Goal: Task Accomplishment & Management: Manage account settings

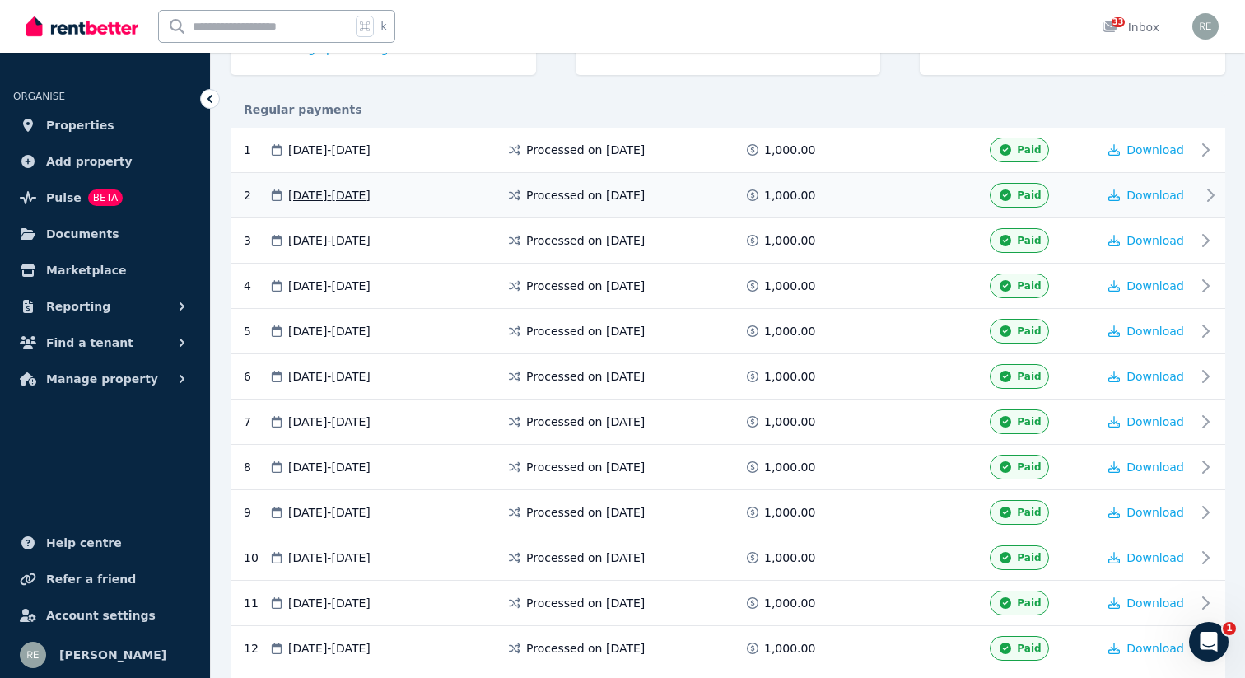
scroll to position [280, 0]
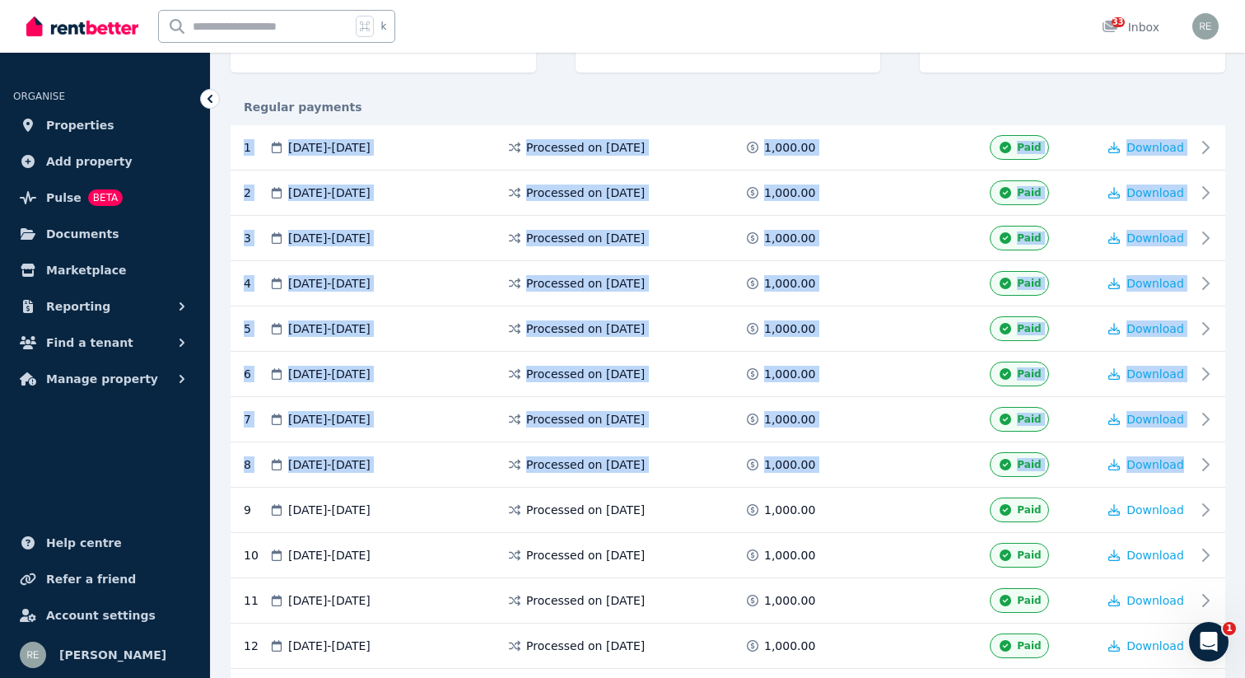
drag, startPoint x: 233, startPoint y: 142, endPoint x: 1233, endPoint y: 466, distance: 1050.6
copy div "1 [DATE] - [DATE] Processed on [DATE] 1,000.00 Paid Download 2 [DATE] - [DATE] …"
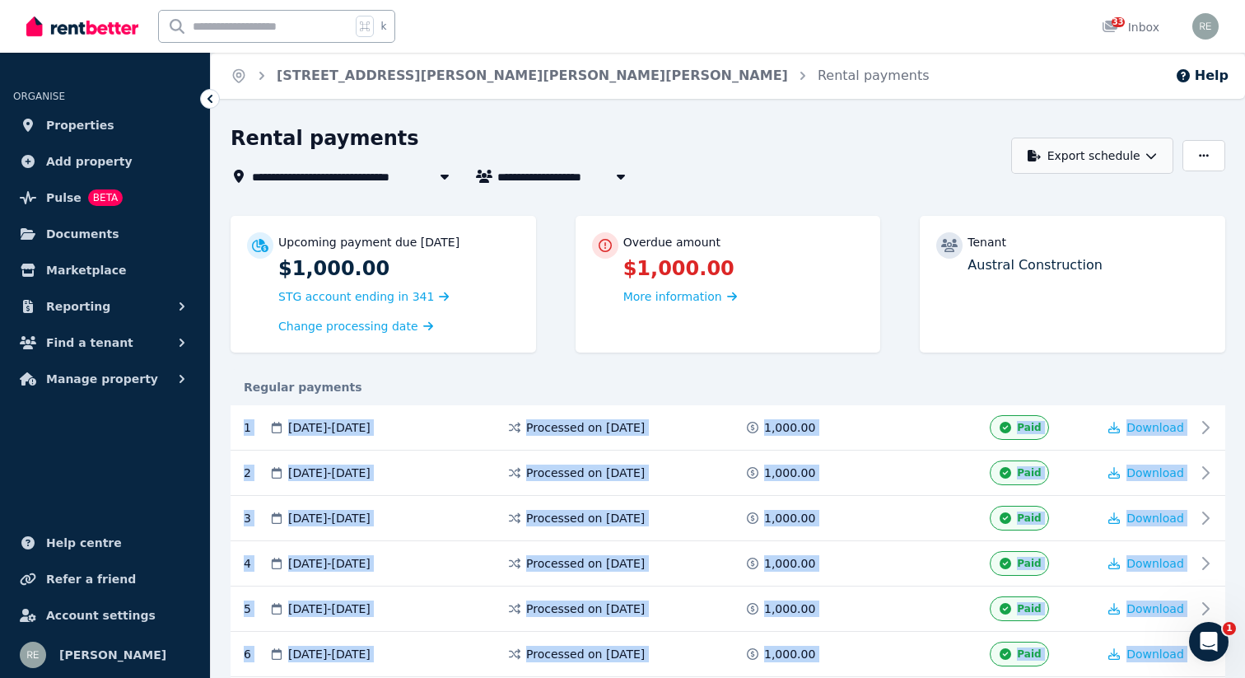
click at [1088, 157] on button "Export schedule" at bounding box center [1092, 155] width 162 height 36
click at [1018, 198] on div "PDF" at bounding box center [1084, 198] width 158 height 16
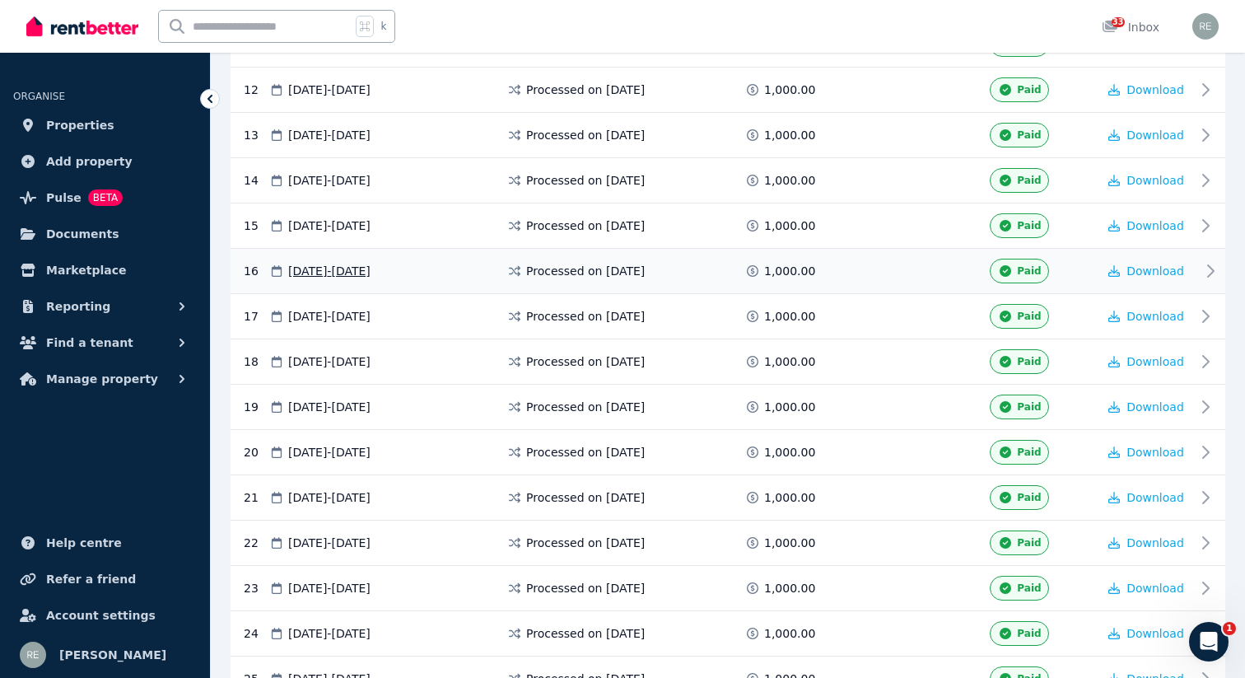
scroll to position [845, 0]
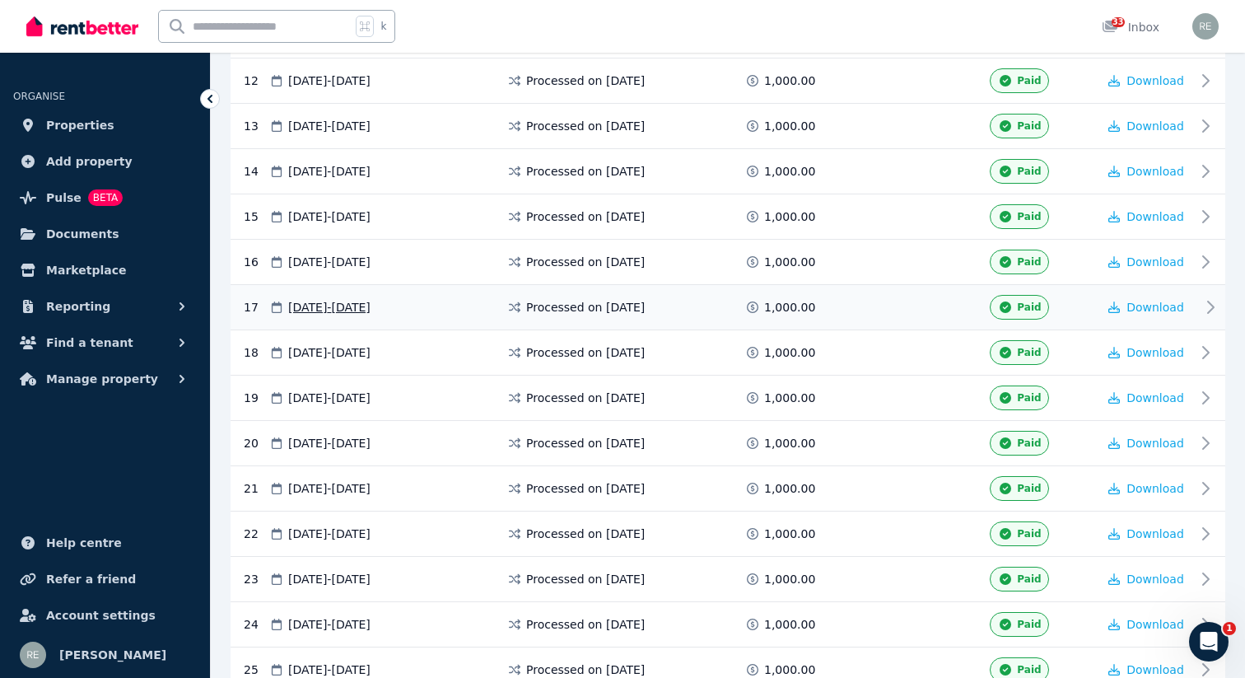
click at [622, 315] on div "Processed on [DATE]" at bounding box center [625, 307] width 238 height 25
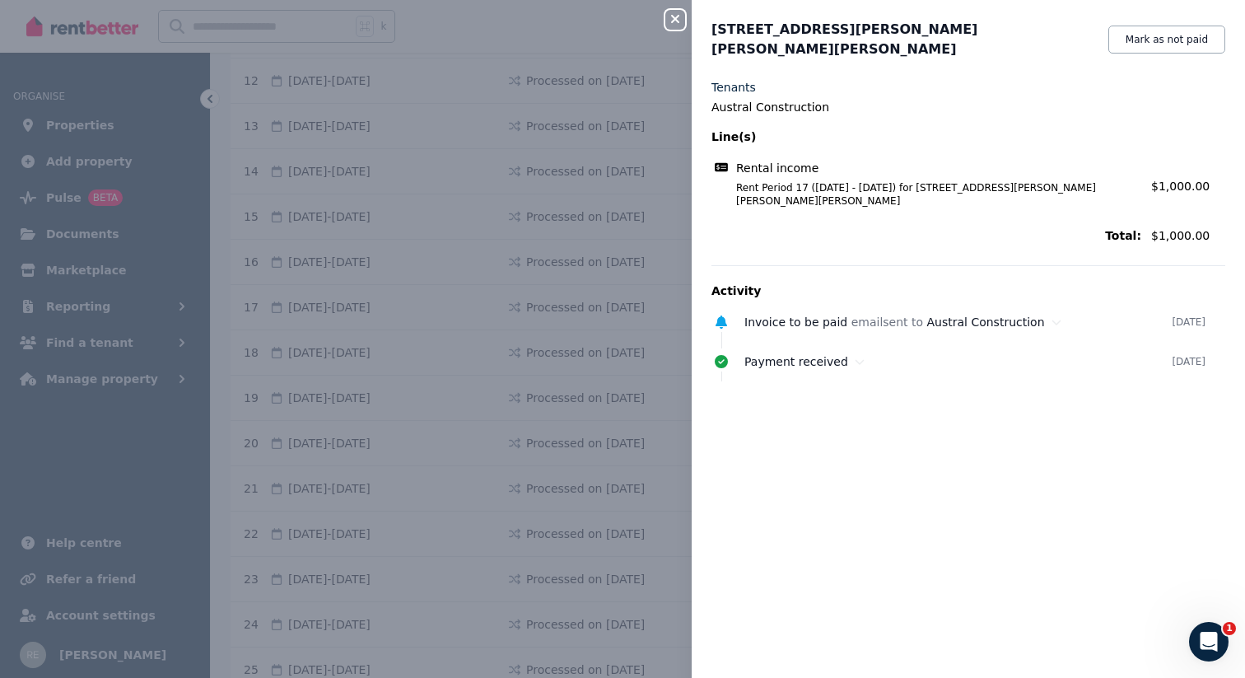
click at [837, 183] on div "Rental income Rent Period 17 ([DATE] - [DATE]) for [STREET_ADDRESS][PERSON_NAME…" at bounding box center [968, 184] width 514 height 58
click at [577, 186] on div "Close panel [STREET_ADDRESS][PERSON_NAME][PERSON_NAME] Mark as not paid Tenants…" at bounding box center [622, 339] width 1245 height 678
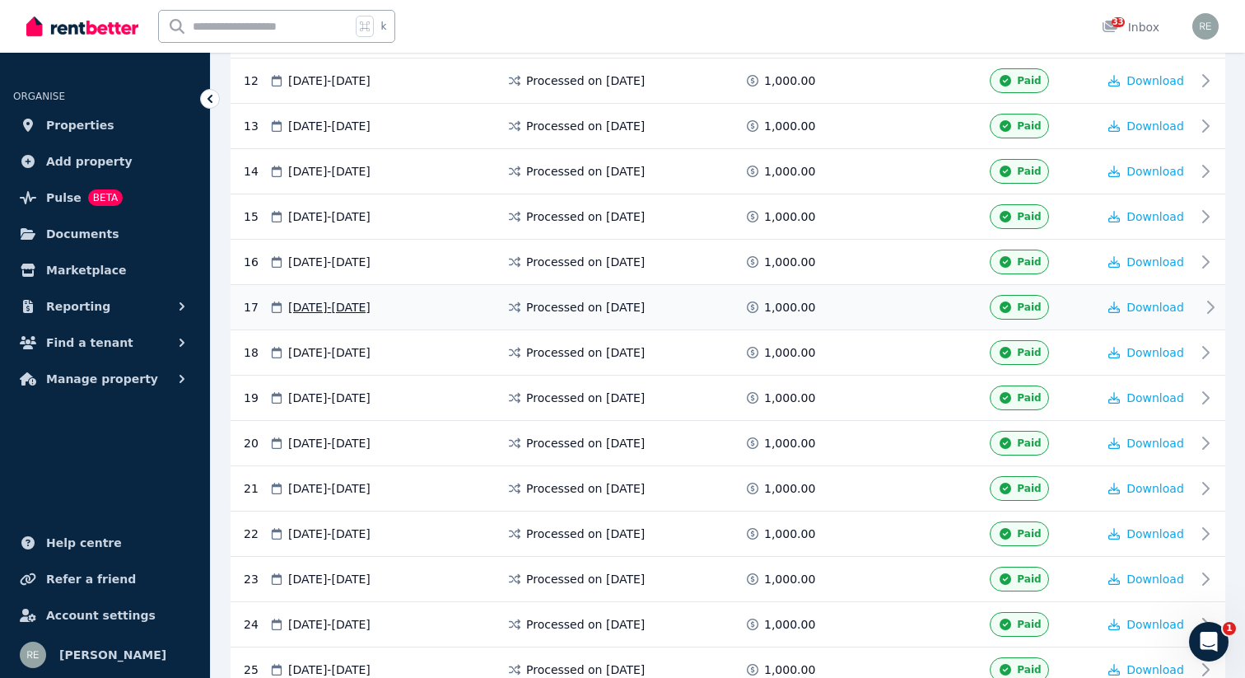
click at [589, 305] on span "Processed on [DATE]" at bounding box center [585, 307] width 119 height 16
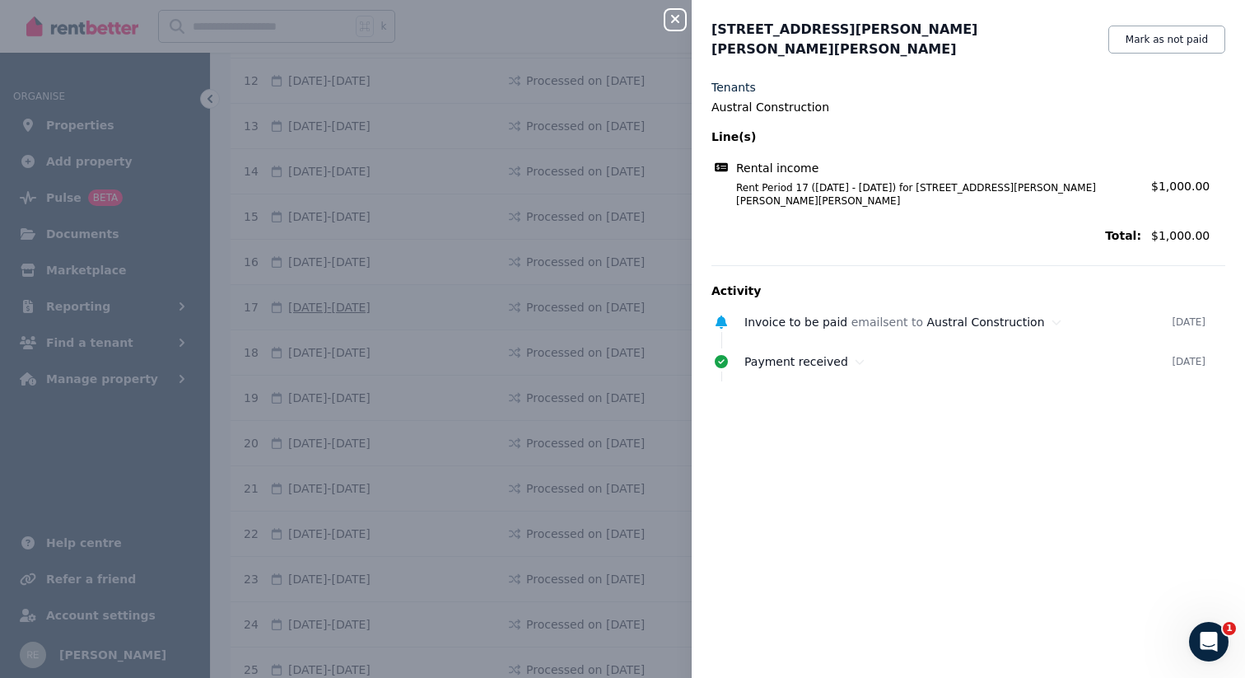
click at [589, 305] on div "Close panel [STREET_ADDRESS][PERSON_NAME][PERSON_NAME] Mark as not paid Tenants…" at bounding box center [622, 339] width 1245 height 678
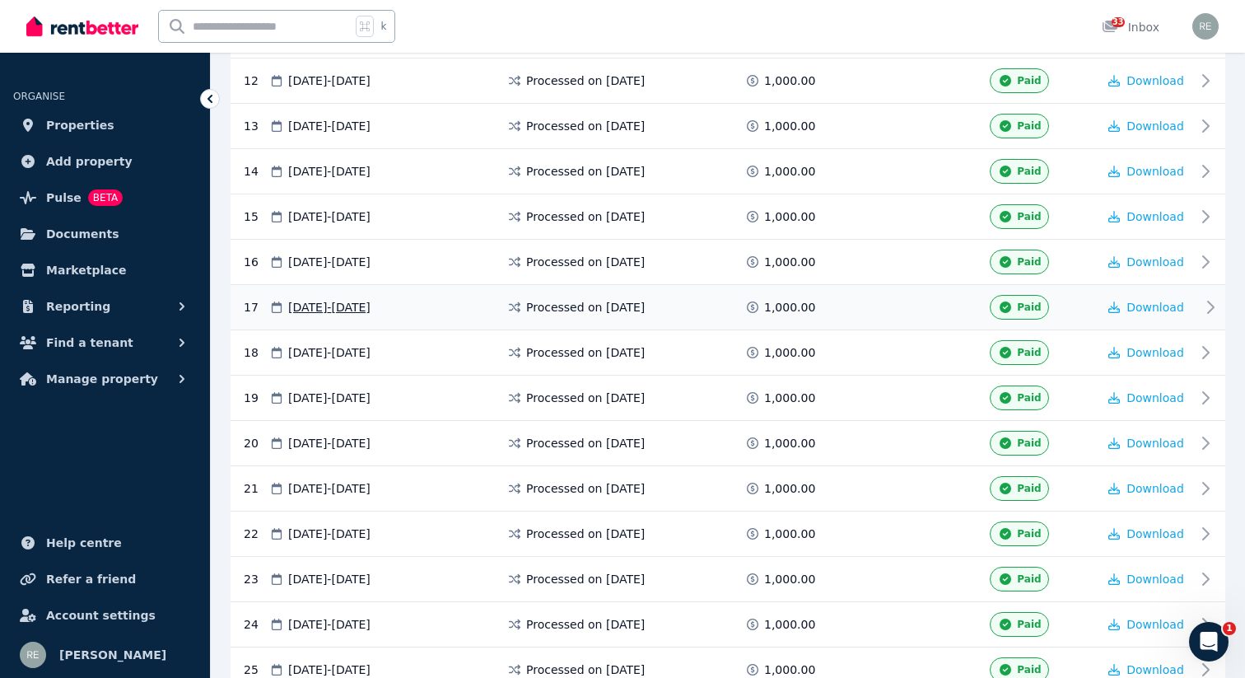
click at [1006, 301] on icon at bounding box center [1006, 307] width 12 height 12
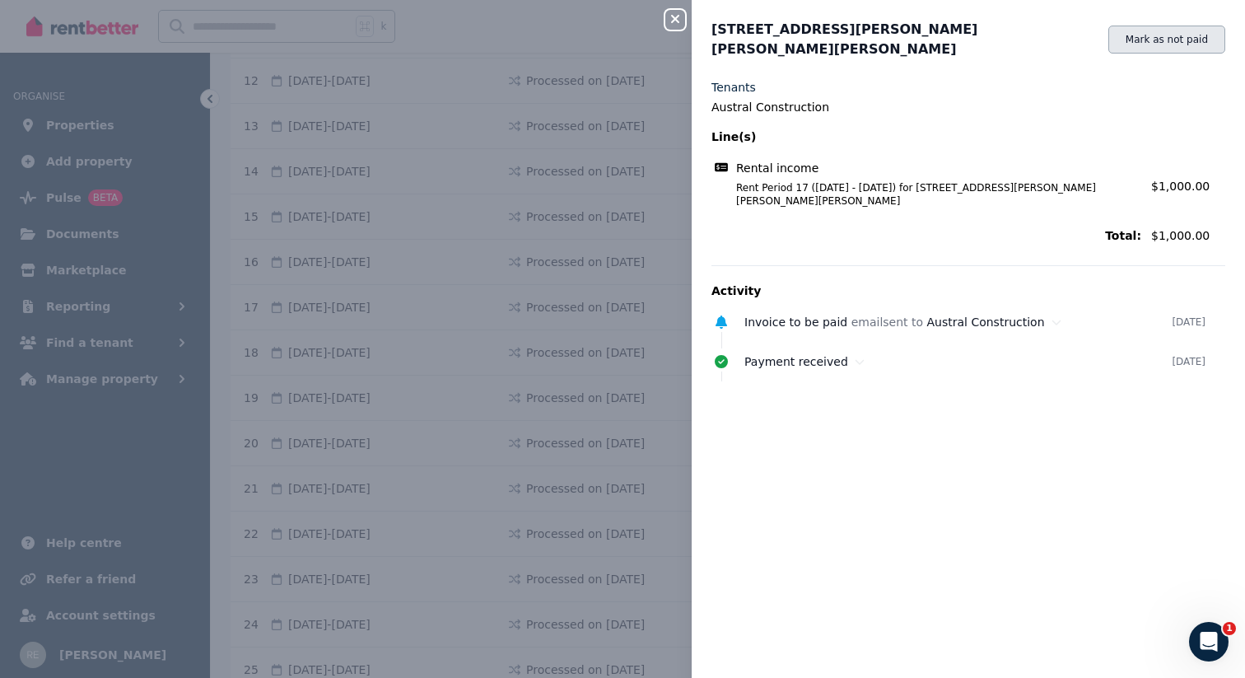
click at [1142, 35] on button "Mark as not paid" at bounding box center [1166, 40] width 117 height 28
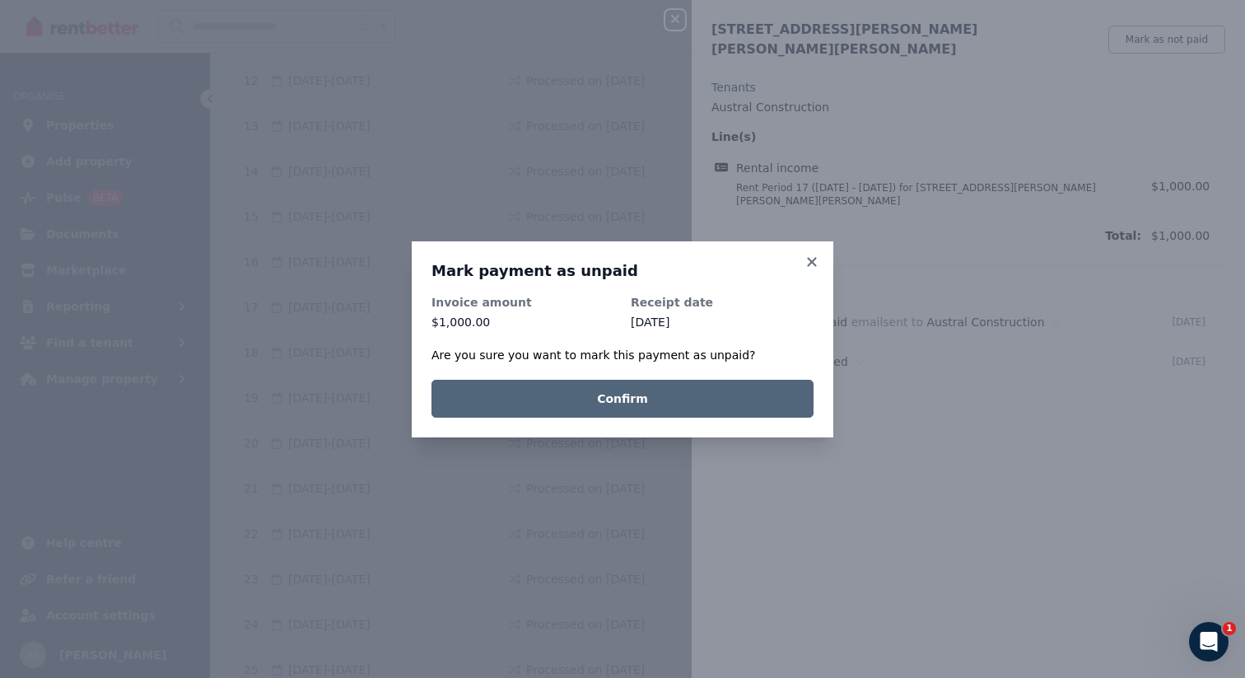
click at [679, 388] on button "Confirm" at bounding box center [622, 399] width 382 height 38
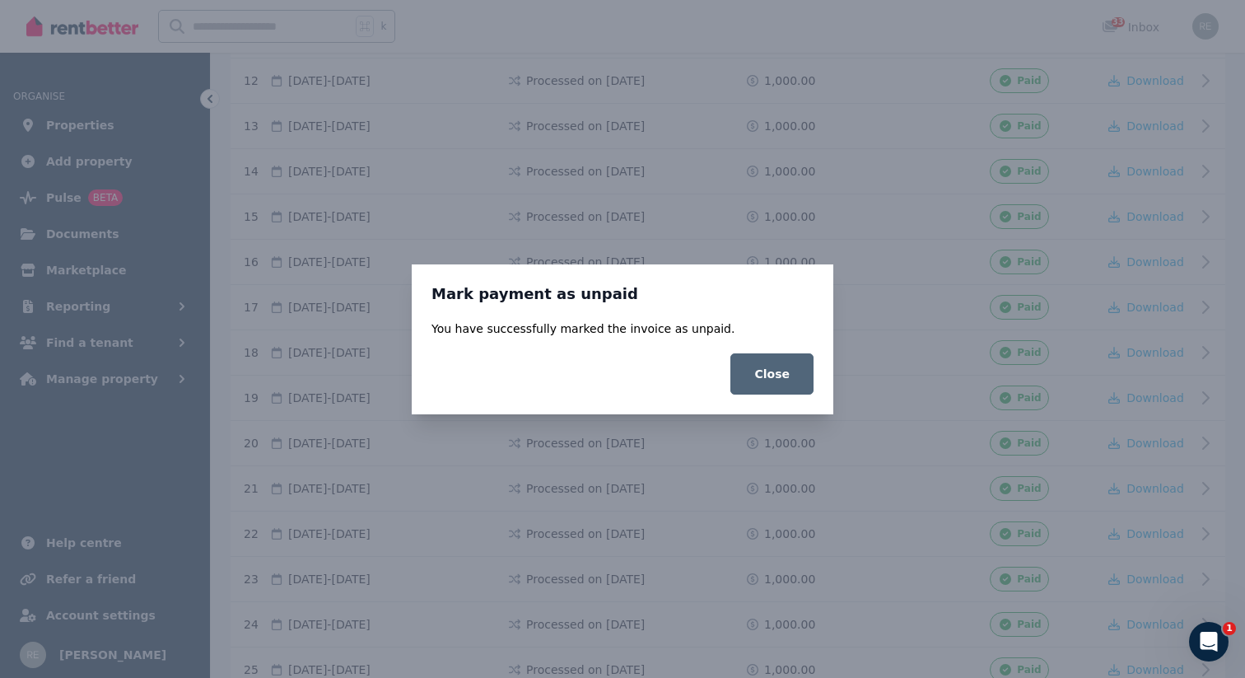
click at [756, 368] on button "Close" at bounding box center [771, 373] width 83 height 41
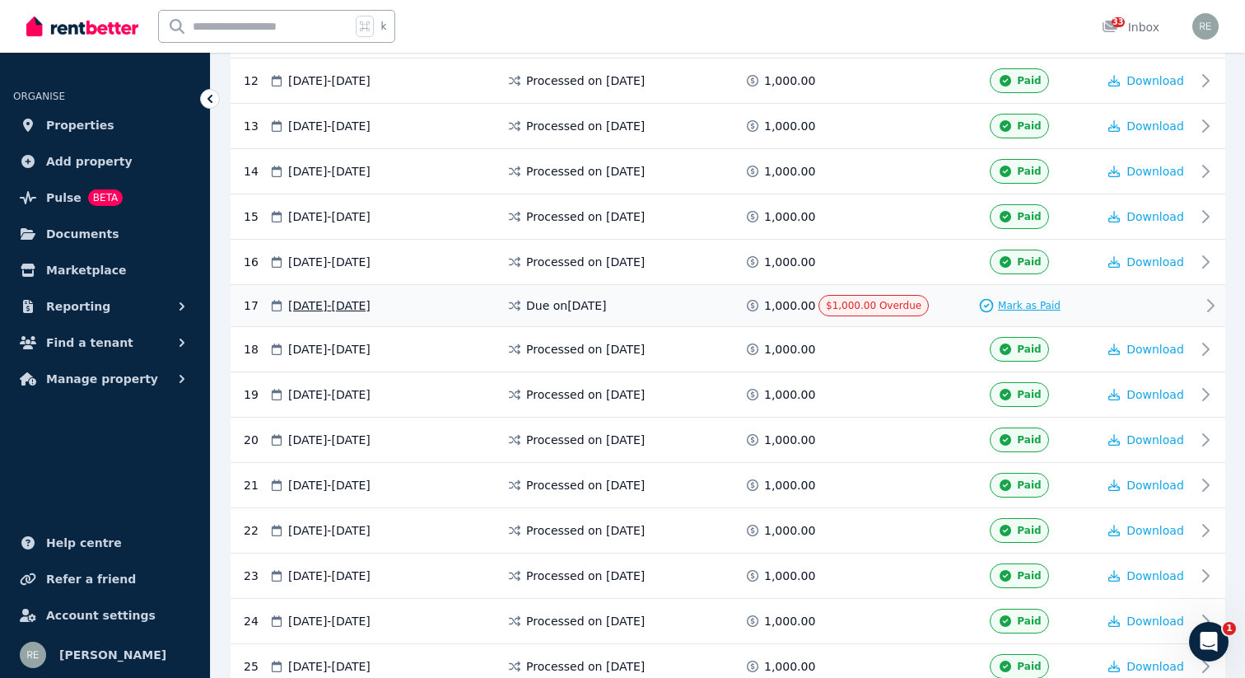
click at [1014, 303] on span "Mark as Paid" at bounding box center [1029, 305] width 63 height 13
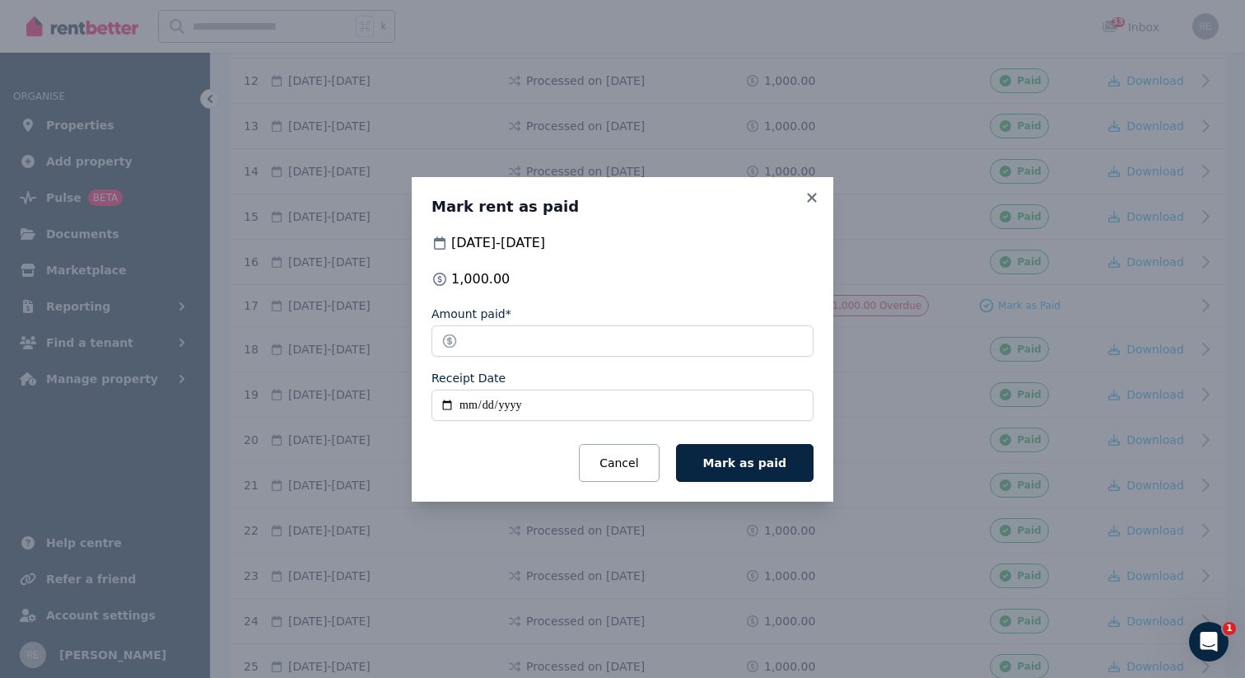
click at [445, 403] on input "Receipt Date" at bounding box center [622, 404] width 382 height 31
type input "**********"
click at [733, 467] on span "Mark as paid" at bounding box center [744, 462] width 83 height 13
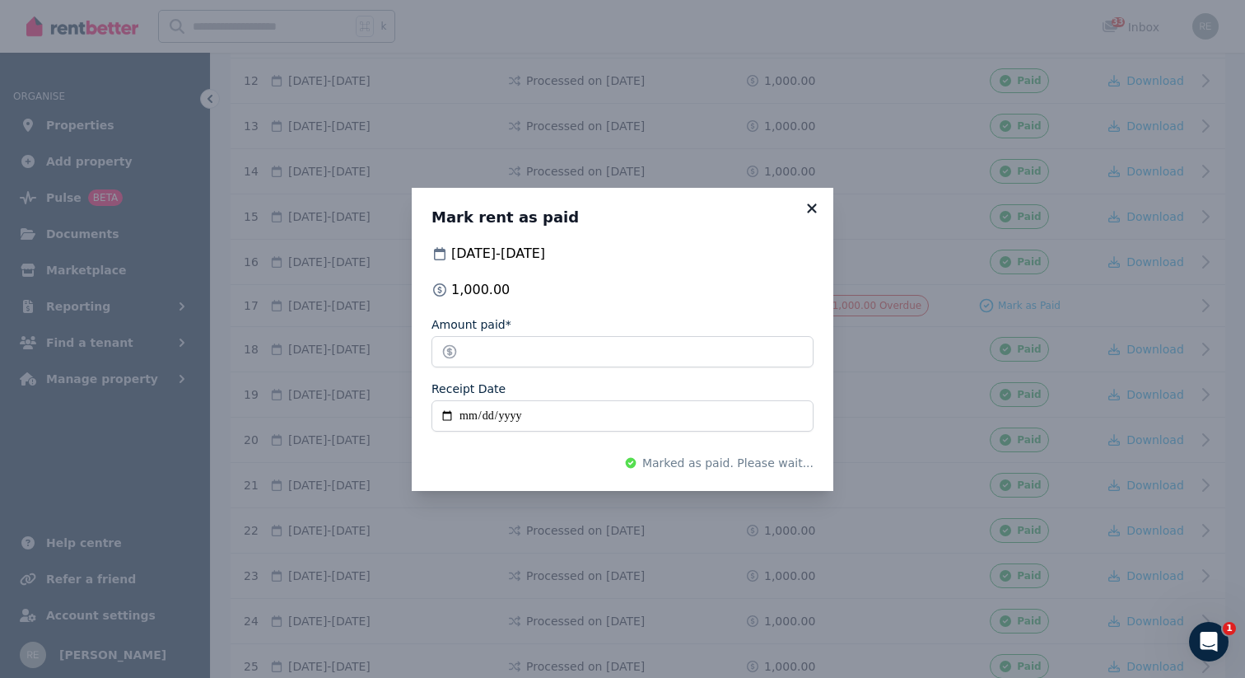
click at [811, 203] on icon at bounding box center [812, 208] width 16 height 15
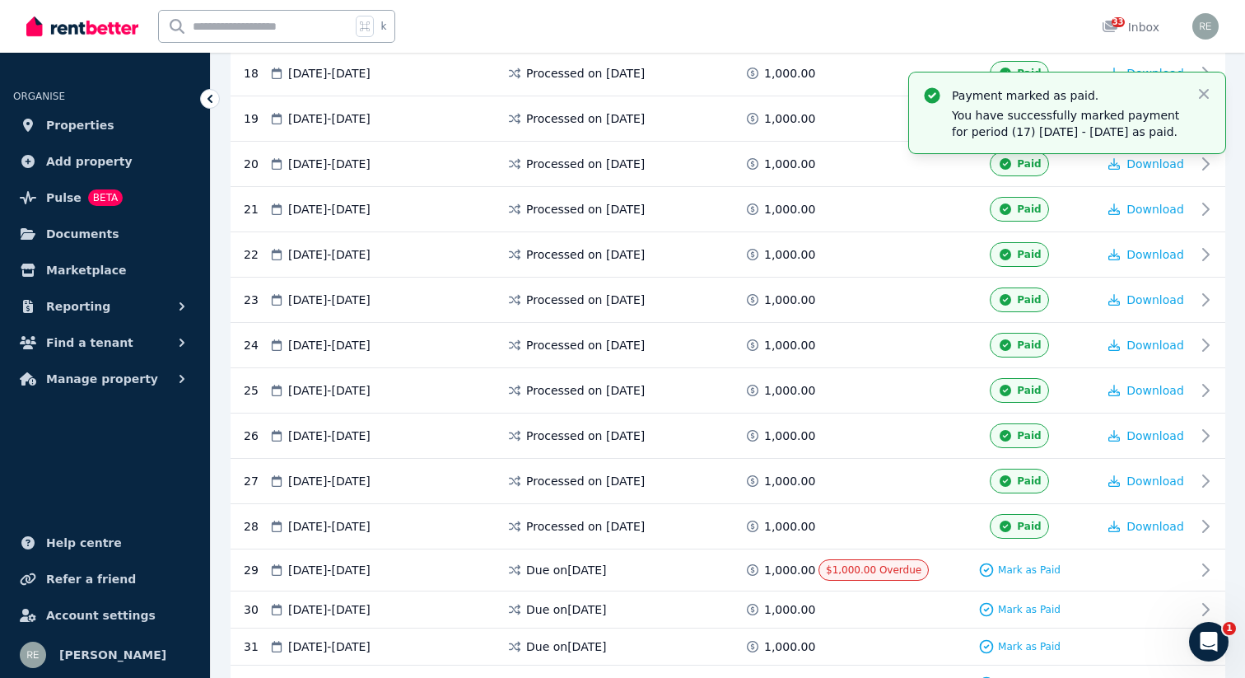
scroll to position [1125, 0]
click at [1198, 91] on icon "button" at bounding box center [1203, 94] width 16 height 16
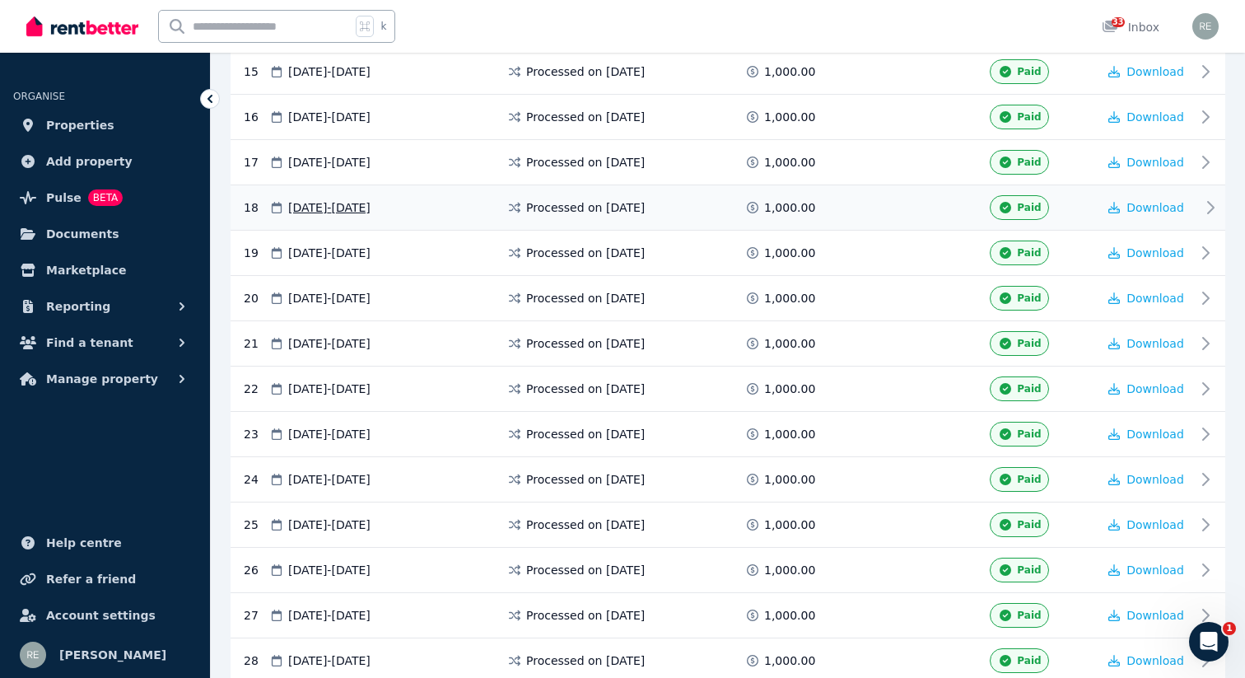
scroll to position [976, 0]
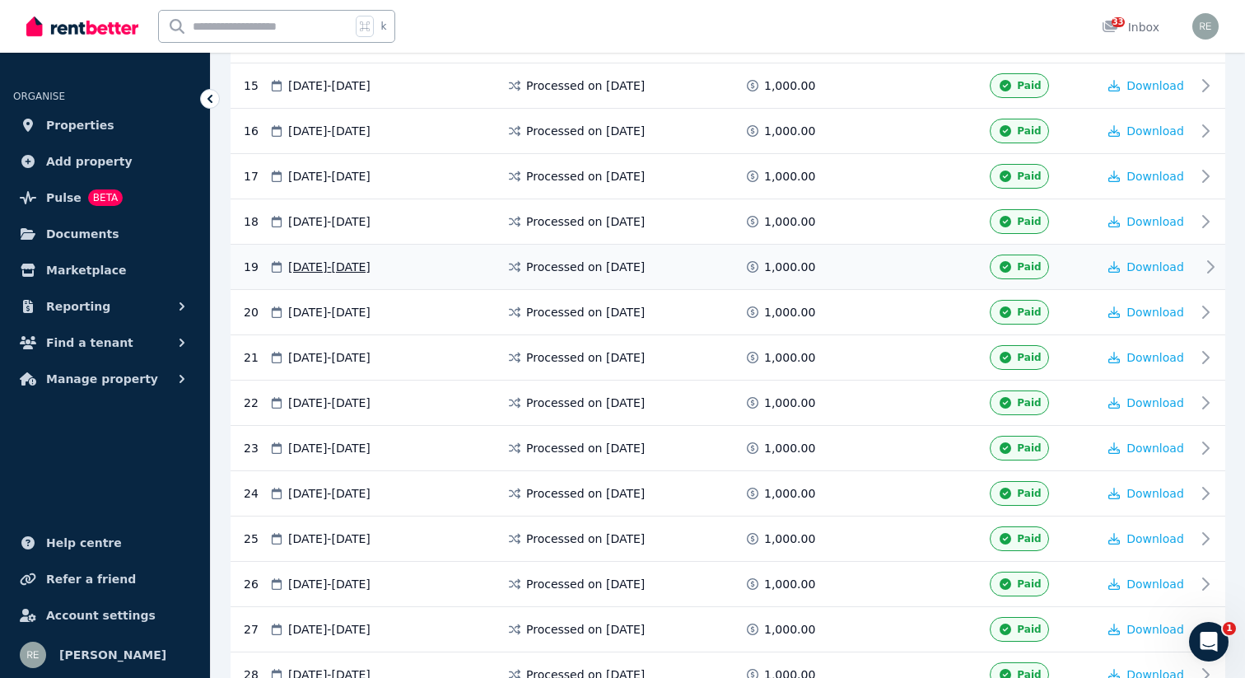
click at [1015, 267] on div "Paid" at bounding box center [1019, 266] width 58 height 25
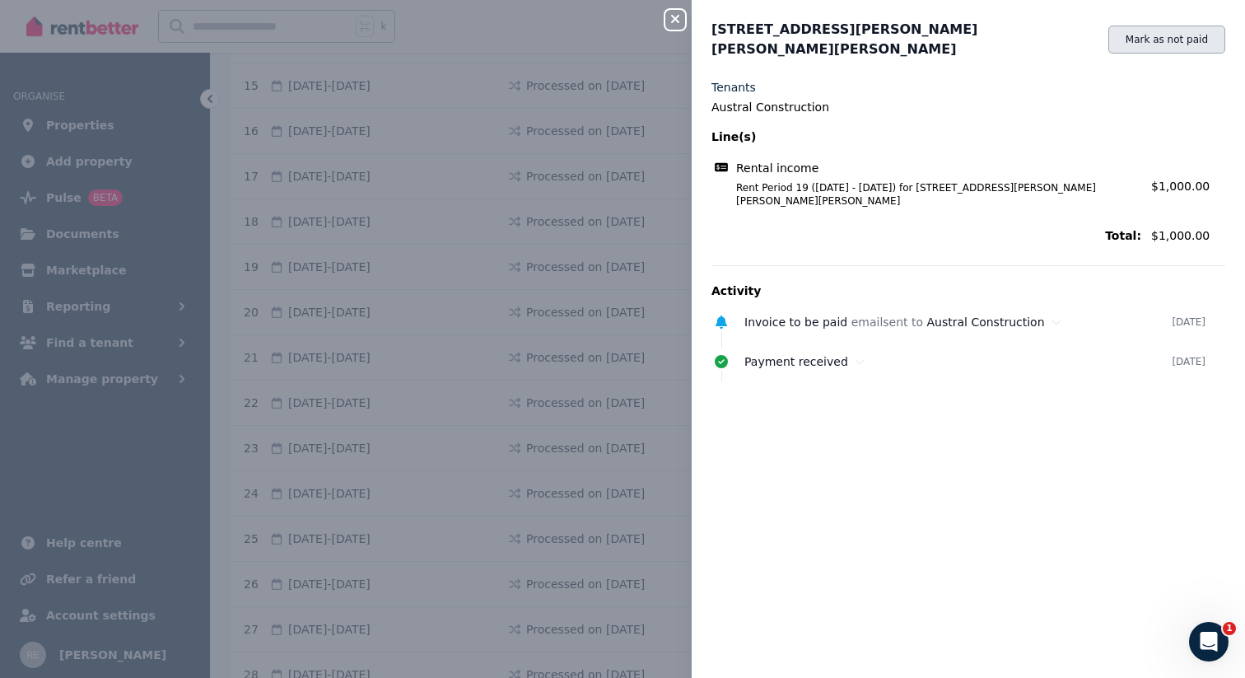
click at [1144, 37] on button "Mark as not paid" at bounding box center [1166, 40] width 117 height 28
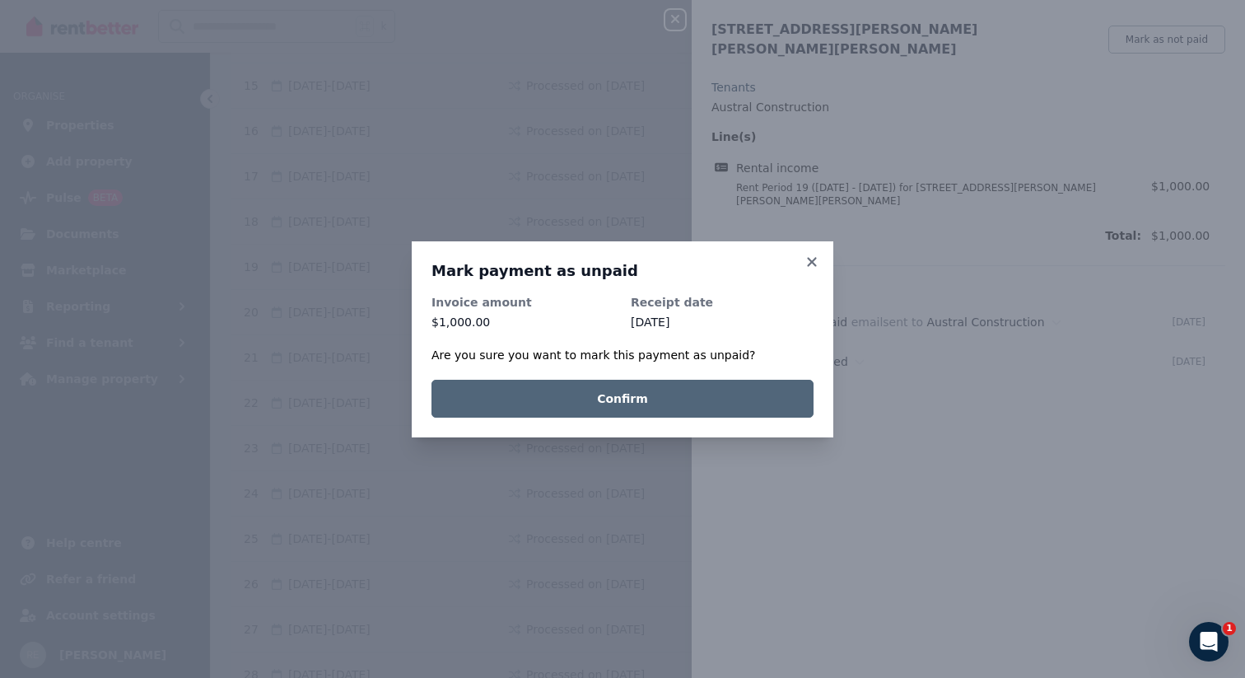
click at [662, 402] on button "Confirm" at bounding box center [622, 399] width 382 height 38
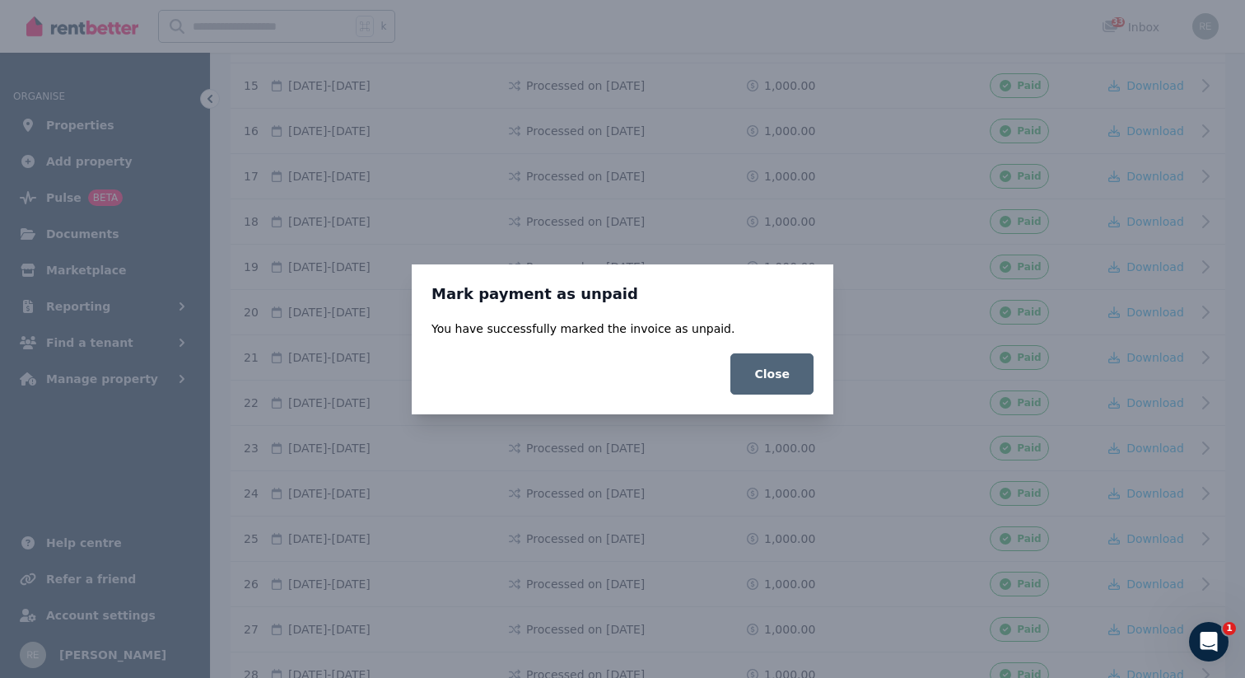
click at [779, 370] on button "Close" at bounding box center [771, 373] width 83 height 41
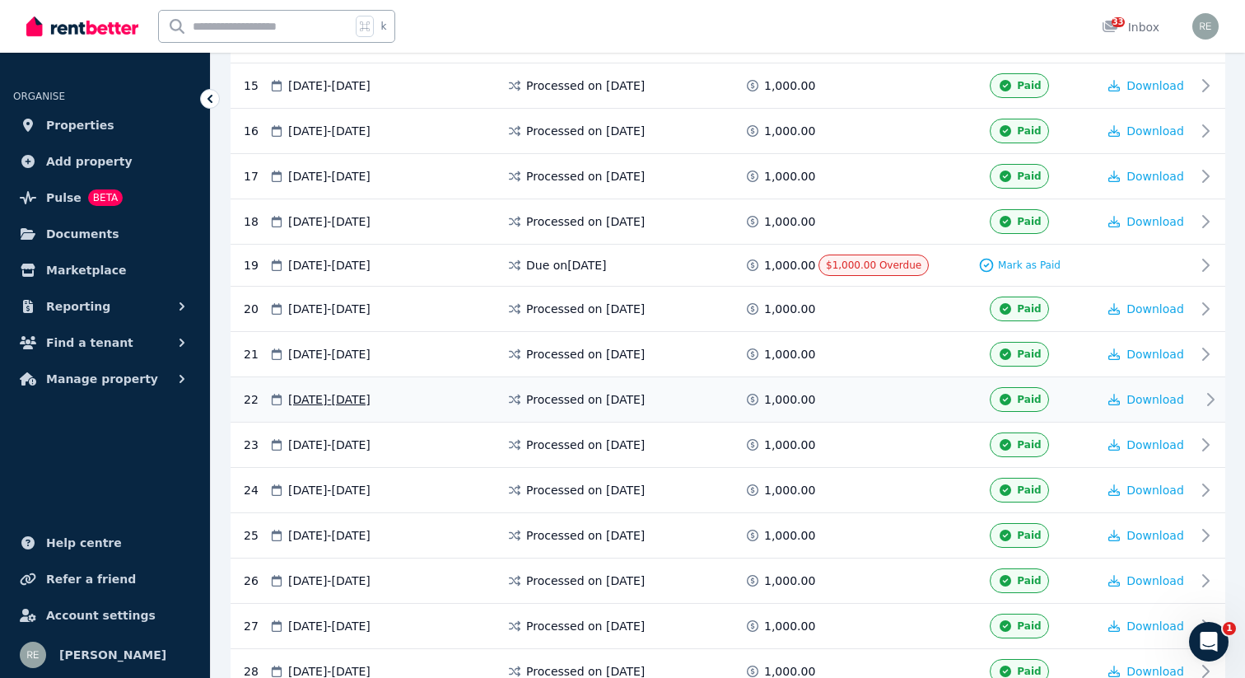
click at [1007, 404] on div "Paid" at bounding box center [1019, 399] width 58 height 25
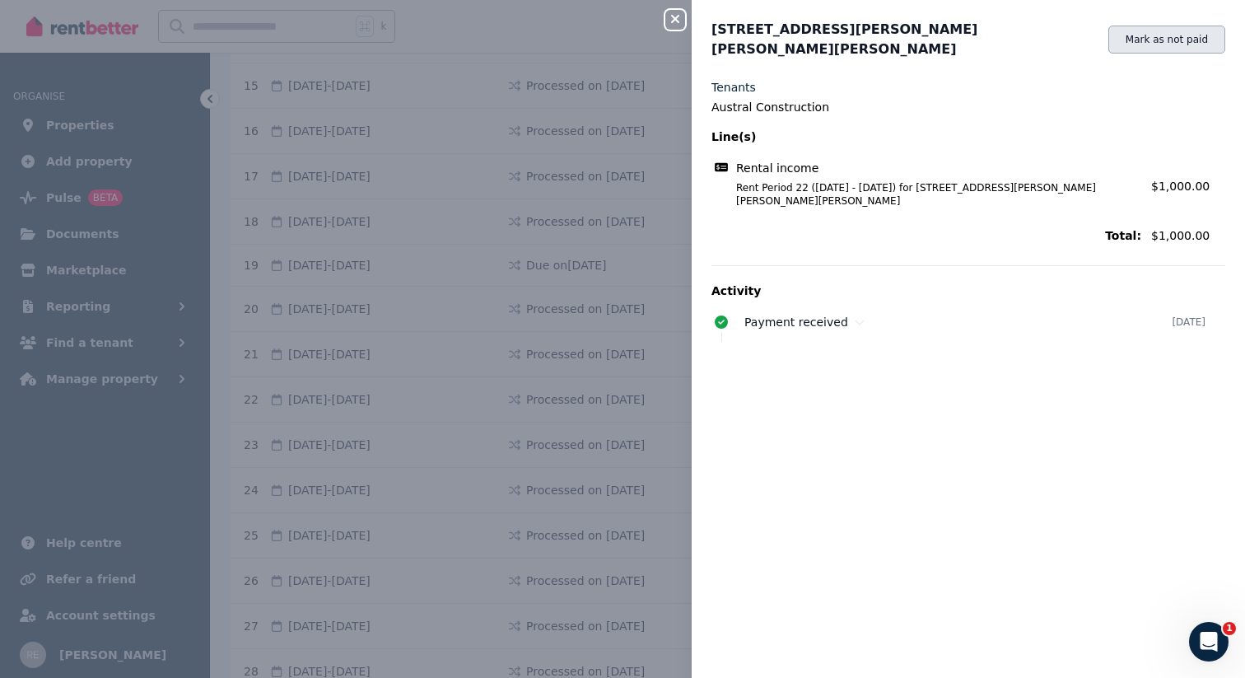
click at [1141, 43] on button "Mark as not paid" at bounding box center [1166, 40] width 117 height 28
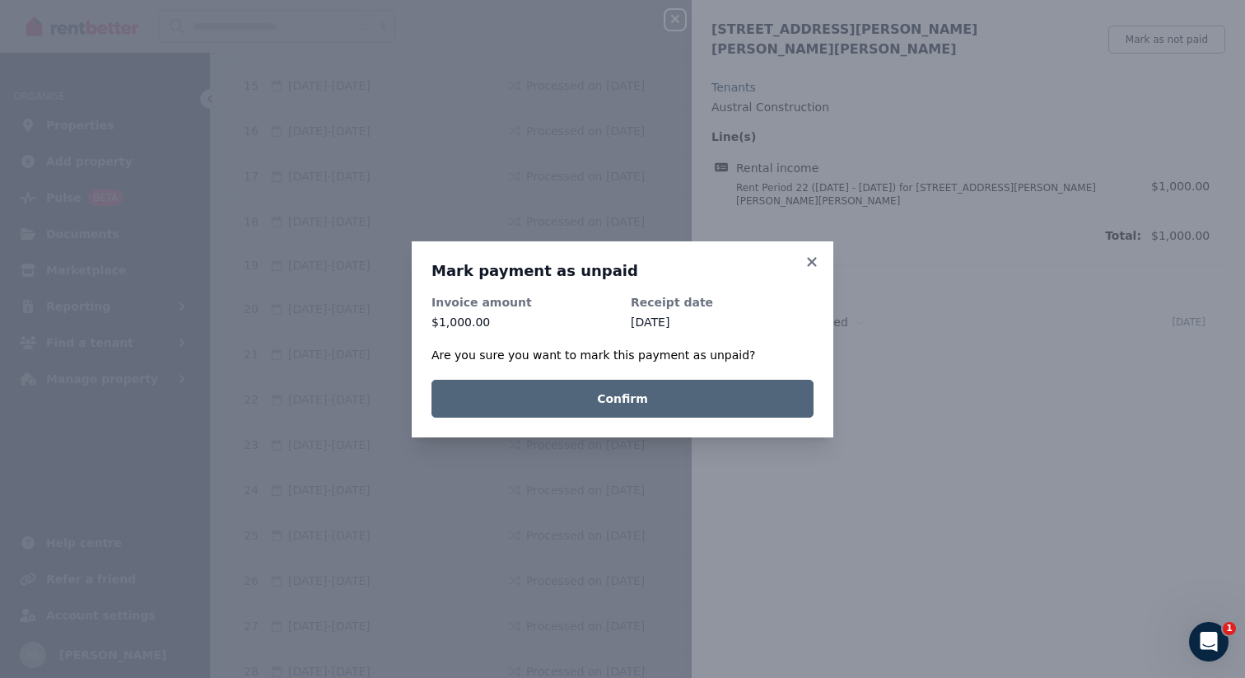
click at [606, 398] on button "Confirm" at bounding box center [622, 399] width 382 height 38
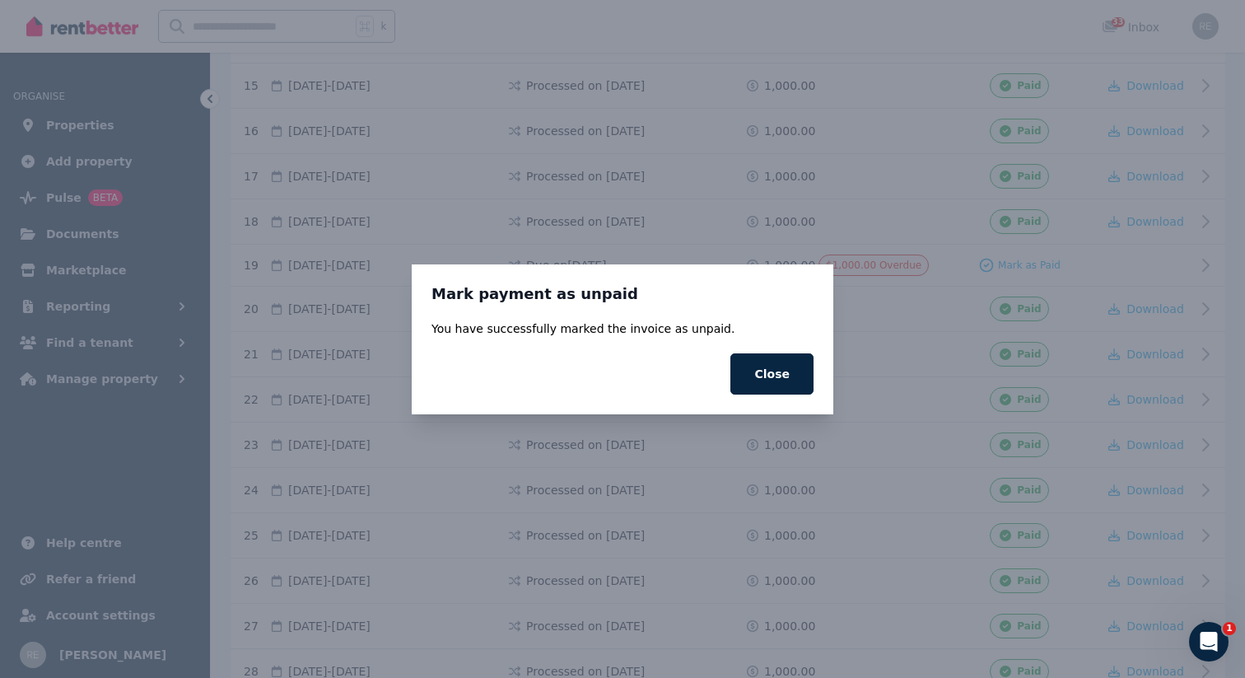
click at [788, 349] on div "You have successfully marked the invoice as unpaid. Close" at bounding box center [622, 357] width 382 height 74
click at [779, 373] on button "Close" at bounding box center [771, 373] width 83 height 41
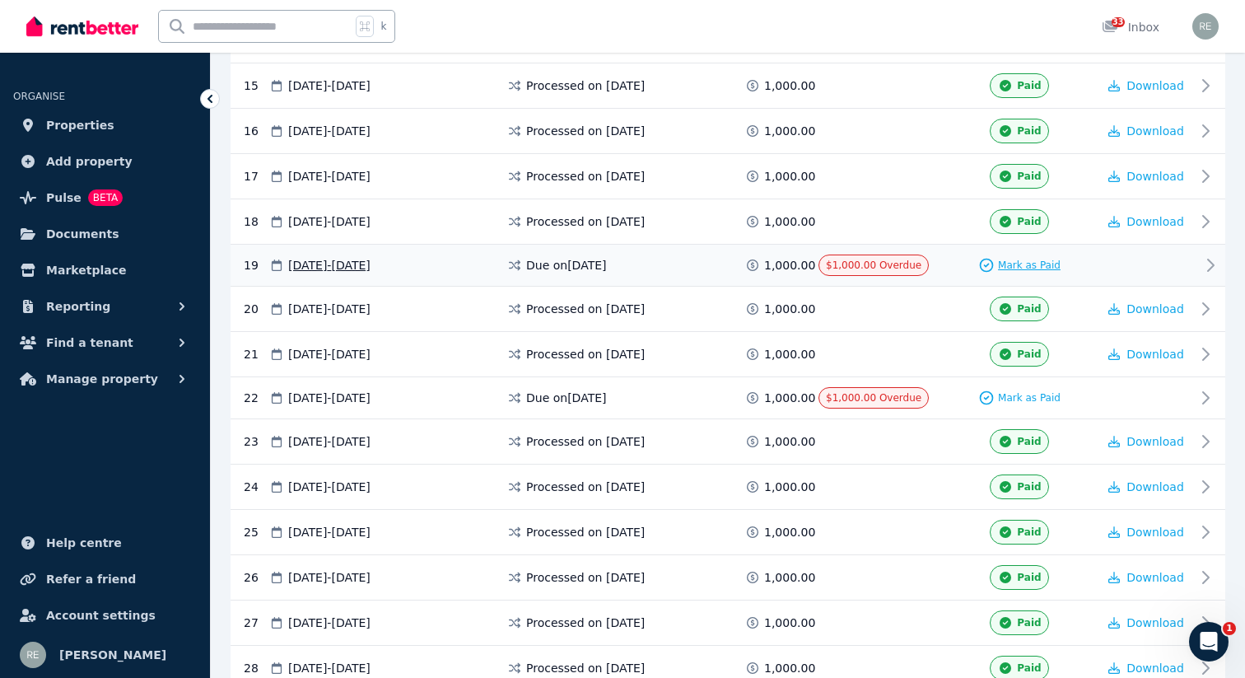
click at [1008, 267] on span "Mark as Paid" at bounding box center [1029, 265] width 63 height 13
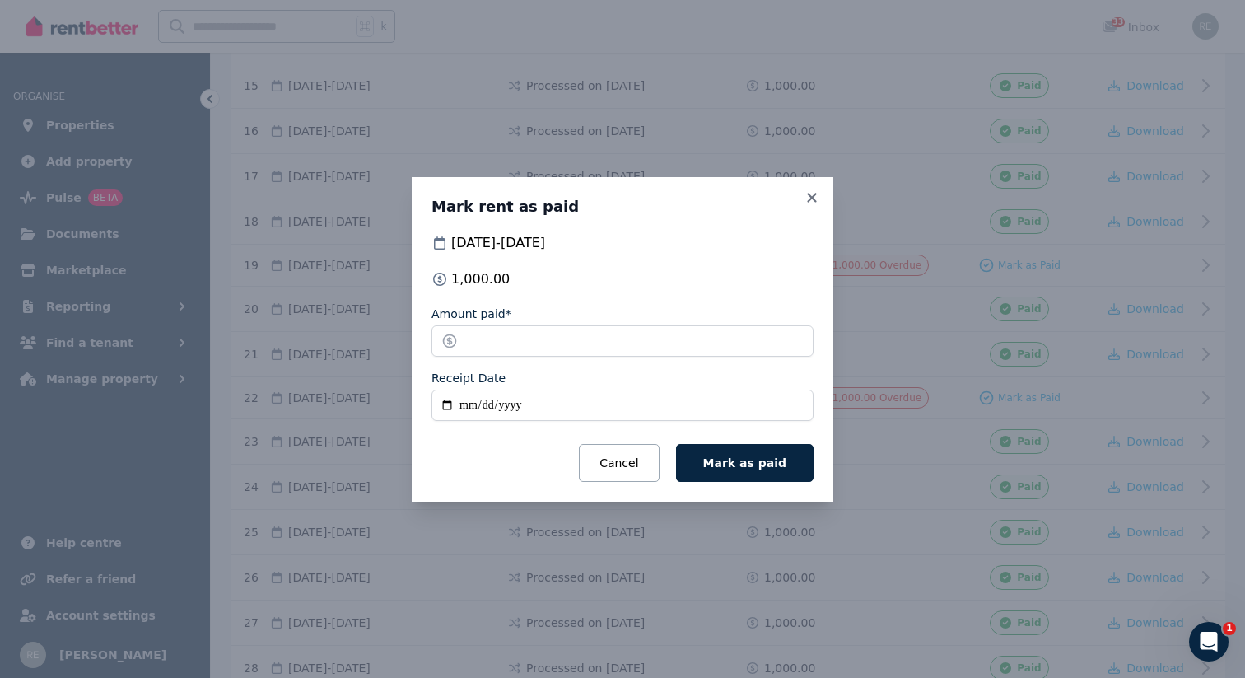
click at [449, 404] on input "Receipt Date" at bounding box center [622, 404] width 382 height 31
type input "**********"
click at [760, 468] on span "Mark as paid" at bounding box center [744, 462] width 83 height 13
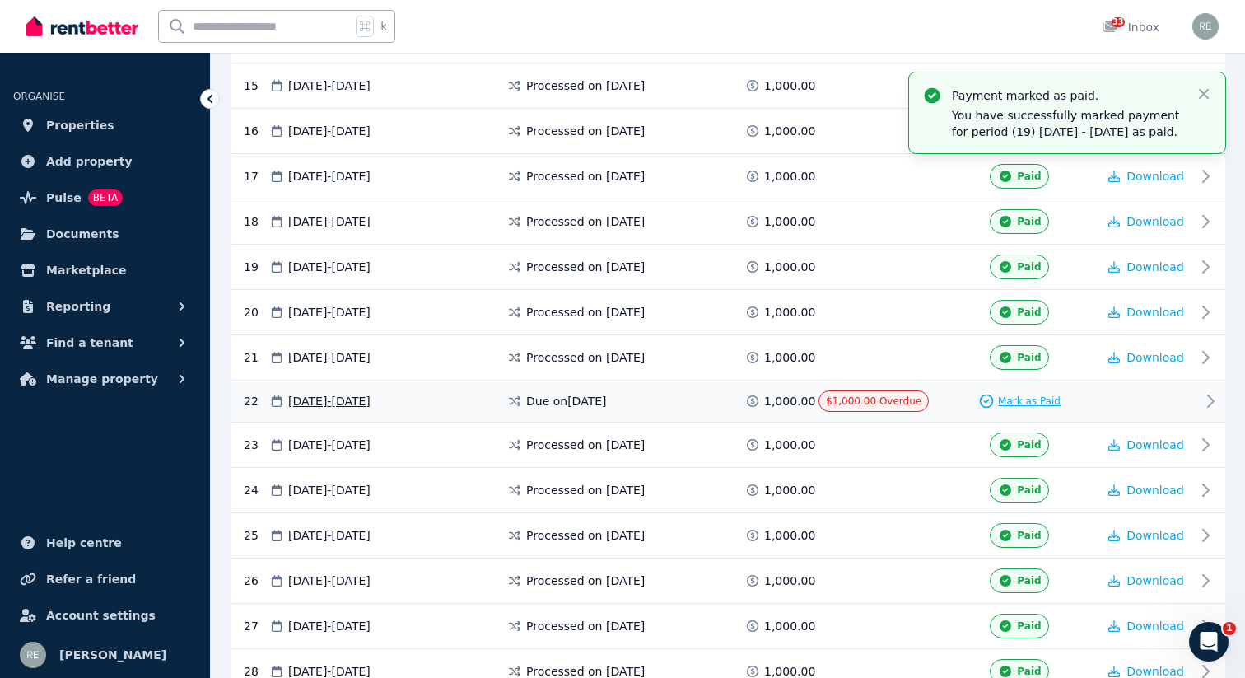
click at [1017, 394] on span "Mark as Paid" at bounding box center [1029, 400] width 63 height 13
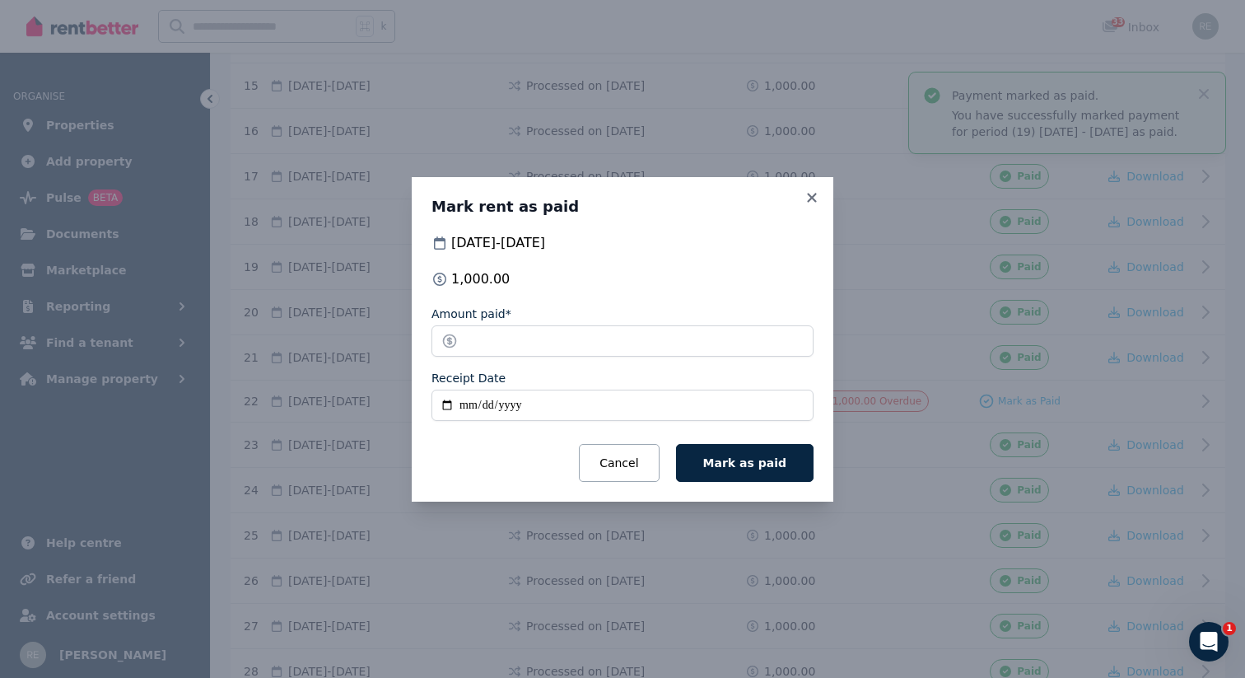
click at [447, 408] on input "Receipt Date" at bounding box center [622, 404] width 382 height 31
type input "**********"
click at [733, 460] on span "Mark as paid" at bounding box center [744, 462] width 83 height 13
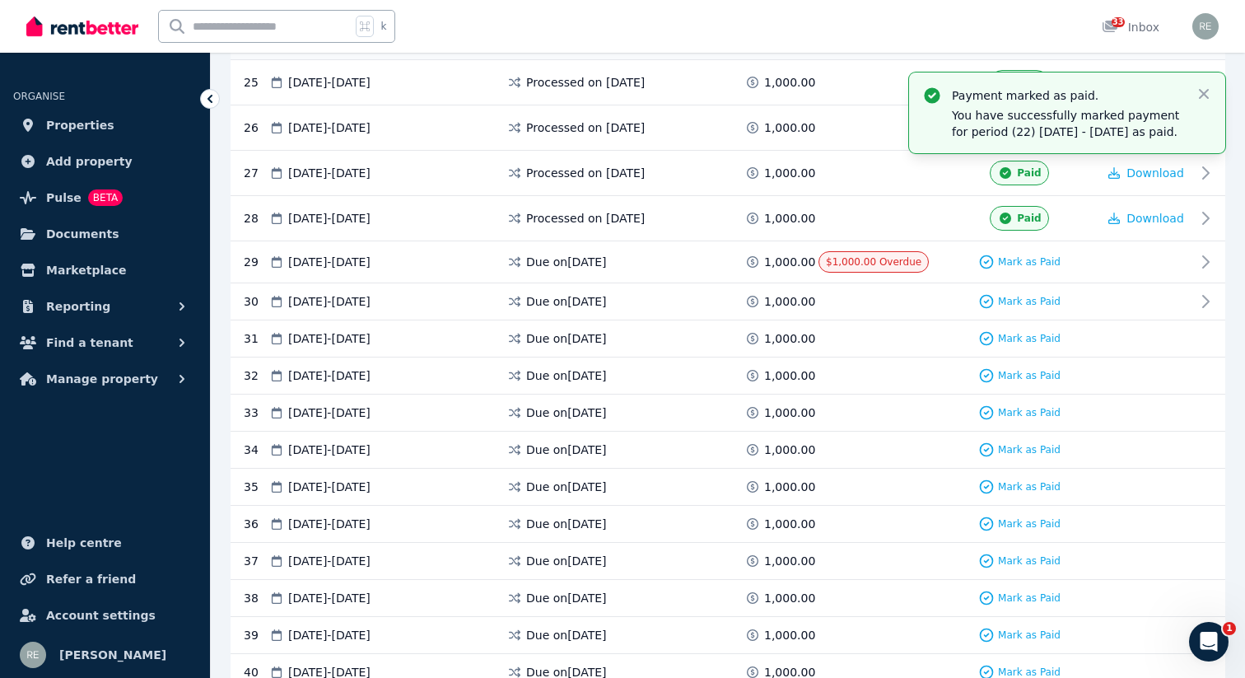
scroll to position [1436, 0]
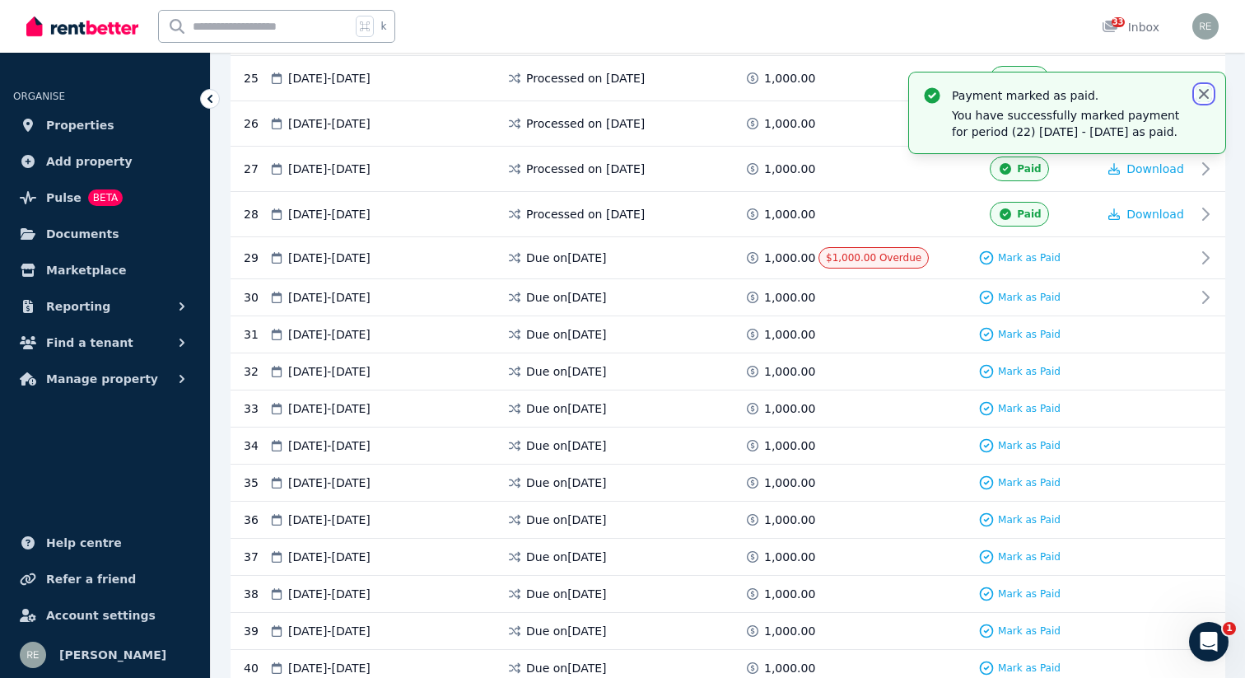
click at [1203, 97] on icon "button" at bounding box center [1203, 94] width 16 height 16
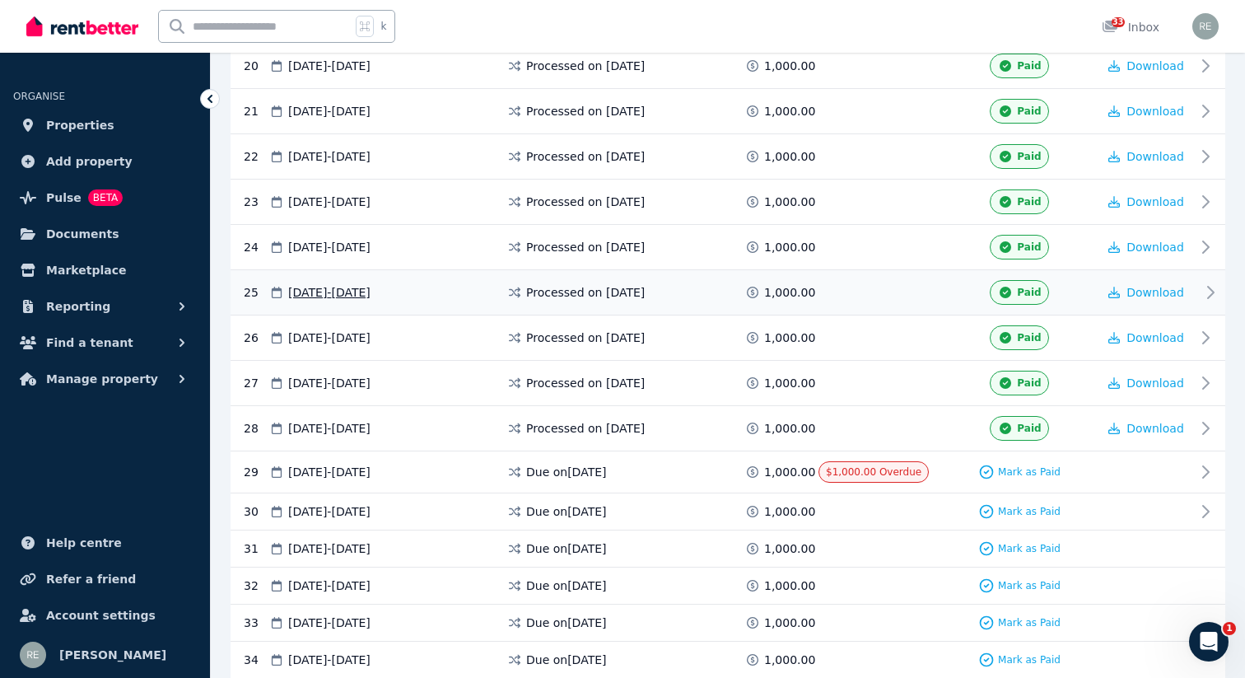
scroll to position [1242, 0]
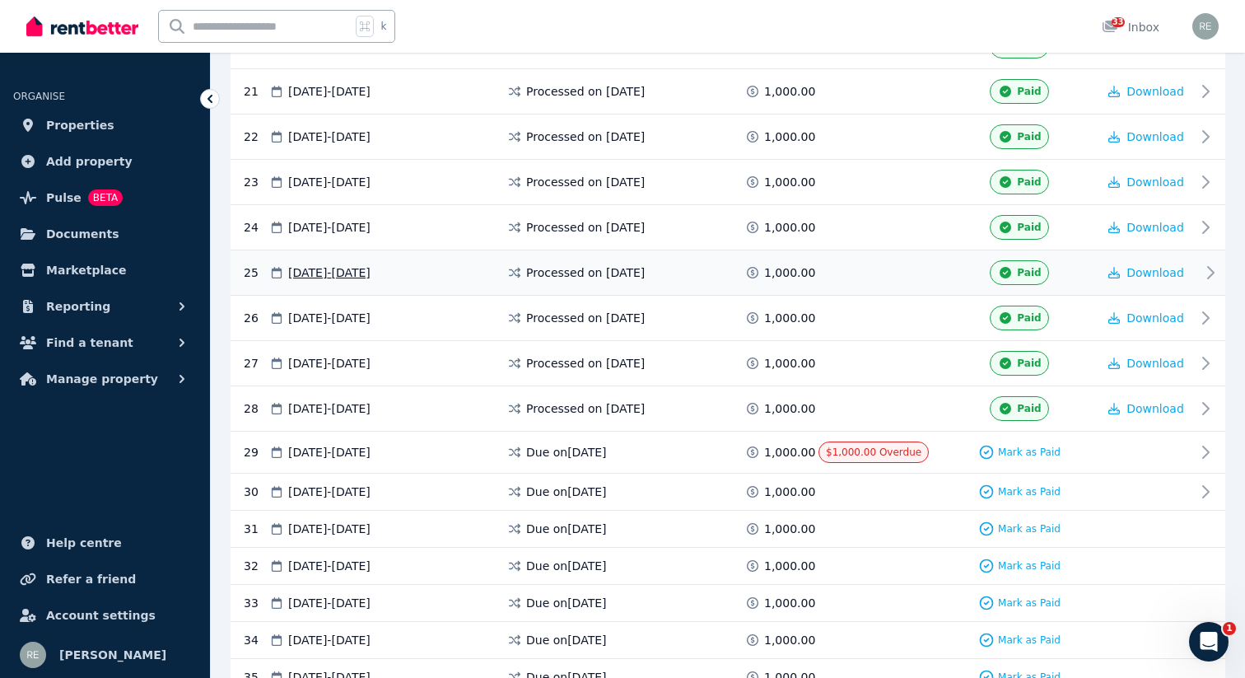
click at [1013, 273] on icon at bounding box center [1005, 273] width 16 height 12
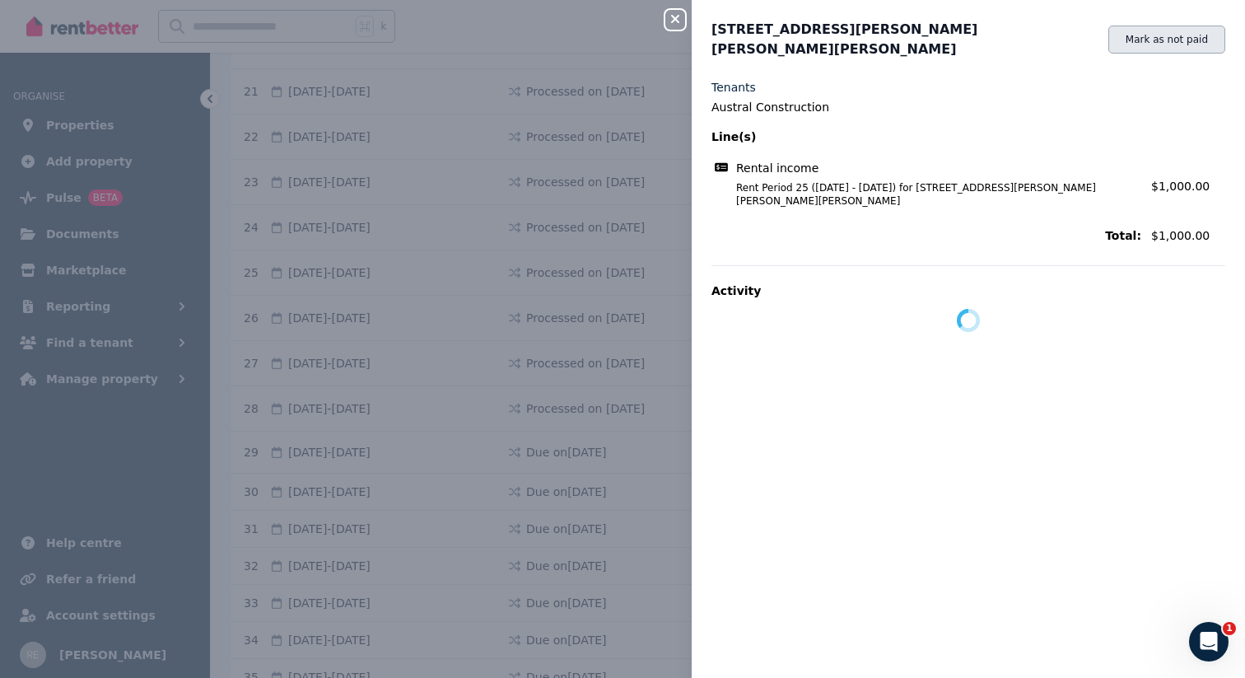
click at [1178, 33] on button "Mark as not paid" at bounding box center [1166, 40] width 117 height 28
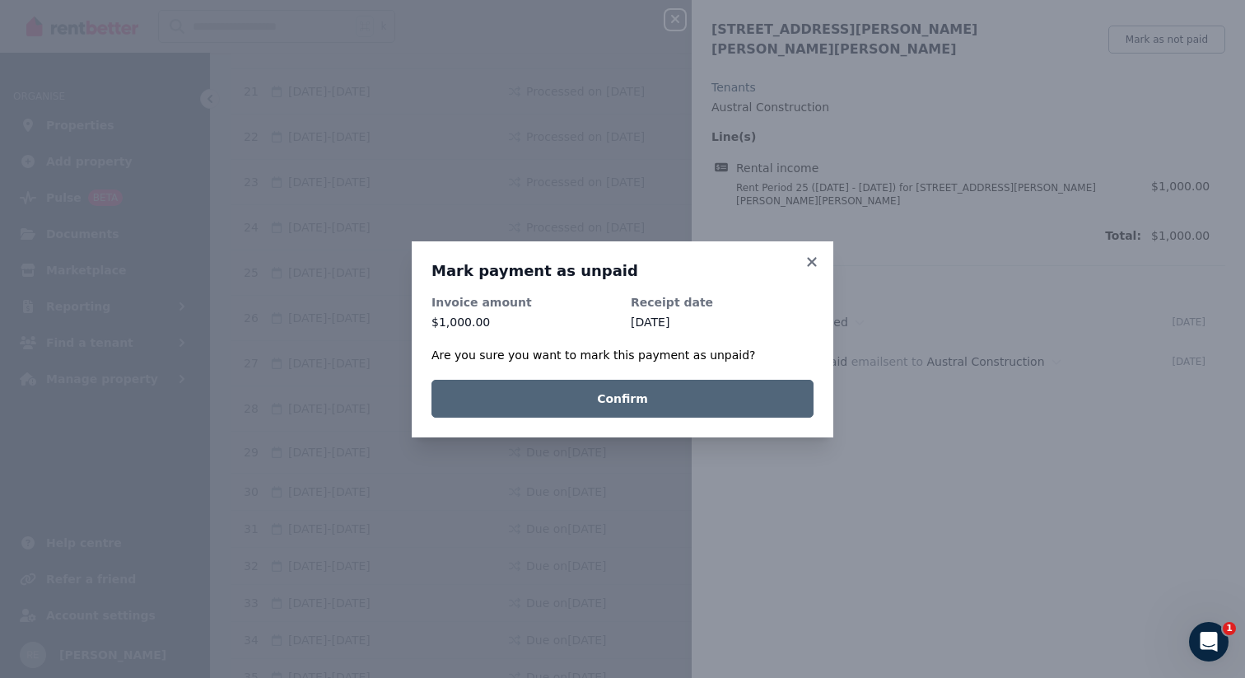
click at [655, 399] on button "Confirm" at bounding box center [622, 399] width 382 height 38
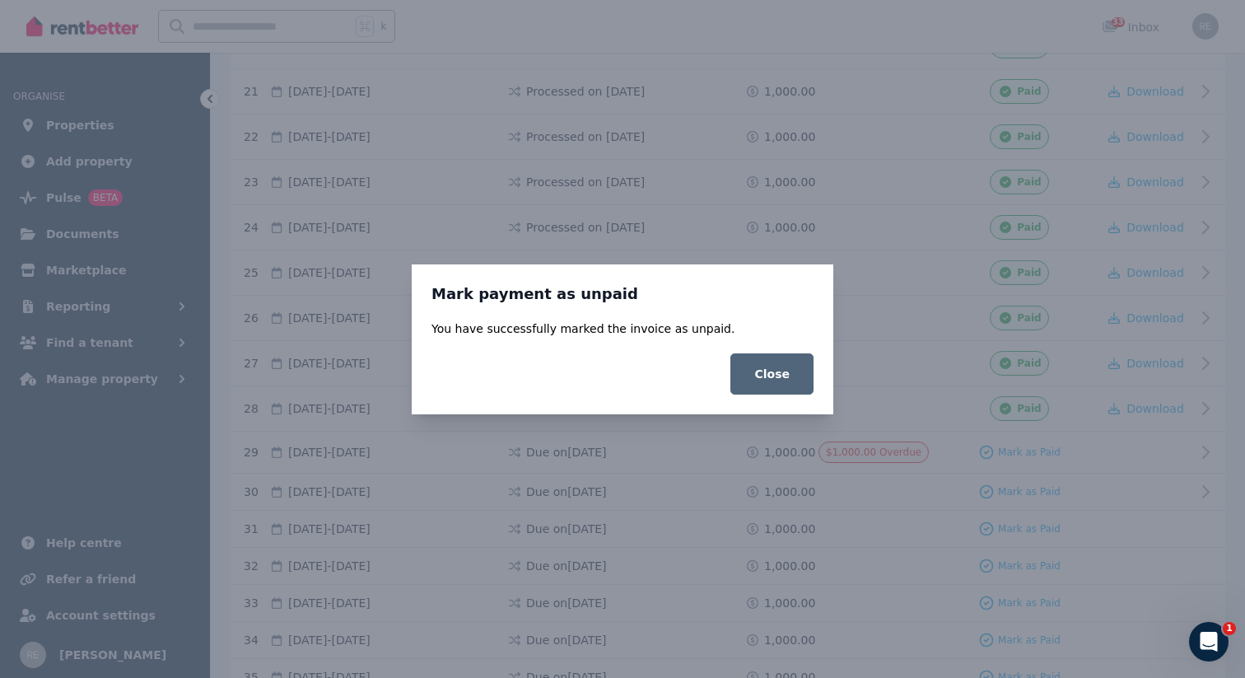
click at [775, 365] on button "Close" at bounding box center [771, 373] width 83 height 41
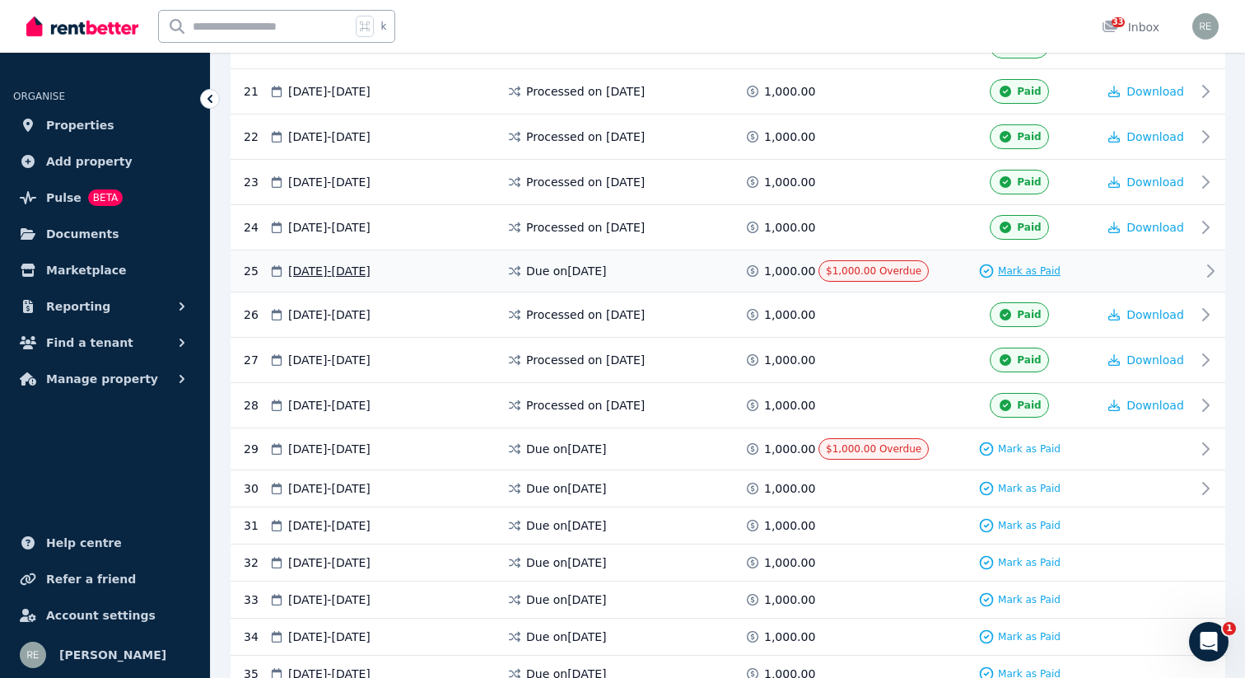
click at [1015, 272] on span "Mark as Paid" at bounding box center [1029, 270] width 63 height 13
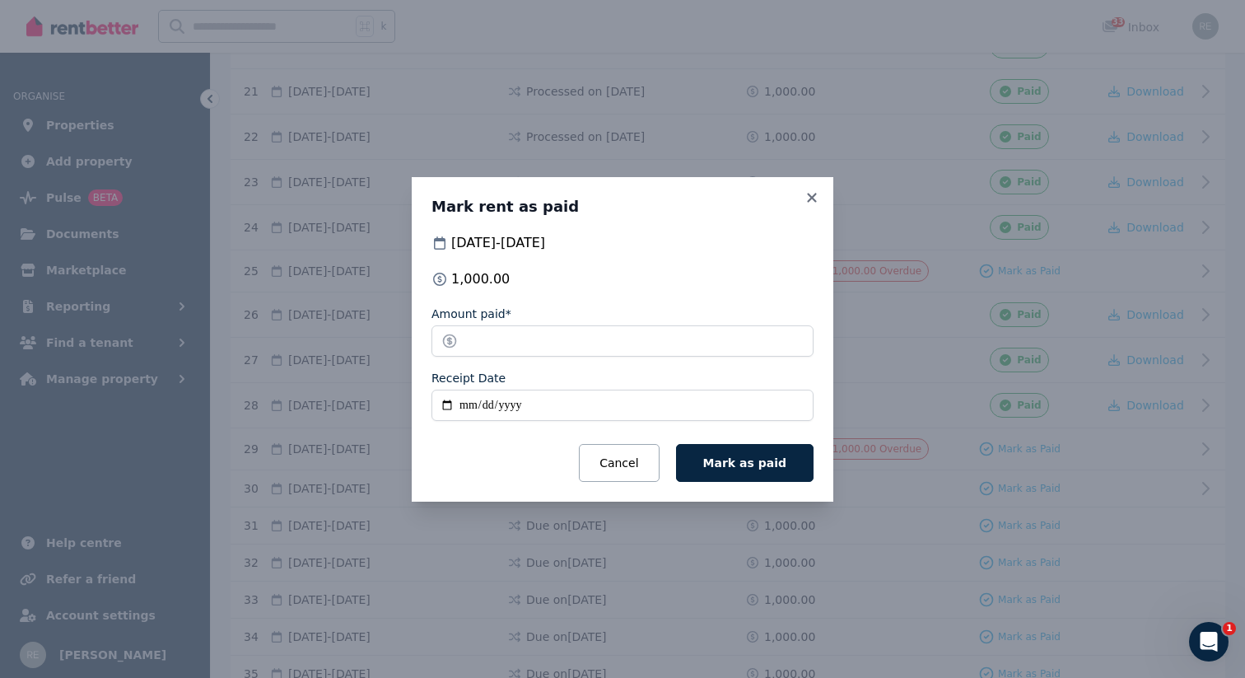
click at [440, 395] on input "Receipt Date" at bounding box center [622, 404] width 382 height 31
click at [440, 417] on input "Receipt Date" at bounding box center [622, 404] width 382 height 31
click at [440, 403] on input "Receipt Date" at bounding box center [622, 404] width 382 height 31
type input "**********"
click at [751, 464] on span "Mark as paid" at bounding box center [744, 462] width 83 height 13
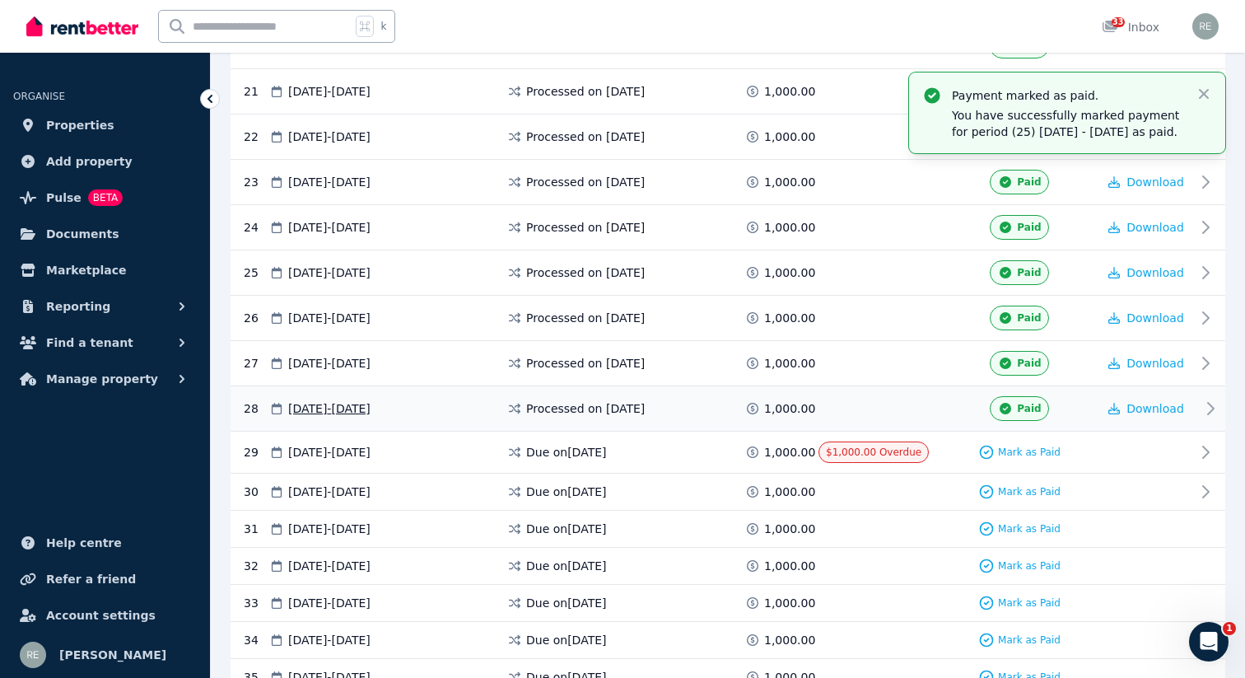
scroll to position [1234, 0]
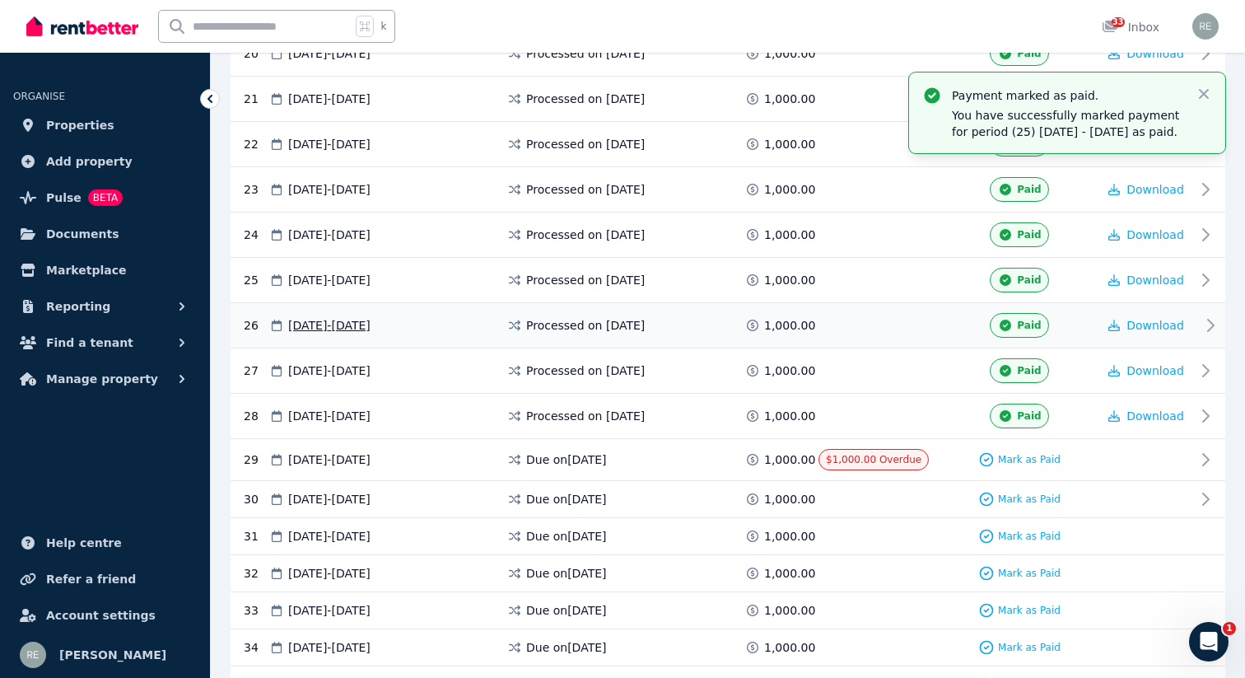
click at [866, 319] on span at bounding box center [879, 325] width 123 height 25
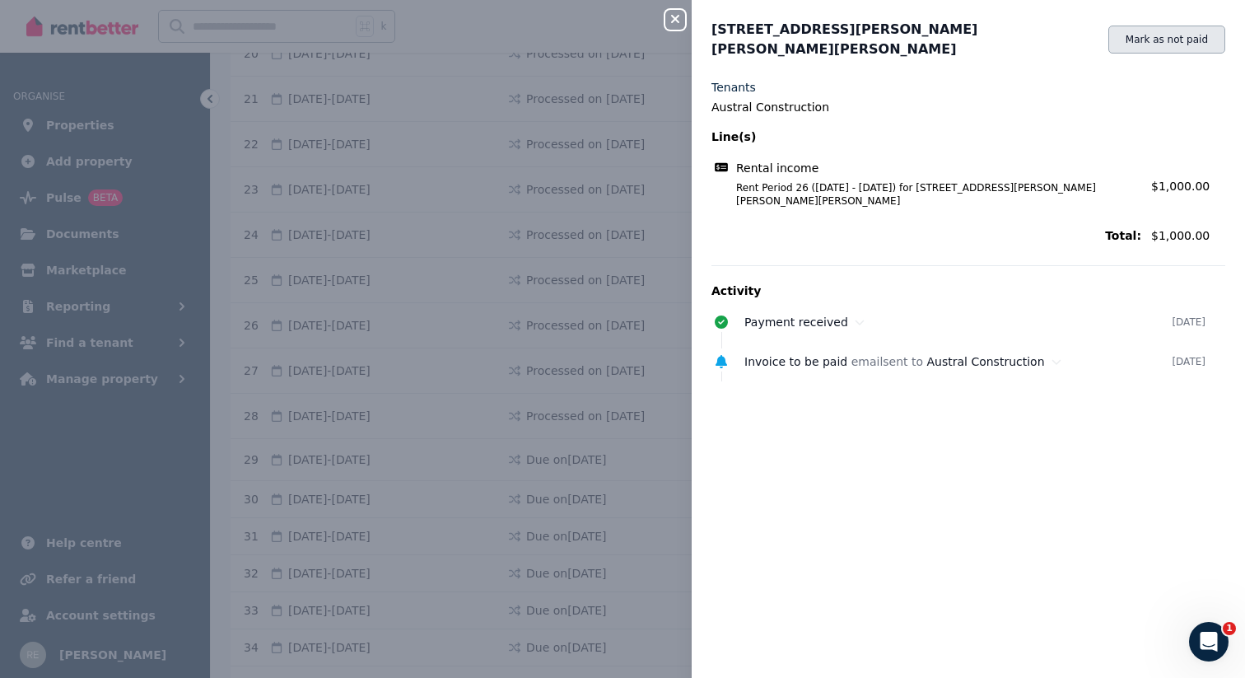
click at [1149, 29] on button "Mark as not paid" at bounding box center [1166, 40] width 117 height 28
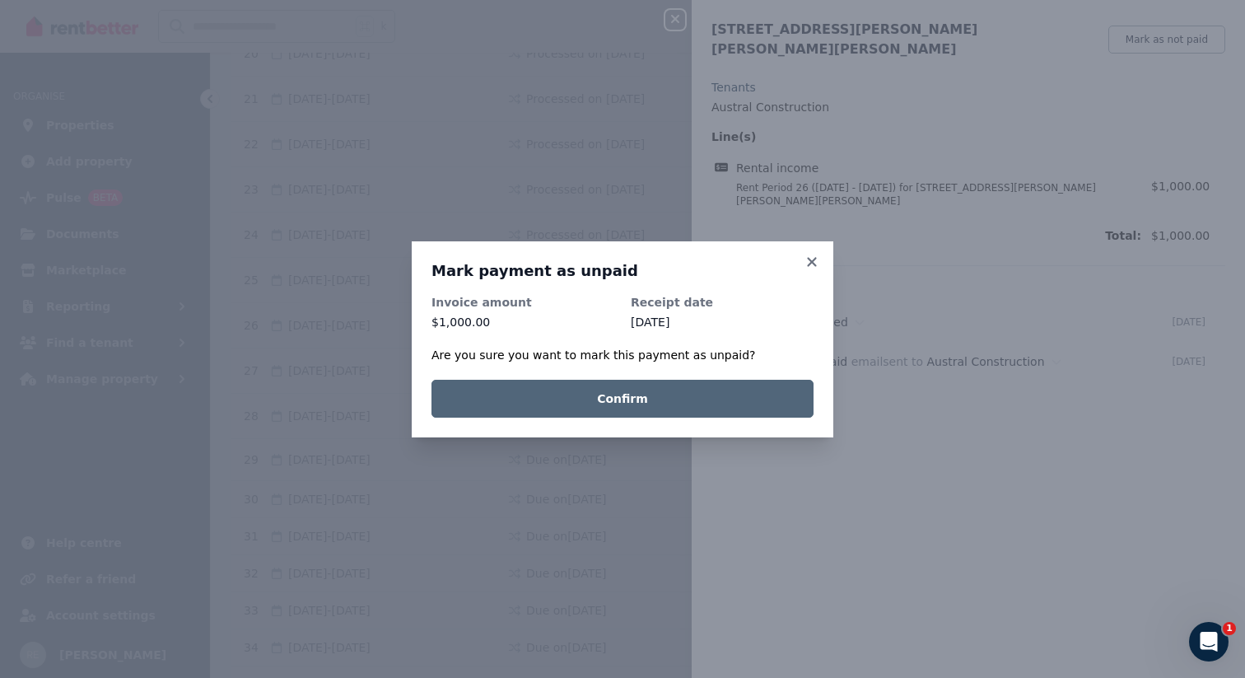
click at [613, 403] on button "Confirm" at bounding box center [622, 399] width 382 height 38
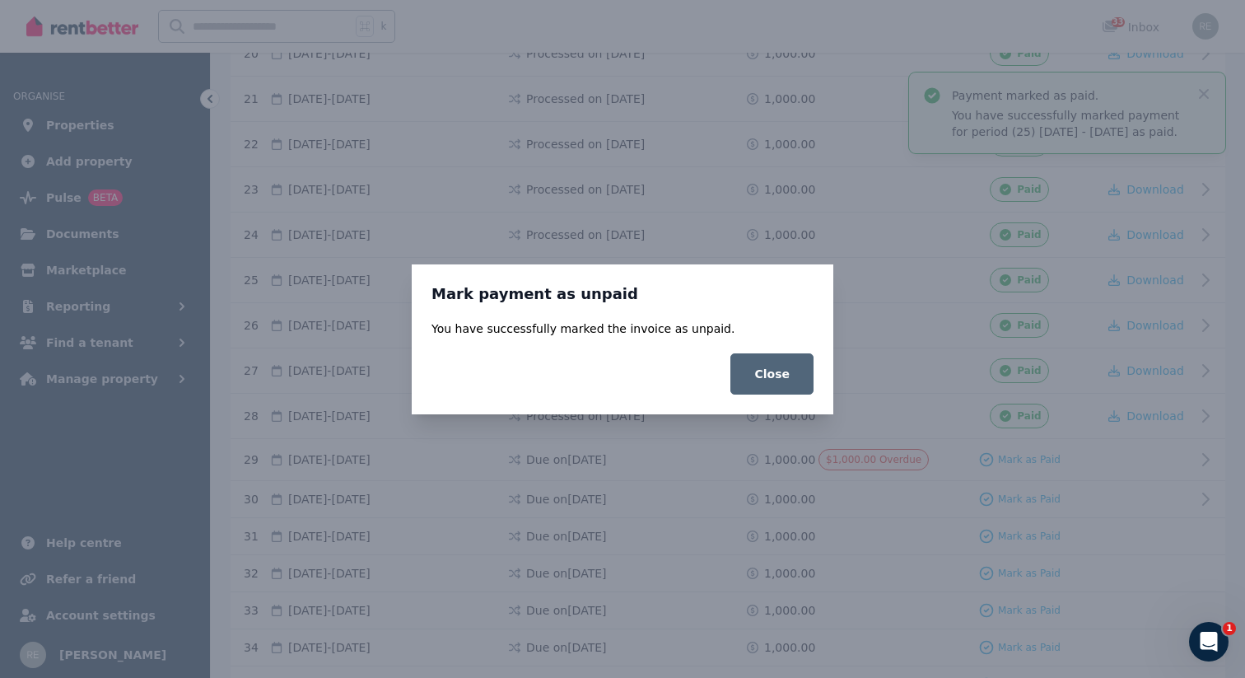
click at [785, 371] on button "Close" at bounding box center [771, 373] width 83 height 41
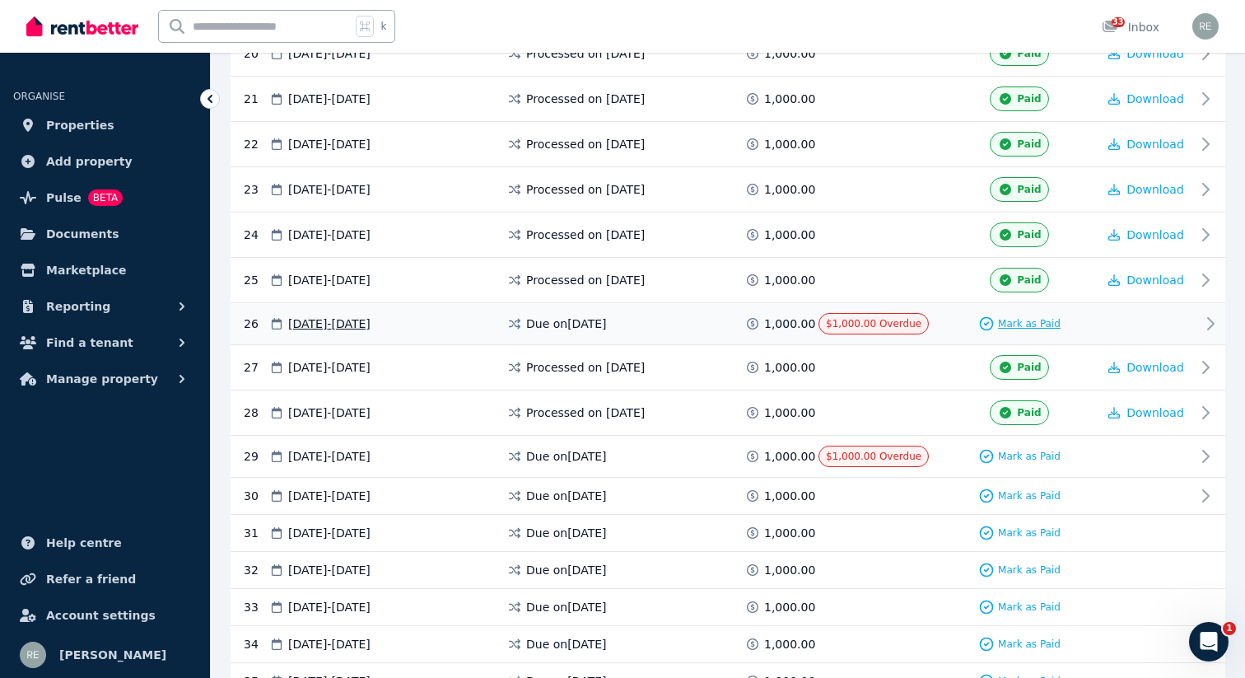
click at [1014, 319] on span "Mark as Paid" at bounding box center [1029, 323] width 63 height 13
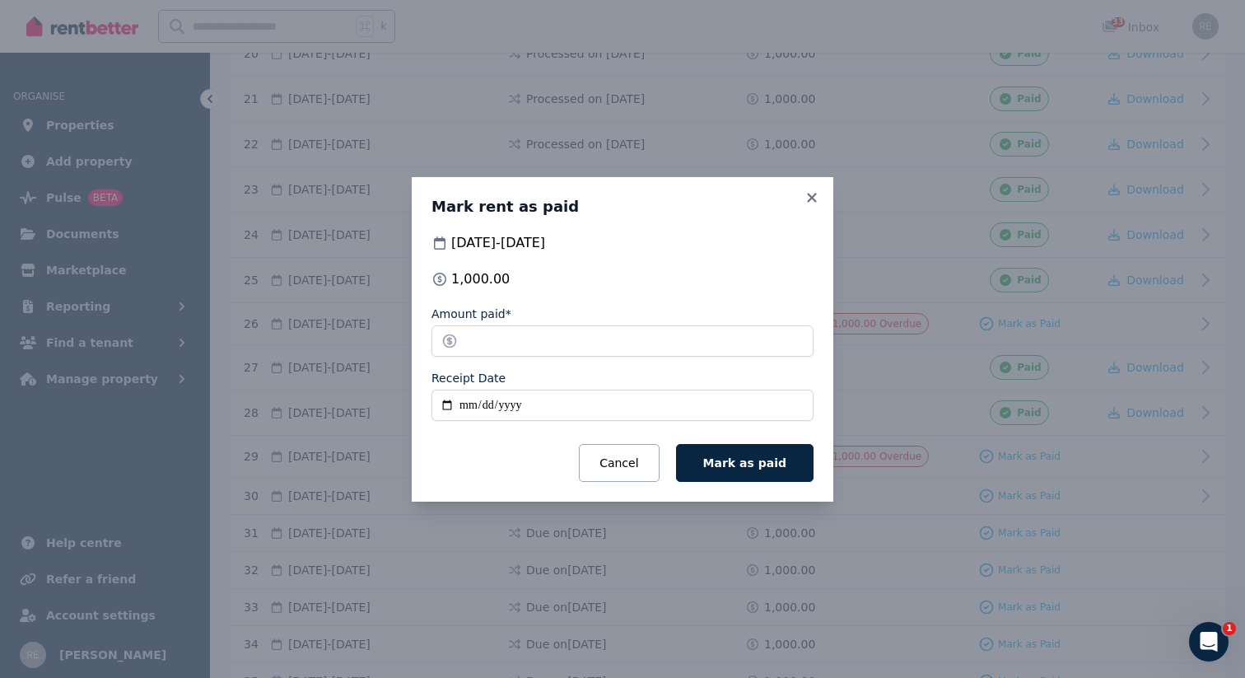
click at [444, 402] on input "Receipt Date" at bounding box center [622, 404] width 382 height 31
type input "**********"
click at [760, 452] on button "Mark as paid" at bounding box center [744, 463] width 137 height 38
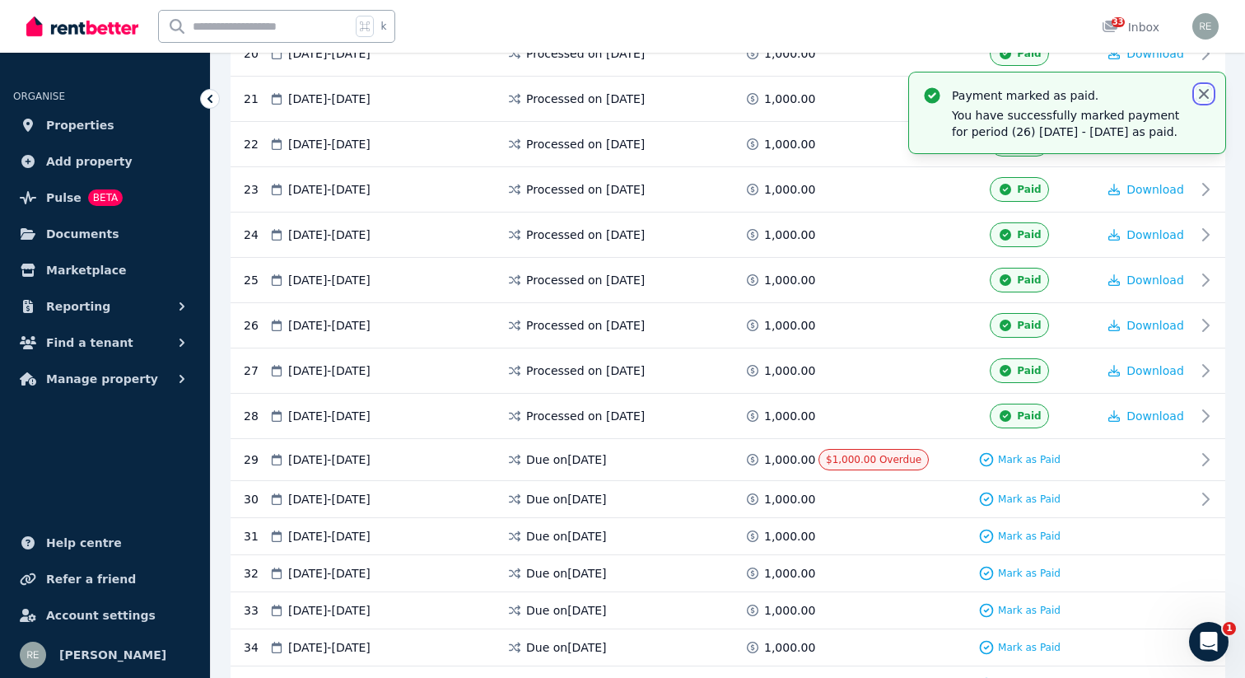
click at [1203, 100] on icon "button" at bounding box center [1203, 94] width 16 height 16
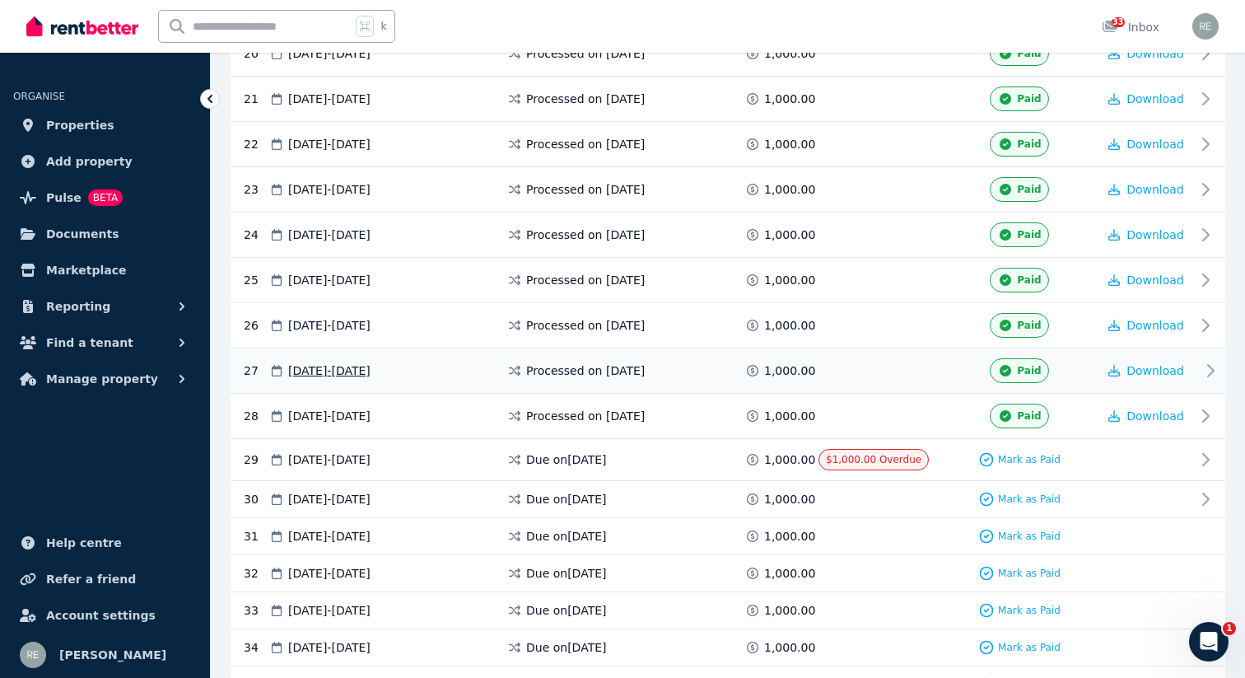
scroll to position [1207, 0]
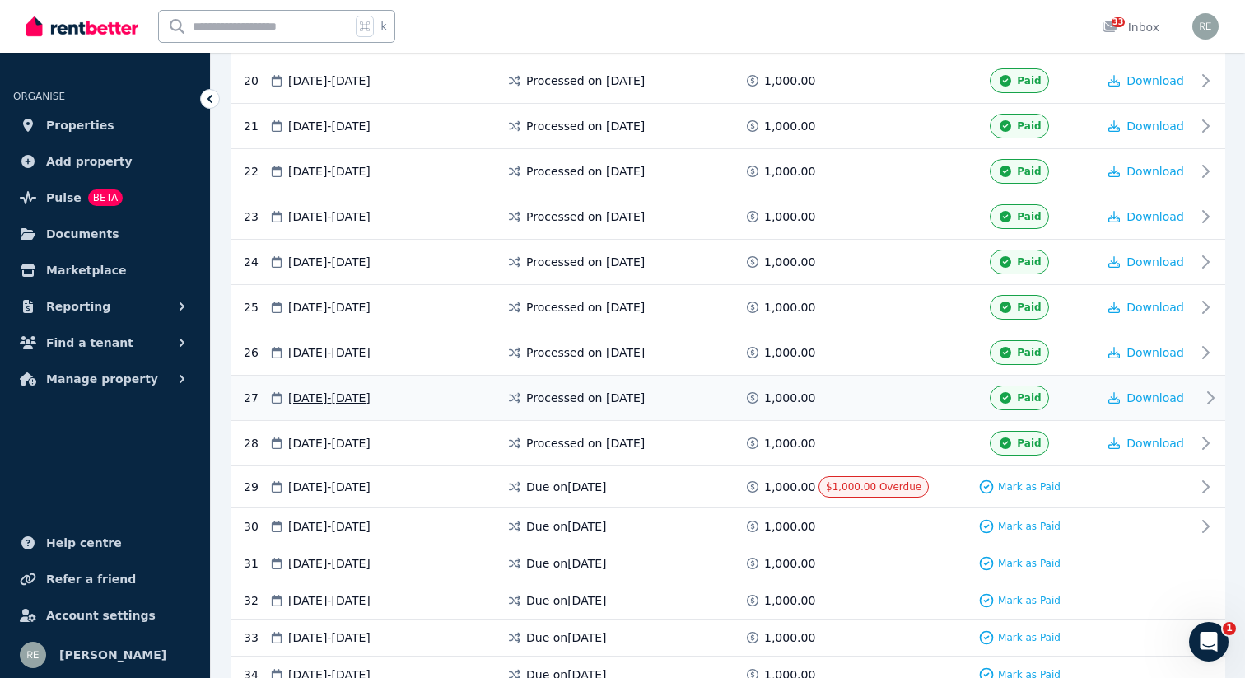
click at [1020, 398] on span "Paid" at bounding box center [1029, 397] width 24 height 13
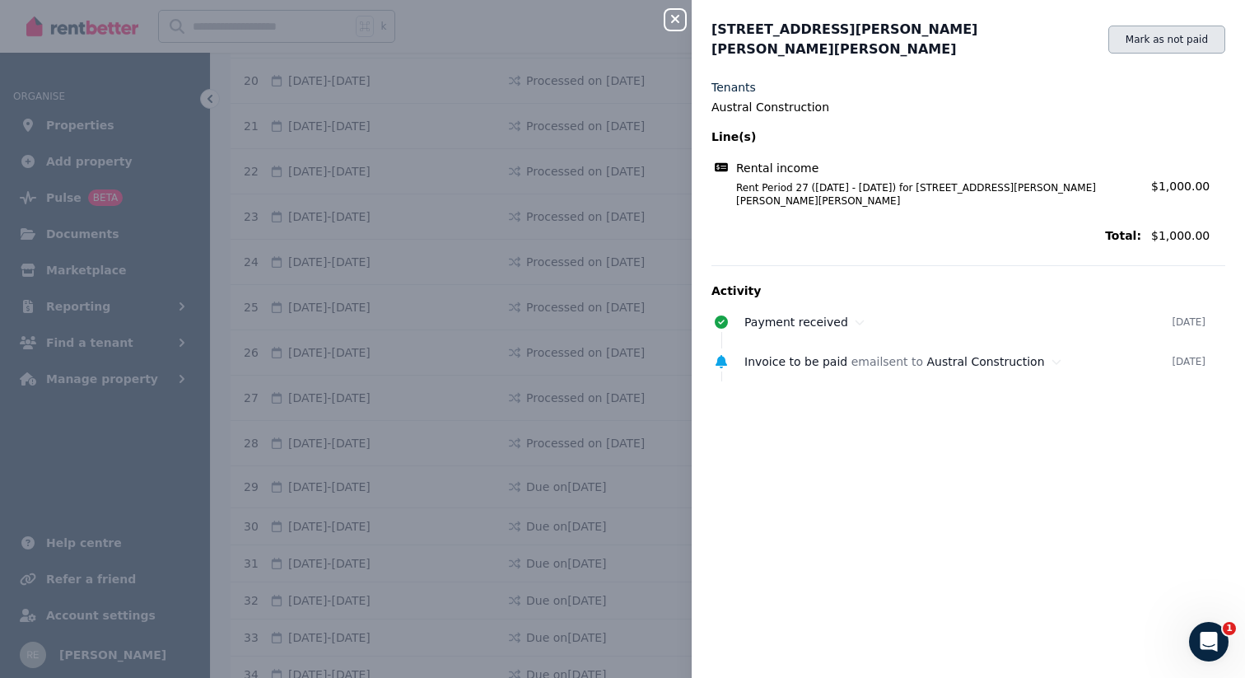
click at [1164, 34] on button "Mark as not paid" at bounding box center [1166, 40] width 117 height 28
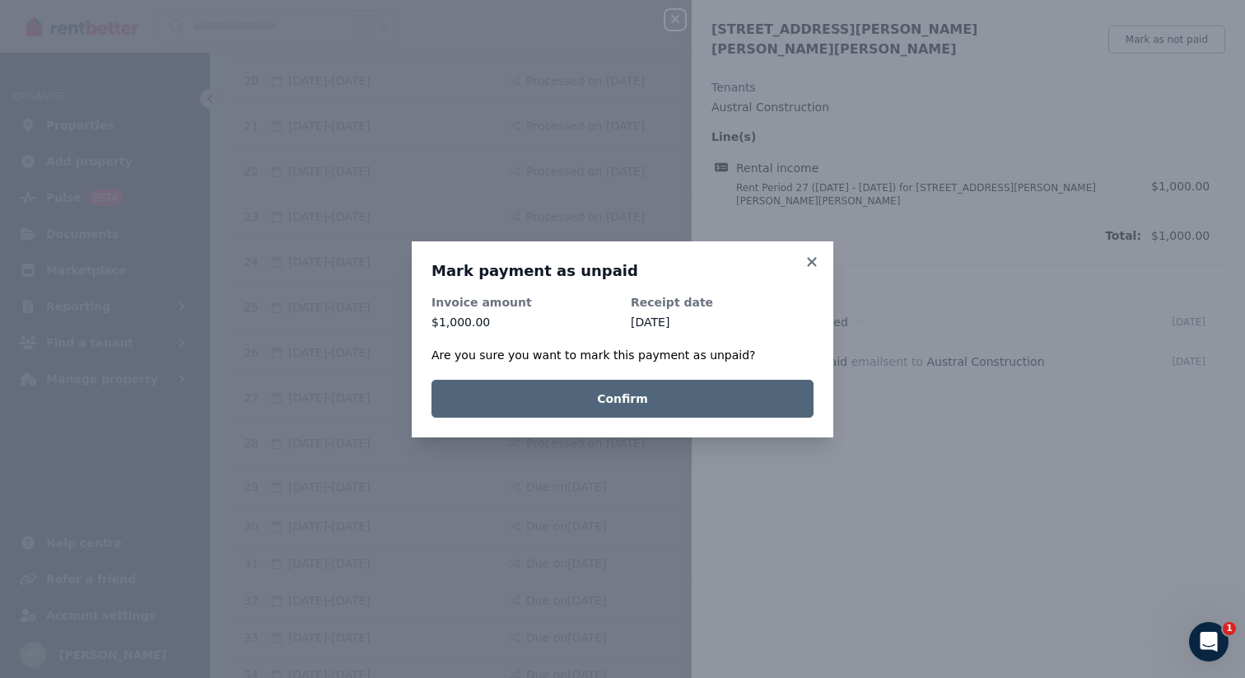
click at [715, 386] on button "Confirm" at bounding box center [622, 399] width 382 height 38
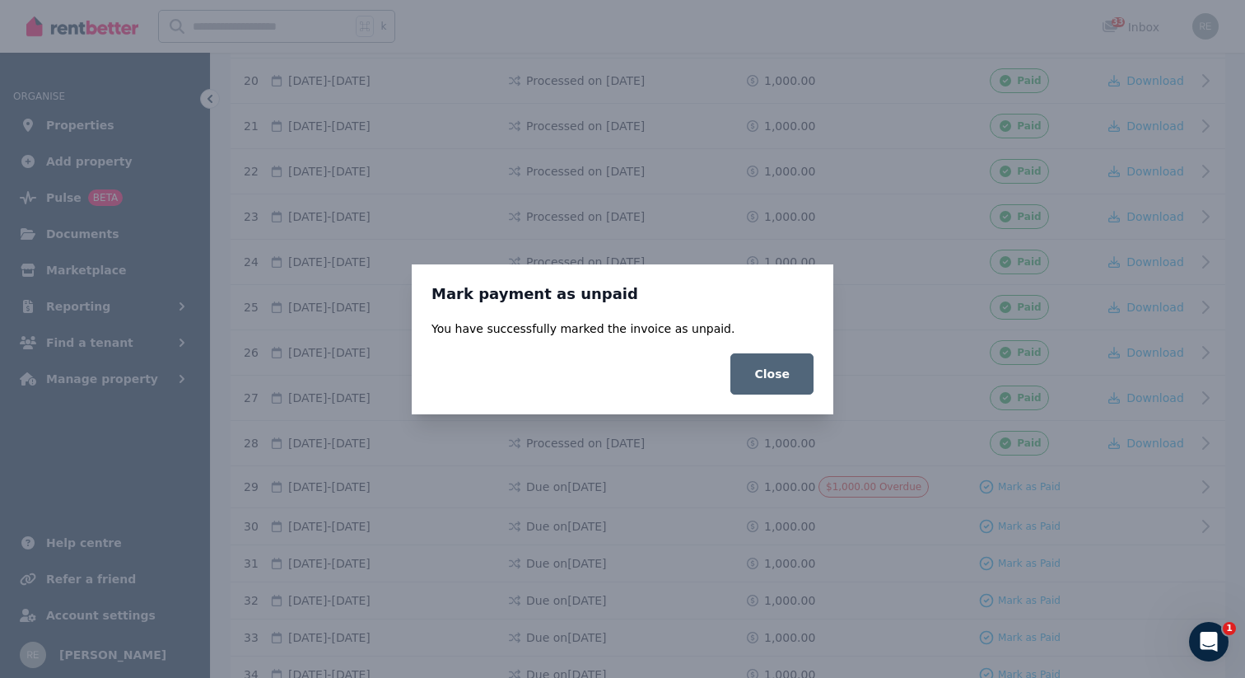
click at [743, 376] on button "Close" at bounding box center [771, 373] width 83 height 41
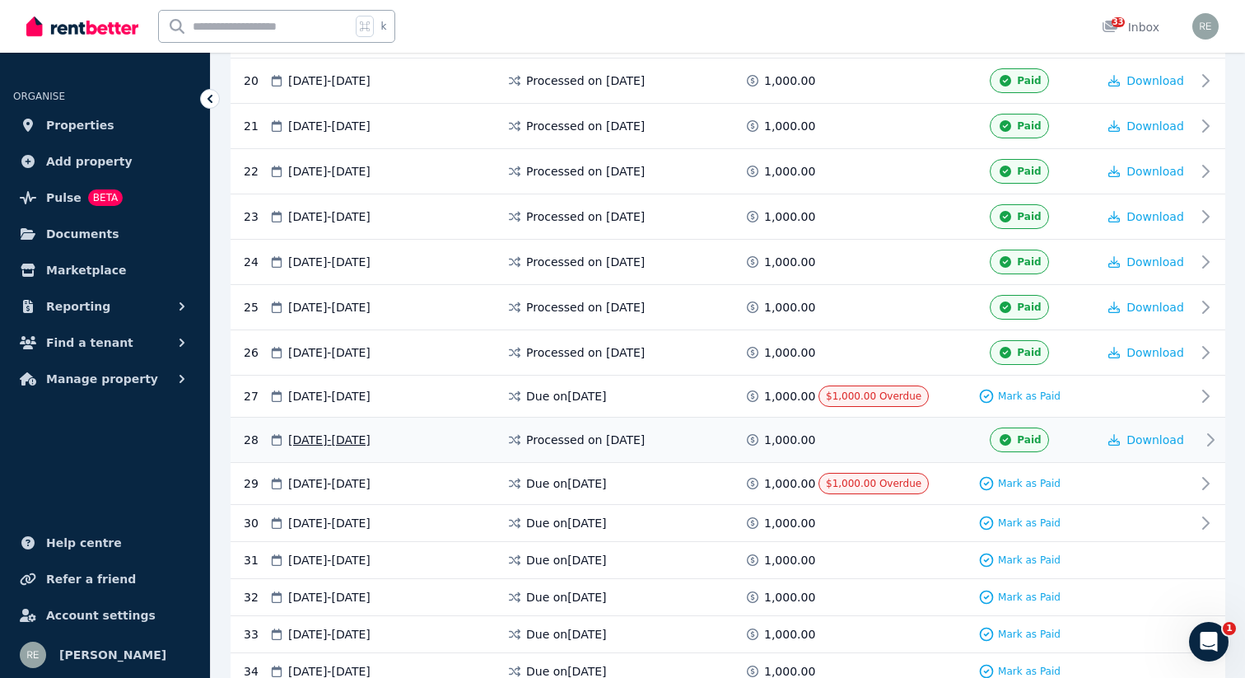
click at [1034, 440] on span "Paid" at bounding box center [1029, 439] width 24 height 13
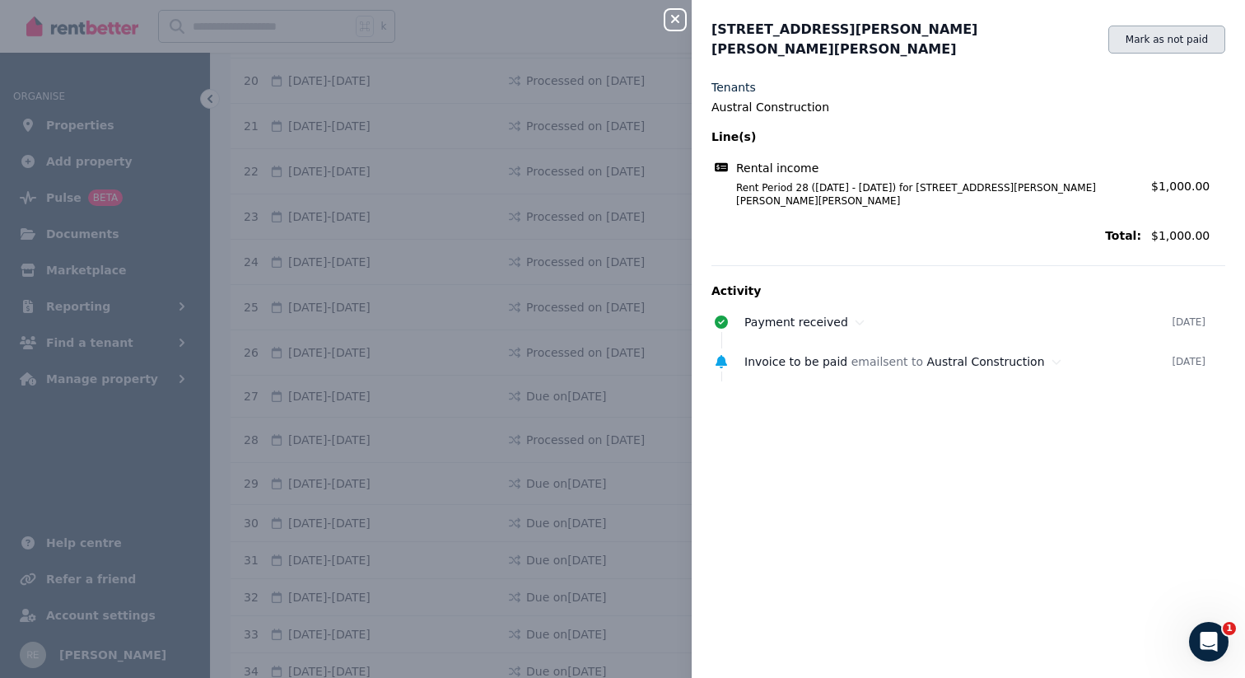
click at [1154, 30] on button "Mark as not paid" at bounding box center [1166, 40] width 117 height 28
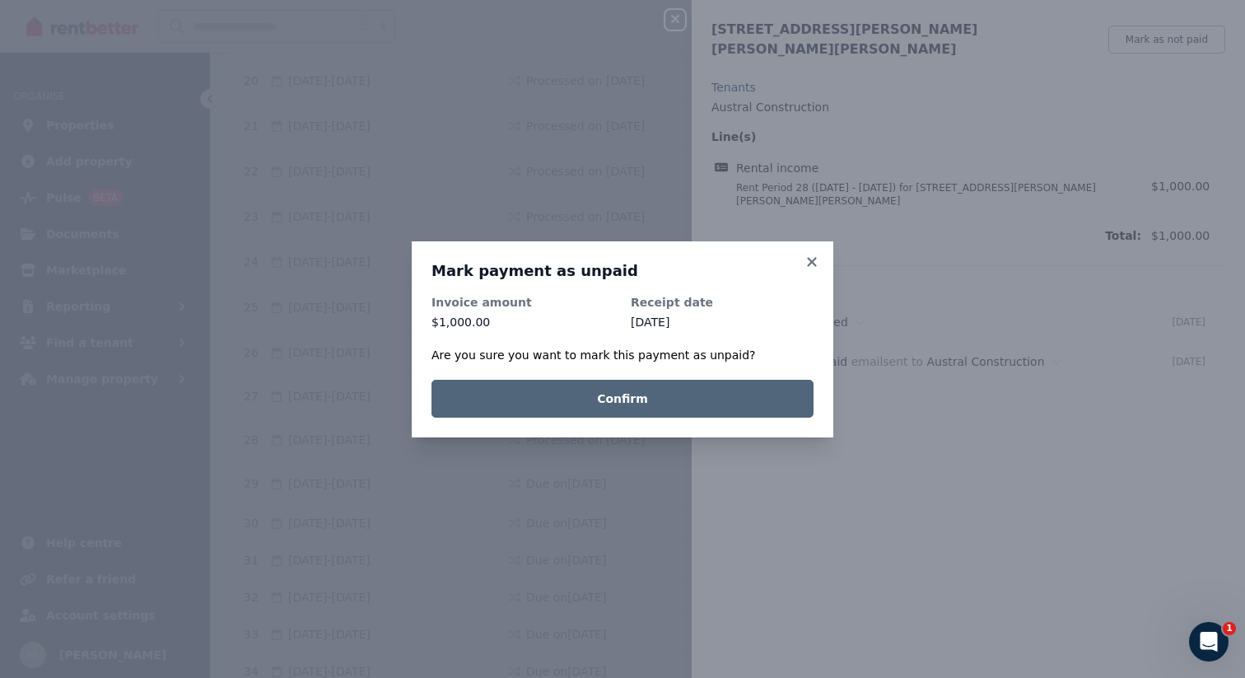
click at [663, 400] on button "Confirm" at bounding box center [622, 399] width 382 height 38
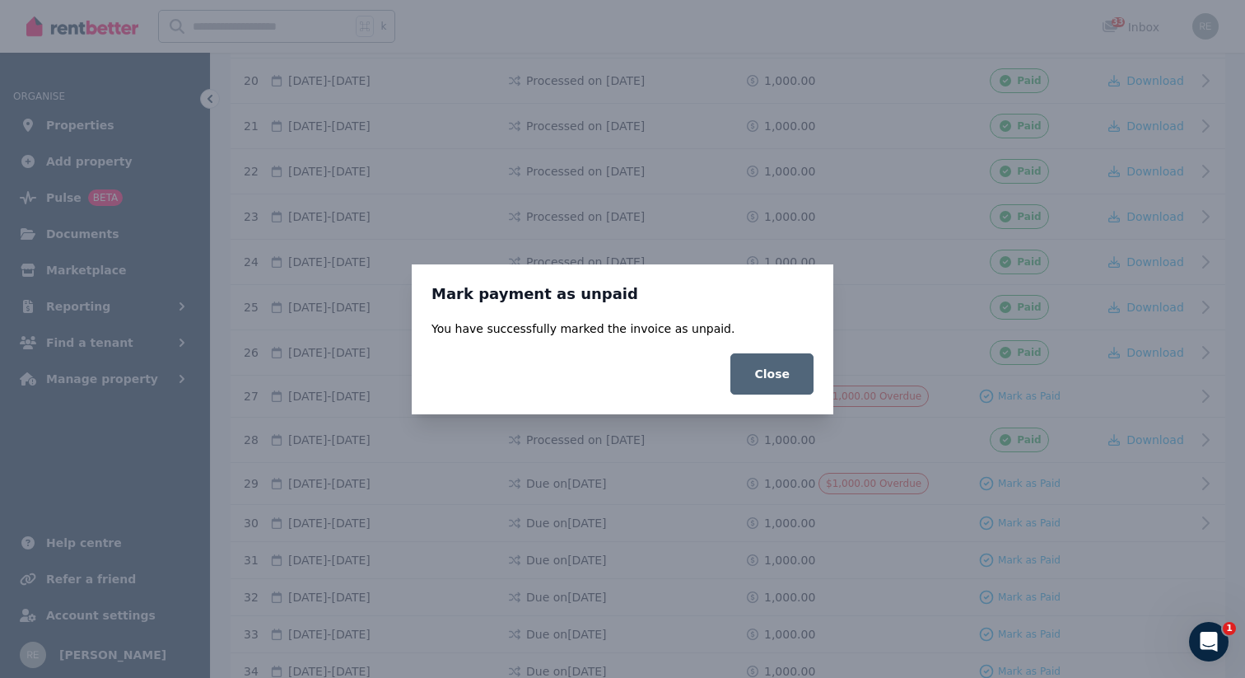
click at [751, 374] on button "Close" at bounding box center [771, 373] width 83 height 41
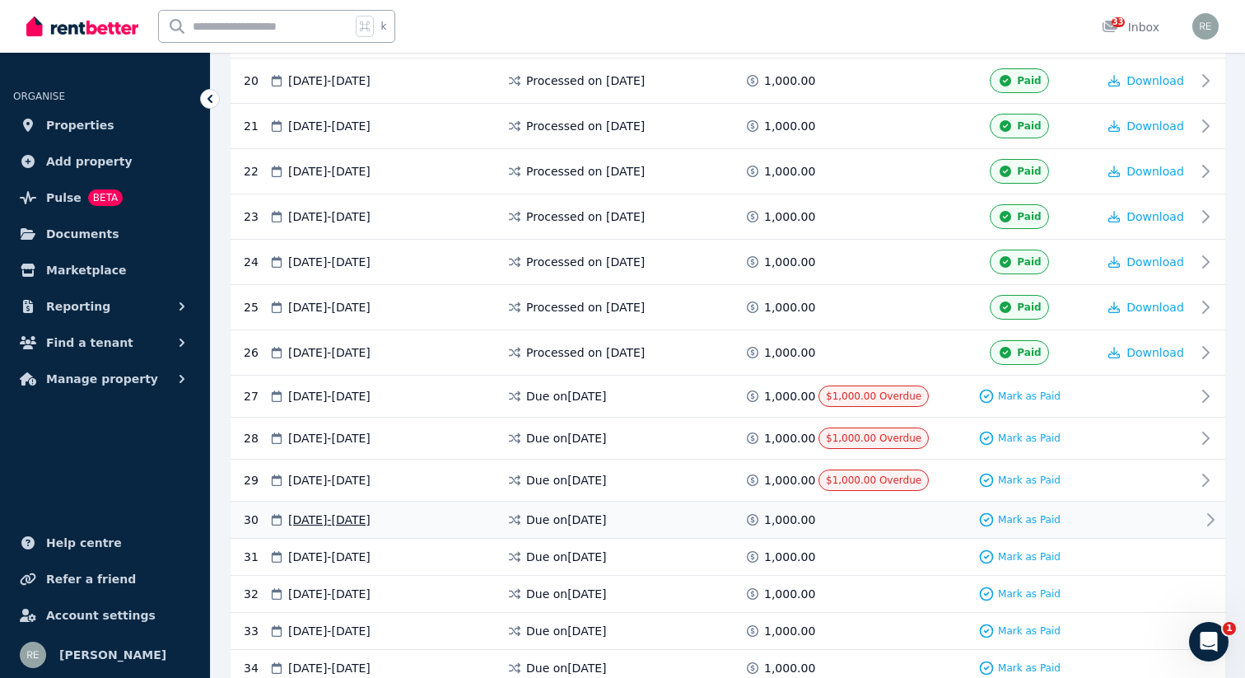
click at [957, 518] on div "Mark as Paid" at bounding box center [1019, 519] width 155 height 16
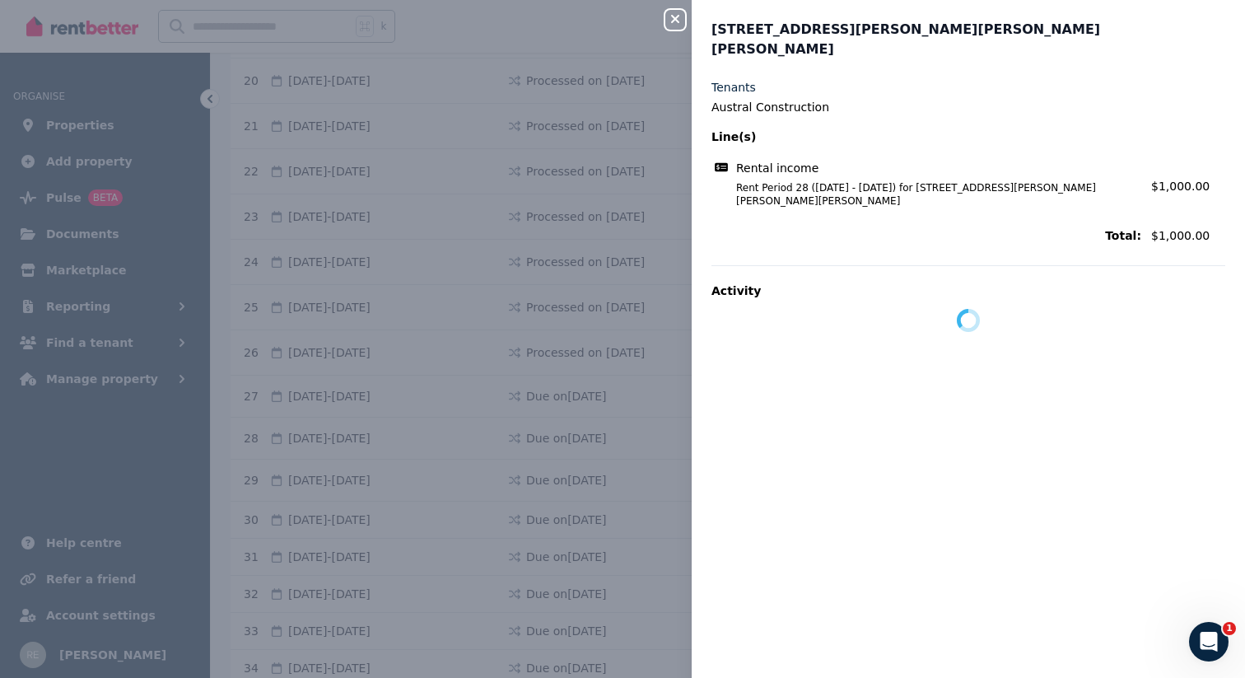
click at [571, 226] on div "Close panel [STREET_ADDRESS][PERSON_NAME][PERSON_NAME][PERSON_NAME] Tenants Aus…" at bounding box center [622, 339] width 1245 height 678
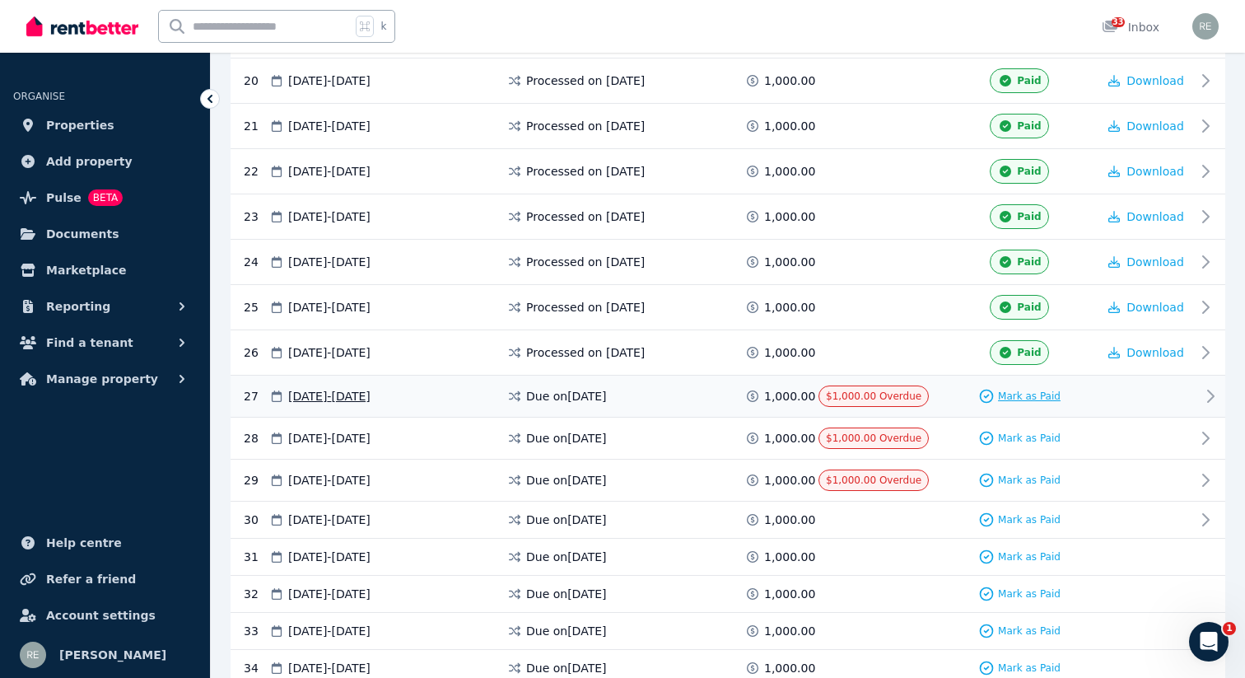
click at [1002, 393] on span "Mark as Paid" at bounding box center [1029, 395] width 63 height 13
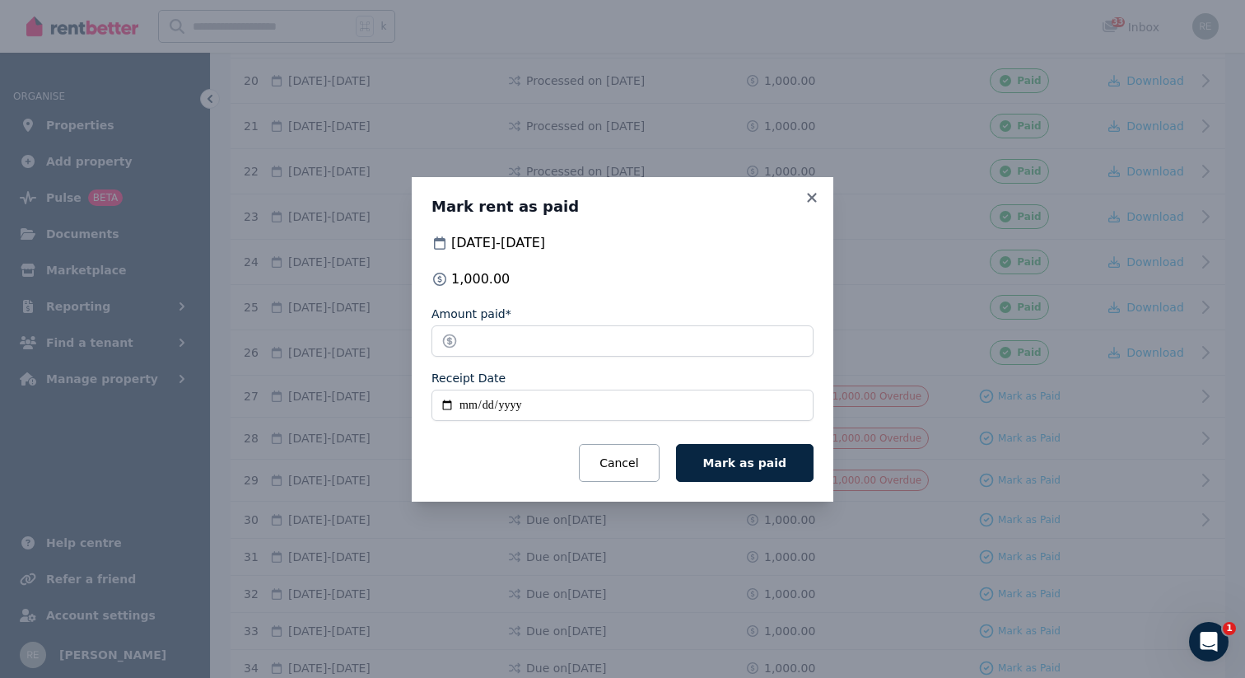
click at [437, 400] on input "Receipt Date" at bounding box center [622, 404] width 382 height 31
click at [450, 400] on input "Receipt Date" at bounding box center [622, 404] width 382 height 31
type input "**********"
click at [729, 467] on span "Mark as paid" at bounding box center [744, 462] width 83 height 13
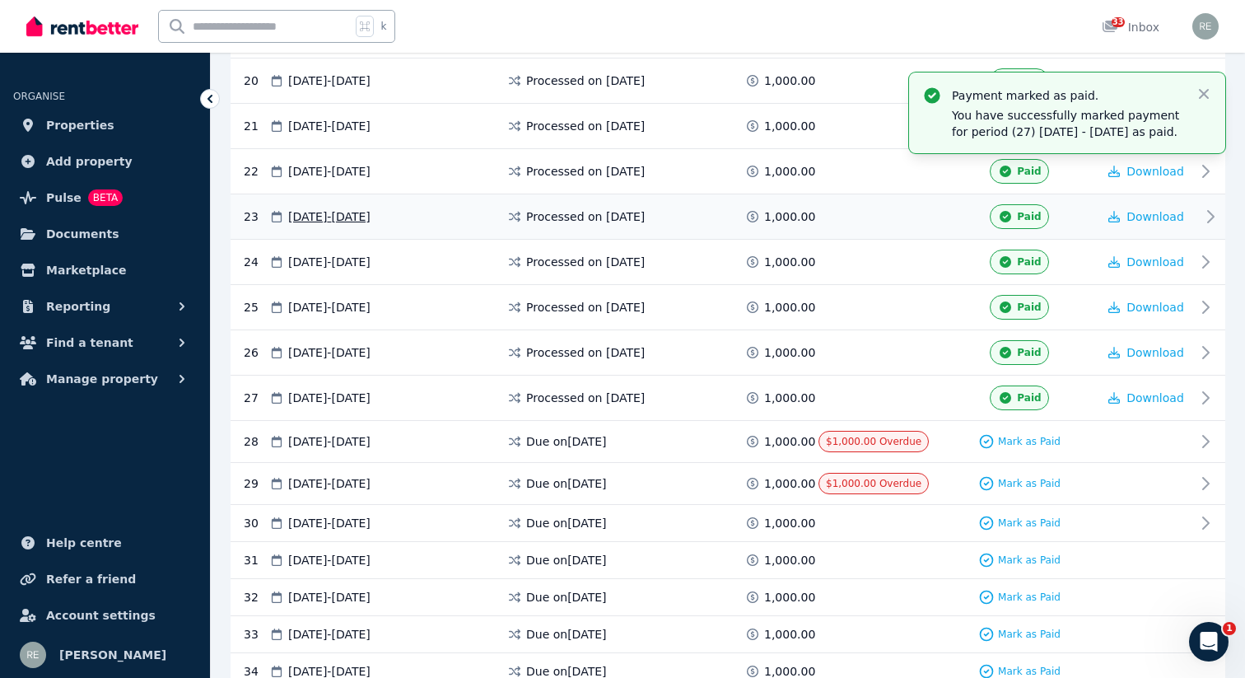
click at [807, 208] on span "1,000.00" at bounding box center [789, 216] width 51 height 16
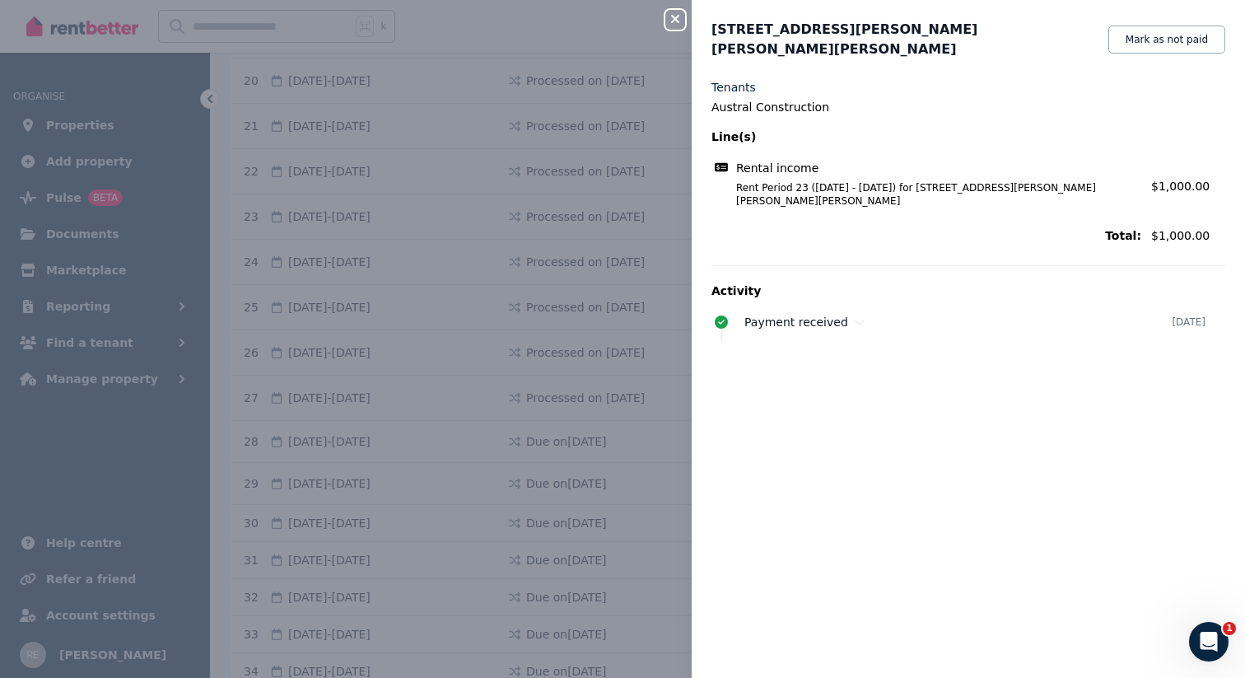
click at [668, 21] on icon "button" at bounding box center [675, 18] width 20 height 13
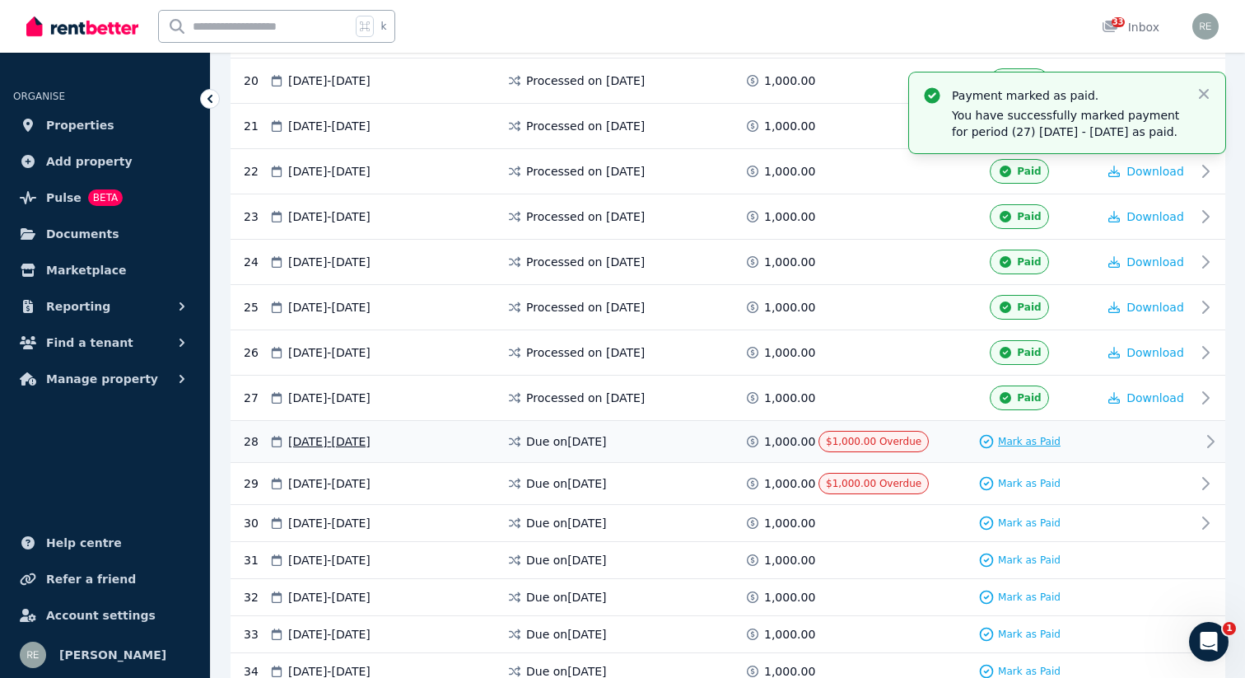
click at [1004, 440] on span "Mark as Paid" at bounding box center [1029, 441] width 63 height 13
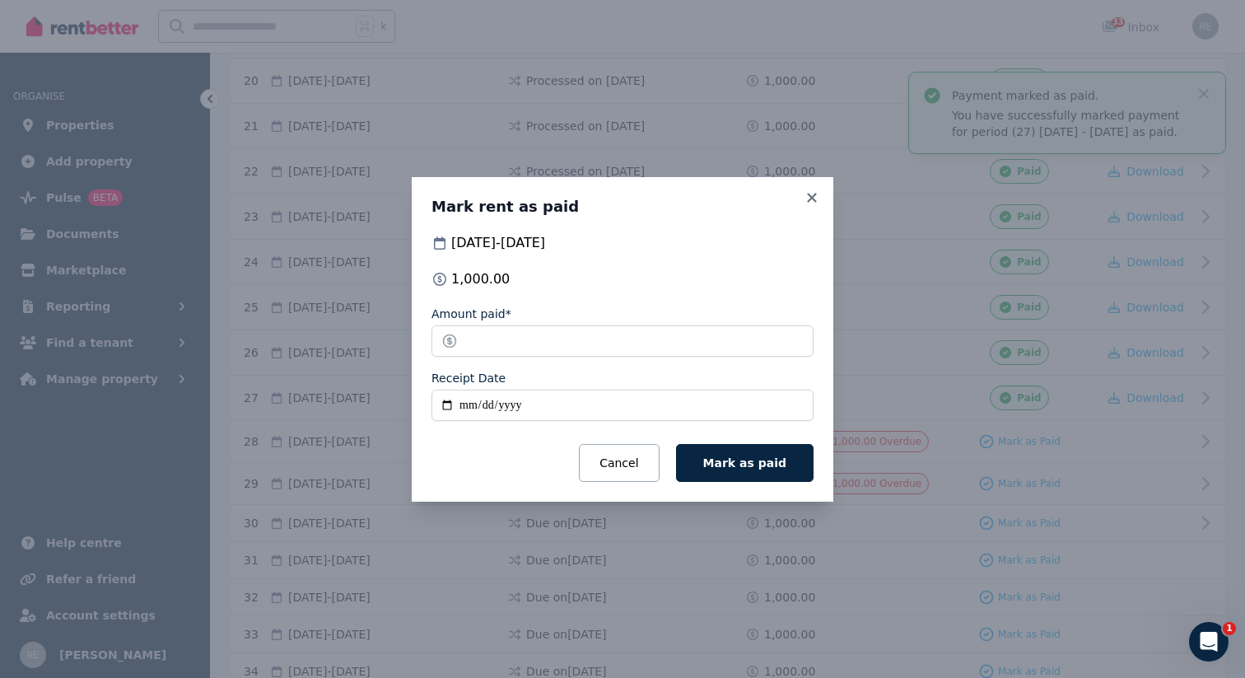
click at [438, 405] on input "Receipt Date" at bounding box center [622, 404] width 382 height 31
click at [446, 403] on input "Receipt Date" at bounding box center [622, 404] width 382 height 31
type input "**********"
click at [759, 458] on span "Mark as paid" at bounding box center [744, 462] width 83 height 13
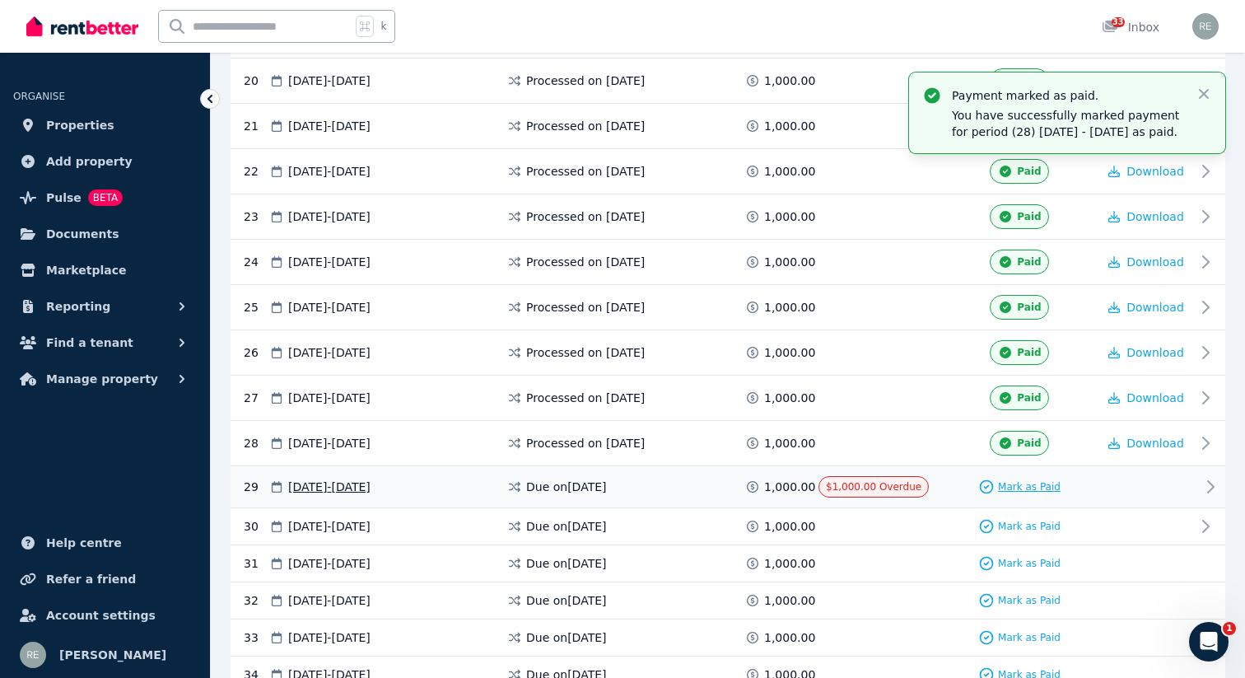
click at [1035, 486] on span "Mark as Paid" at bounding box center [1029, 486] width 63 height 13
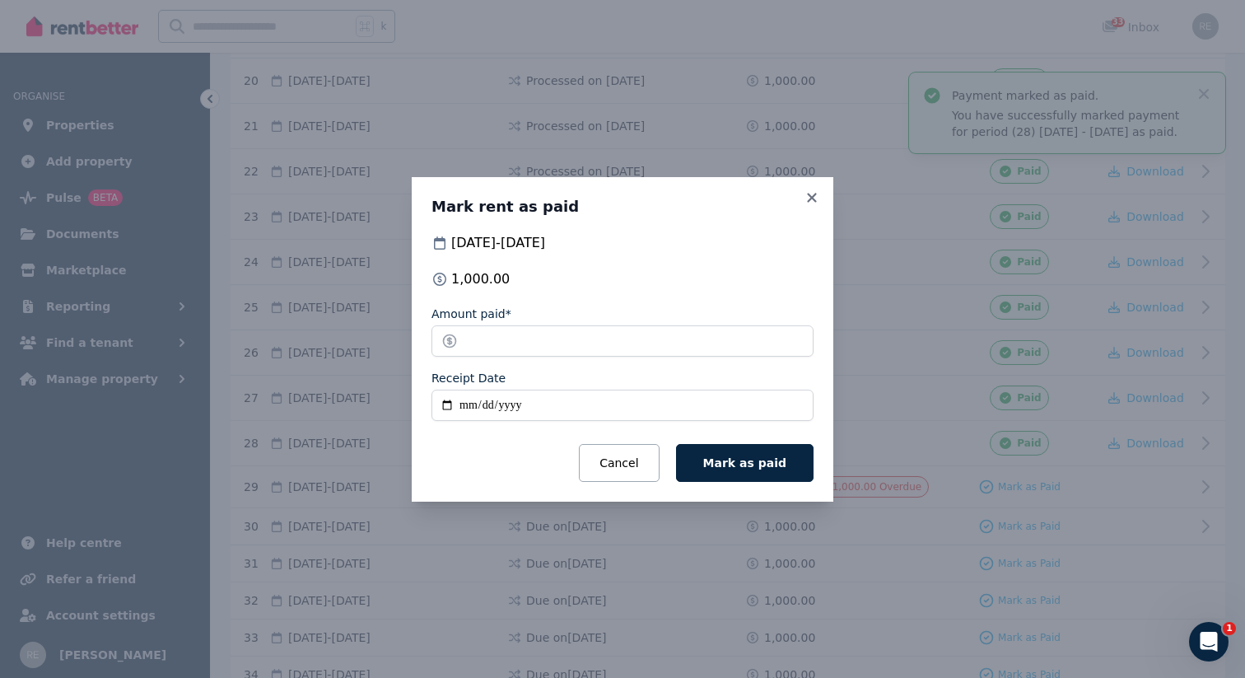
click at [445, 398] on input "Receipt Date" at bounding box center [622, 404] width 382 height 31
type input "**********"
click at [760, 458] on span "Mark as paid" at bounding box center [744, 462] width 83 height 13
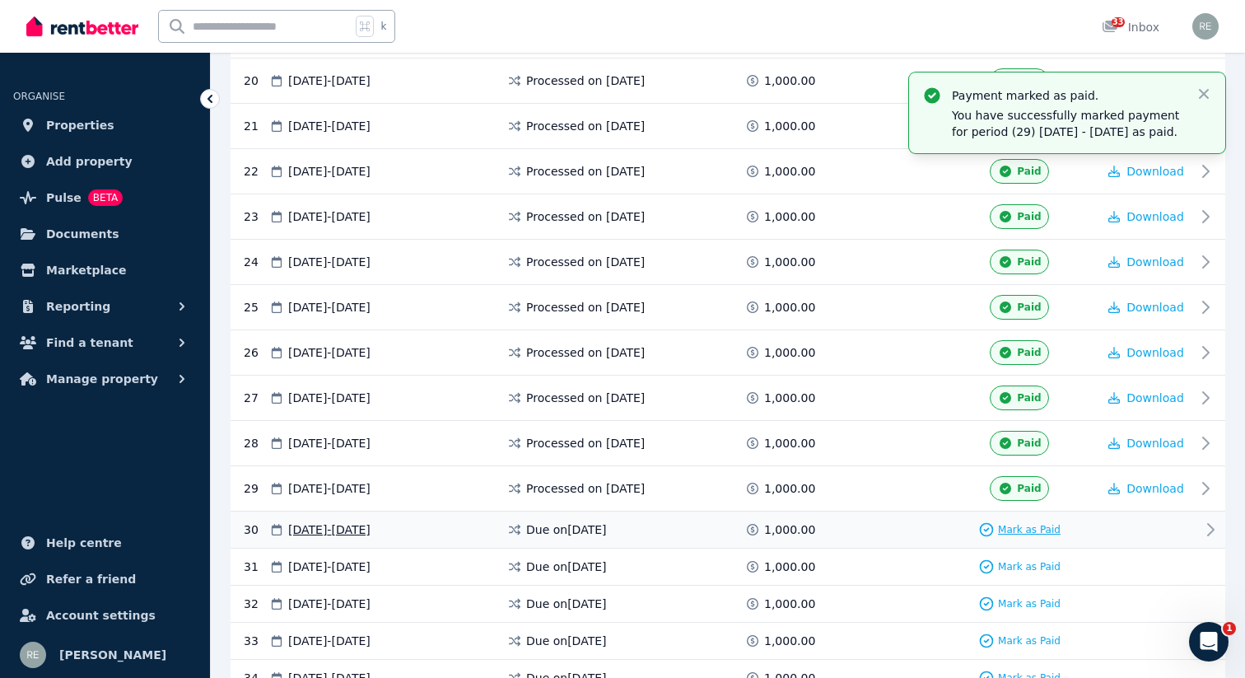
click at [1004, 528] on span "Mark as Paid" at bounding box center [1029, 529] width 63 height 13
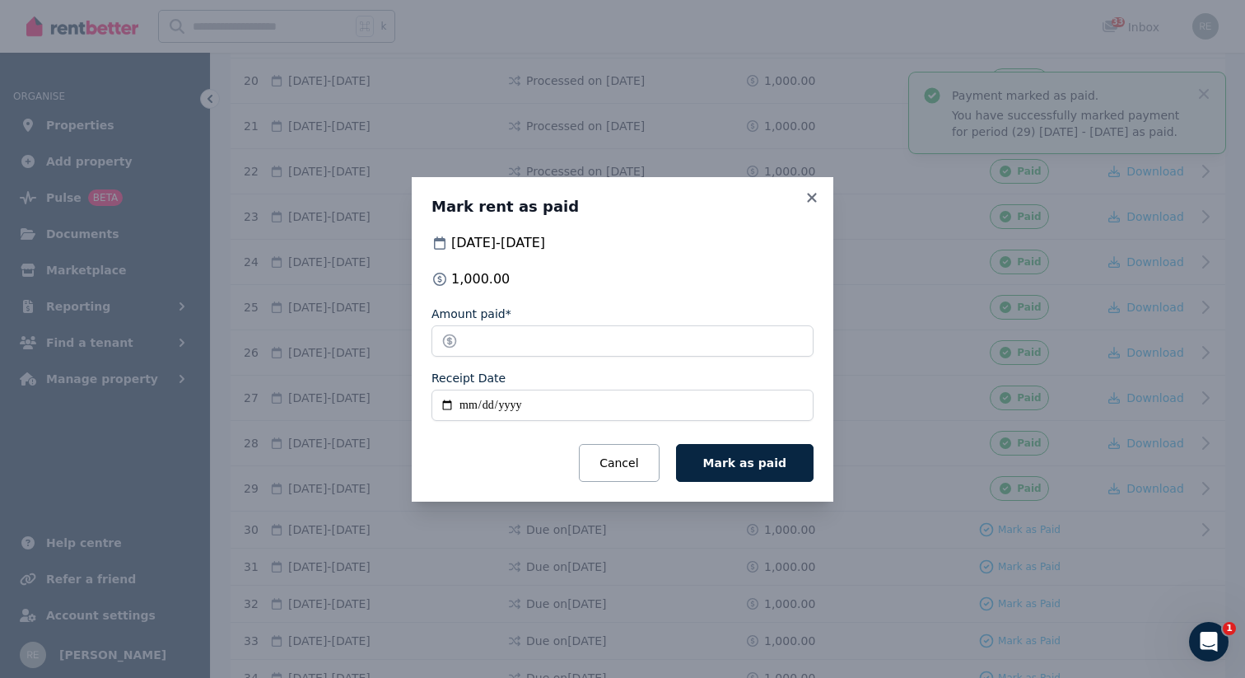
click at [445, 408] on input "Receipt Date" at bounding box center [622, 404] width 382 height 31
type input "**********"
click at [759, 463] on span "Mark as paid" at bounding box center [744, 462] width 83 height 13
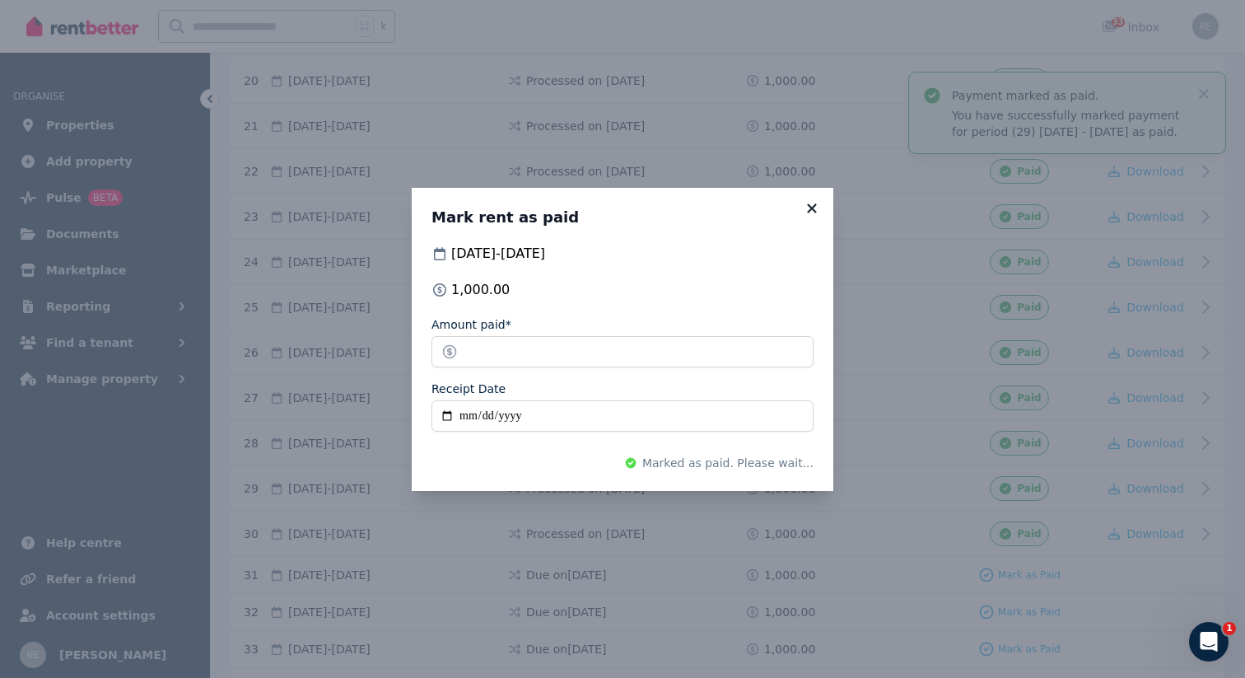
click at [817, 205] on icon at bounding box center [812, 208] width 16 height 15
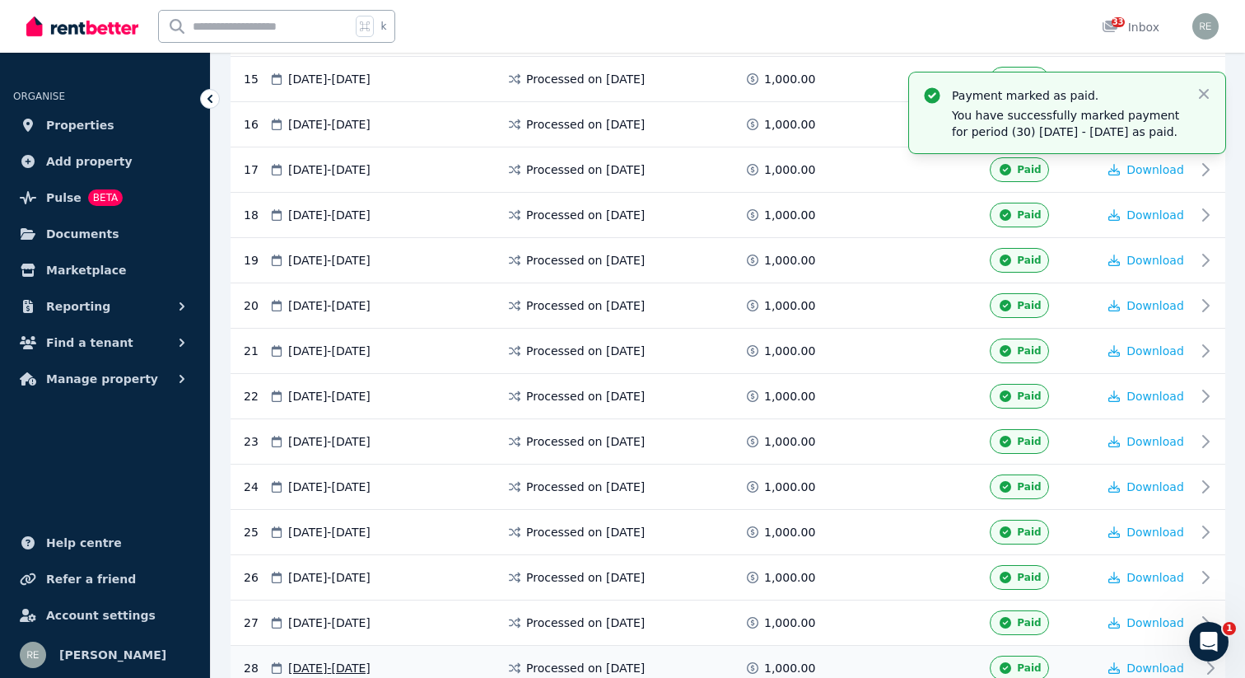
scroll to position [945, 0]
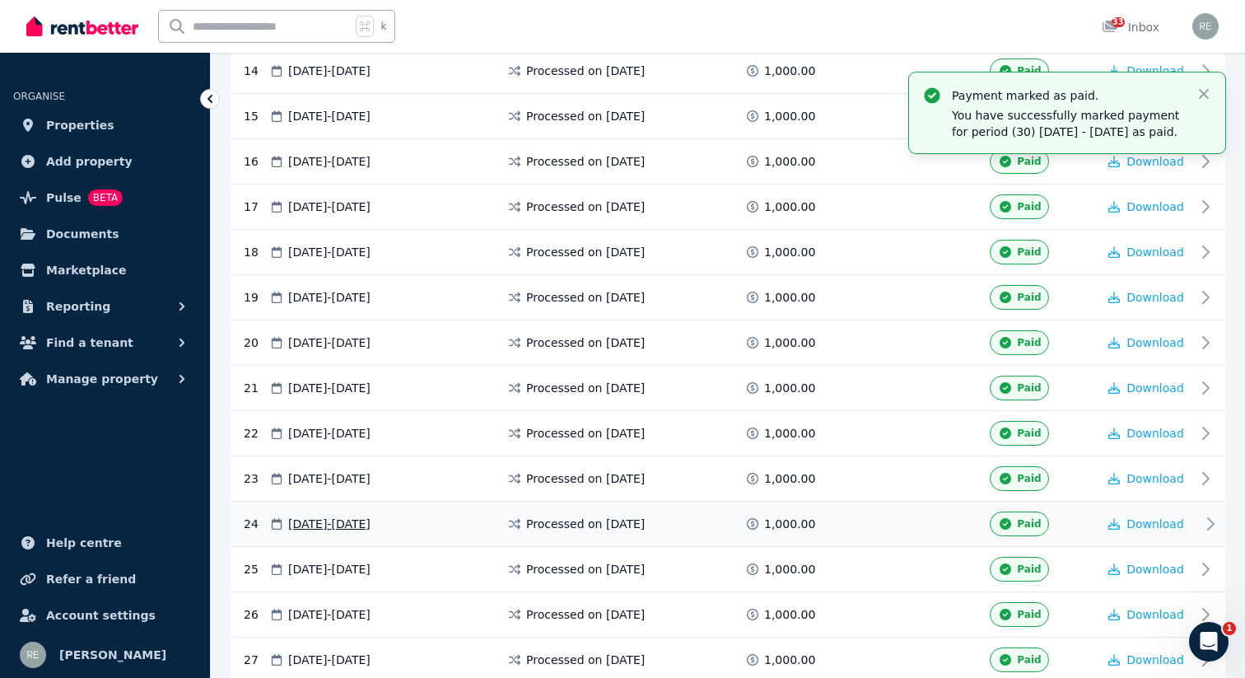
click at [1013, 524] on icon at bounding box center [1005, 524] width 16 height 12
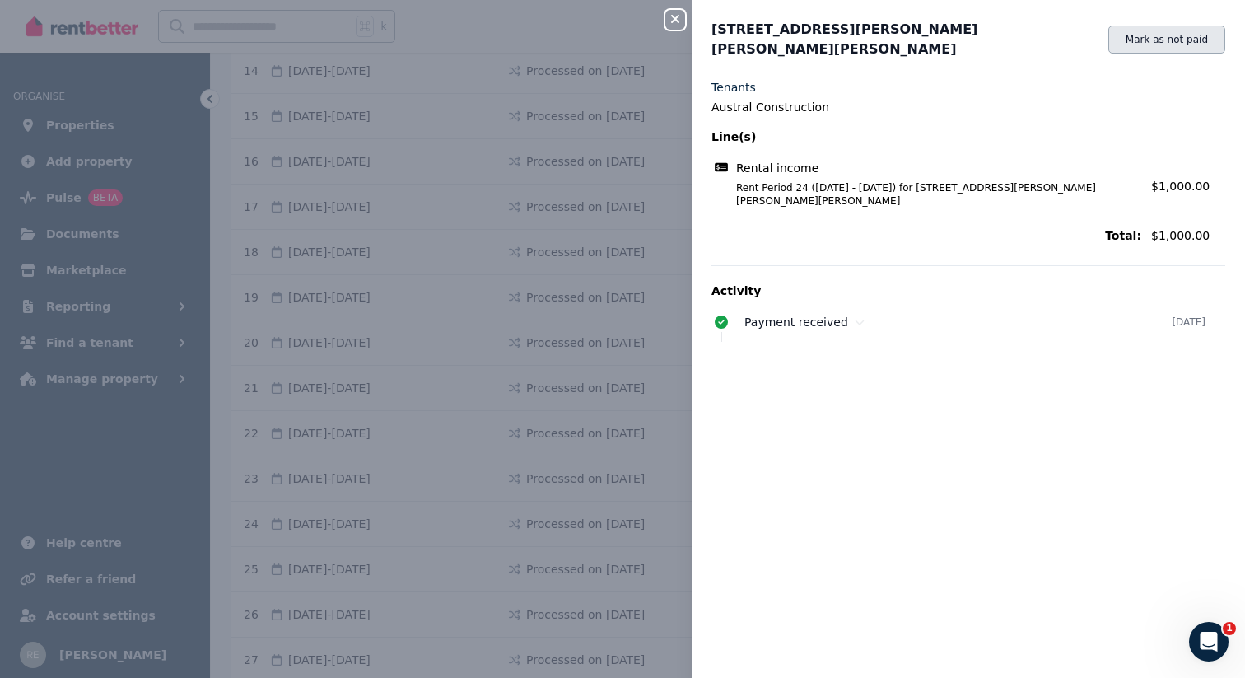
click at [1152, 34] on button "Mark as not paid" at bounding box center [1166, 40] width 117 height 28
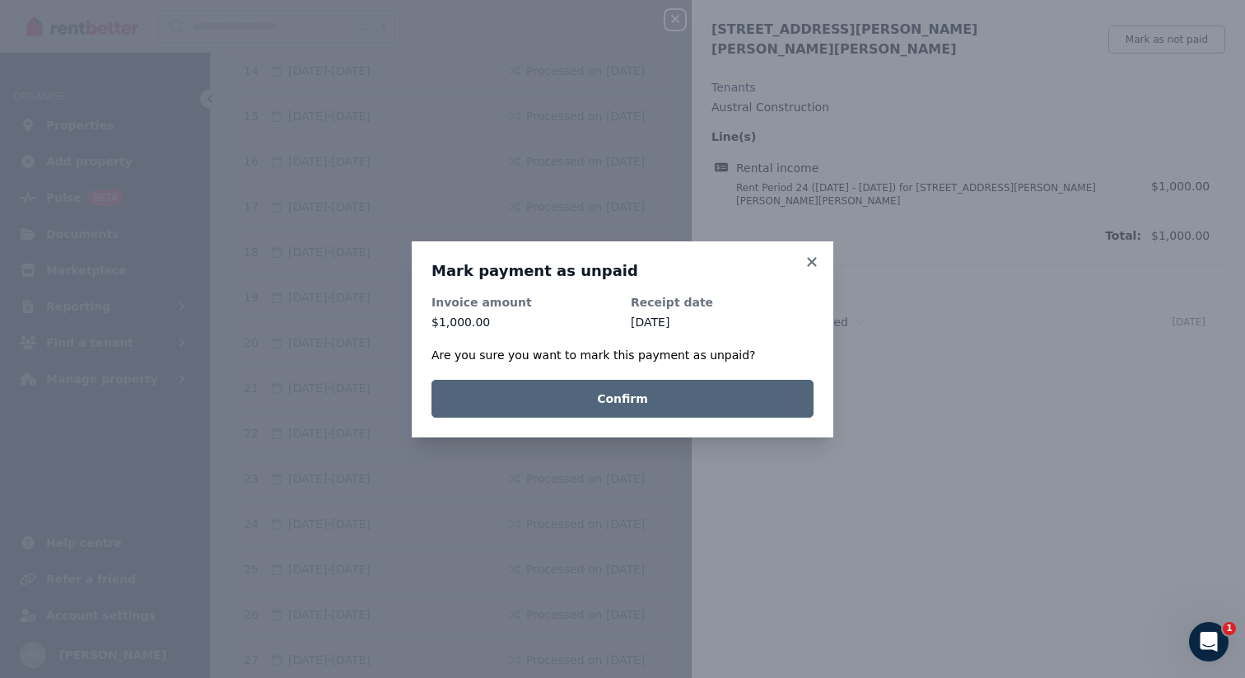
click at [604, 397] on button "Confirm" at bounding box center [622, 399] width 382 height 38
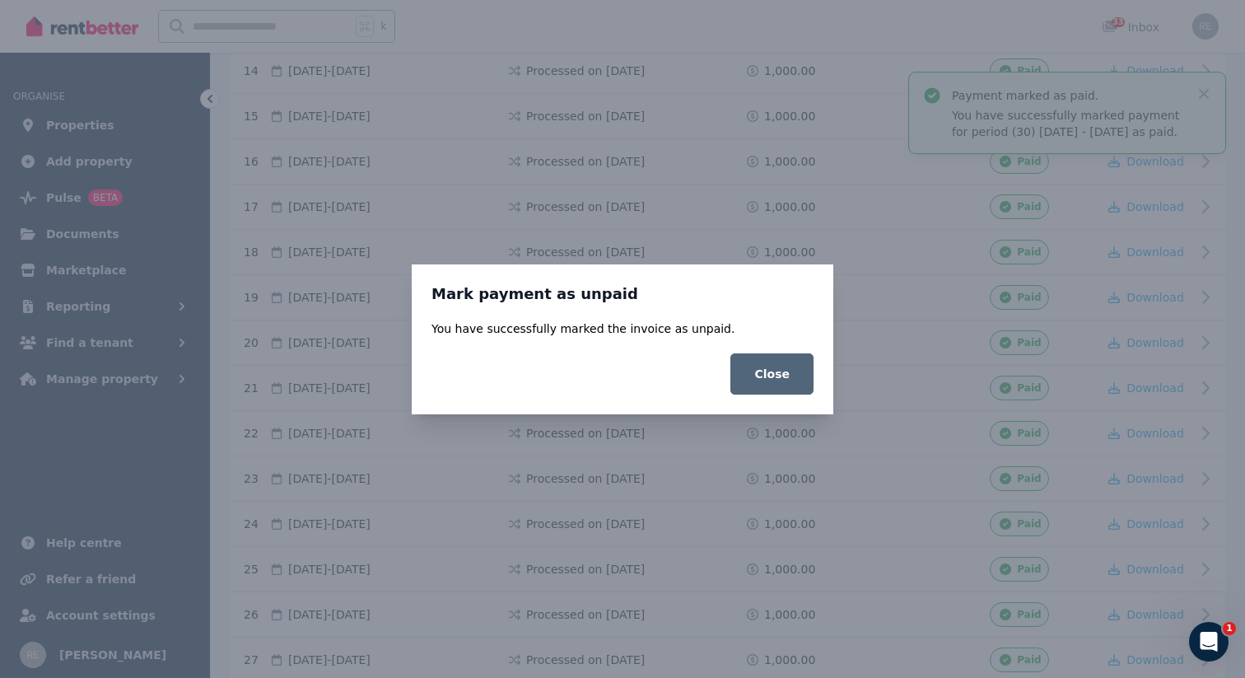
click at [766, 374] on button "Close" at bounding box center [771, 373] width 83 height 41
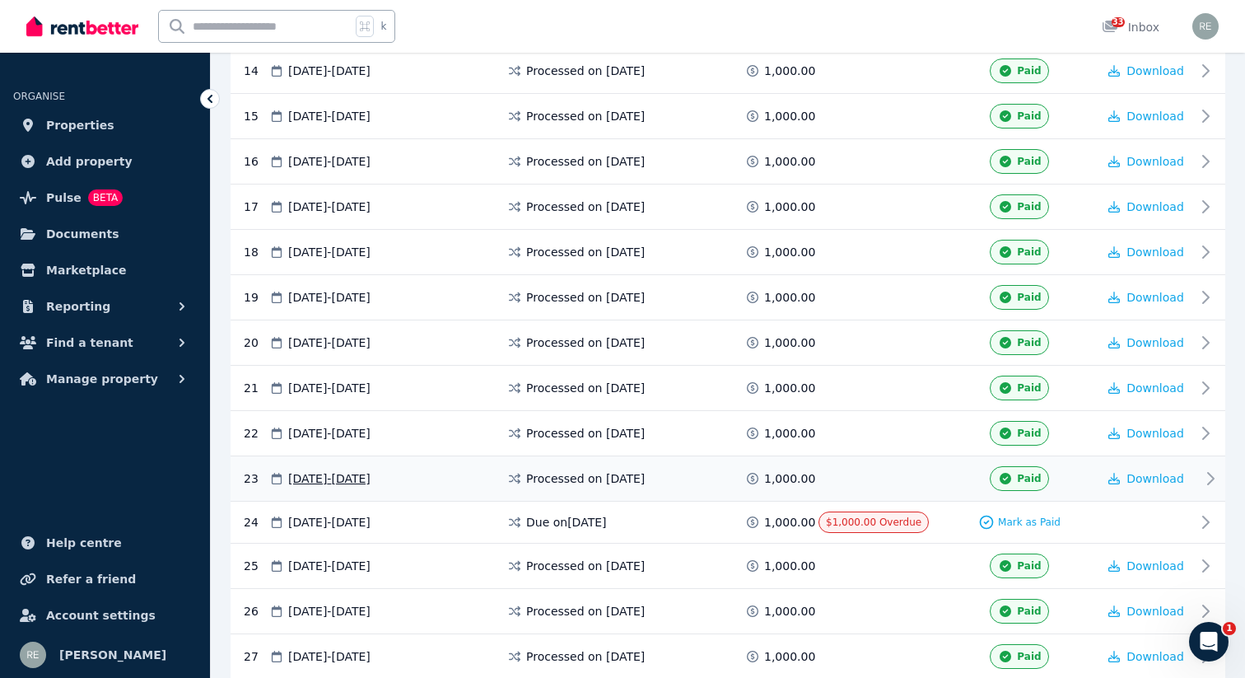
click at [1024, 486] on div "Paid" at bounding box center [1019, 478] width 58 height 25
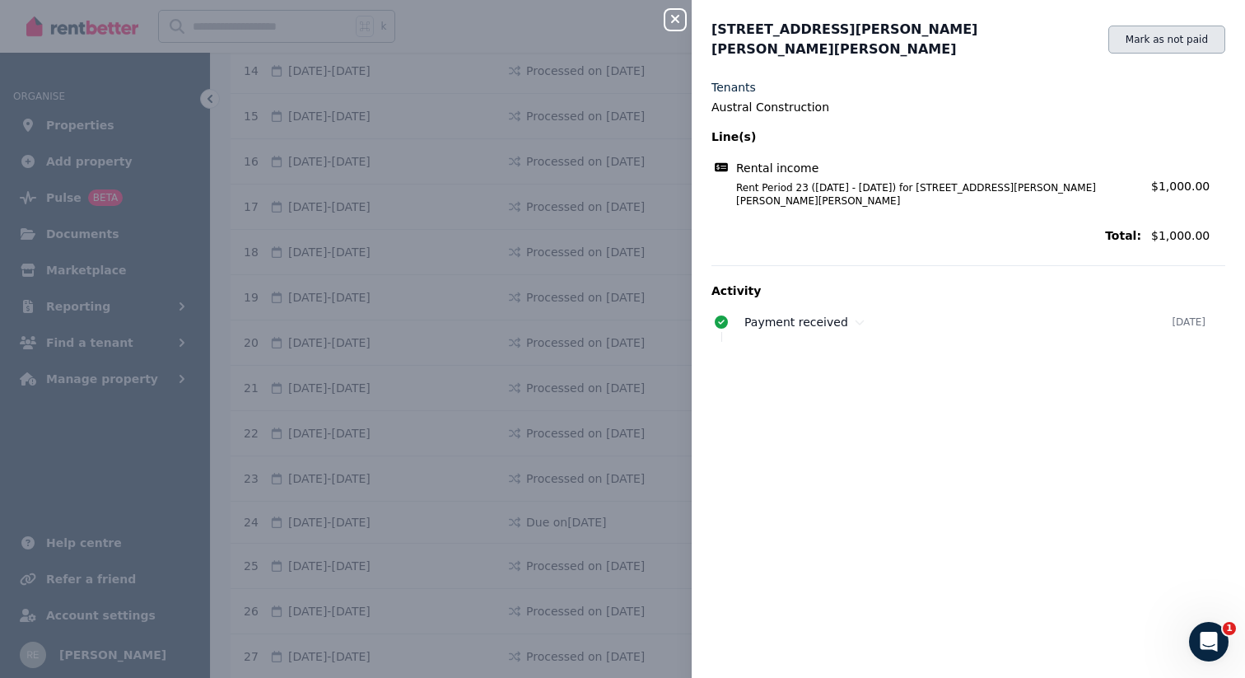
click at [1186, 26] on button "Mark as not paid" at bounding box center [1166, 40] width 117 height 28
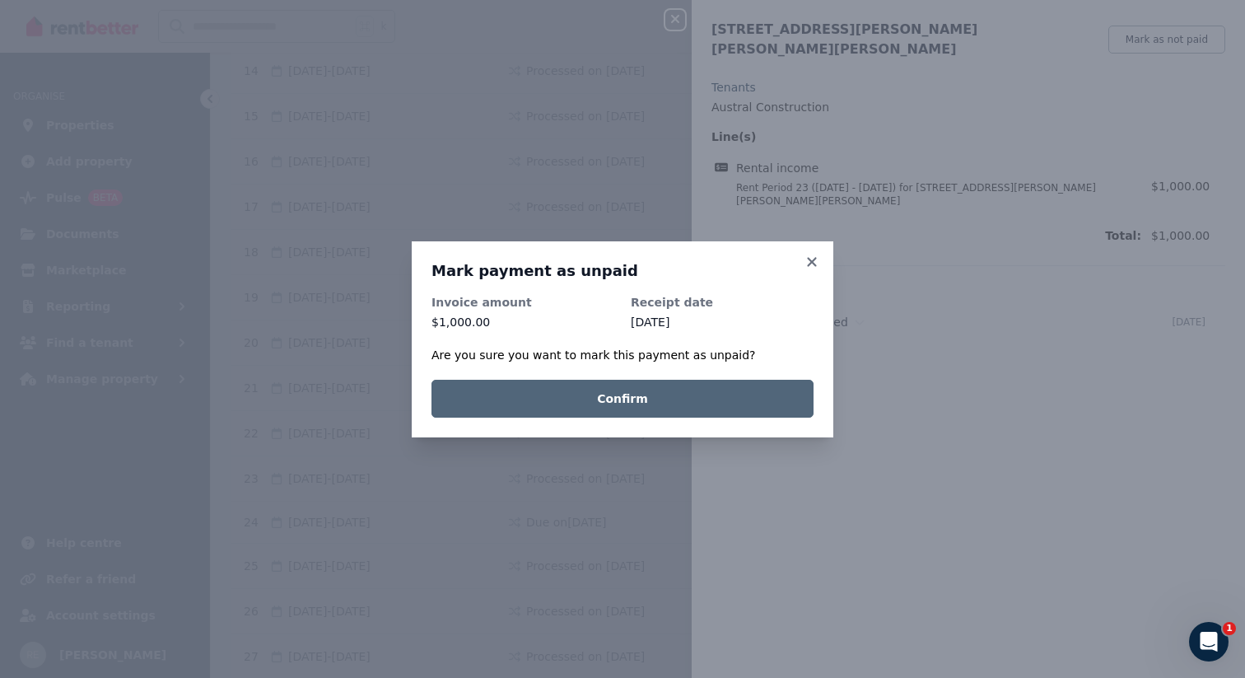
click at [616, 407] on button "Confirm" at bounding box center [622, 399] width 382 height 38
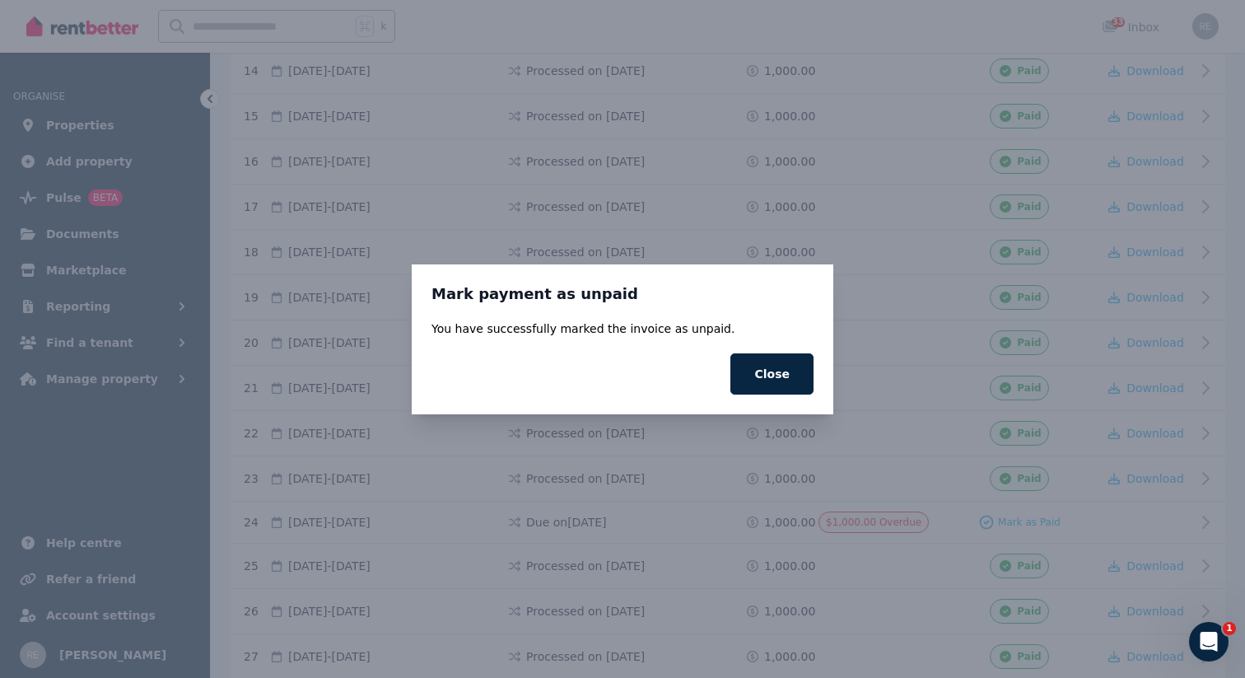
click at [748, 380] on button "Close" at bounding box center [771, 373] width 83 height 41
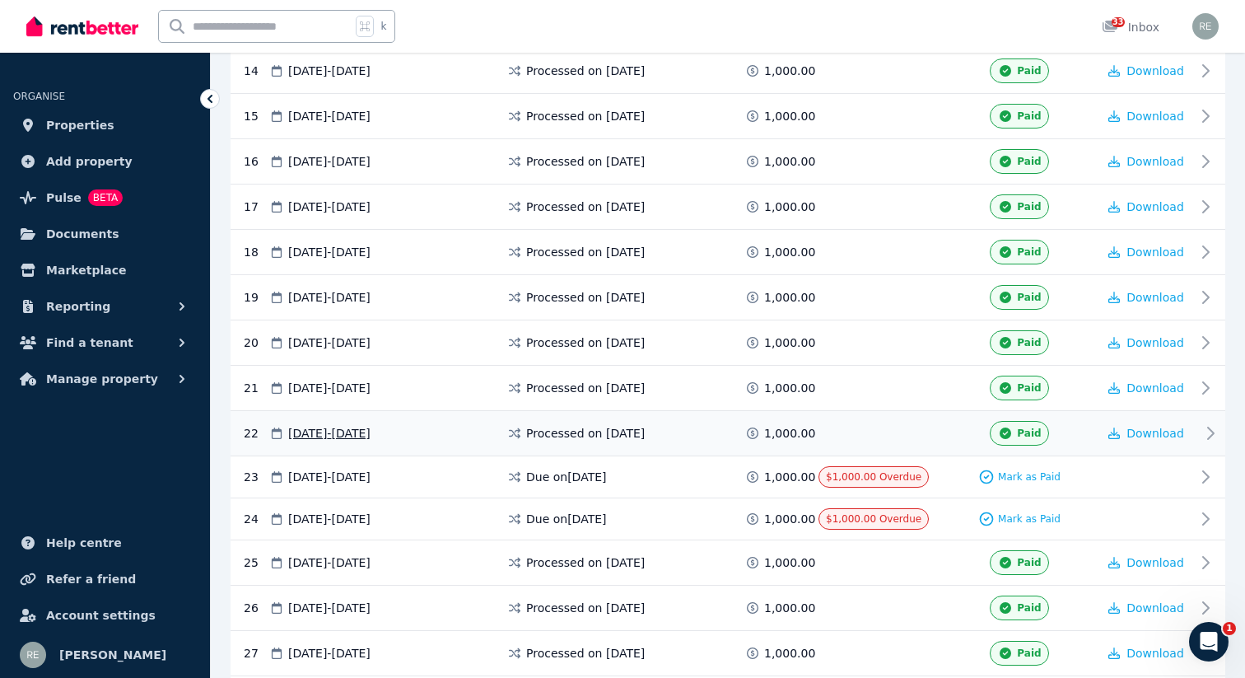
click at [998, 429] on div "Paid" at bounding box center [1019, 433] width 58 height 25
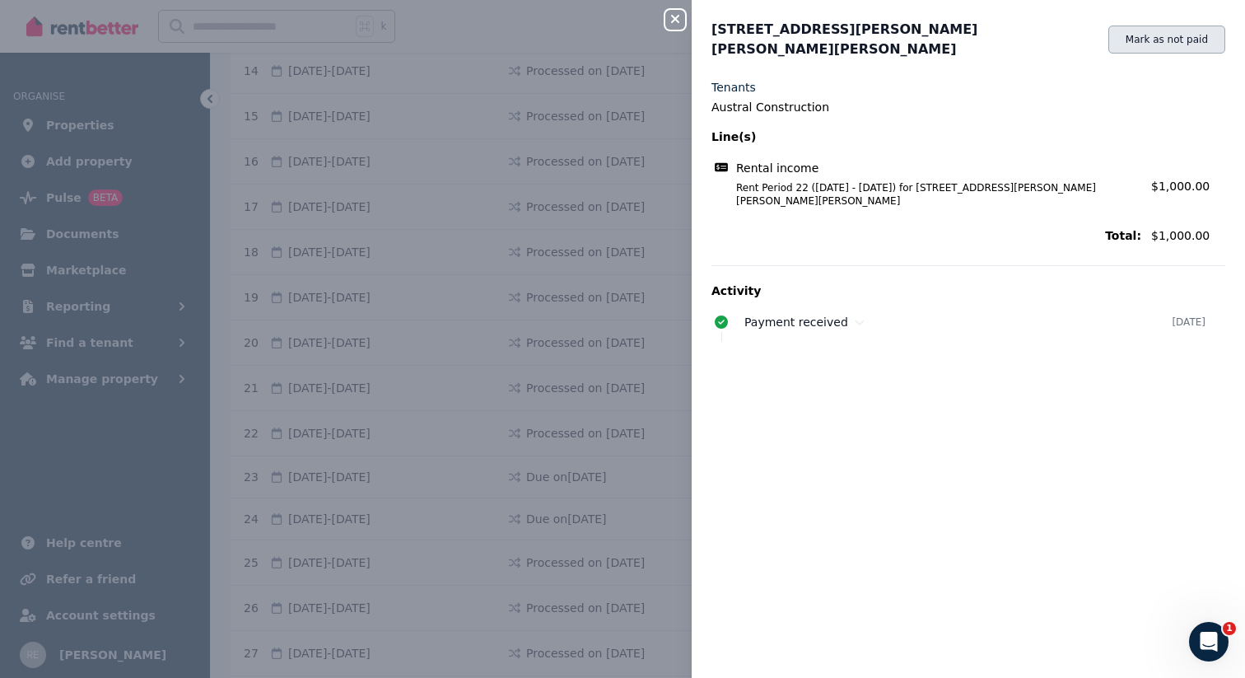
click at [1162, 27] on button "Mark as not paid" at bounding box center [1166, 40] width 117 height 28
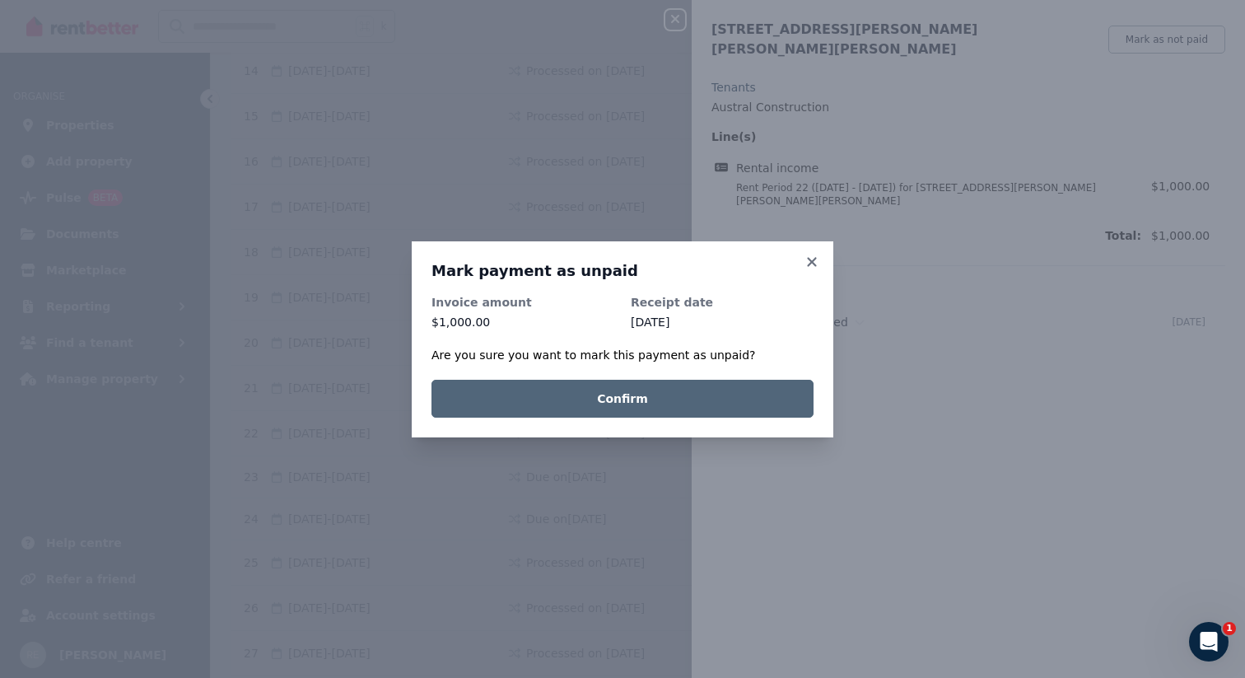
click at [691, 408] on button "Confirm" at bounding box center [622, 399] width 382 height 38
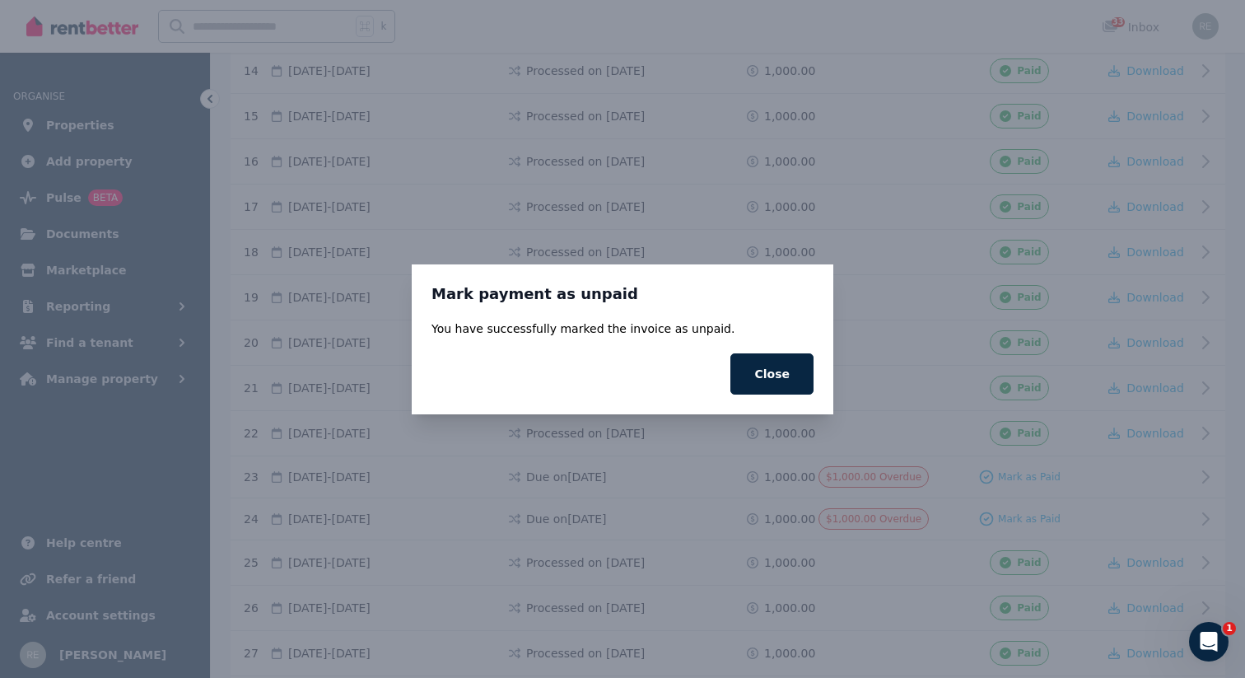
click at [745, 378] on button "Close" at bounding box center [771, 373] width 83 height 41
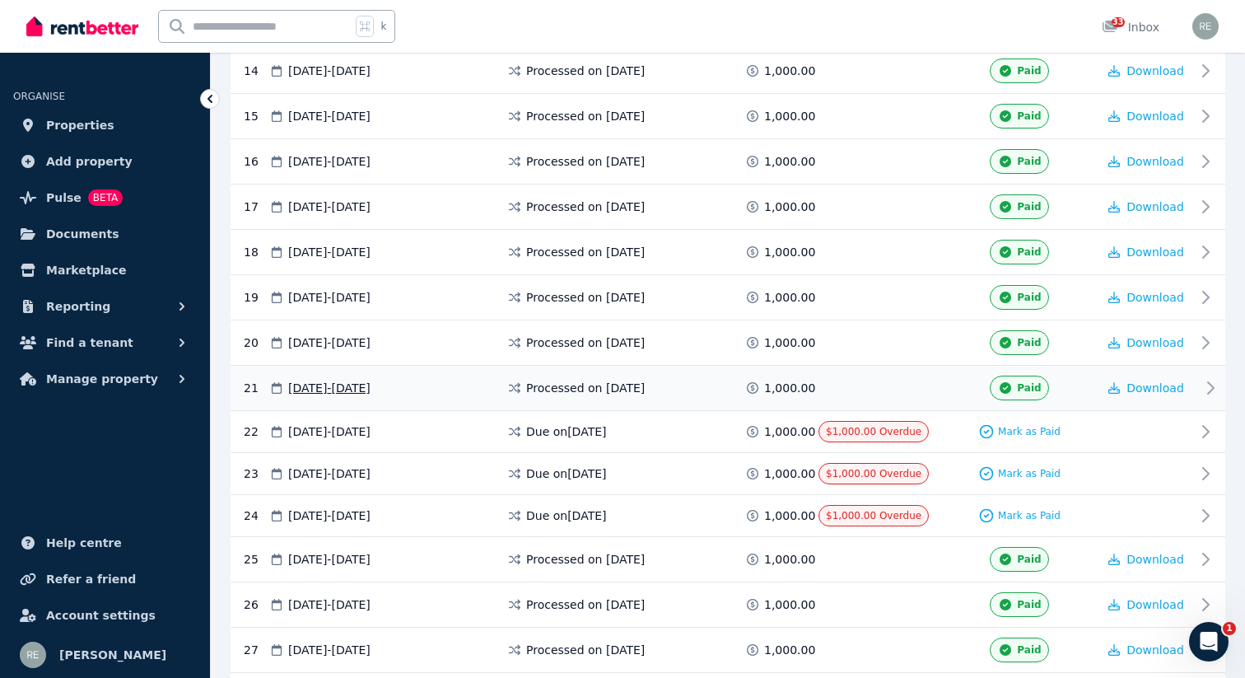
click at [1023, 384] on span "Paid" at bounding box center [1029, 387] width 24 height 13
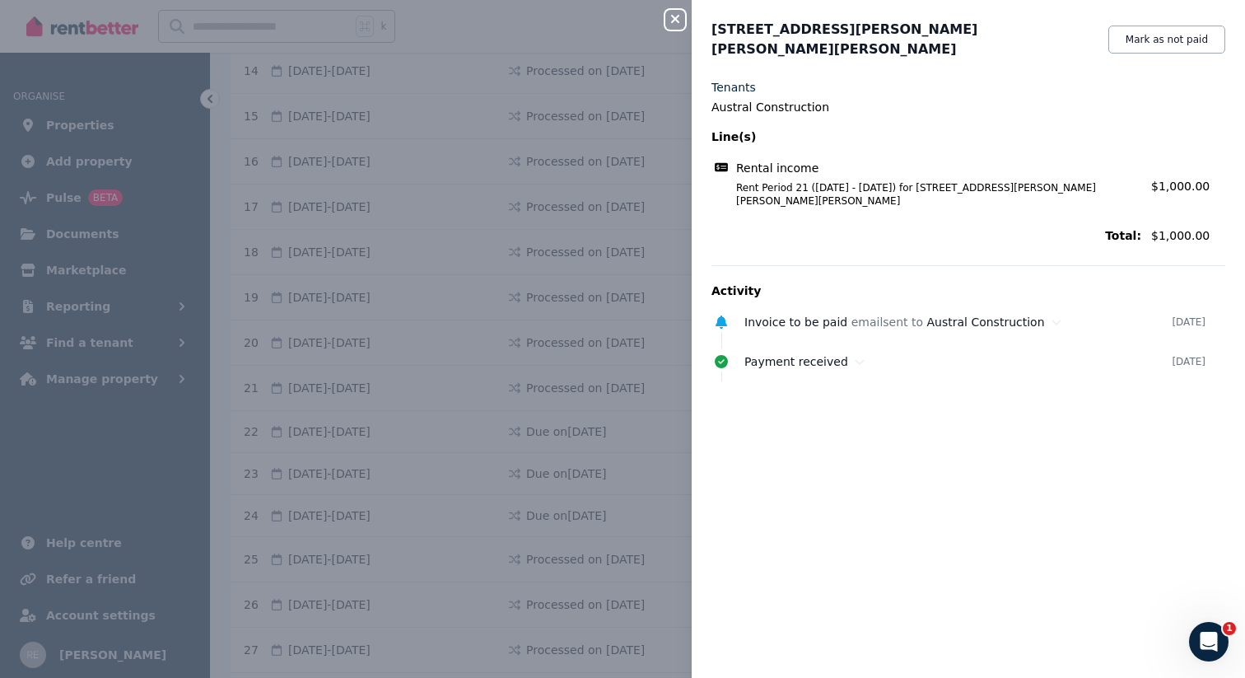
click at [1164, 42] on button "Mark as not paid" at bounding box center [1166, 40] width 117 height 28
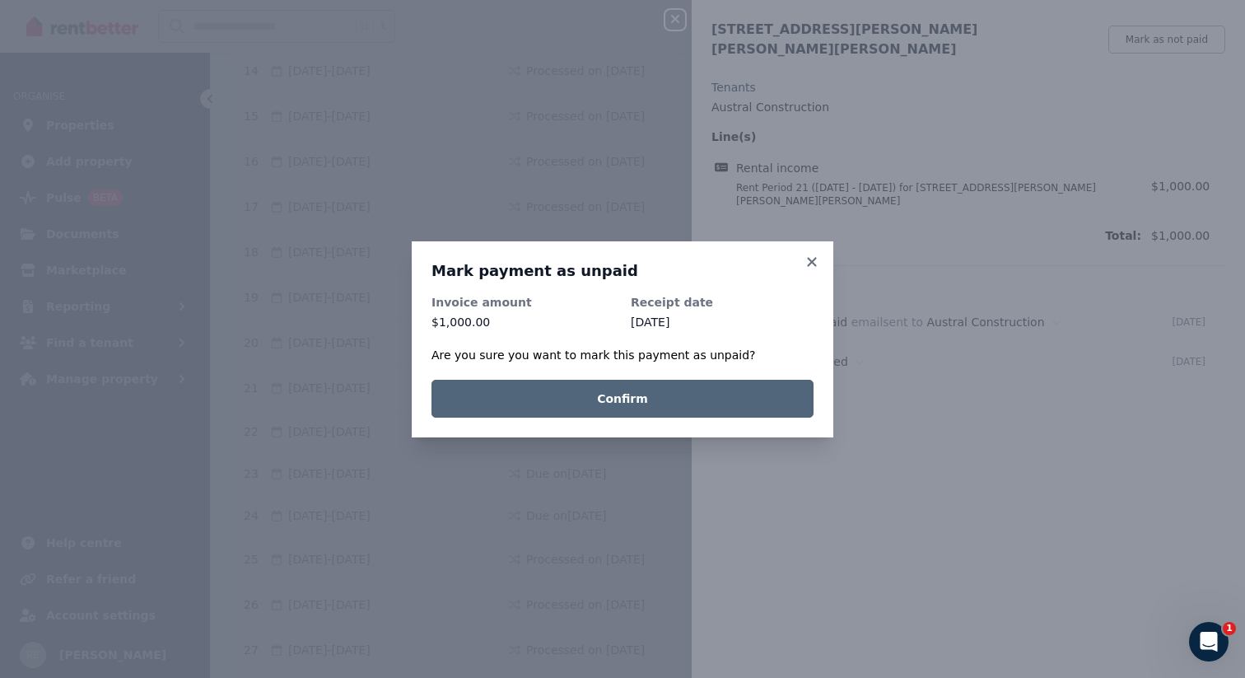
click at [613, 394] on button "Confirm" at bounding box center [622, 399] width 382 height 38
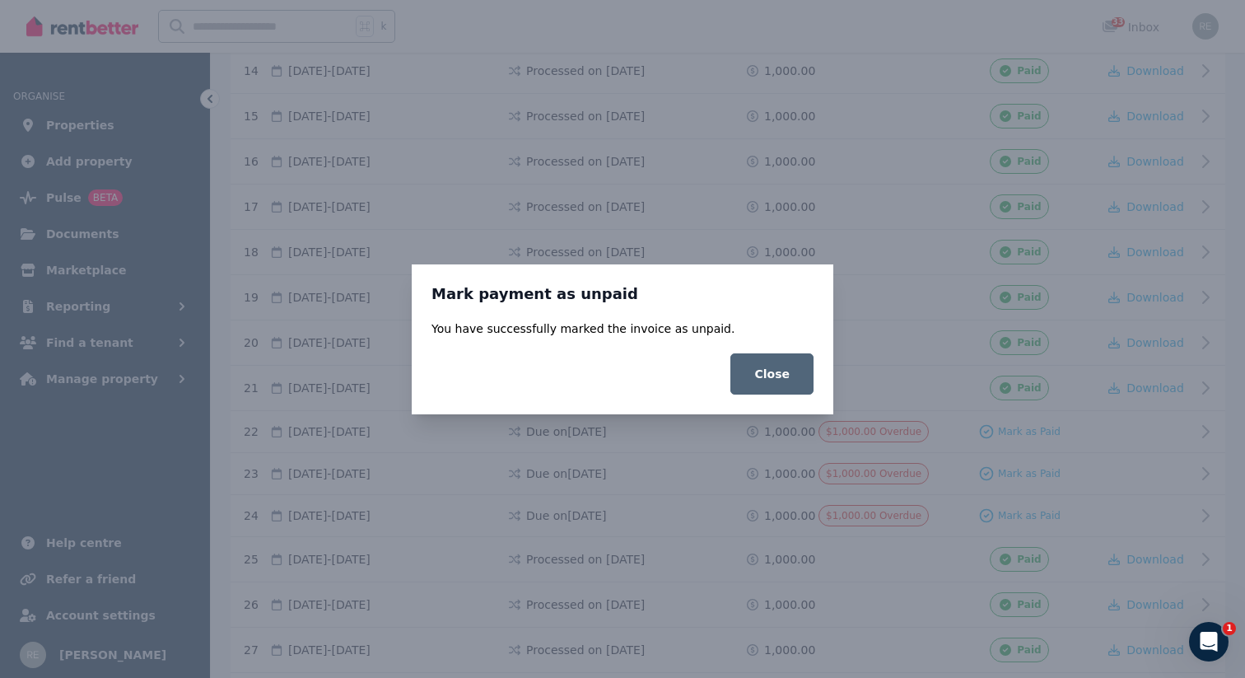
click at [755, 375] on button "Close" at bounding box center [771, 373] width 83 height 41
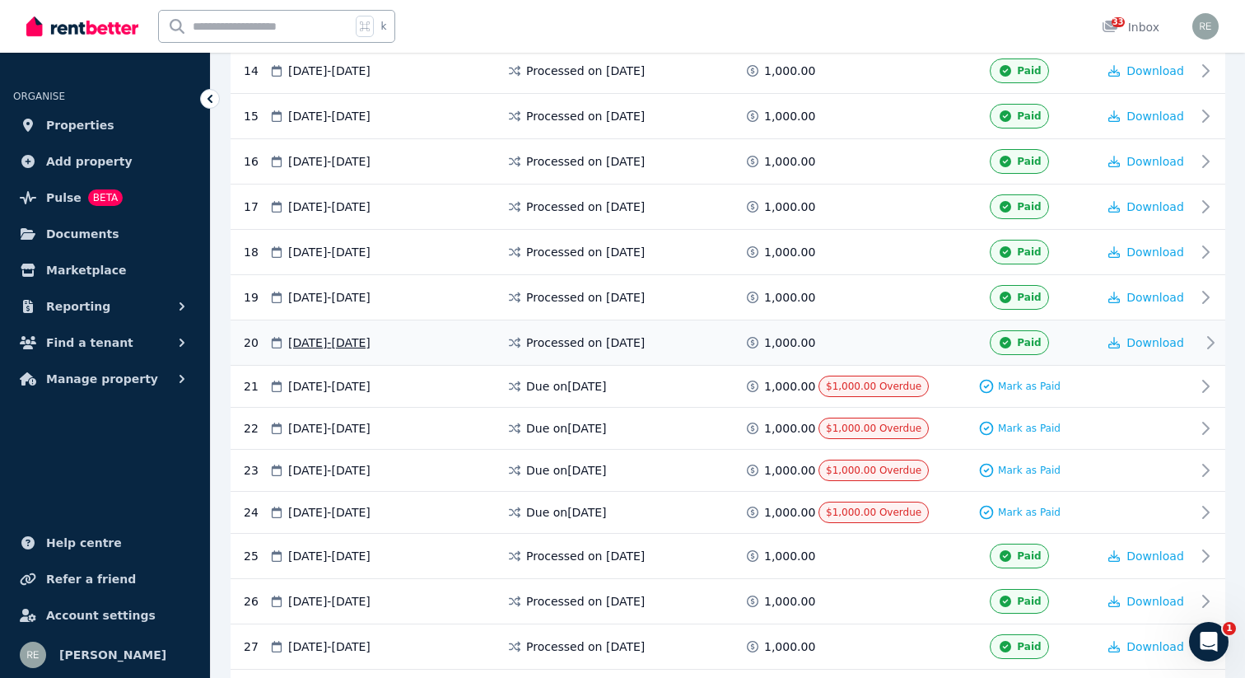
click at [1012, 339] on icon at bounding box center [1005, 343] width 16 height 12
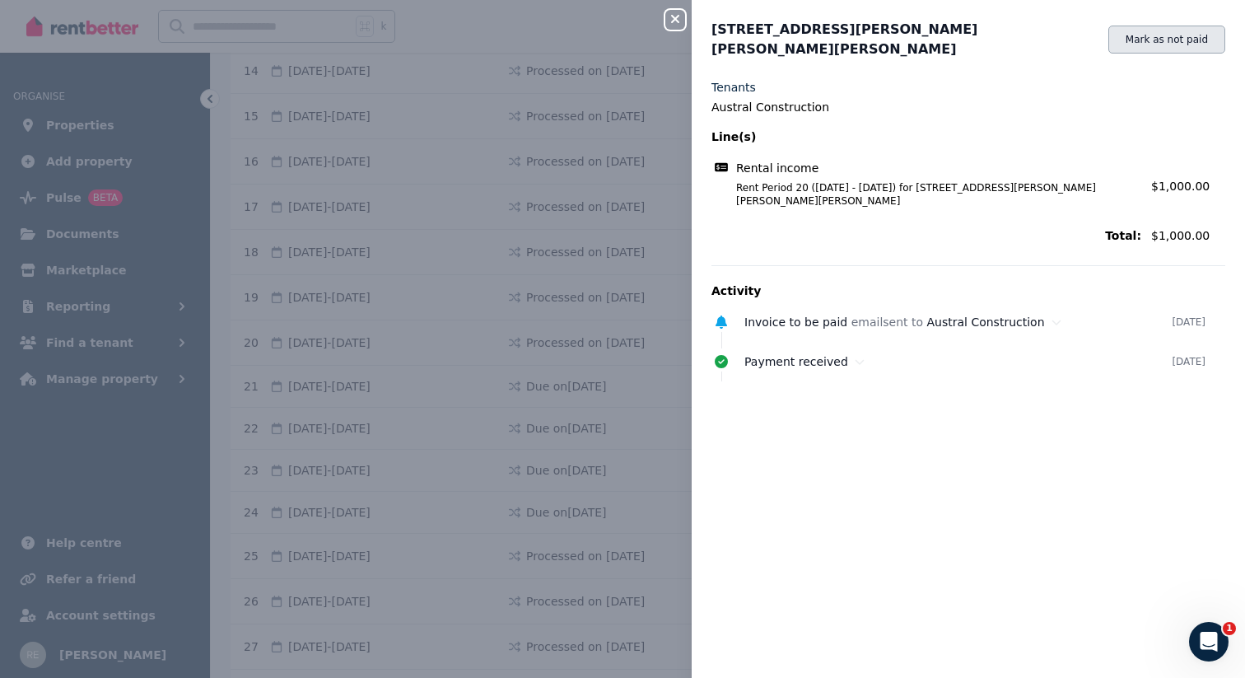
click at [1149, 39] on button "Mark as not paid" at bounding box center [1166, 40] width 117 height 28
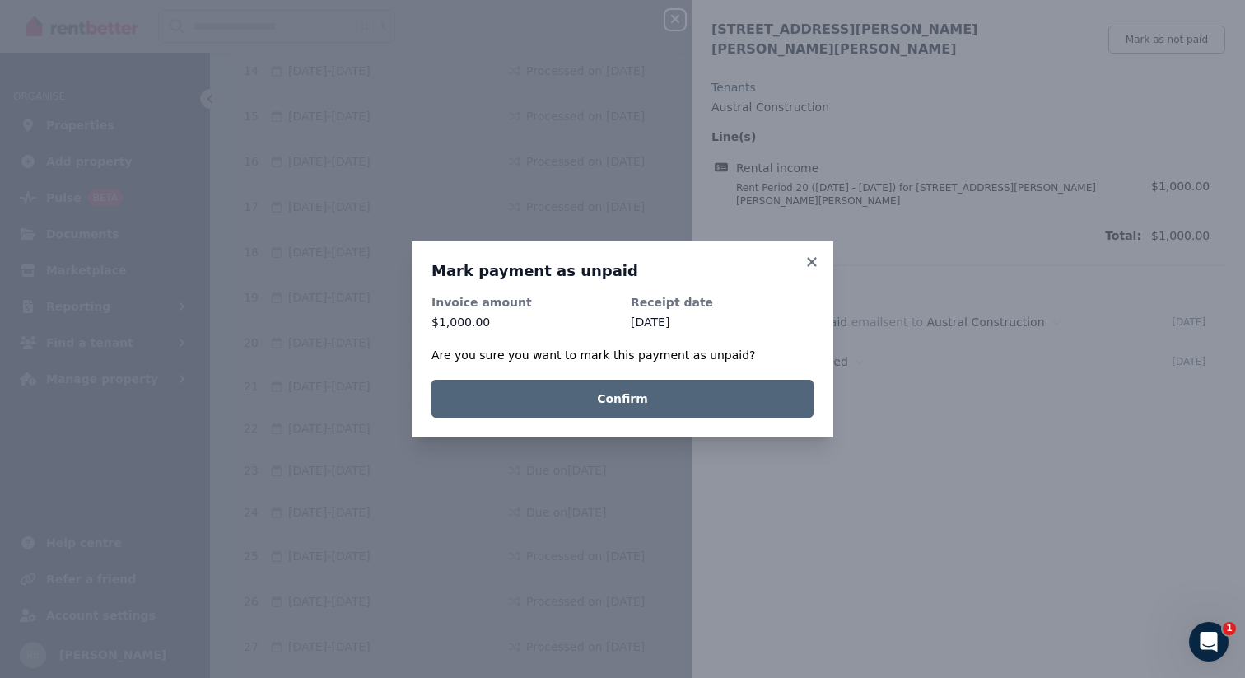
click at [715, 405] on button "Confirm" at bounding box center [622, 399] width 382 height 38
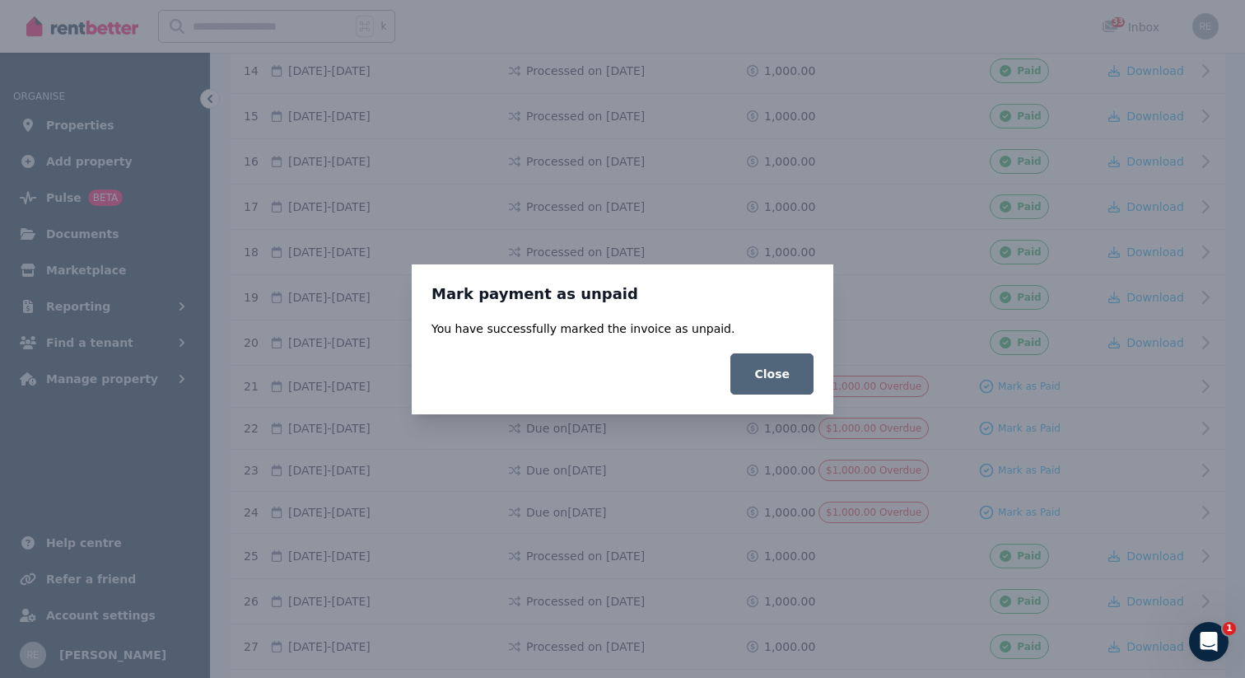
click at [781, 365] on button "Close" at bounding box center [771, 373] width 83 height 41
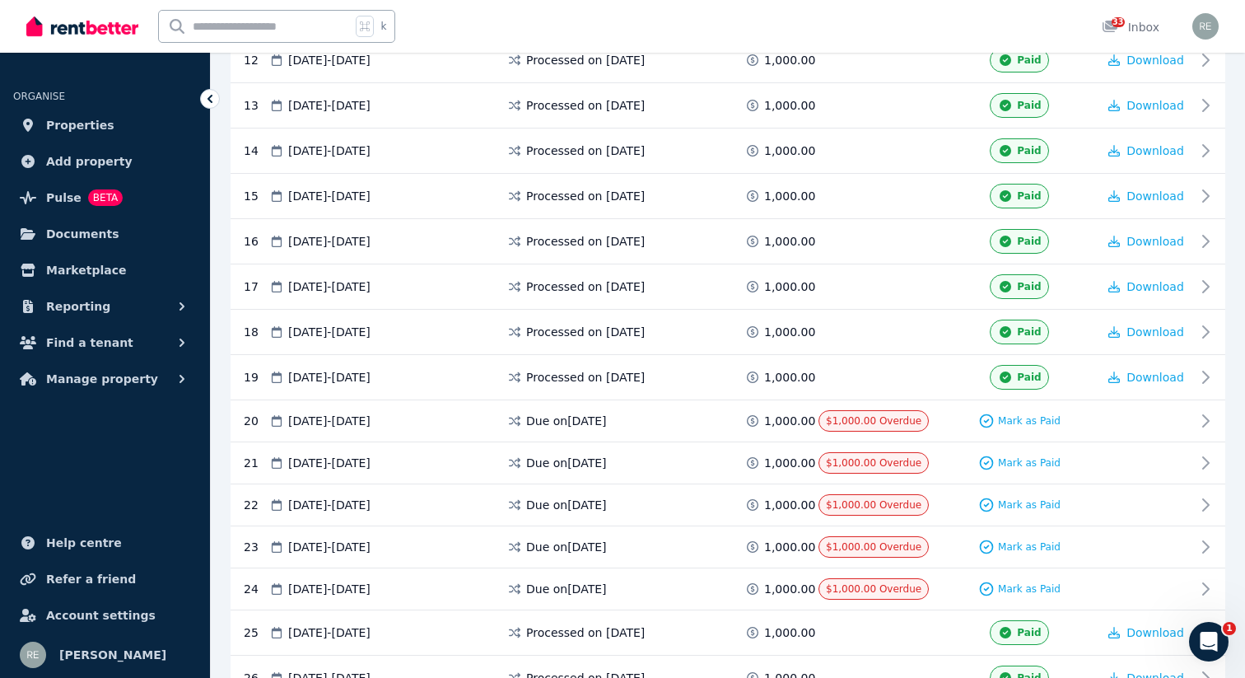
scroll to position [835, 0]
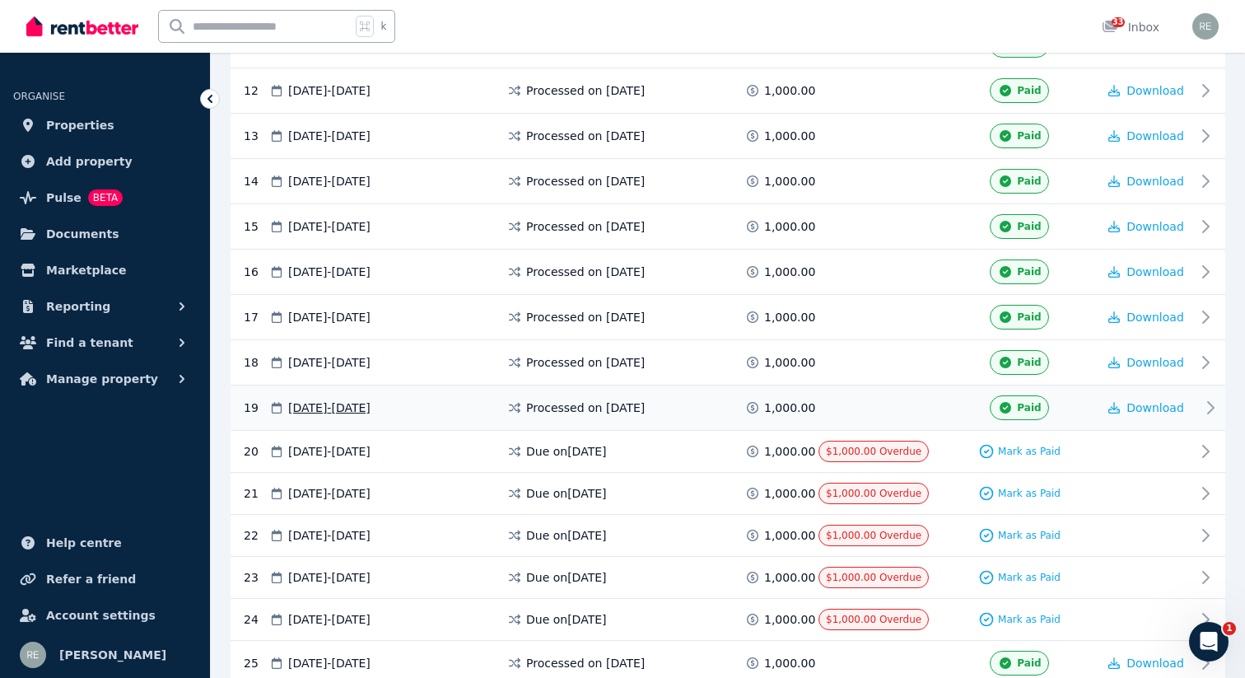
click at [1017, 403] on div "Paid" at bounding box center [1019, 407] width 58 height 25
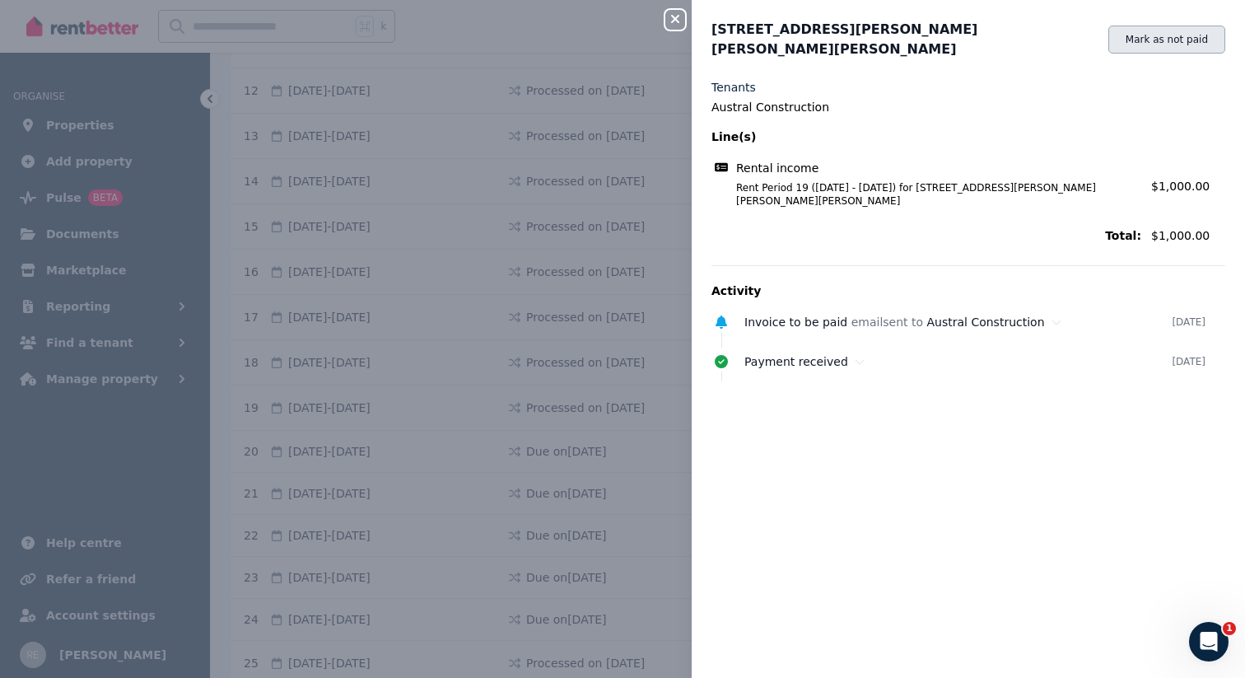
click at [1144, 38] on button "Mark as not paid" at bounding box center [1166, 40] width 117 height 28
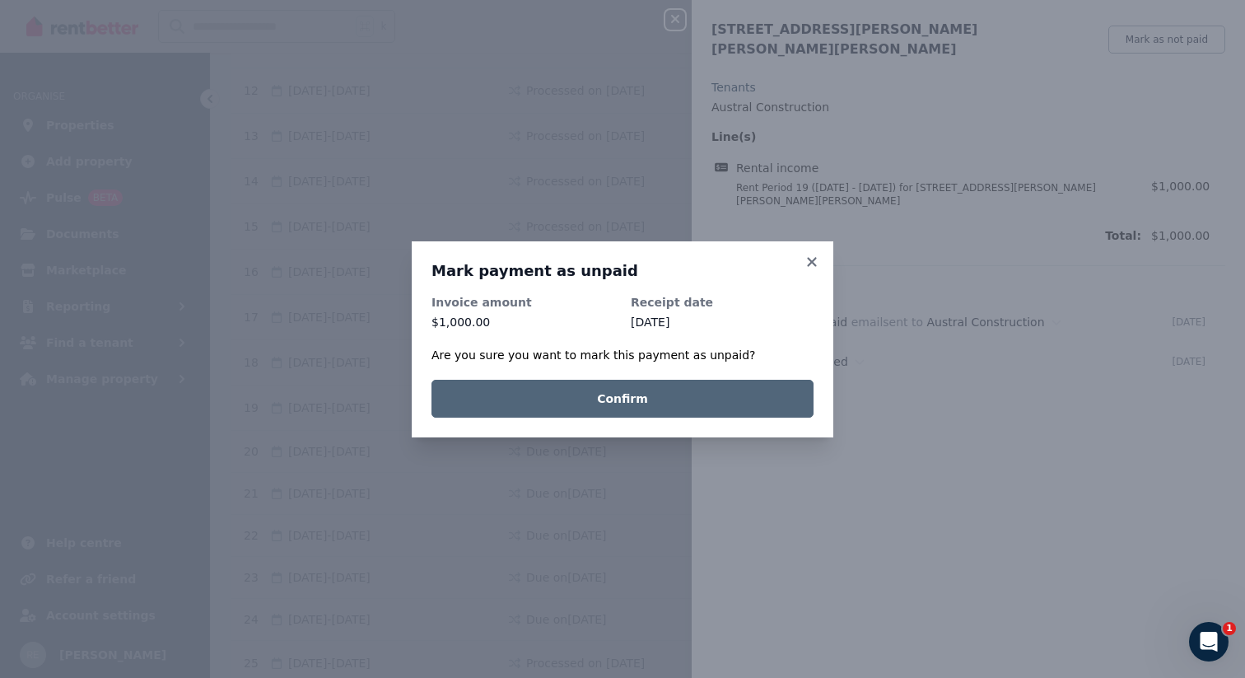
click at [731, 397] on button "Confirm" at bounding box center [622, 399] width 382 height 38
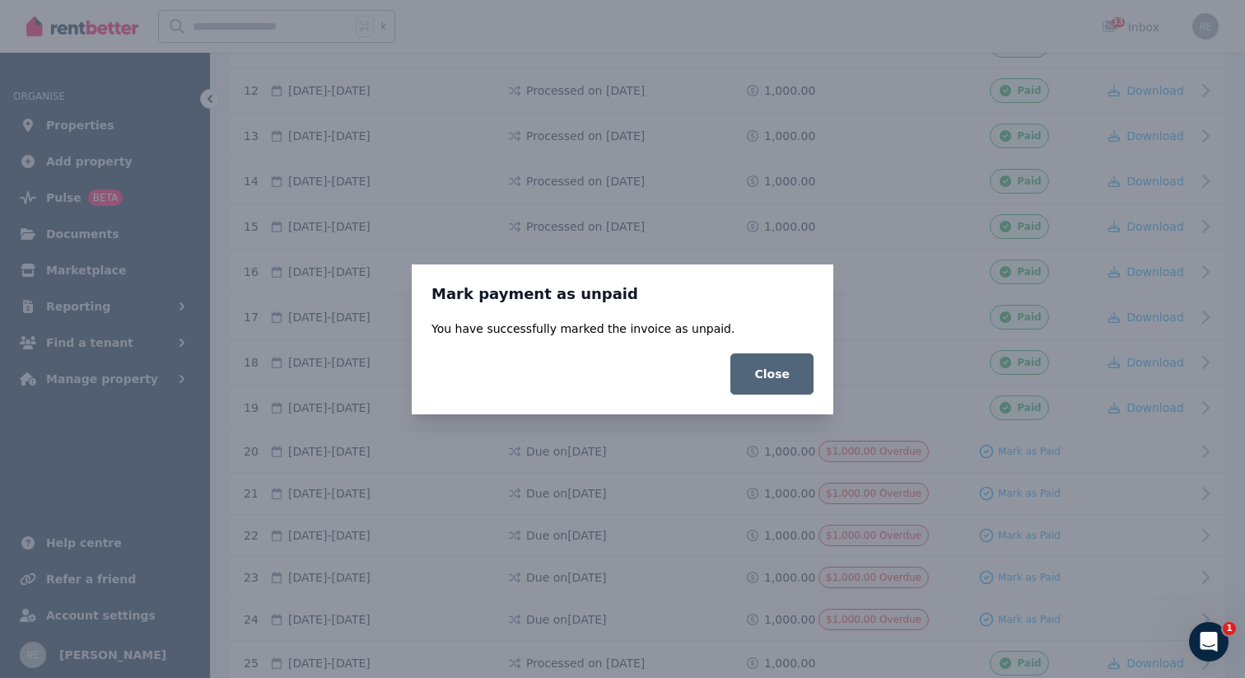
click at [758, 377] on button "Close" at bounding box center [771, 373] width 83 height 41
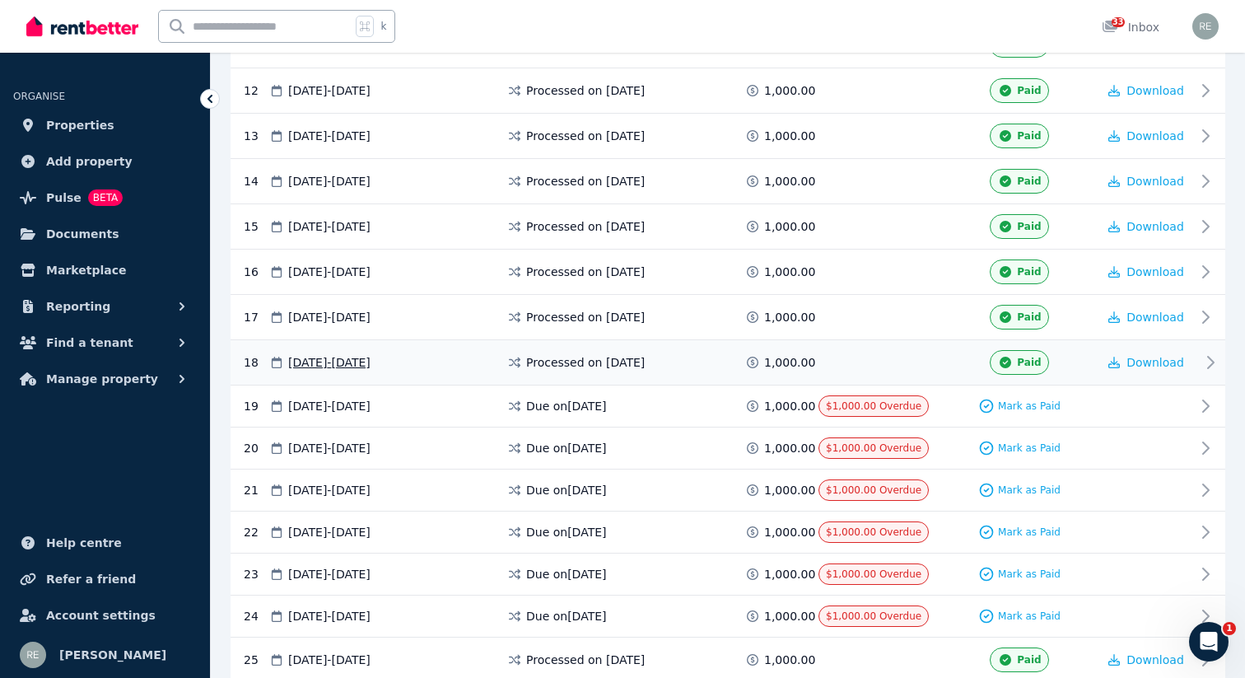
click at [1010, 362] on icon at bounding box center [1006, 363] width 12 height 12
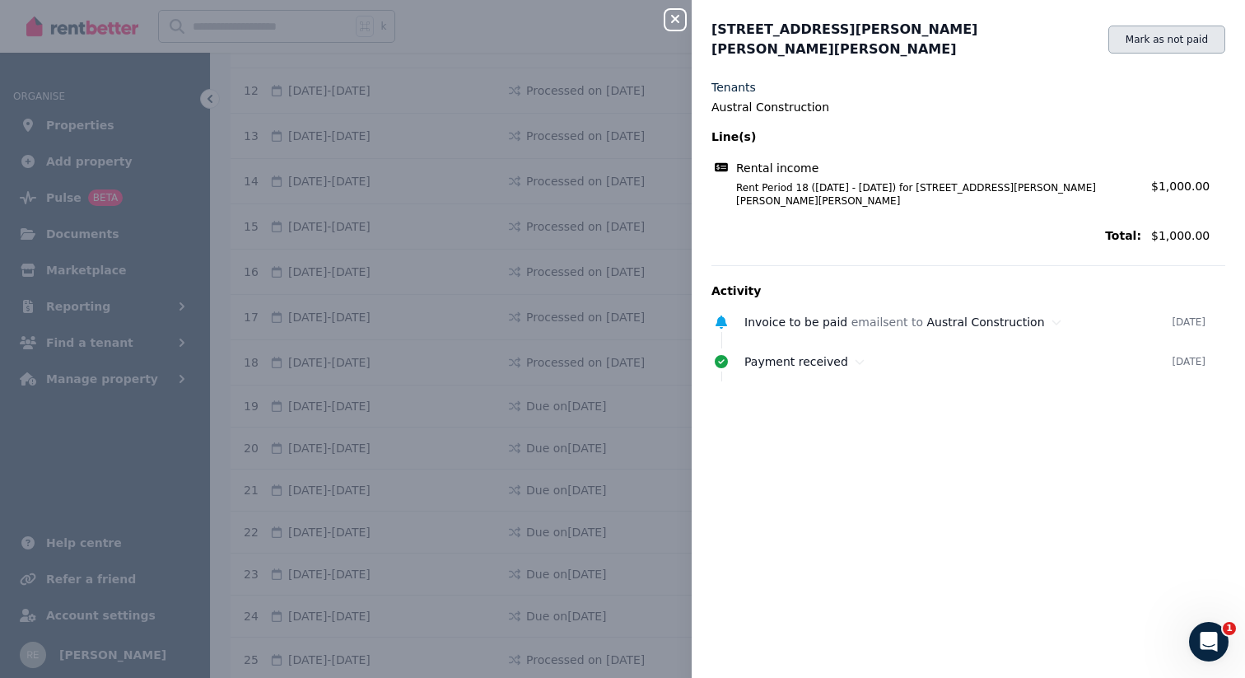
click at [1156, 40] on button "Mark as not paid" at bounding box center [1166, 40] width 117 height 28
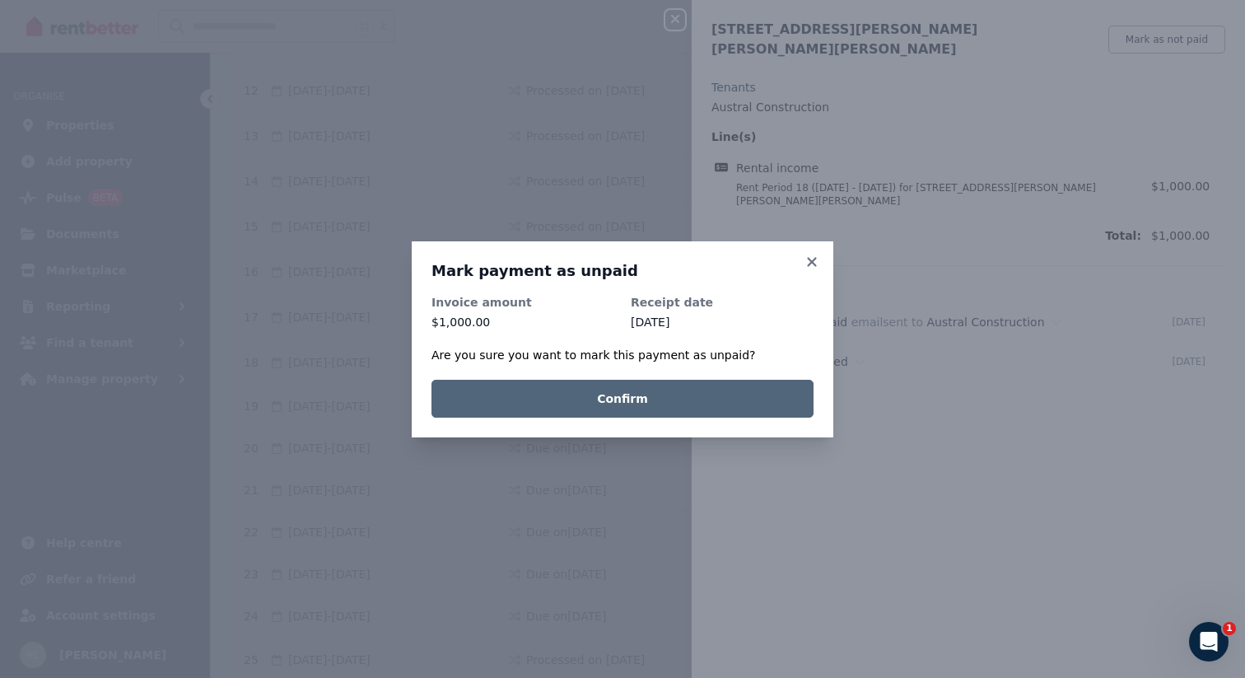
click at [668, 403] on button "Confirm" at bounding box center [622, 399] width 382 height 38
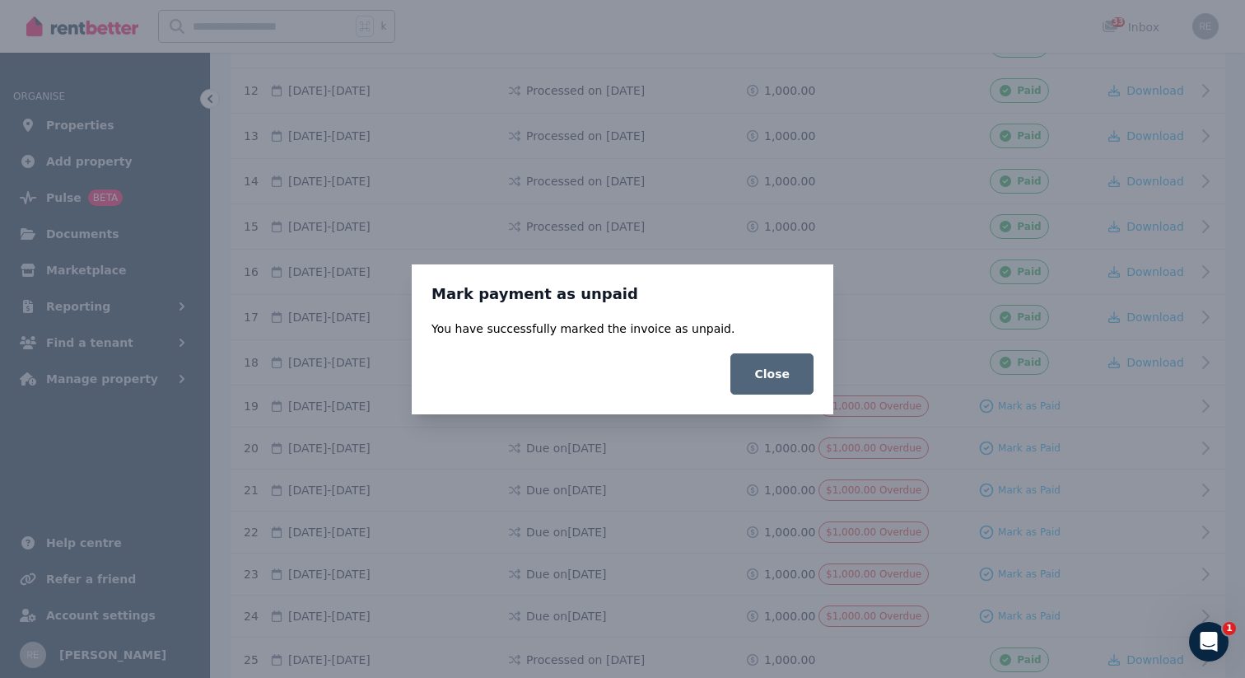
click at [791, 357] on button "Close" at bounding box center [771, 373] width 83 height 41
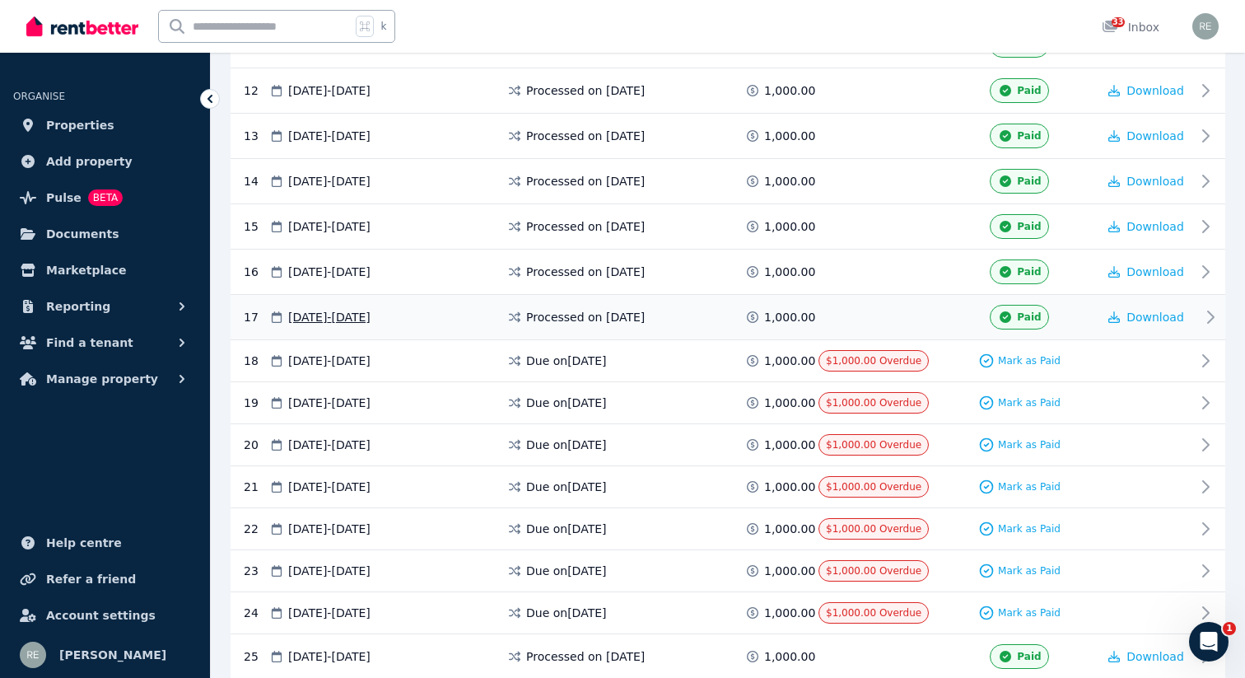
click at [869, 317] on span at bounding box center [879, 317] width 123 height 25
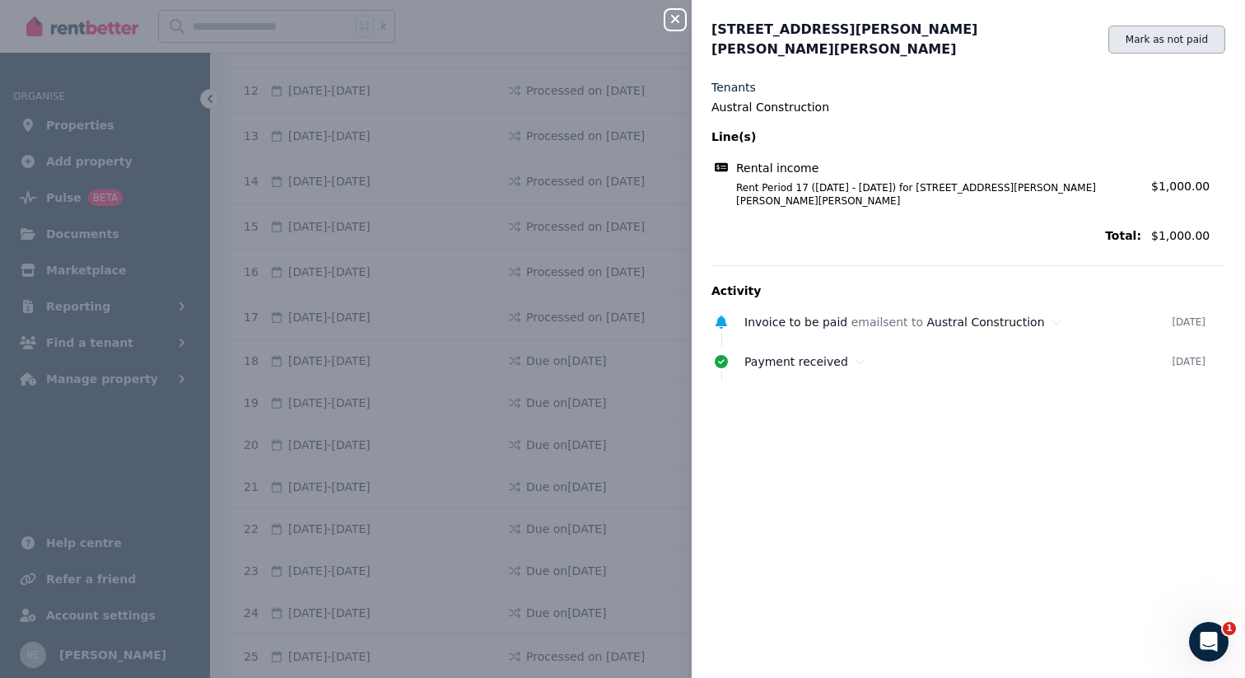
click at [1157, 37] on button "Mark as not paid" at bounding box center [1166, 40] width 117 height 28
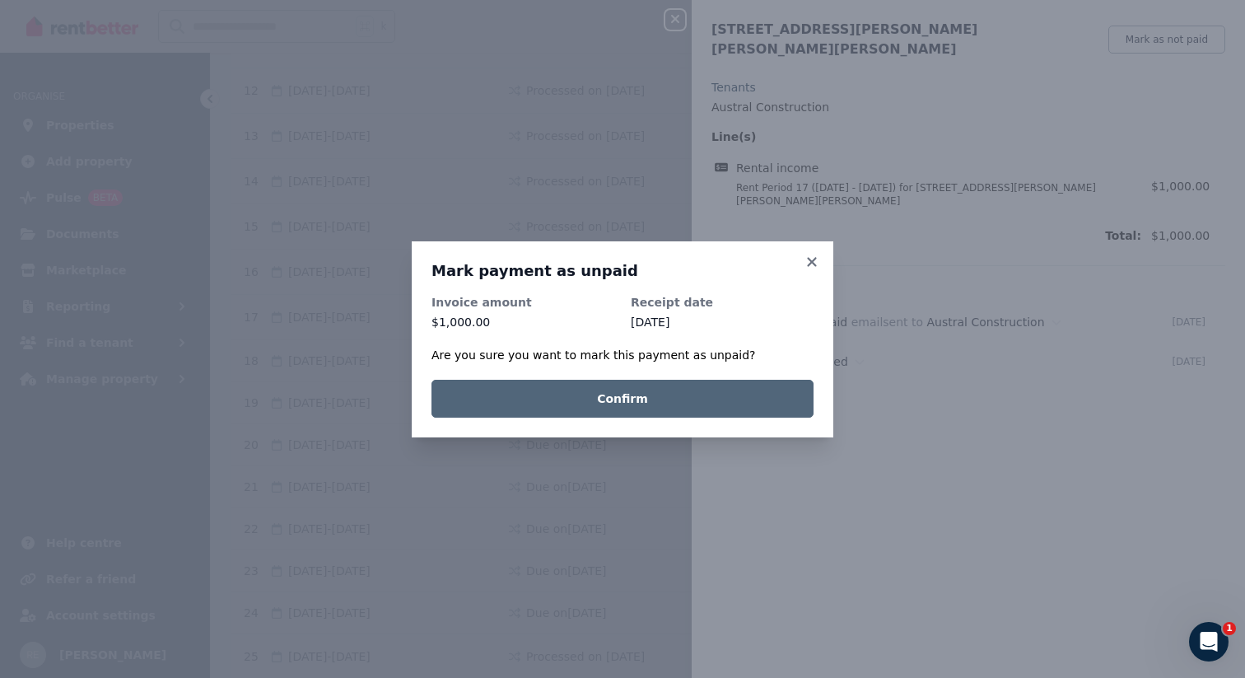
click at [762, 408] on button "Confirm" at bounding box center [622, 399] width 382 height 38
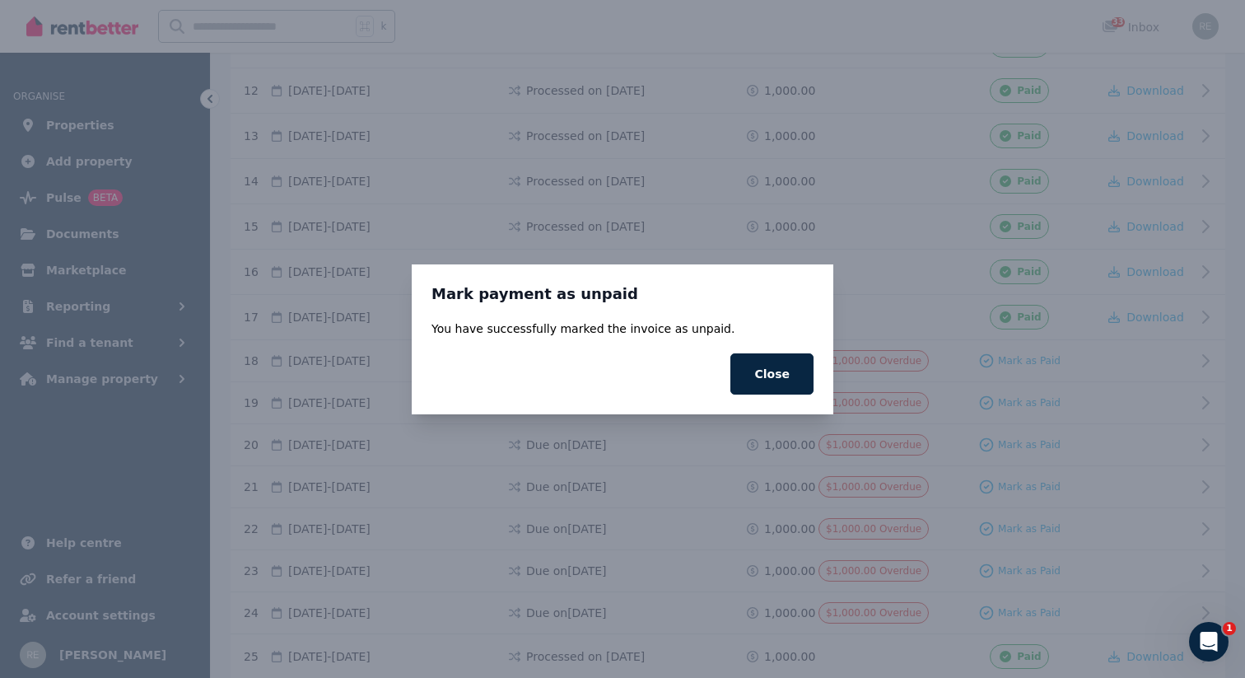
click at [725, 382] on div "Close" at bounding box center [622, 373] width 382 height 41
click at [762, 378] on button "Close" at bounding box center [771, 373] width 83 height 41
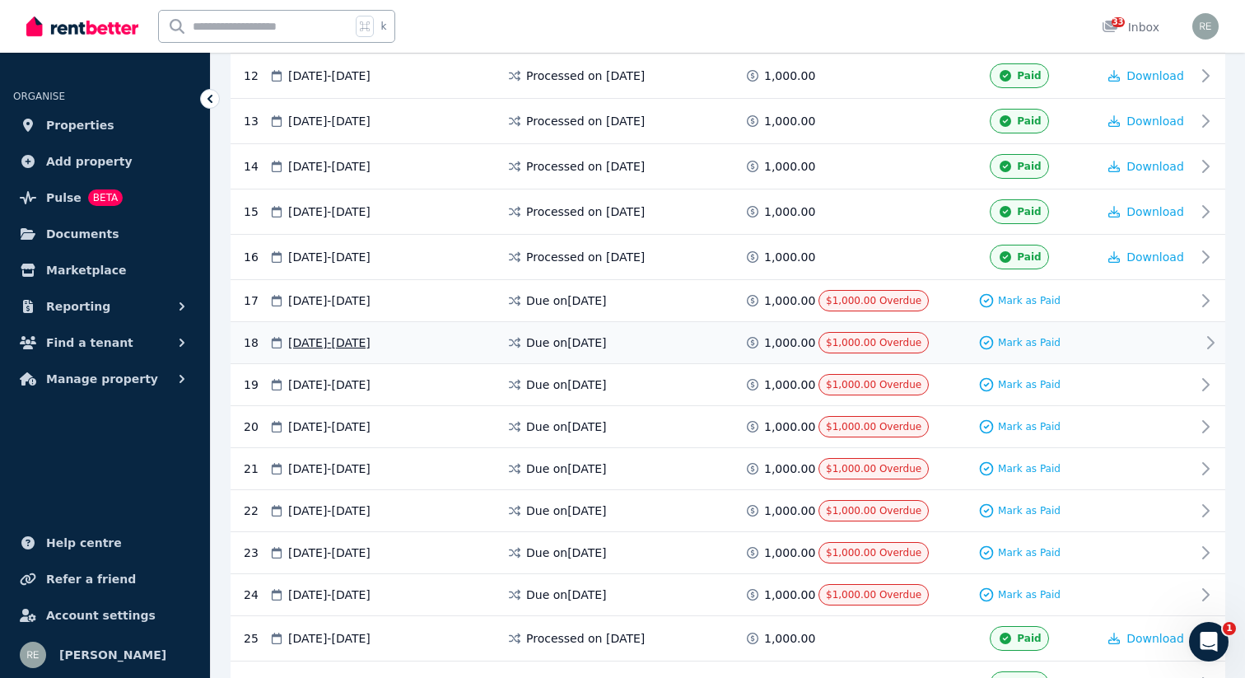
scroll to position [860, 0]
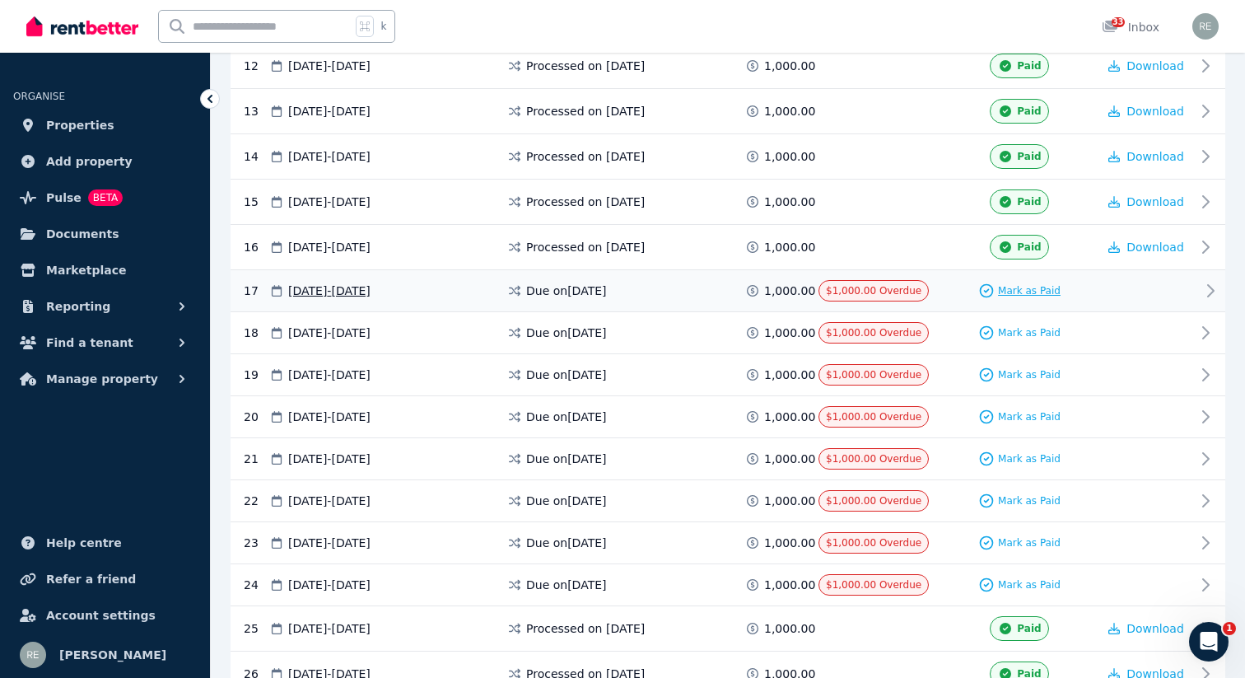
click at [1016, 287] on span "Mark as Paid" at bounding box center [1029, 290] width 63 height 13
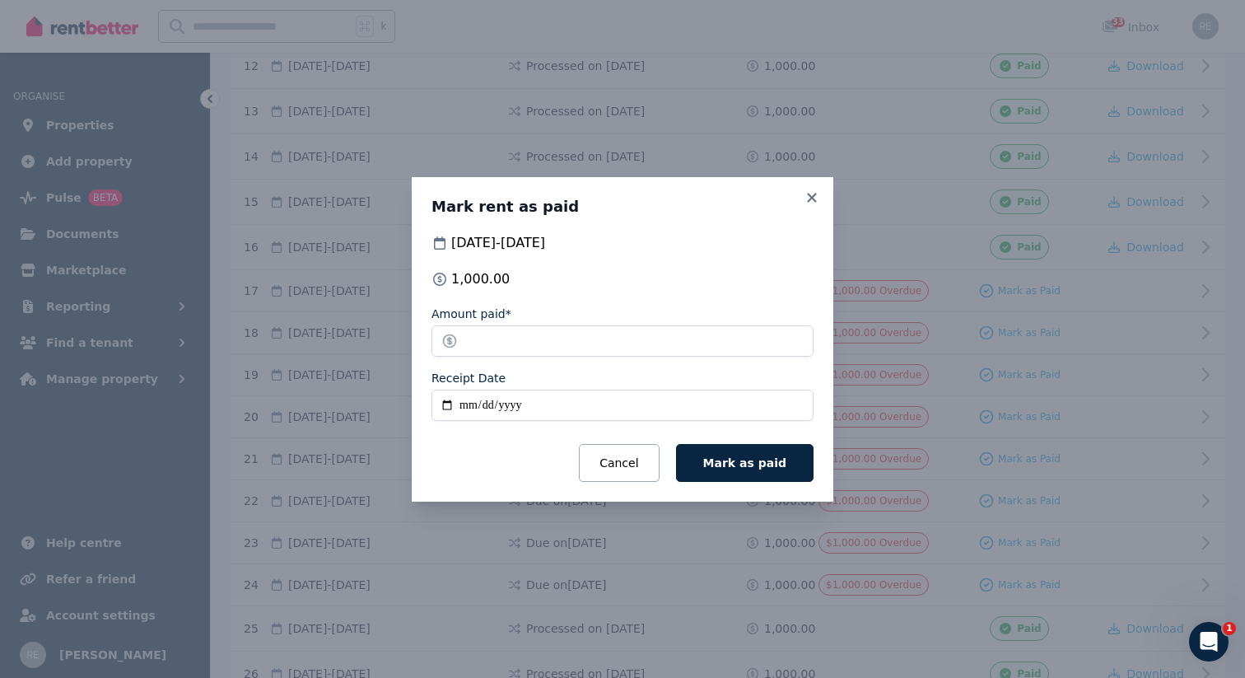
click at [439, 392] on input "Receipt Date" at bounding box center [622, 404] width 382 height 31
click at [440, 410] on input "Receipt Date" at bounding box center [622, 404] width 382 height 31
type input "**********"
click at [725, 462] on span "Mark as paid" at bounding box center [744, 462] width 83 height 13
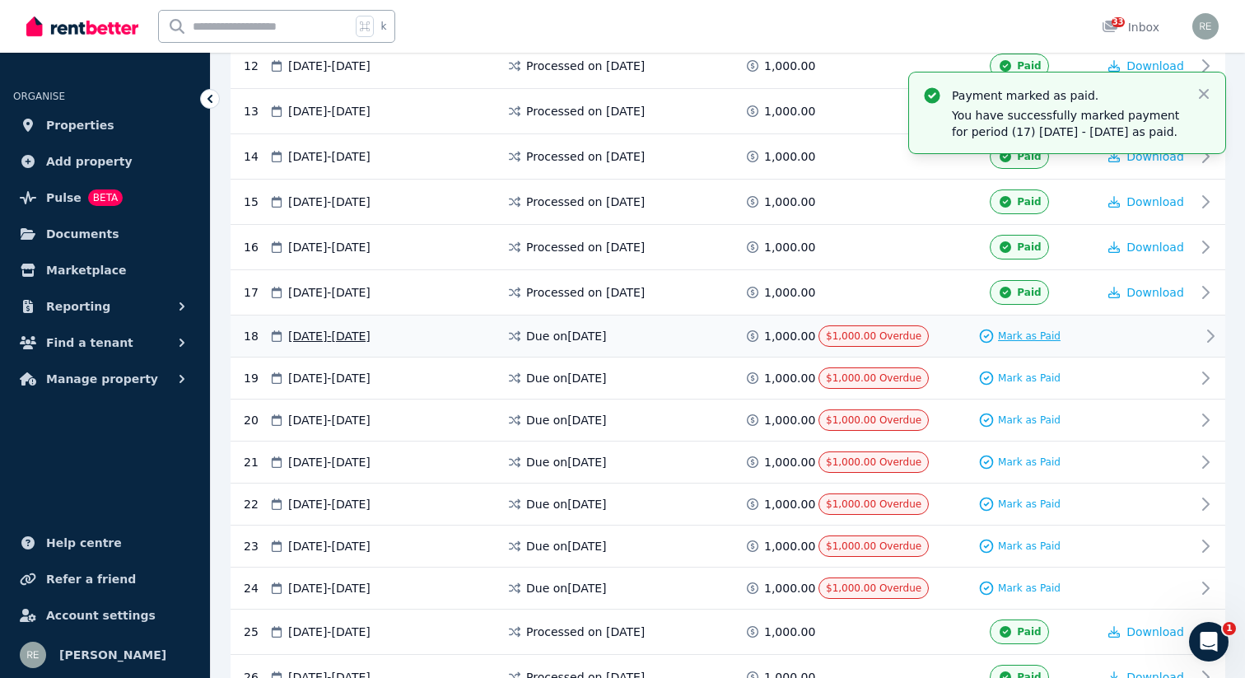
click at [1002, 333] on span "Mark as Paid" at bounding box center [1029, 335] width 63 height 13
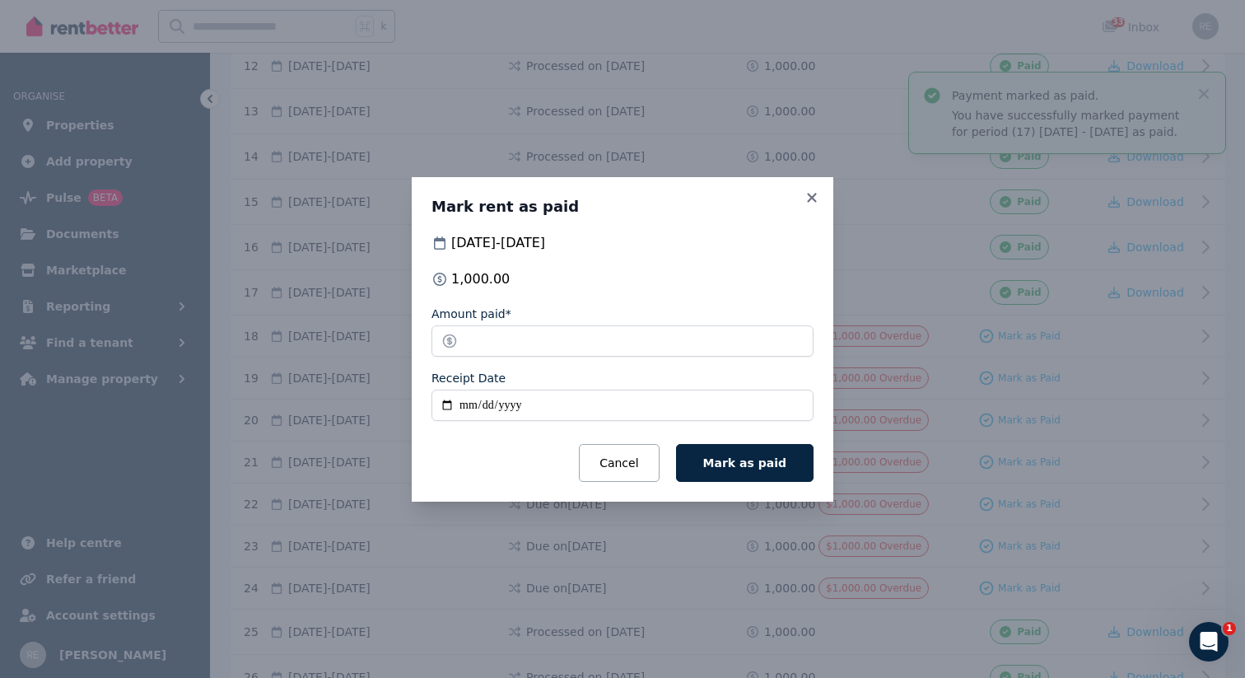
click at [449, 400] on input "Receipt Date" at bounding box center [622, 404] width 382 height 31
type input "**********"
click at [721, 488] on div "**********" at bounding box center [623, 339] width 422 height 324
click at [732, 462] on span "Mark as paid" at bounding box center [744, 462] width 83 height 13
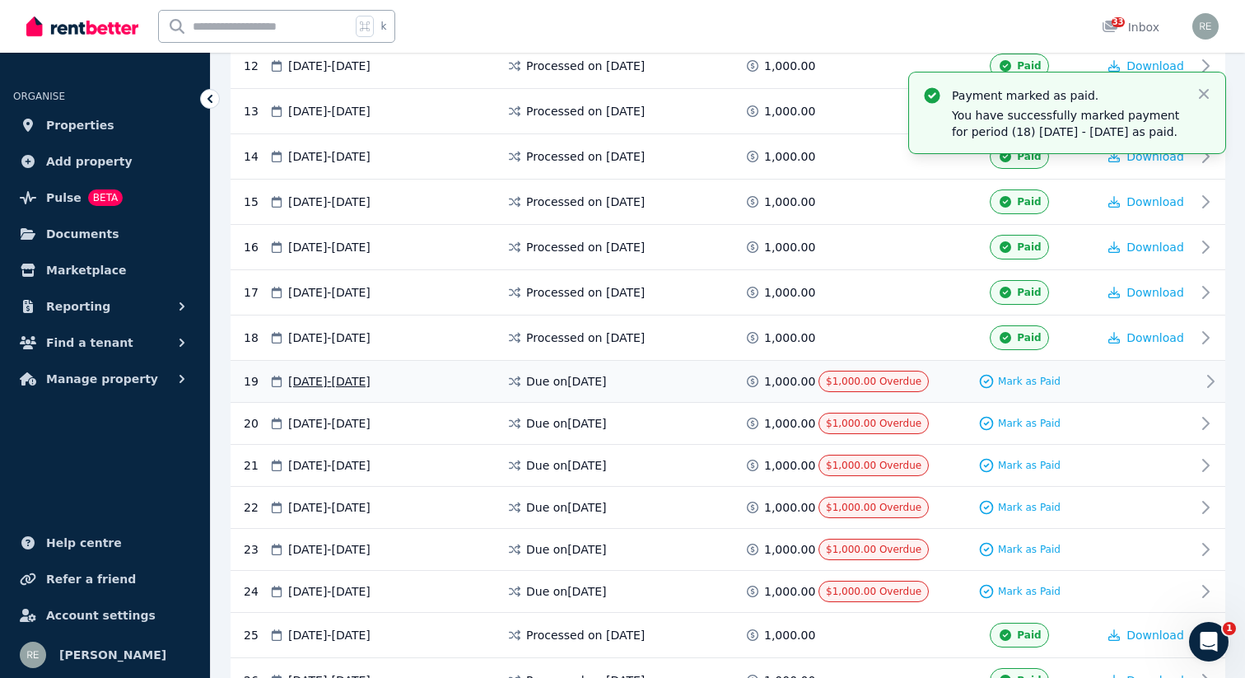
click at [1028, 389] on div "Mark as Paid" at bounding box center [1019, 380] width 155 height 21
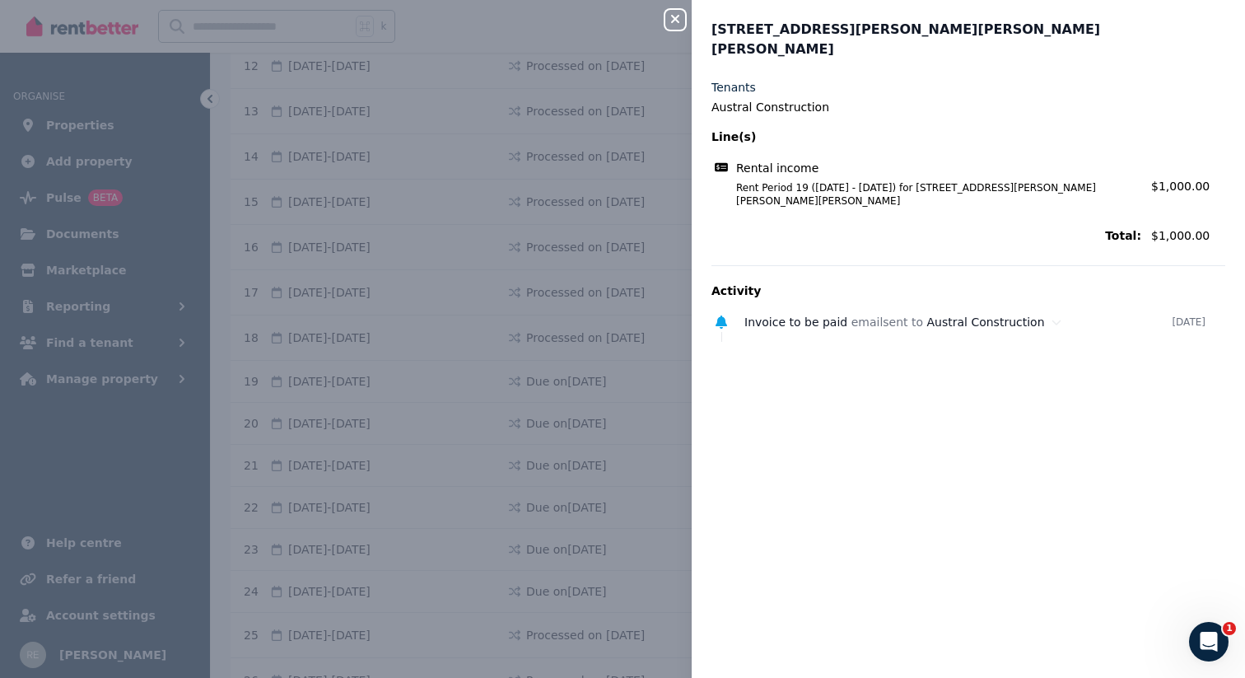
click at [658, 128] on div "Close panel [STREET_ADDRESS][PERSON_NAME][PERSON_NAME][PERSON_NAME] Tenants Aus…" at bounding box center [622, 339] width 1245 height 678
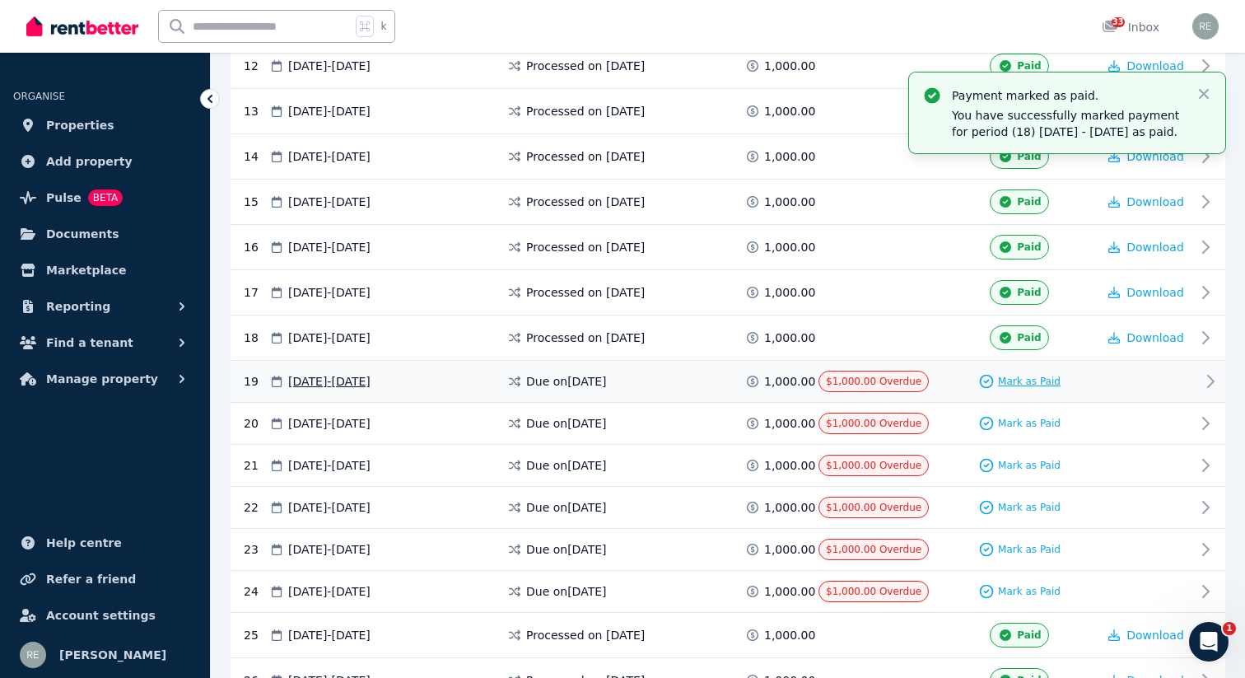
click at [1010, 379] on span "Mark as Paid" at bounding box center [1029, 381] width 63 height 13
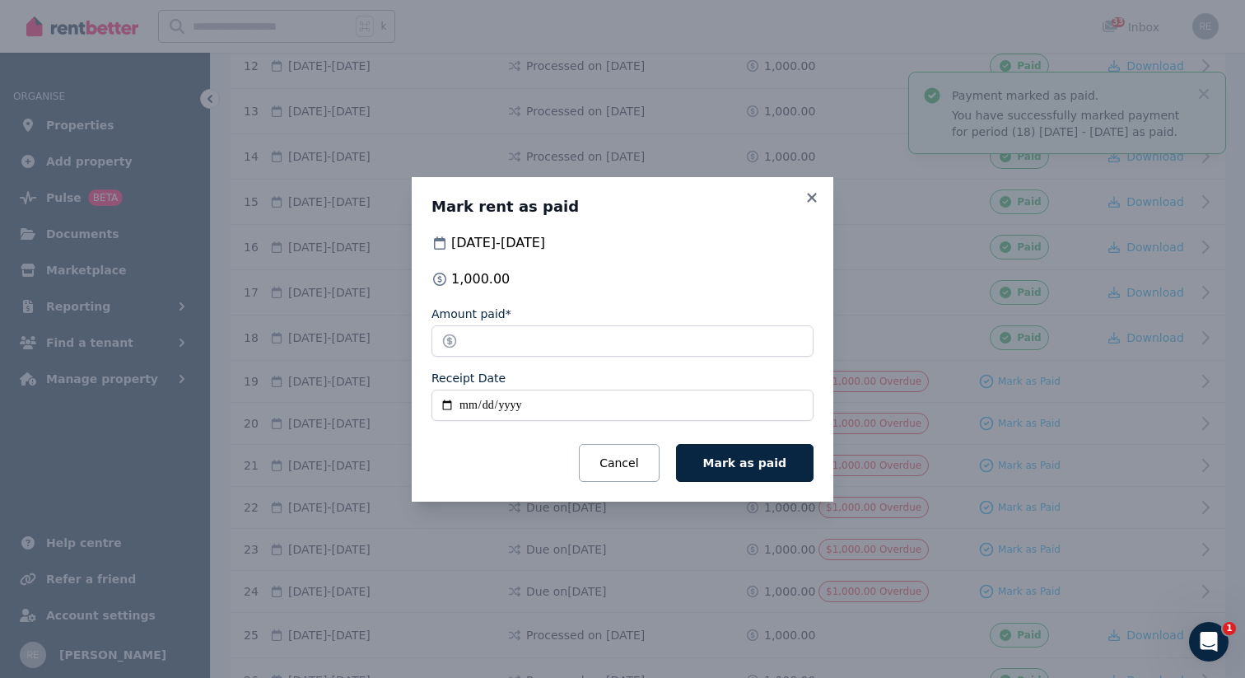
click at [449, 395] on input "Receipt Date" at bounding box center [622, 404] width 382 height 31
click at [447, 398] on input "Receipt Date" at bounding box center [622, 404] width 382 height 31
type input "**********"
click at [714, 463] on button "Mark as paid" at bounding box center [744, 463] width 137 height 38
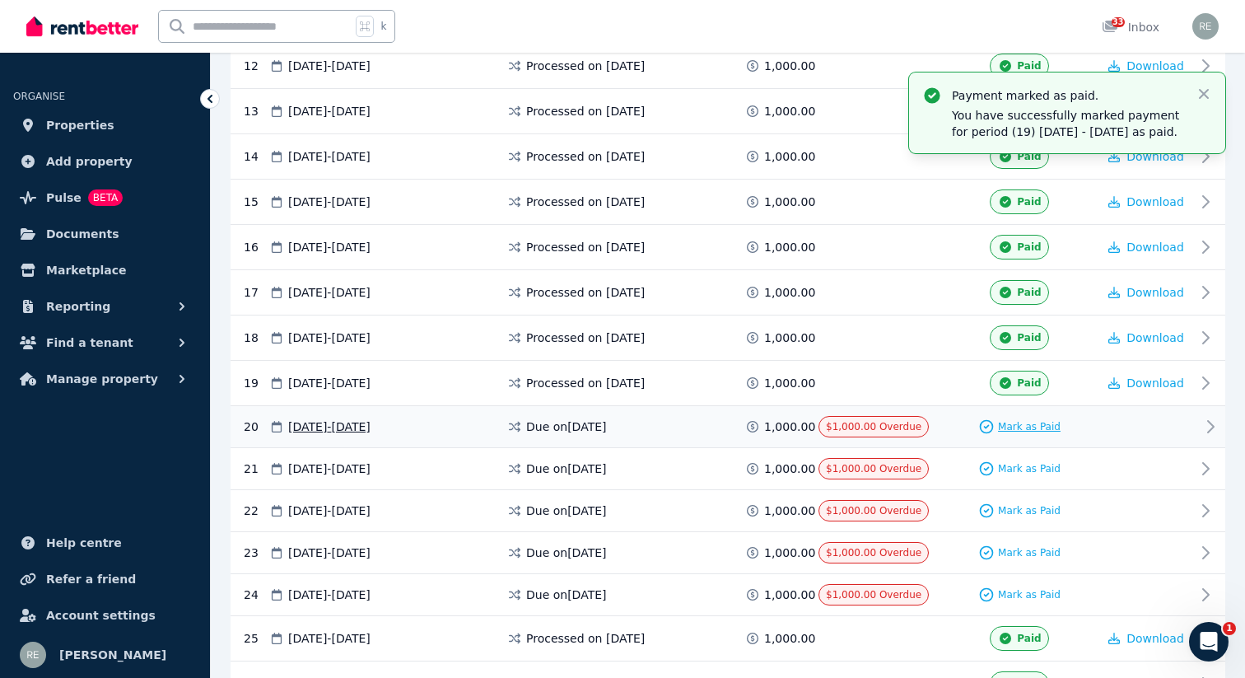
click at [1008, 422] on span "Mark as Paid" at bounding box center [1029, 426] width 63 height 13
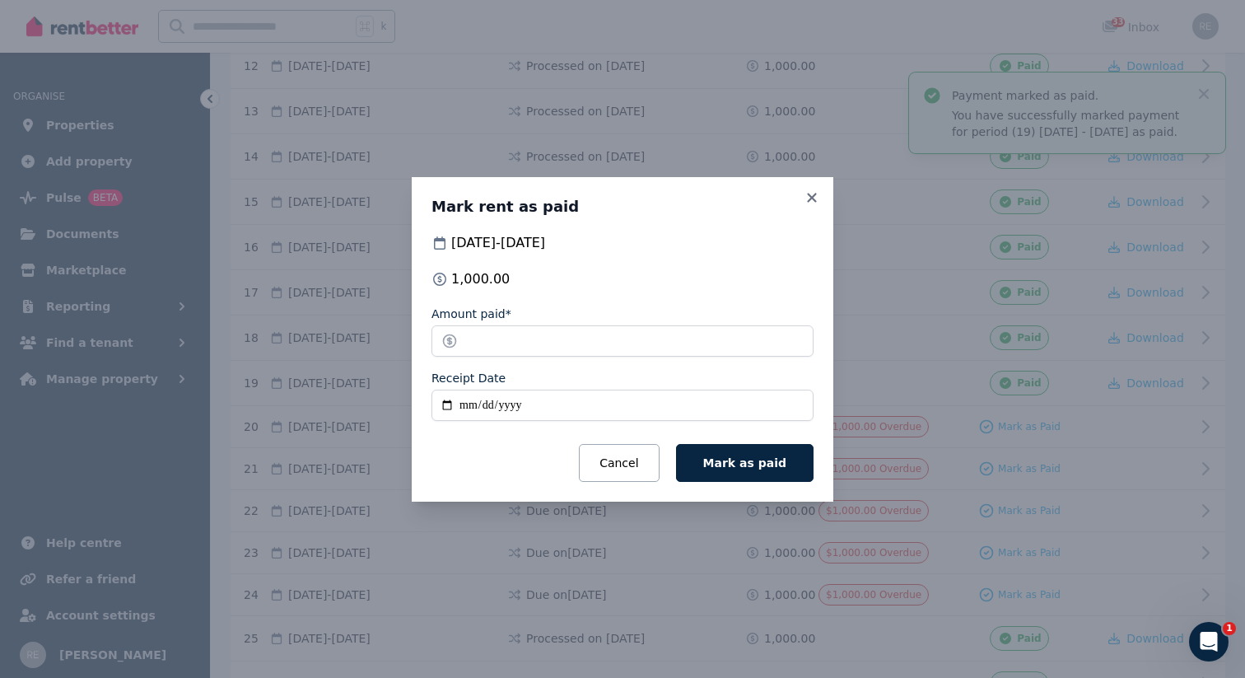
click at [427, 401] on div "Mark rent as paid [DATE] - [DATE] 1,000.00 Amount paid* ******* Receipt Date Ca…" at bounding box center [623, 339] width 422 height 324
click at [430, 401] on div "Mark rent as paid [DATE] - [DATE] 1,000.00 Amount paid* ******* Receipt Date Ca…" at bounding box center [623, 339] width 422 height 324
click at [445, 402] on input "Receipt Date" at bounding box center [622, 404] width 382 height 31
type input "**********"
click at [748, 472] on button "Mark as paid" at bounding box center [744, 463] width 137 height 38
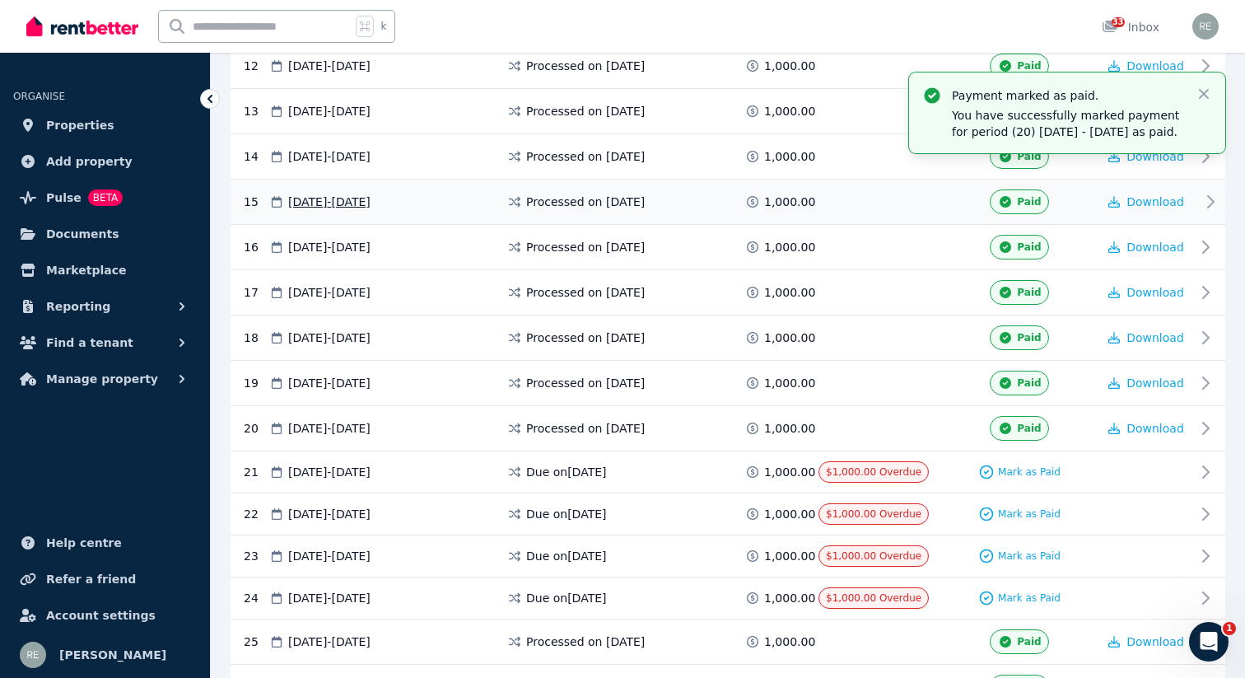
click at [813, 222] on div "15 [DATE] - [DATE] Processed on [DATE] 1,000.00 Paid Download" at bounding box center [728, 201] width 995 height 45
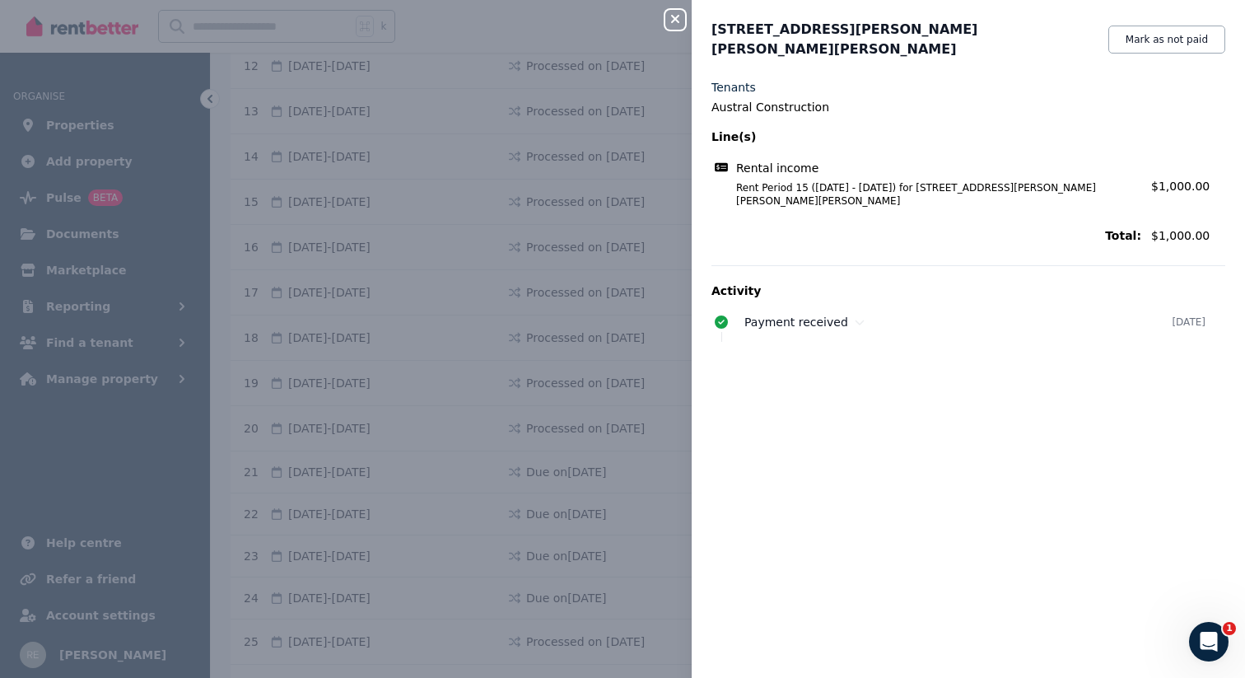
click at [677, 9] on div "Close panel" at bounding box center [681, 15] width 33 height 30
click at [676, 21] on icon "button" at bounding box center [675, 19] width 8 height 8
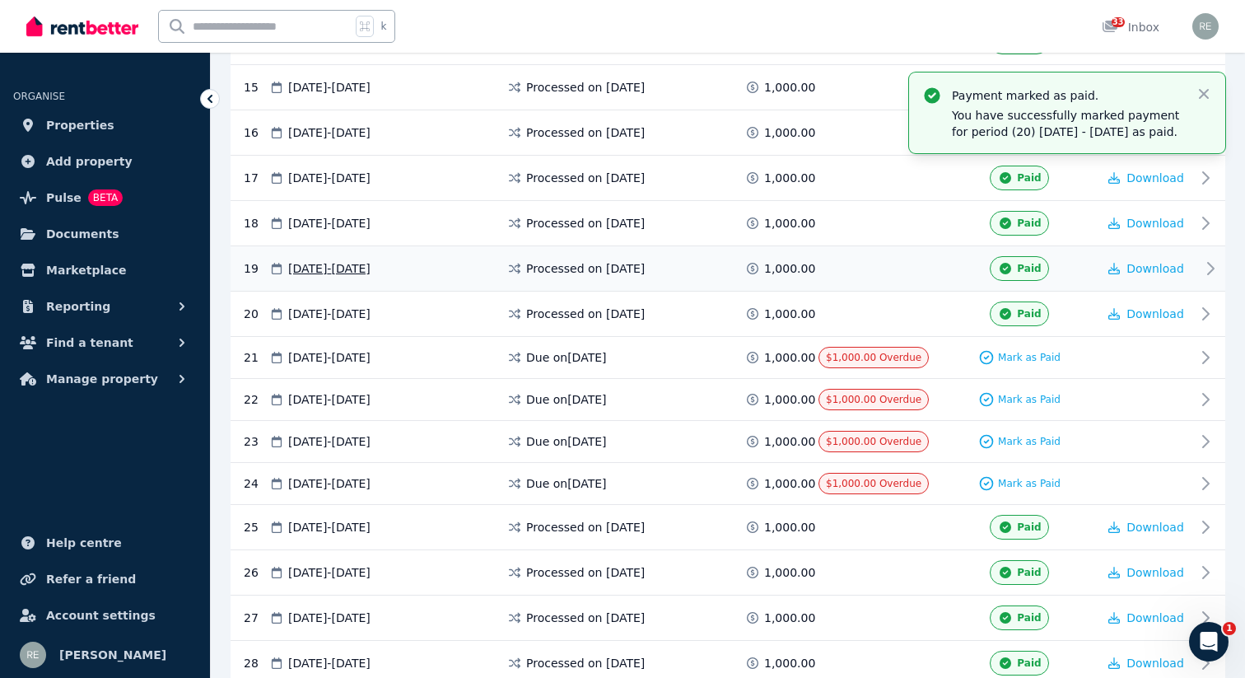
scroll to position [990, 0]
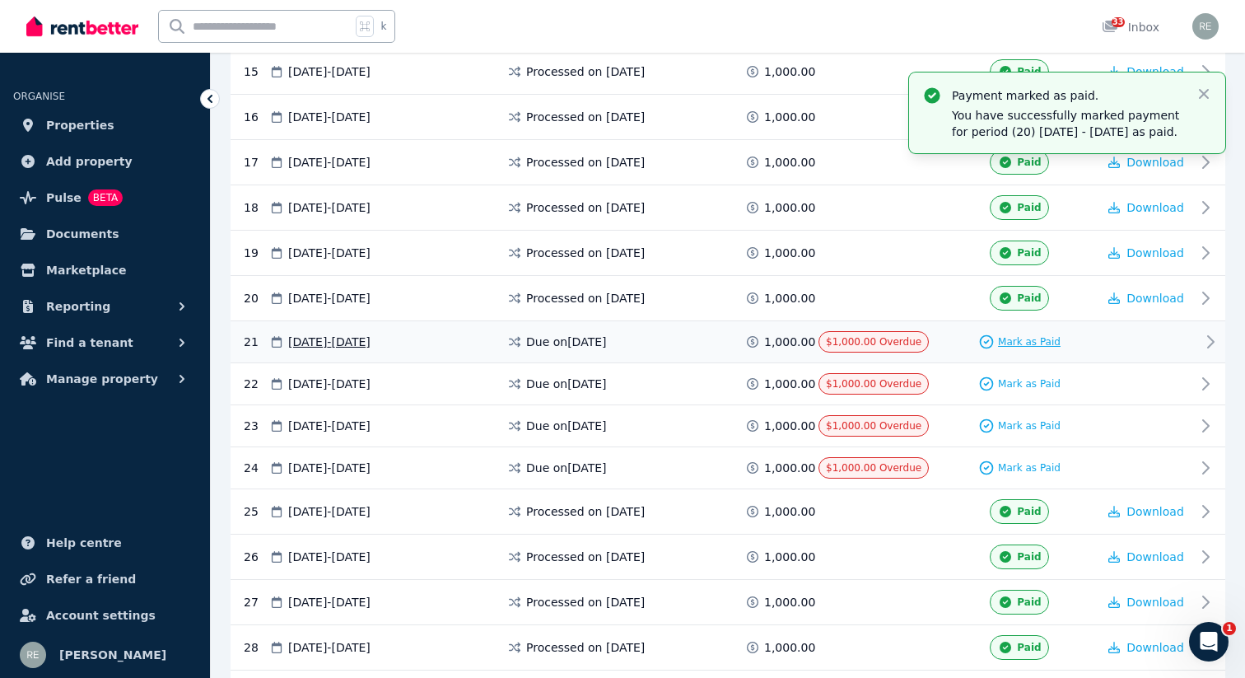
click at [1022, 343] on span "Mark as Paid" at bounding box center [1029, 341] width 63 height 13
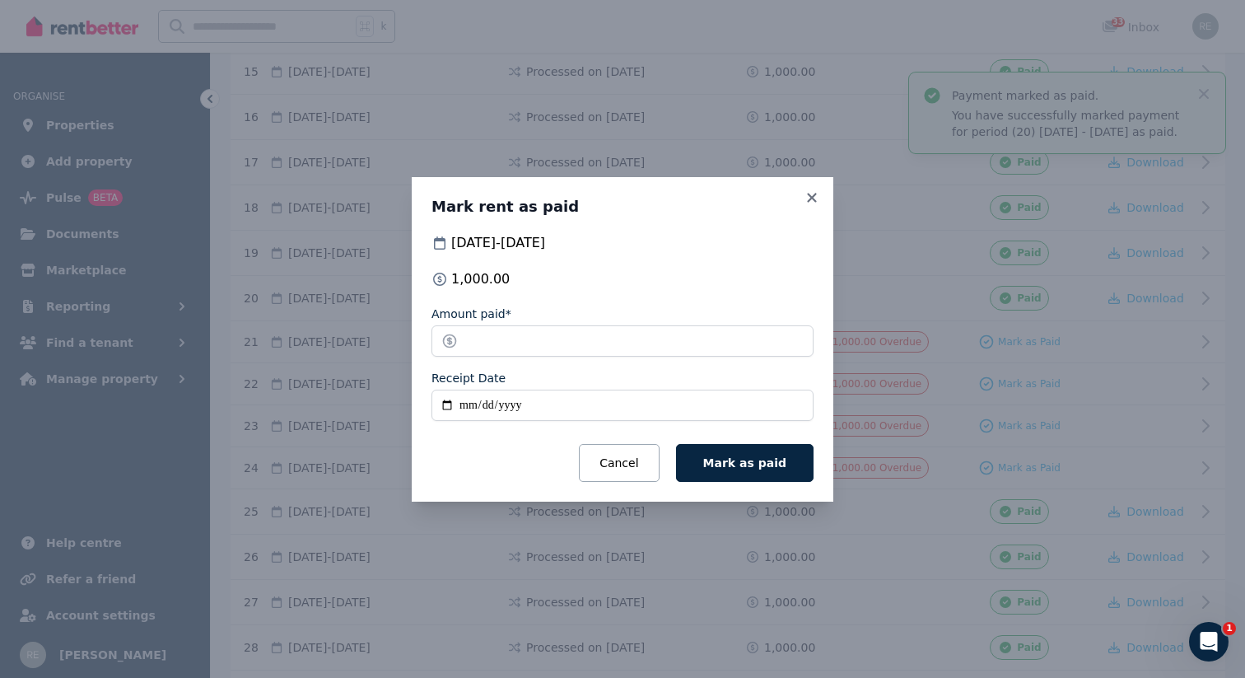
click at [435, 403] on input "Receipt Date" at bounding box center [622, 404] width 382 height 31
click at [456, 403] on input "Receipt Date" at bounding box center [622, 404] width 382 height 31
click at [448, 403] on input "Receipt Date" at bounding box center [622, 404] width 382 height 31
type input "**********"
click at [726, 470] on button "Mark as paid" at bounding box center [744, 463] width 137 height 38
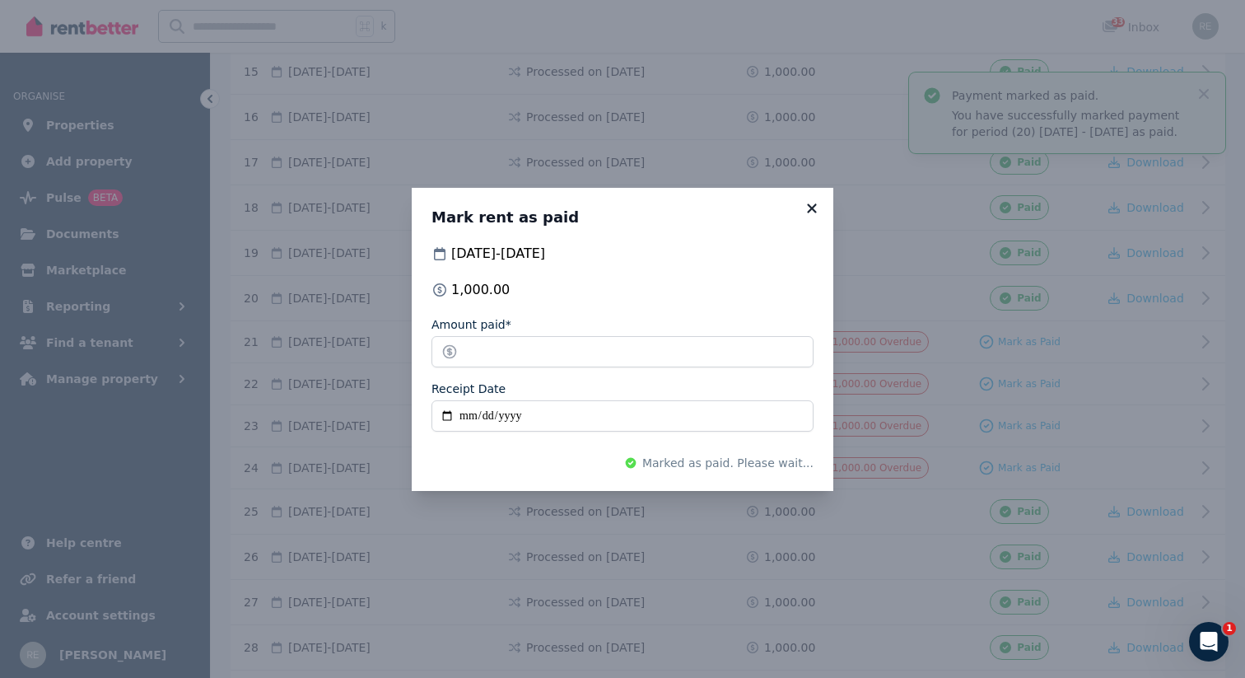
click at [810, 207] on icon at bounding box center [811, 207] width 9 height 9
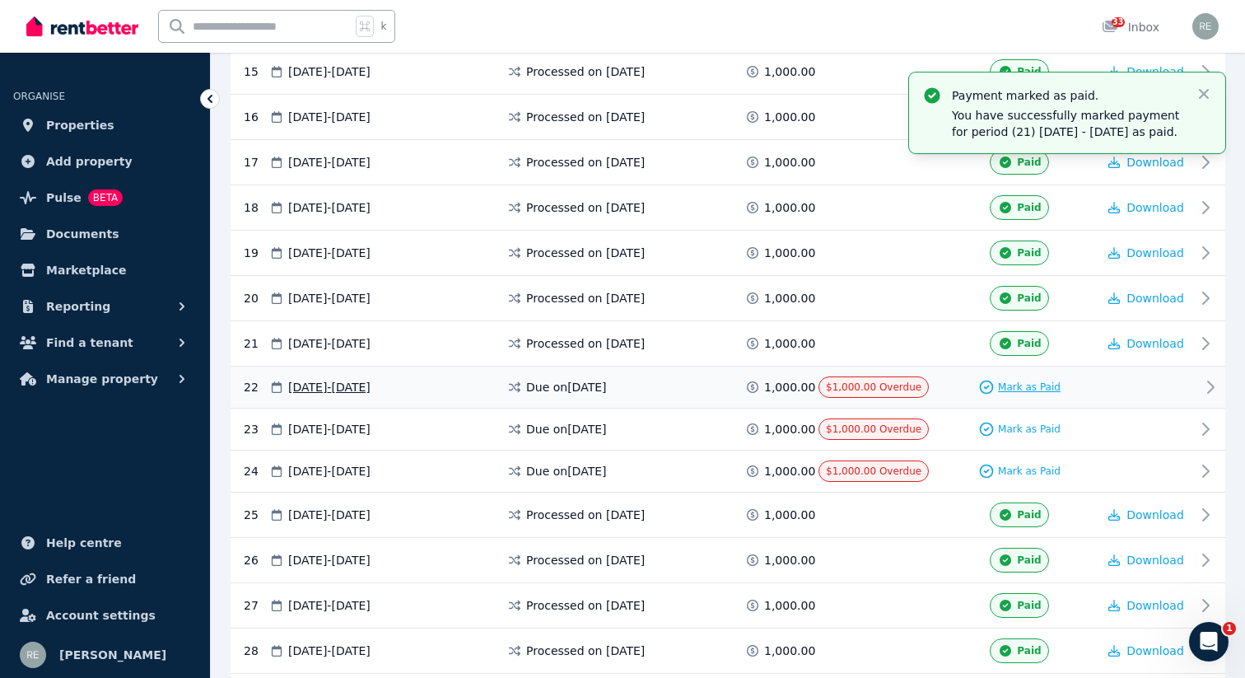
click at [1021, 384] on span "Mark as Paid" at bounding box center [1029, 386] width 63 height 13
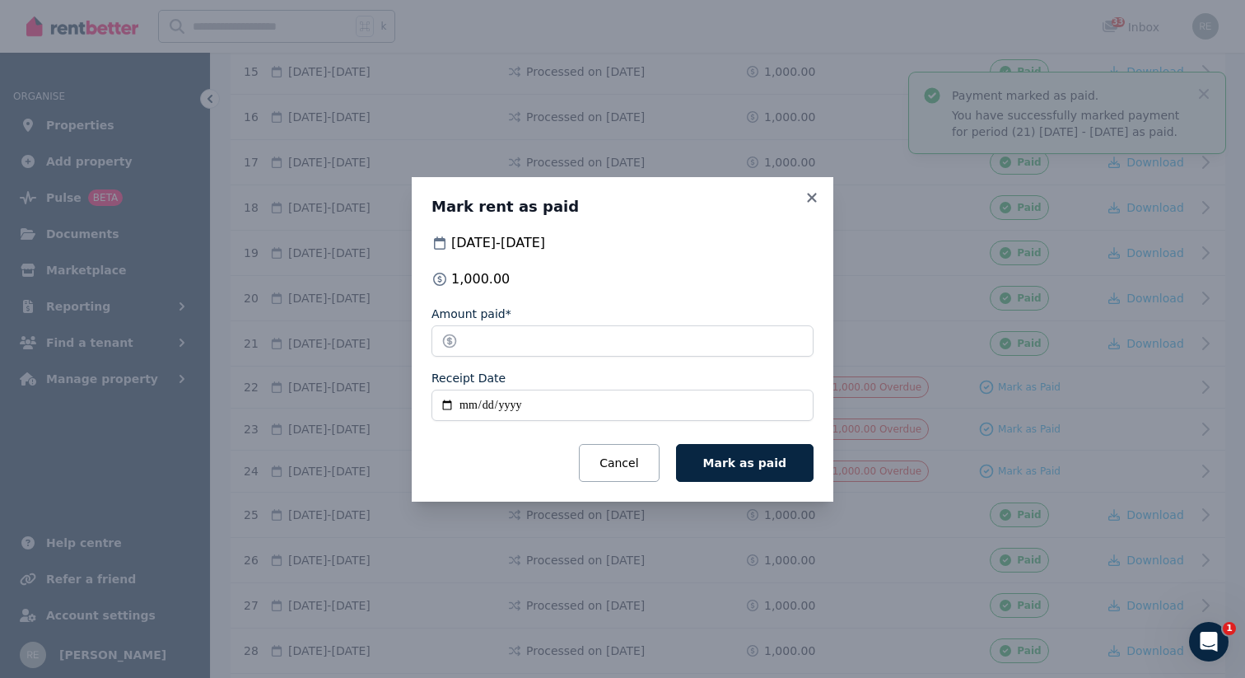
click at [441, 402] on input "Receipt Date" at bounding box center [622, 404] width 382 height 31
type input "**********"
click at [724, 477] on button "Mark as paid" at bounding box center [744, 463] width 137 height 38
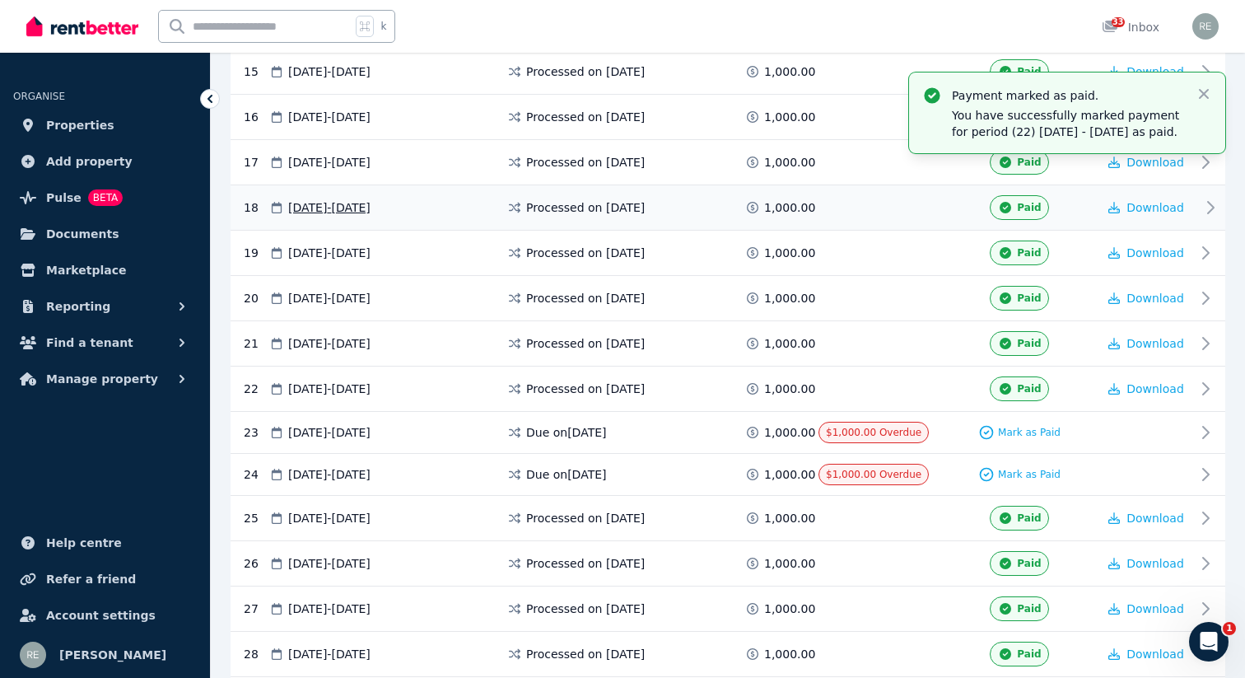
click at [813, 212] on div "1,000.00" at bounding box center [781, 207] width 74 height 16
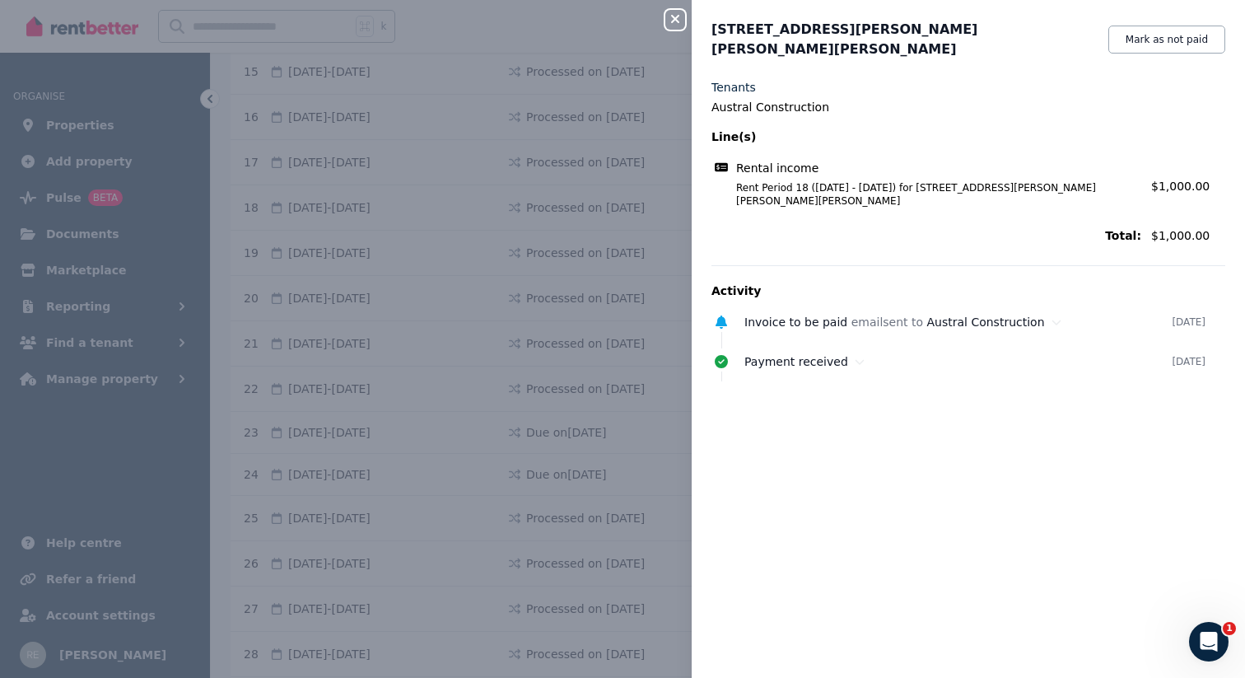
click at [684, 16] on icon "button" at bounding box center [675, 18] width 20 height 13
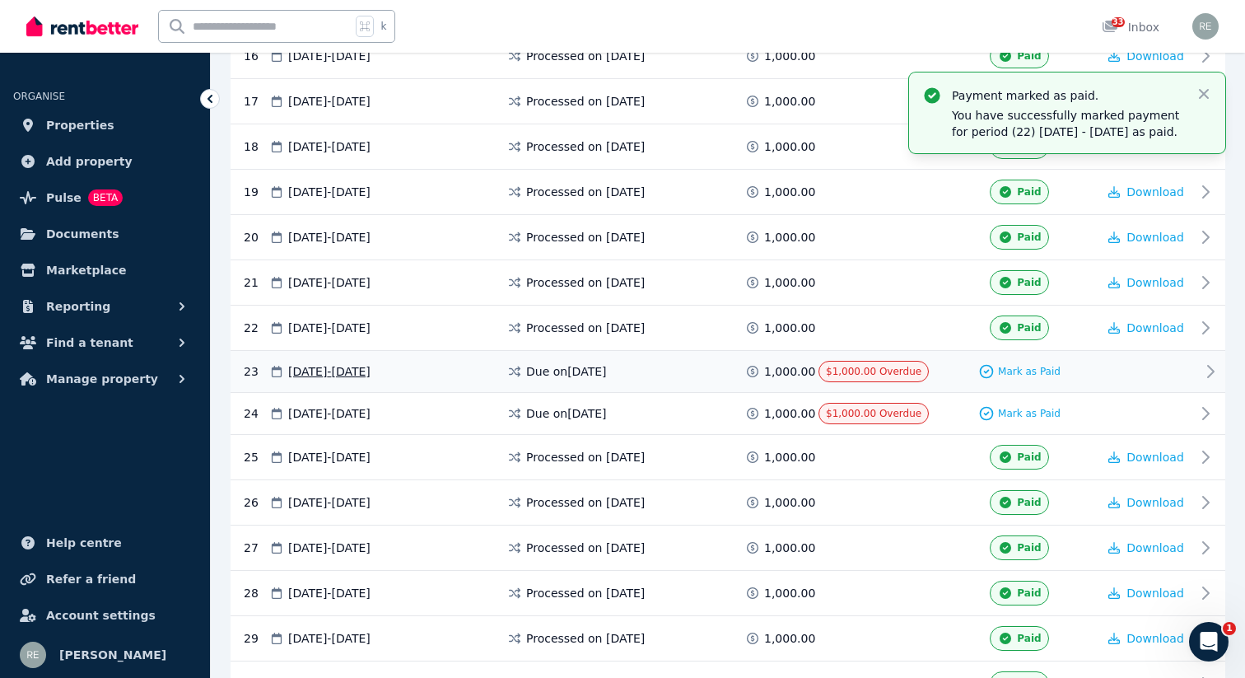
scroll to position [1064, 0]
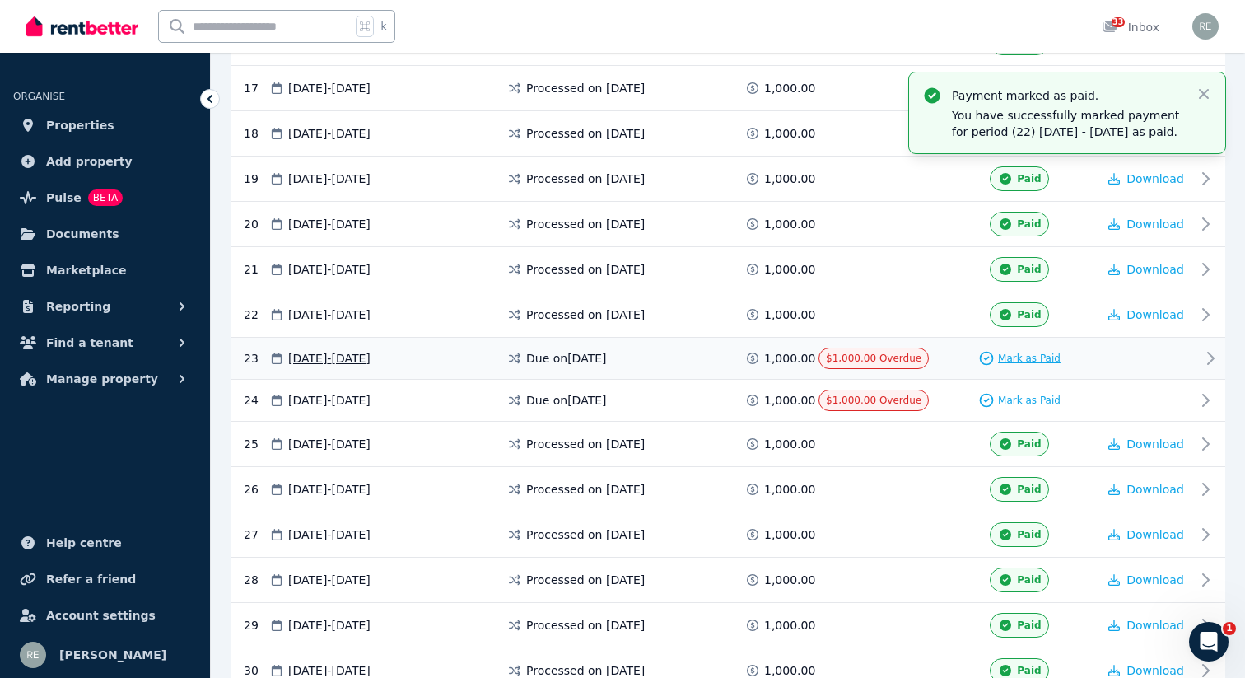
click at [1023, 352] on span "Mark as Paid" at bounding box center [1029, 358] width 63 height 13
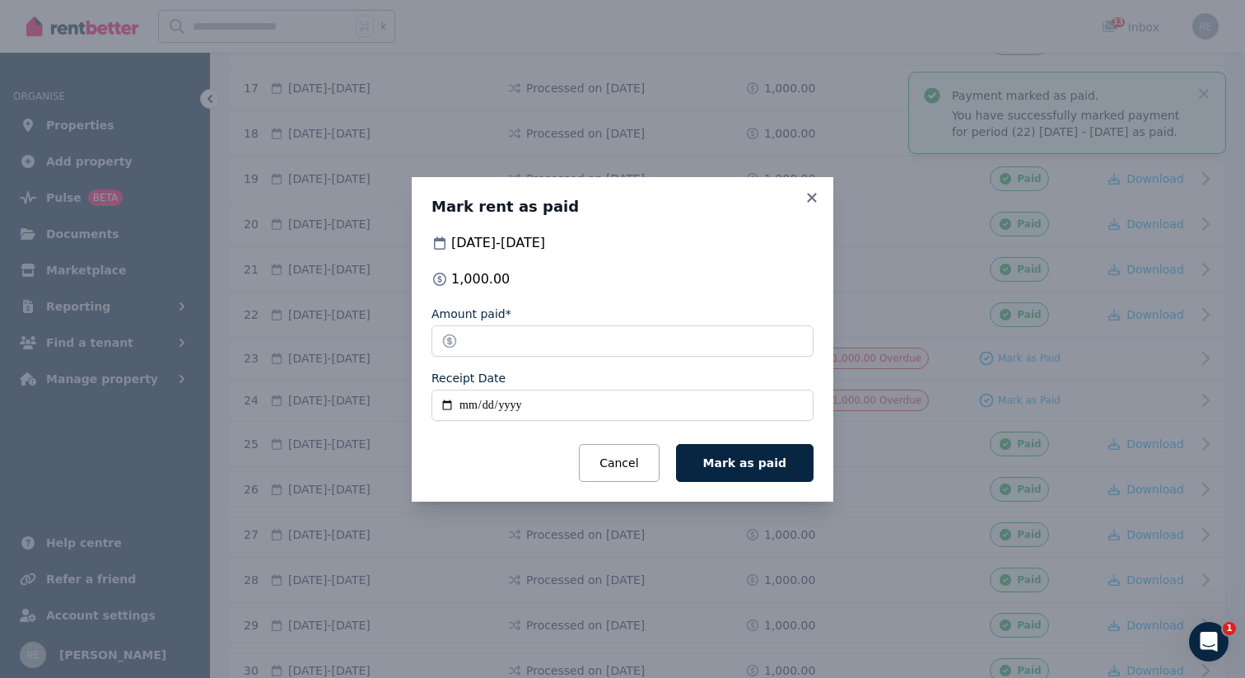
click at [436, 408] on input "Receipt Date" at bounding box center [622, 404] width 382 height 31
click at [441, 403] on input "Receipt Date" at bounding box center [622, 404] width 382 height 31
type input "**********"
click at [742, 456] on span "Mark as paid" at bounding box center [744, 462] width 83 height 13
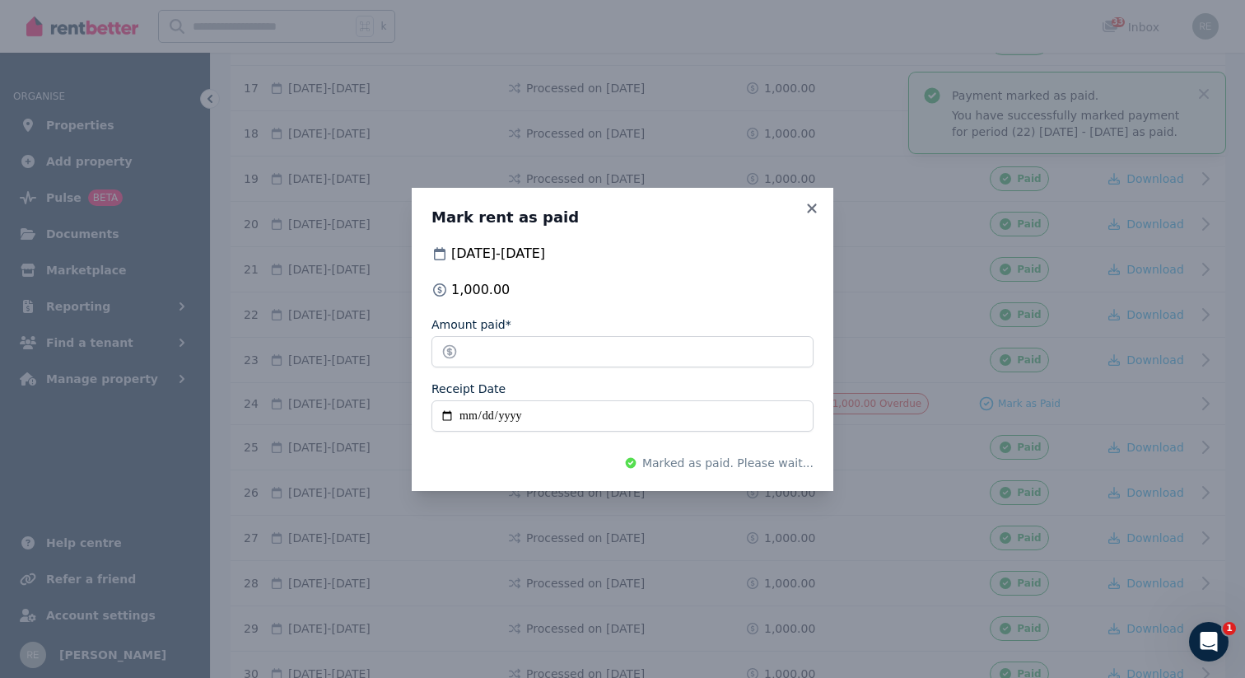
click at [799, 212] on h3 "Mark rent as paid" at bounding box center [622, 217] width 382 height 20
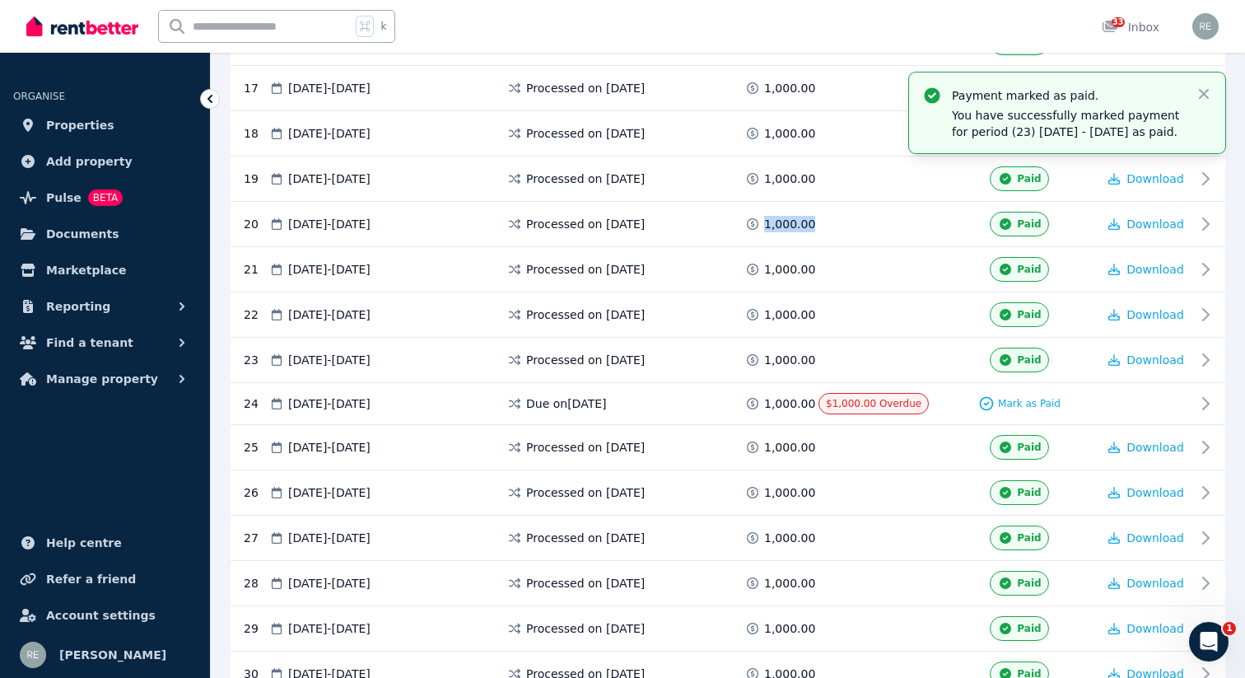
click at [799, 212] on div "1,000.00" at bounding box center [781, 224] width 74 height 25
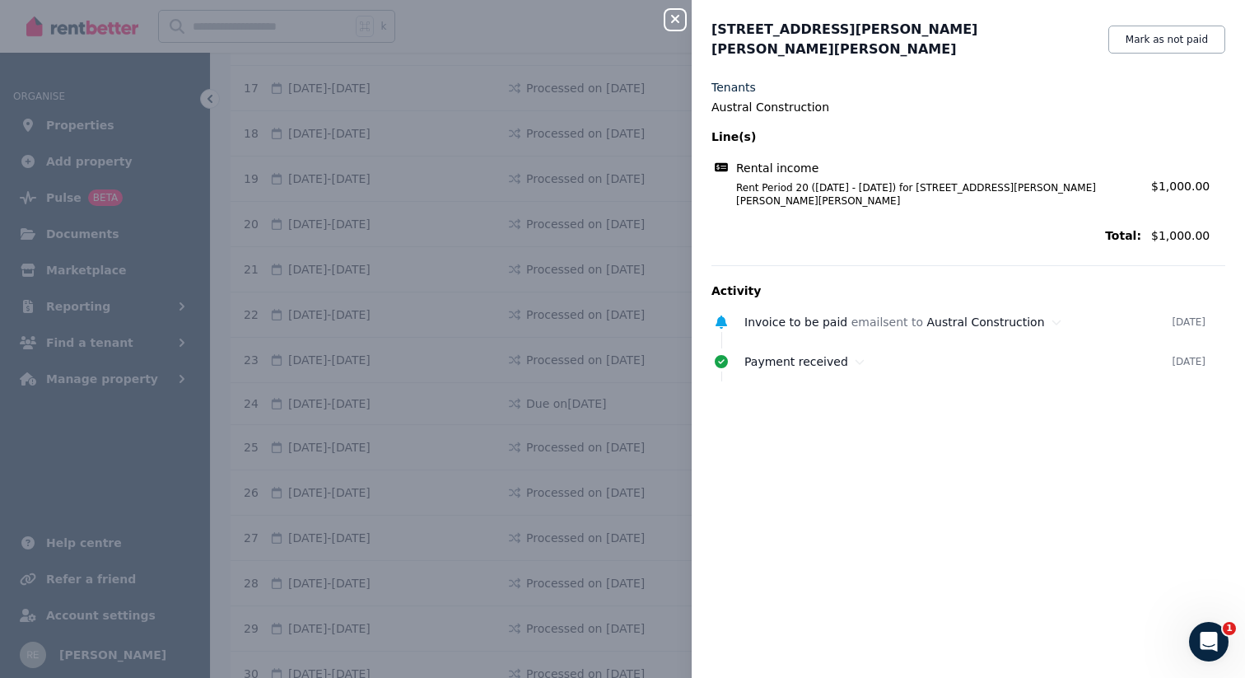
click at [668, 14] on icon "button" at bounding box center [675, 18] width 20 height 13
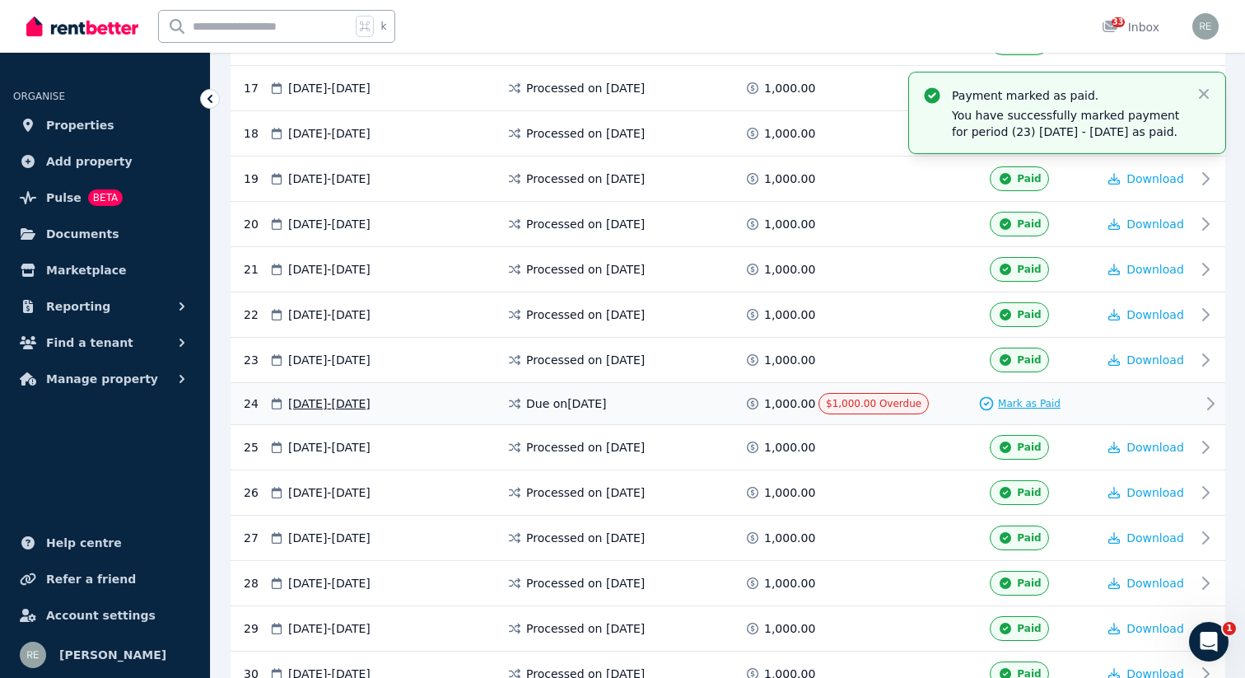
click at [1019, 400] on span "Mark as Paid" at bounding box center [1029, 403] width 63 height 13
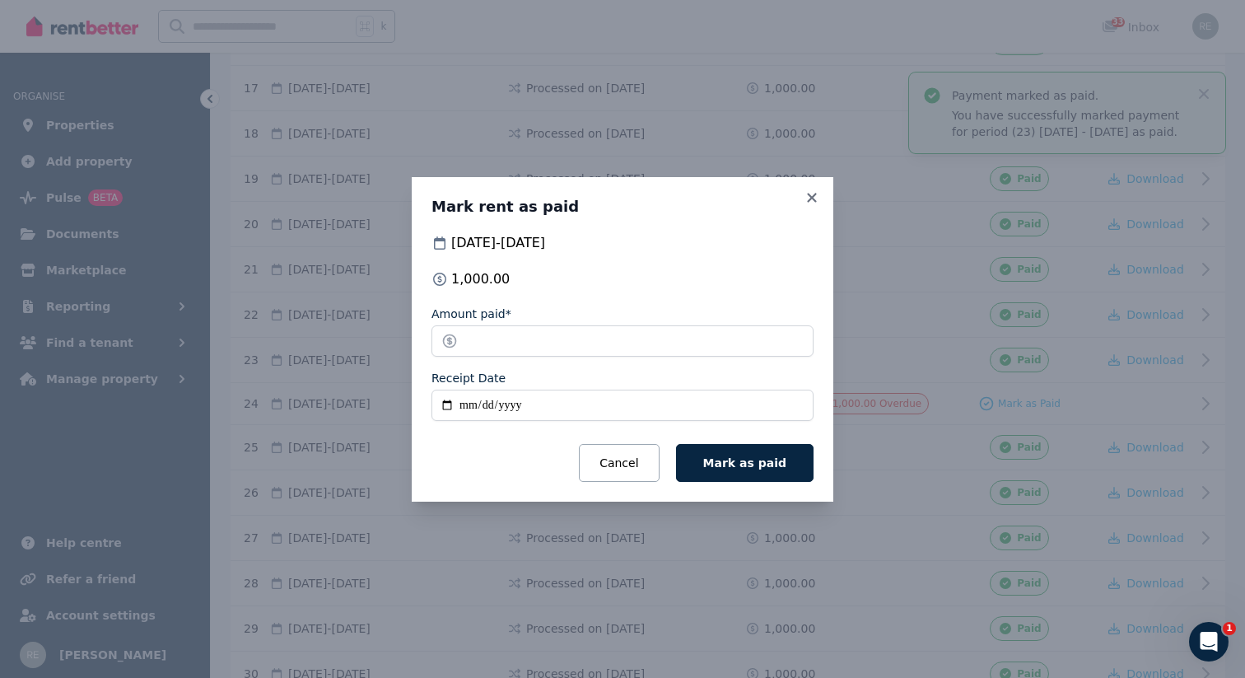
click at [447, 411] on input "Receipt Date" at bounding box center [622, 404] width 382 height 31
type input "**********"
click at [762, 437] on form "**********" at bounding box center [622, 393] width 382 height 176
click at [762, 454] on button "Mark as paid" at bounding box center [744, 463] width 137 height 38
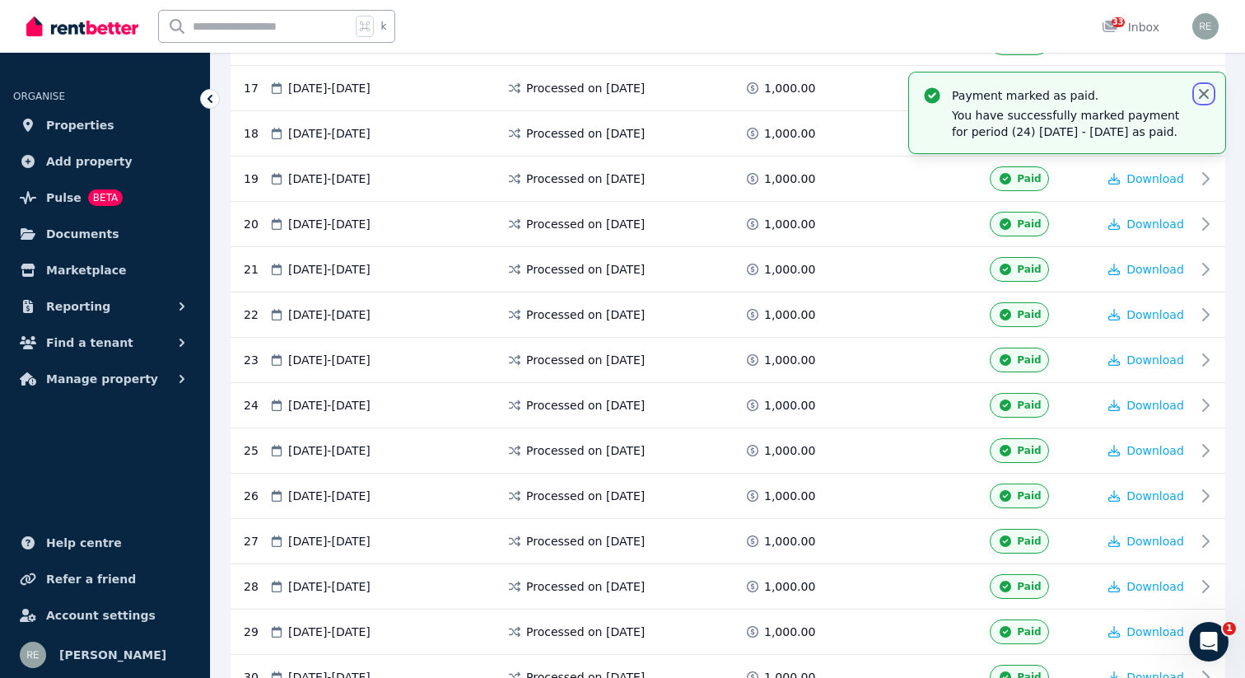
click at [1203, 95] on icon "button" at bounding box center [1204, 94] width 10 height 10
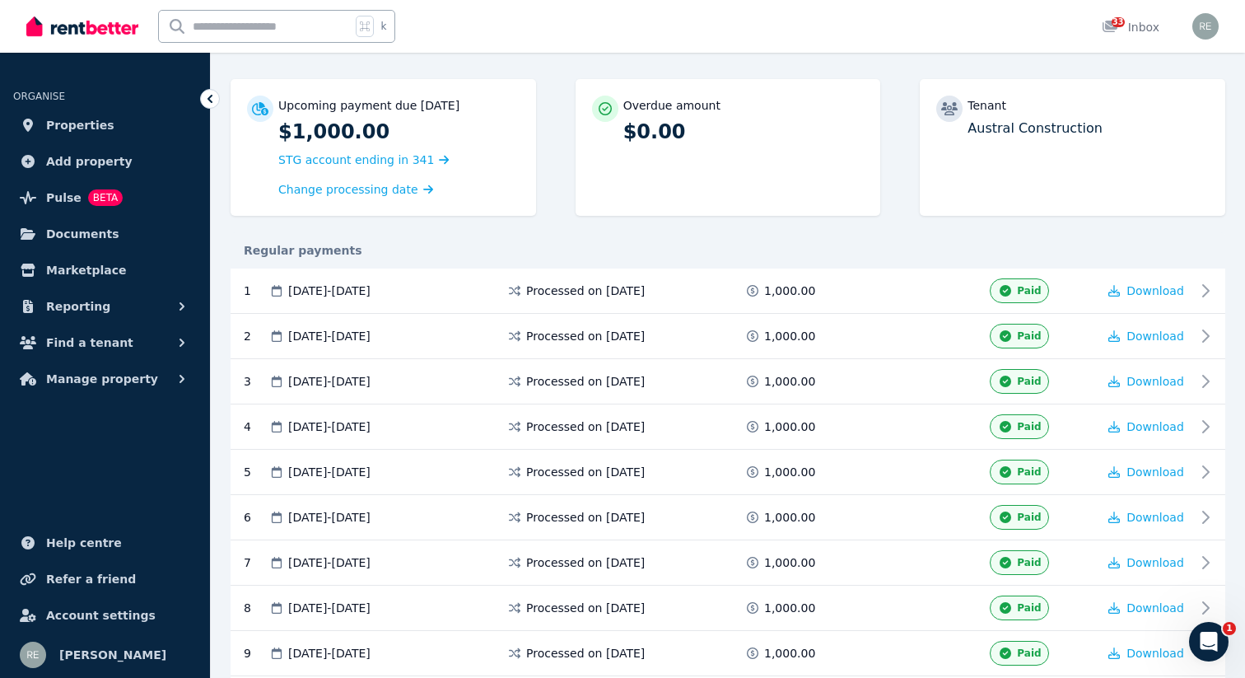
scroll to position [166, 0]
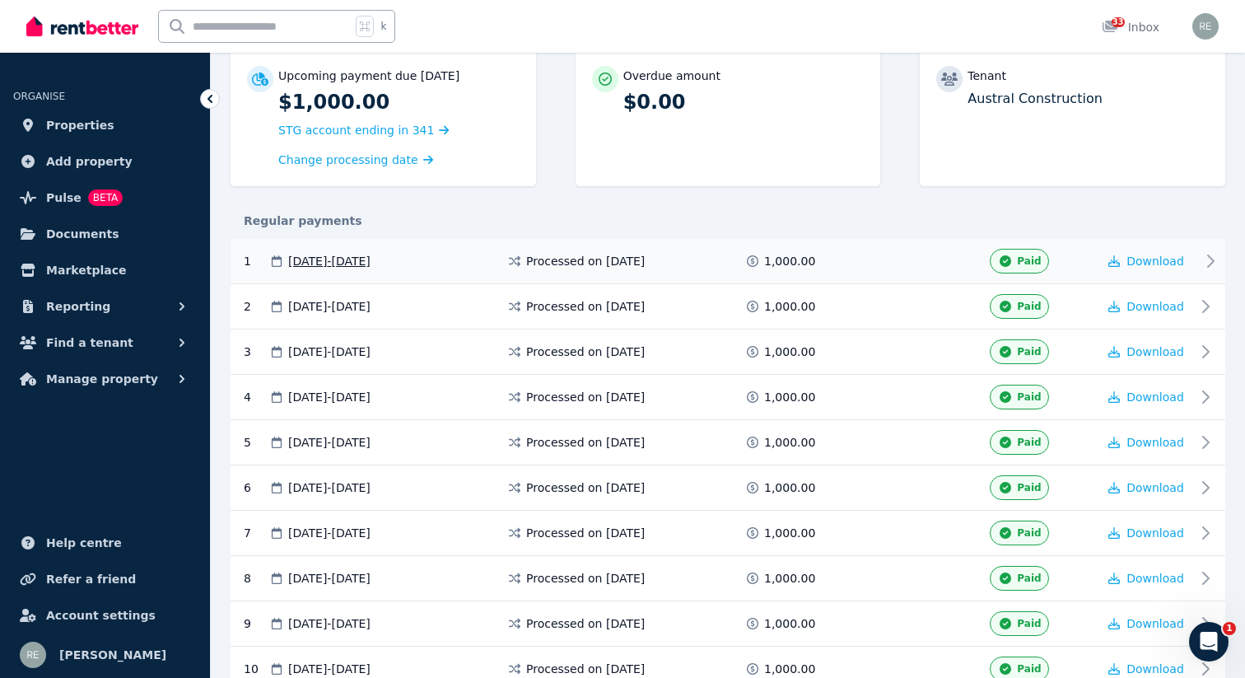
click at [1027, 260] on span "Paid" at bounding box center [1029, 260] width 24 height 13
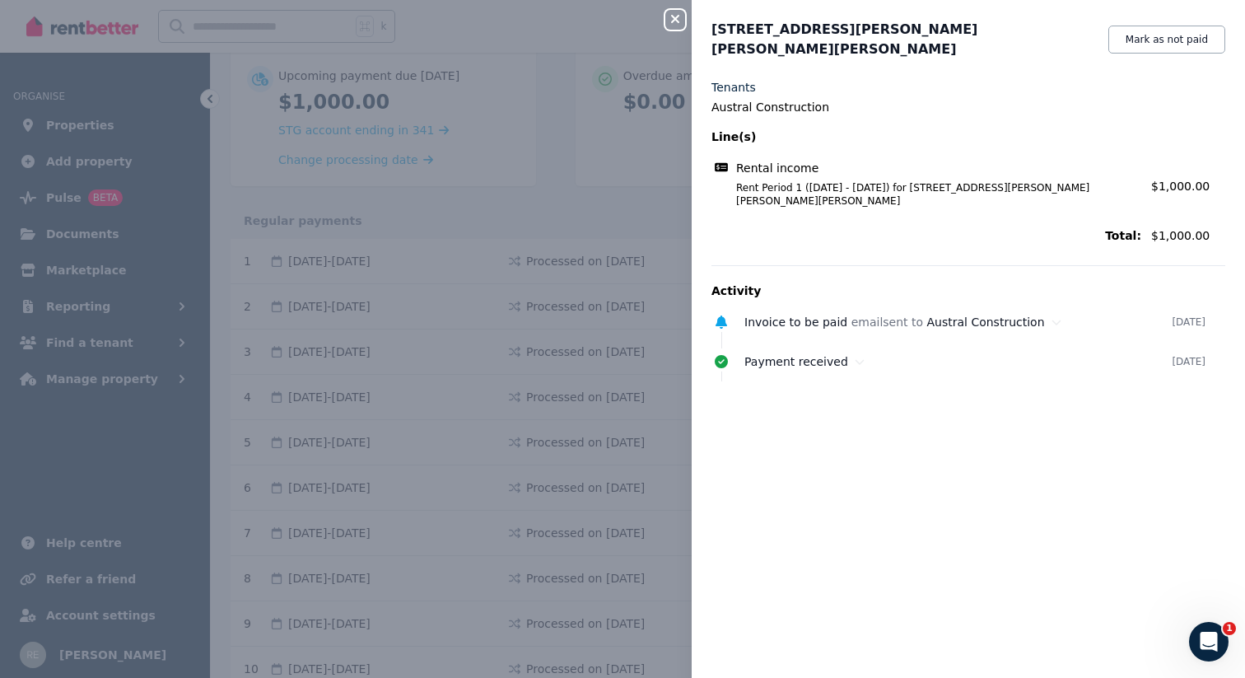
click at [632, 56] on div "Close panel [STREET_ADDRESS][PERSON_NAME][PERSON_NAME] Mark as not paid Tenants…" at bounding box center [622, 339] width 1245 height 678
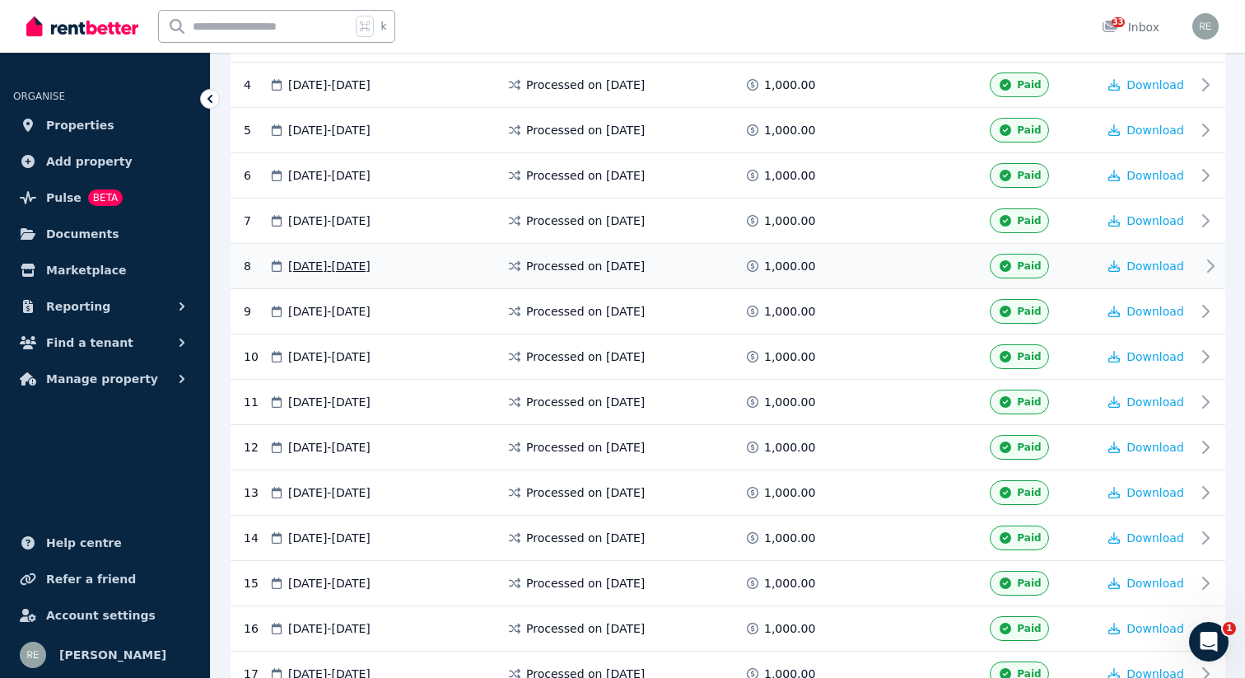
scroll to position [599, 0]
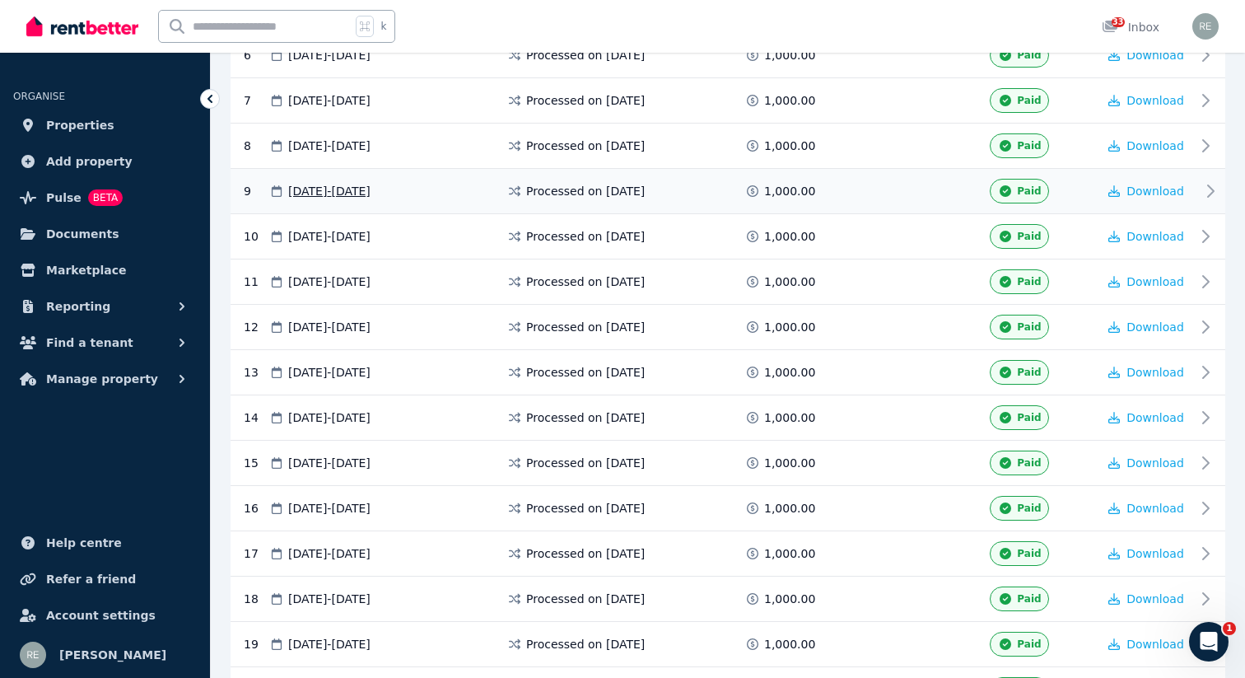
click at [1024, 189] on span "Paid" at bounding box center [1029, 190] width 24 height 13
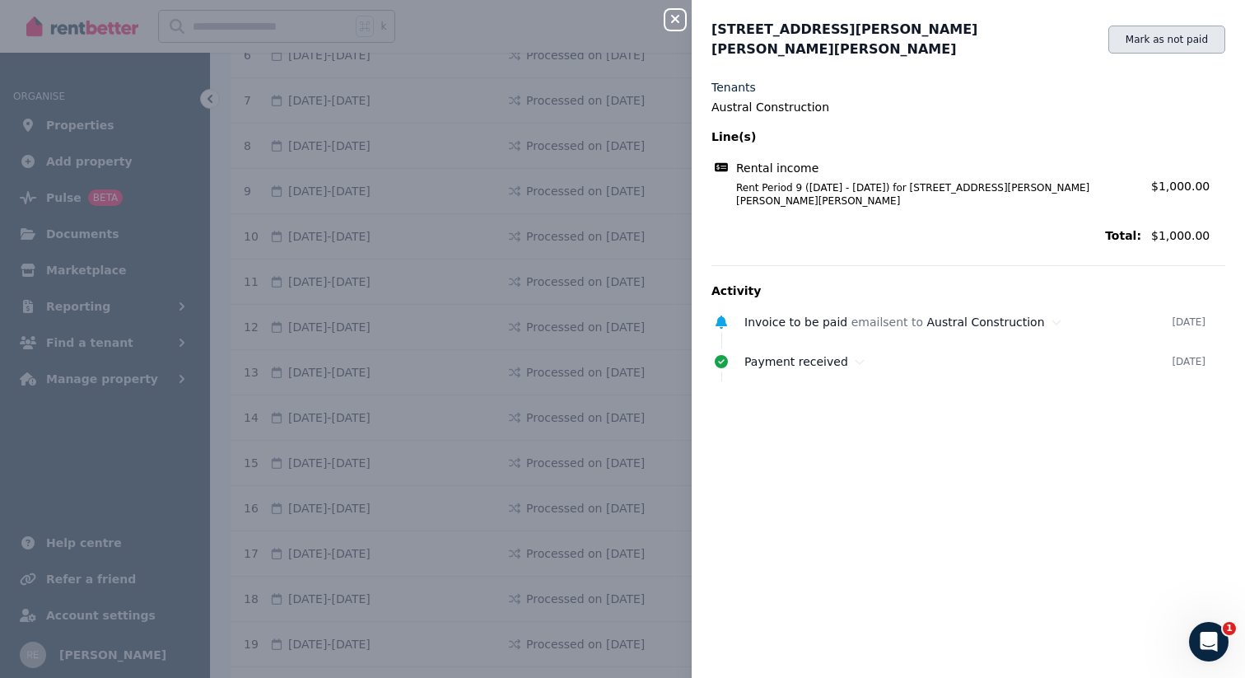
click at [1135, 29] on button "Mark as not paid" at bounding box center [1166, 40] width 117 height 28
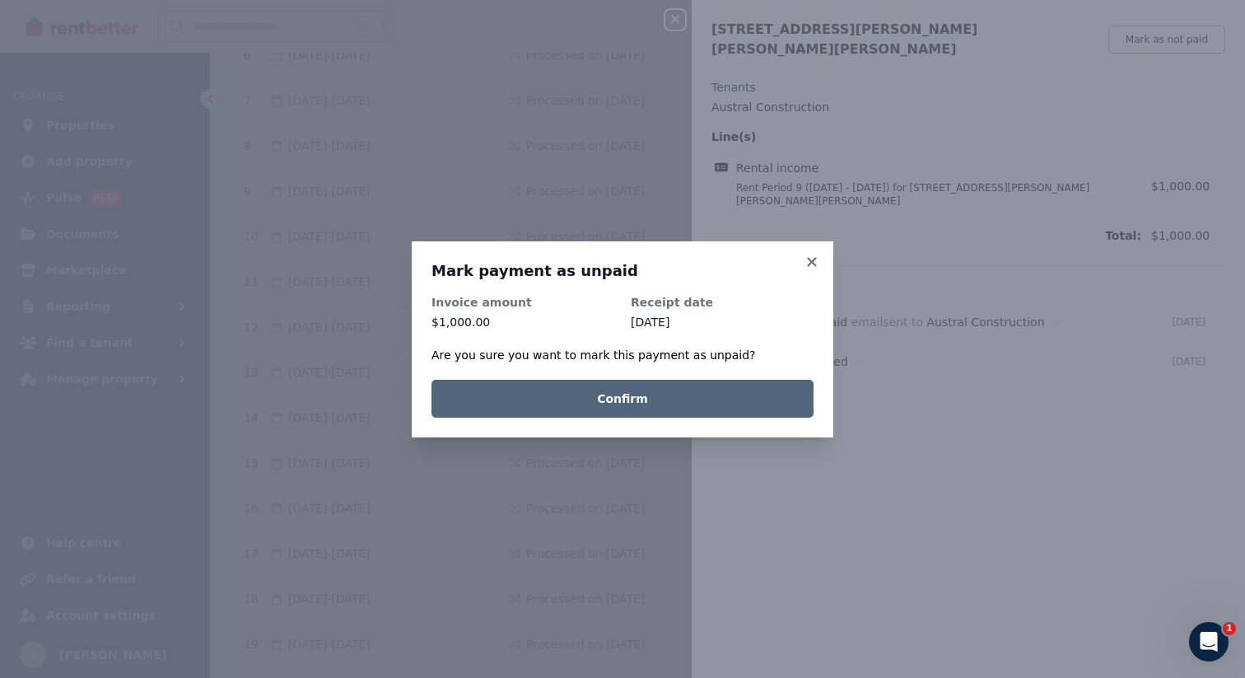
click at [672, 403] on button "Confirm" at bounding box center [622, 399] width 382 height 38
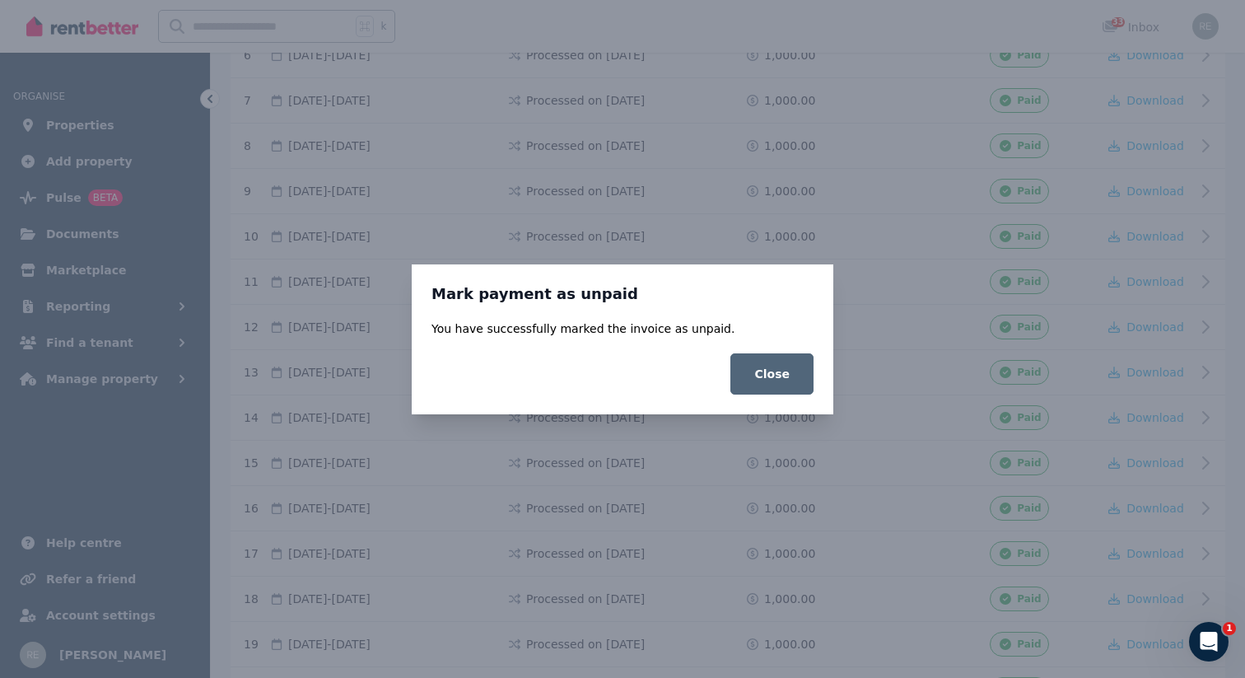
click at [763, 379] on button "Close" at bounding box center [771, 373] width 83 height 41
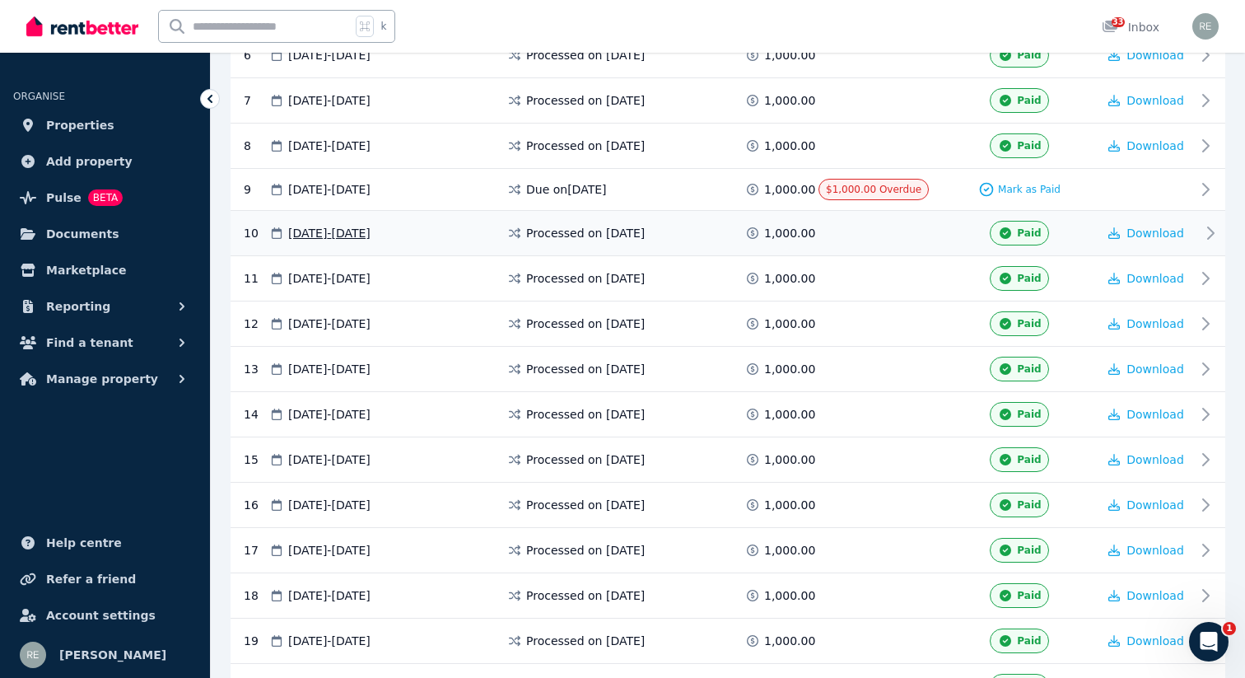
click at [859, 223] on span at bounding box center [879, 233] width 123 height 25
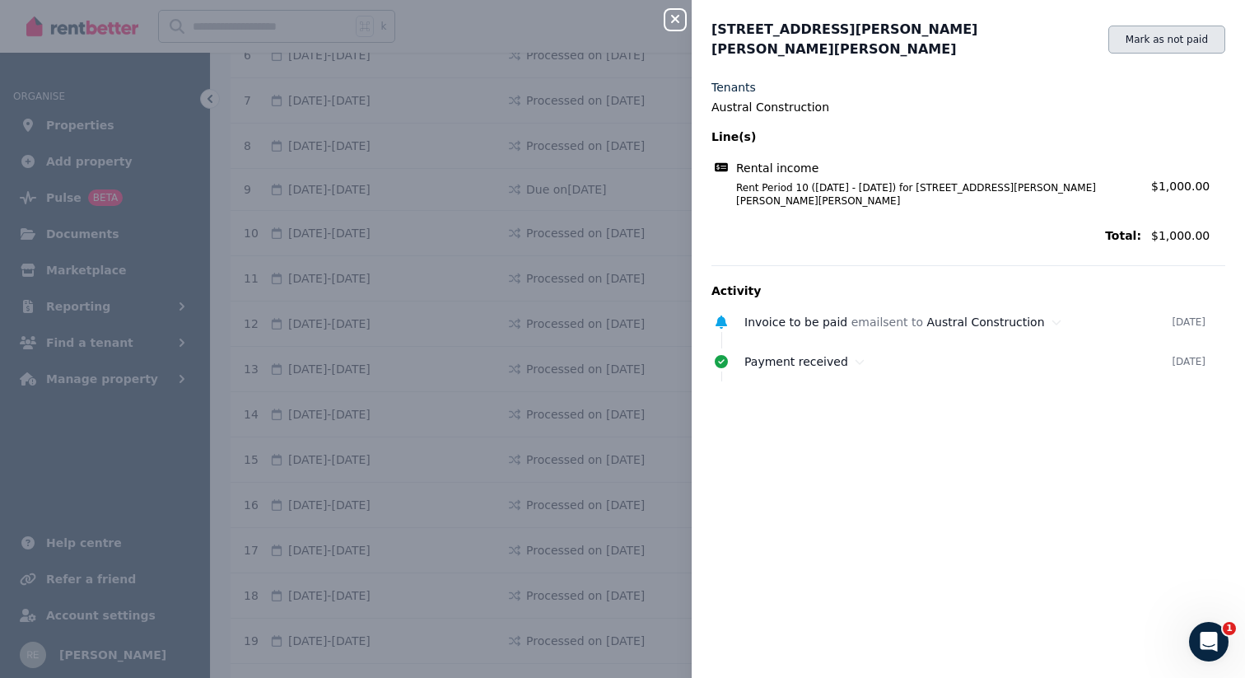
click at [1165, 44] on button "Mark as not paid" at bounding box center [1166, 40] width 117 height 28
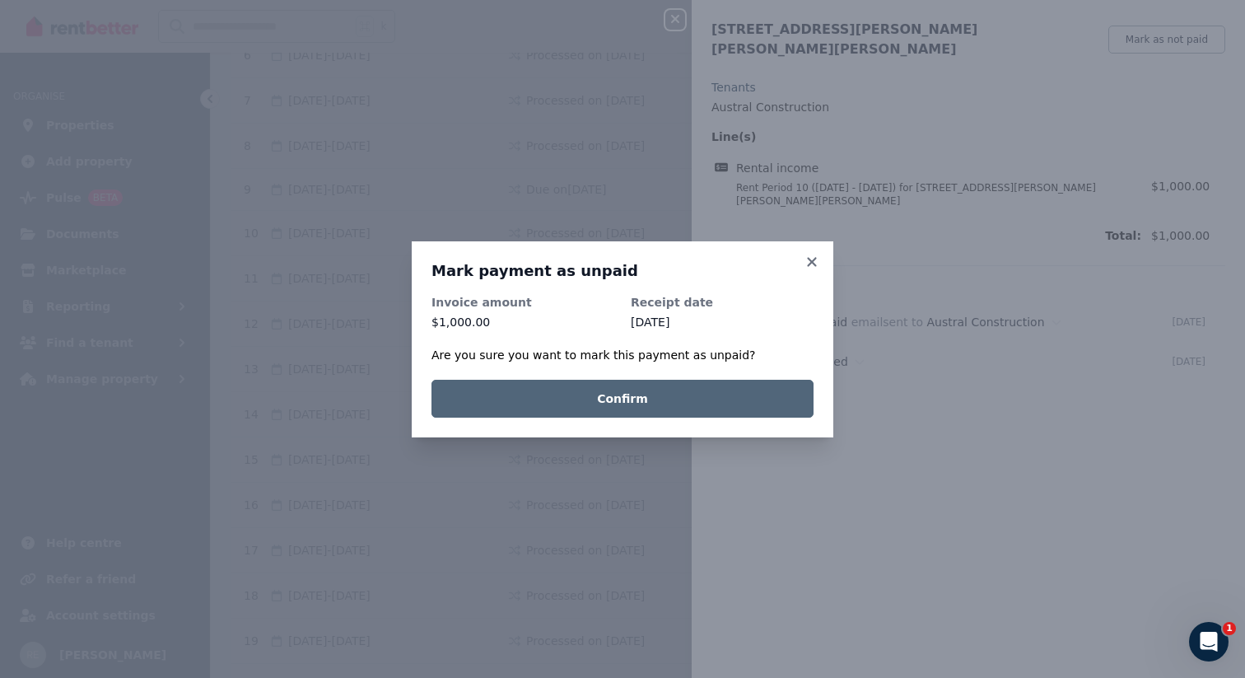
click at [657, 403] on button "Confirm" at bounding box center [622, 399] width 382 height 38
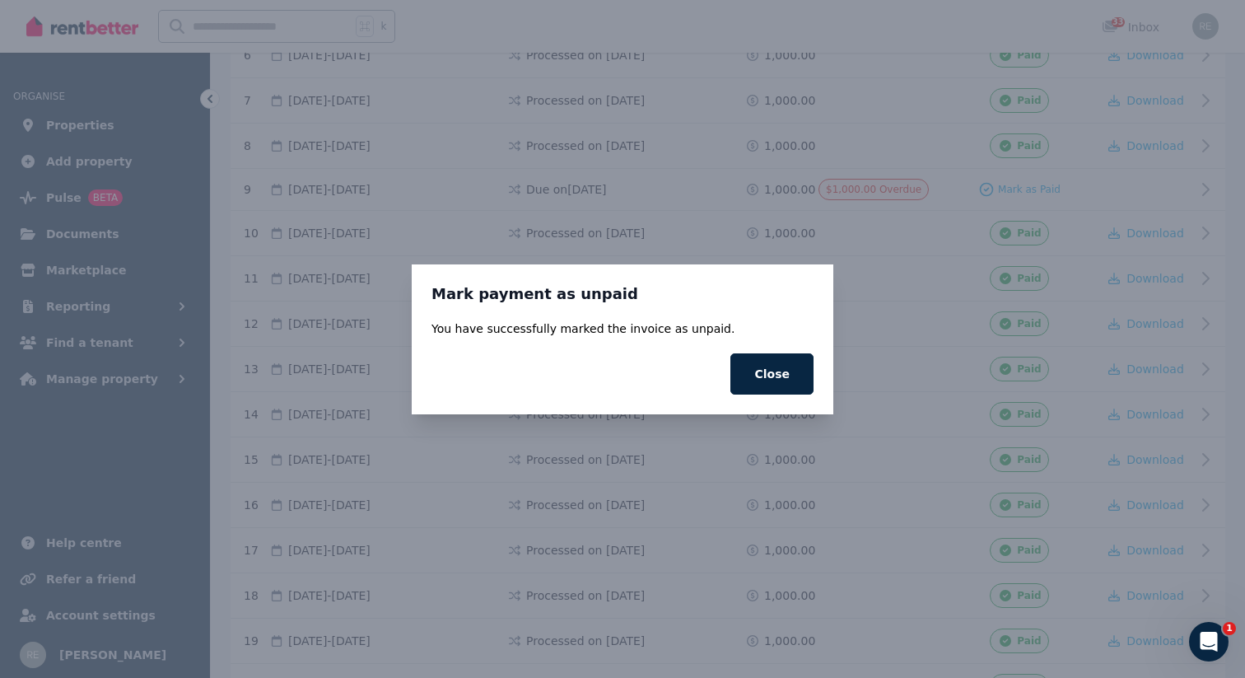
click at [771, 352] on div "You have successfully marked the invoice as unpaid. Close" at bounding box center [622, 357] width 382 height 74
click at [796, 355] on button "Close" at bounding box center [771, 373] width 83 height 41
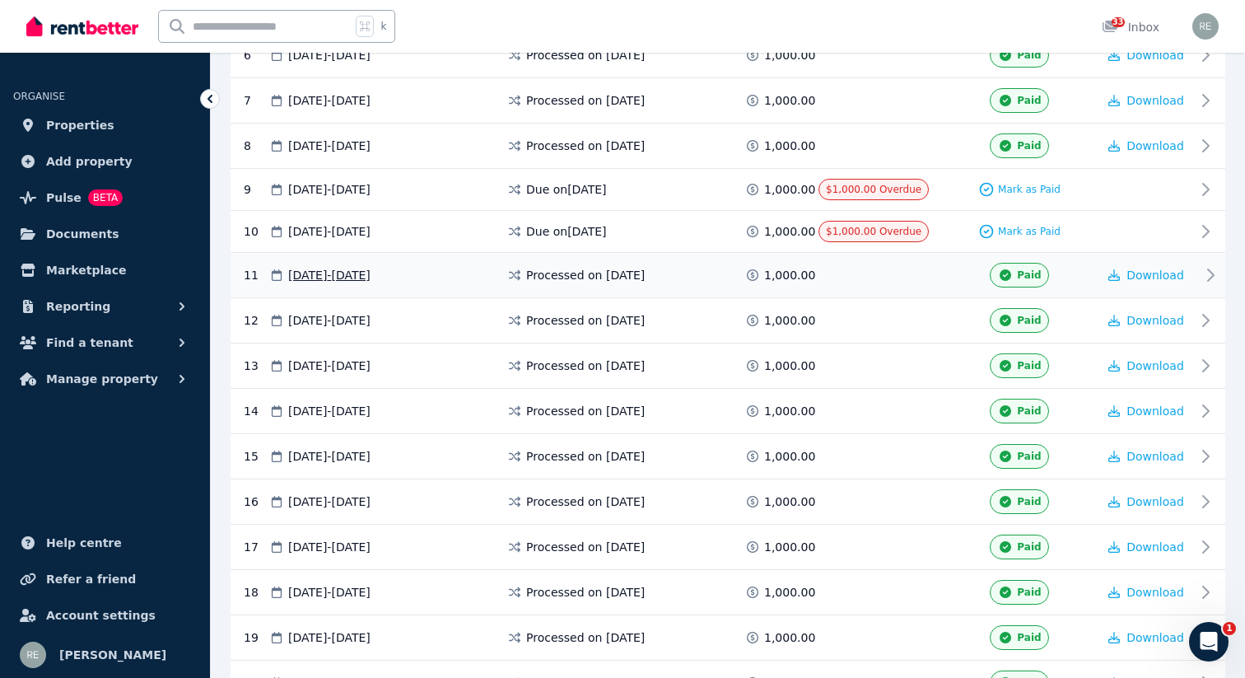
click at [860, 268] on span at bounding box center [879, 275] width 123 height 25
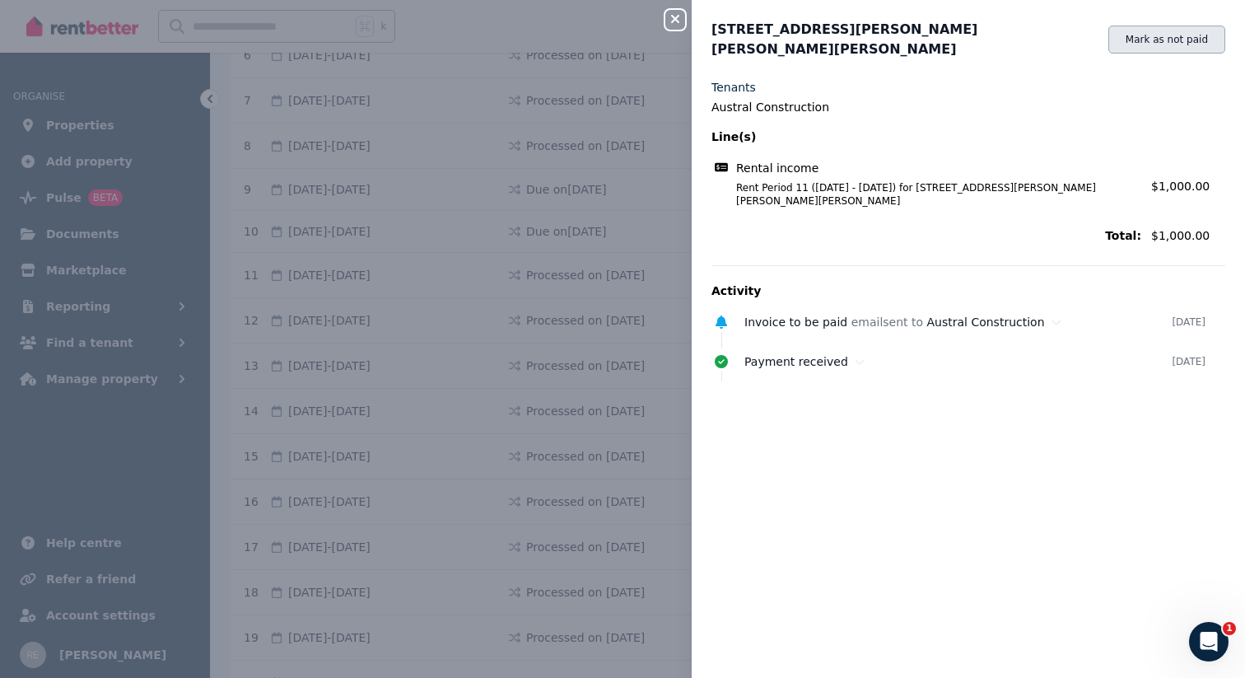
click at [1167, 37] on button "Mark as not paid" at bounding box center [1166, 40] width 117 height 28
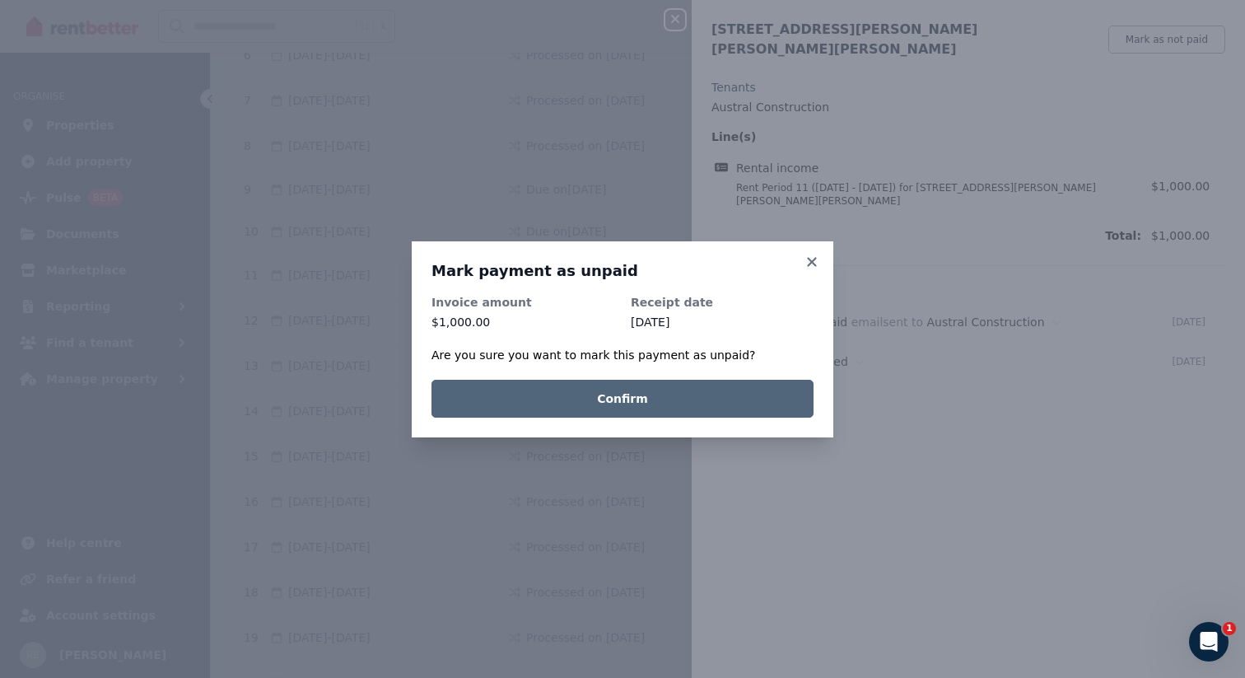
click at [700, 394] on button "Confirm" at bounding box center [622, 399] width 382 height 38
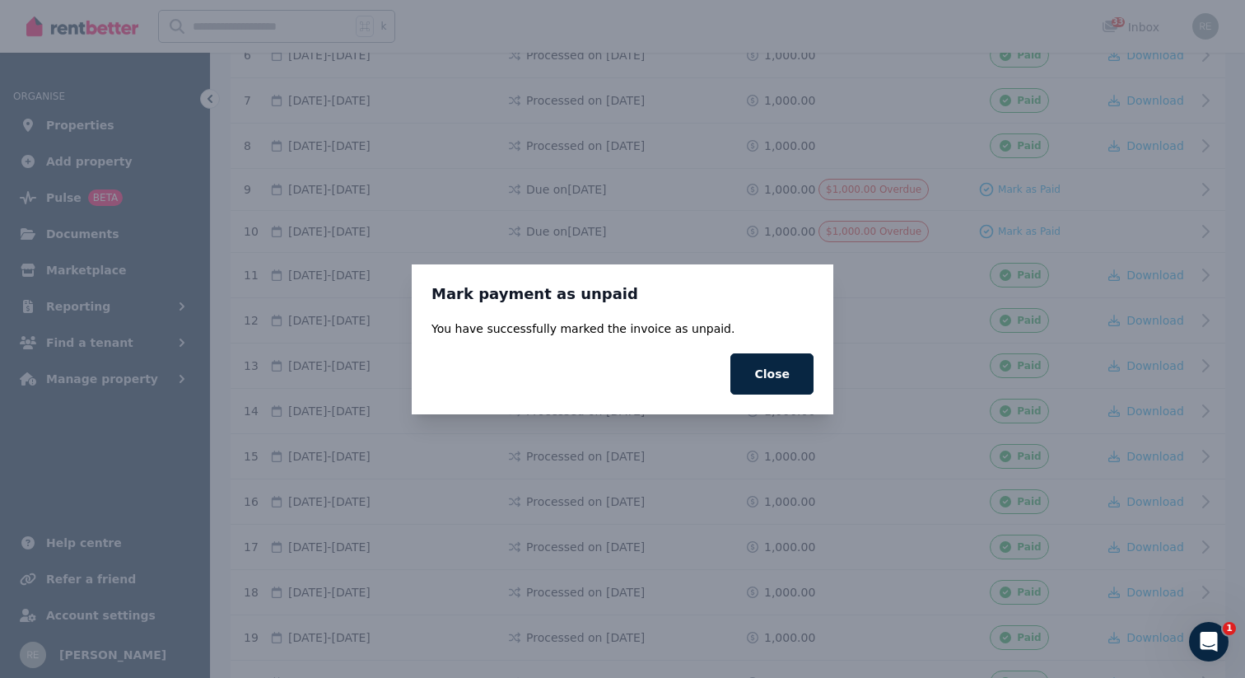
click at [785, 349] on div "You have successfully marked the invoice as unpaid. Close" at bounding box center [622, 357] width 382 height 74
click at [783, 375] on button "Close" at bounding box center [771, 373] width 83 height 41
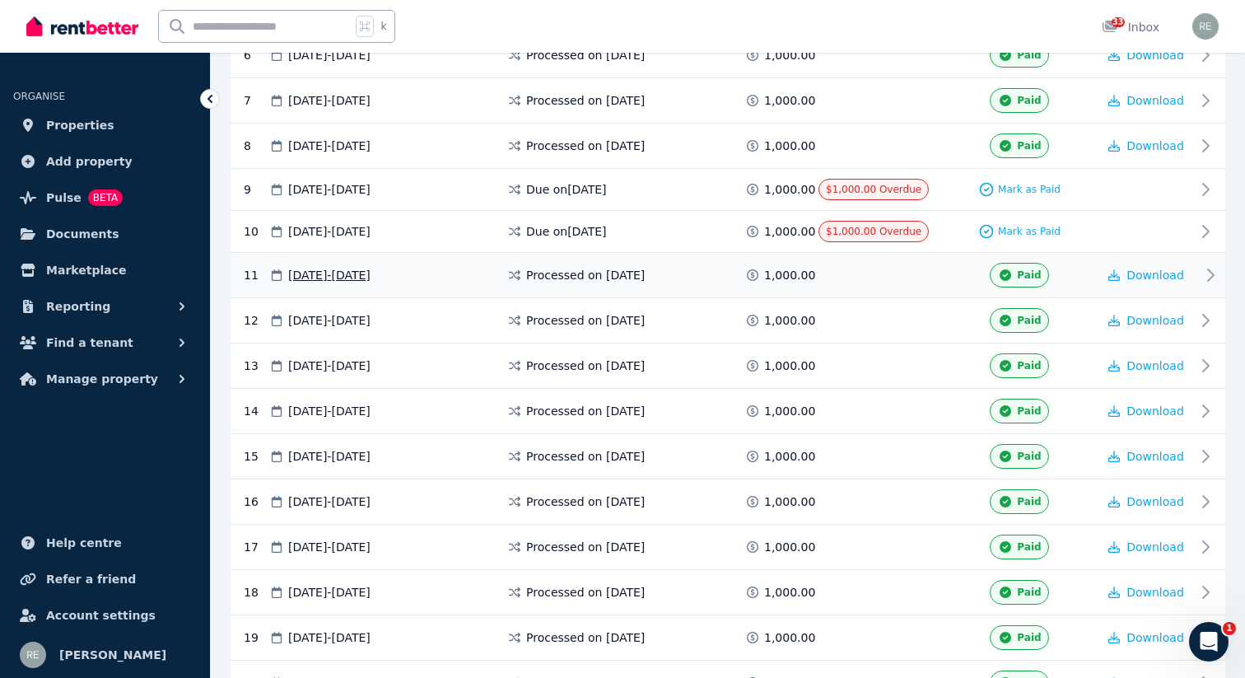
click at [888, 284] on span at bounding box center [879, 275] width 123 height 25
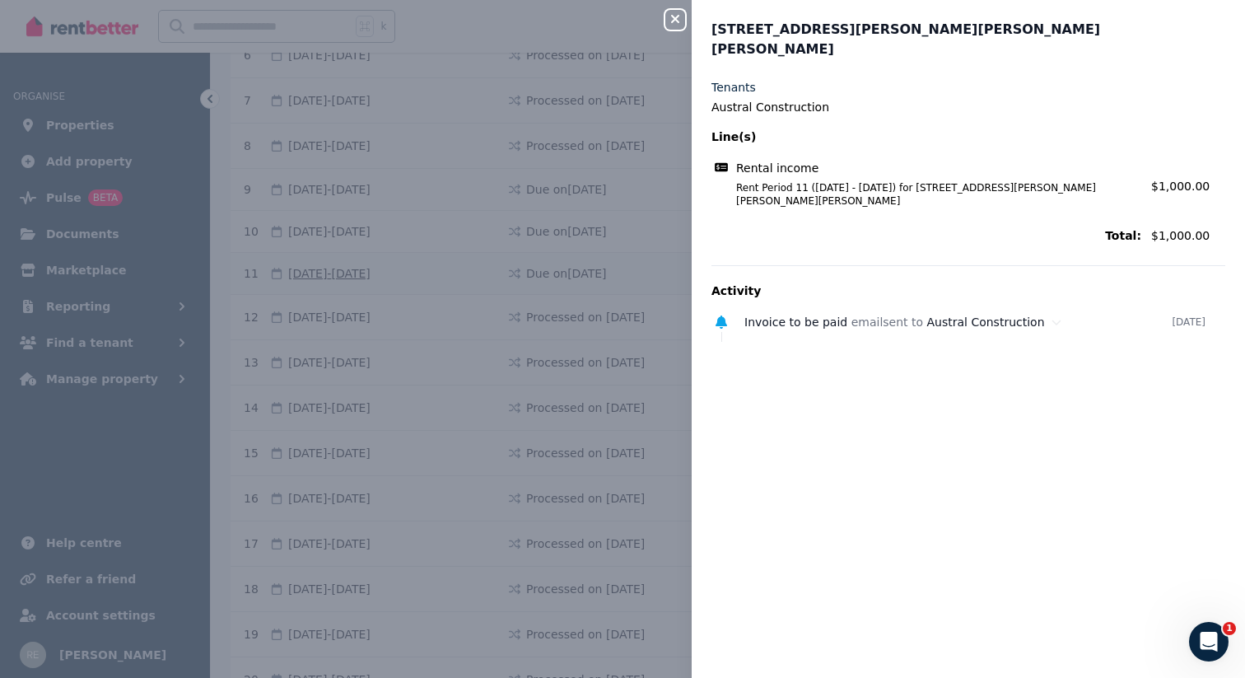
click at [673, 16] on icon "button" at bounding box center [675, 18] width 20 height 13
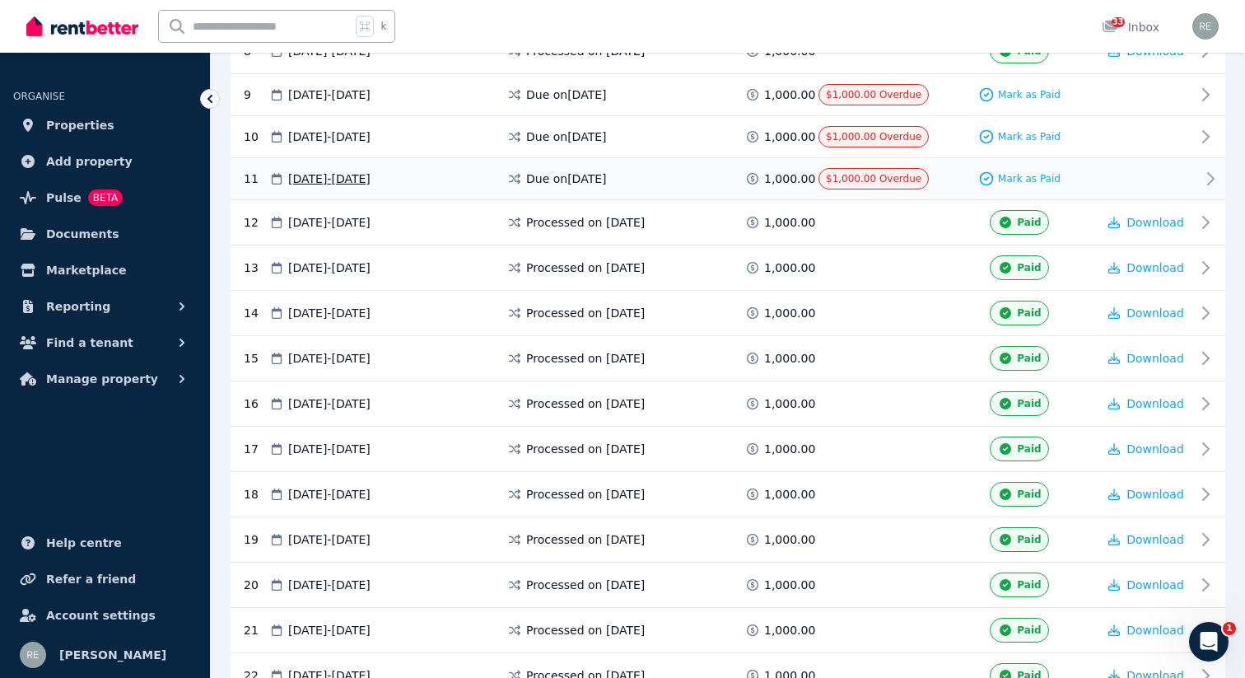
scroll to position [711, 0]
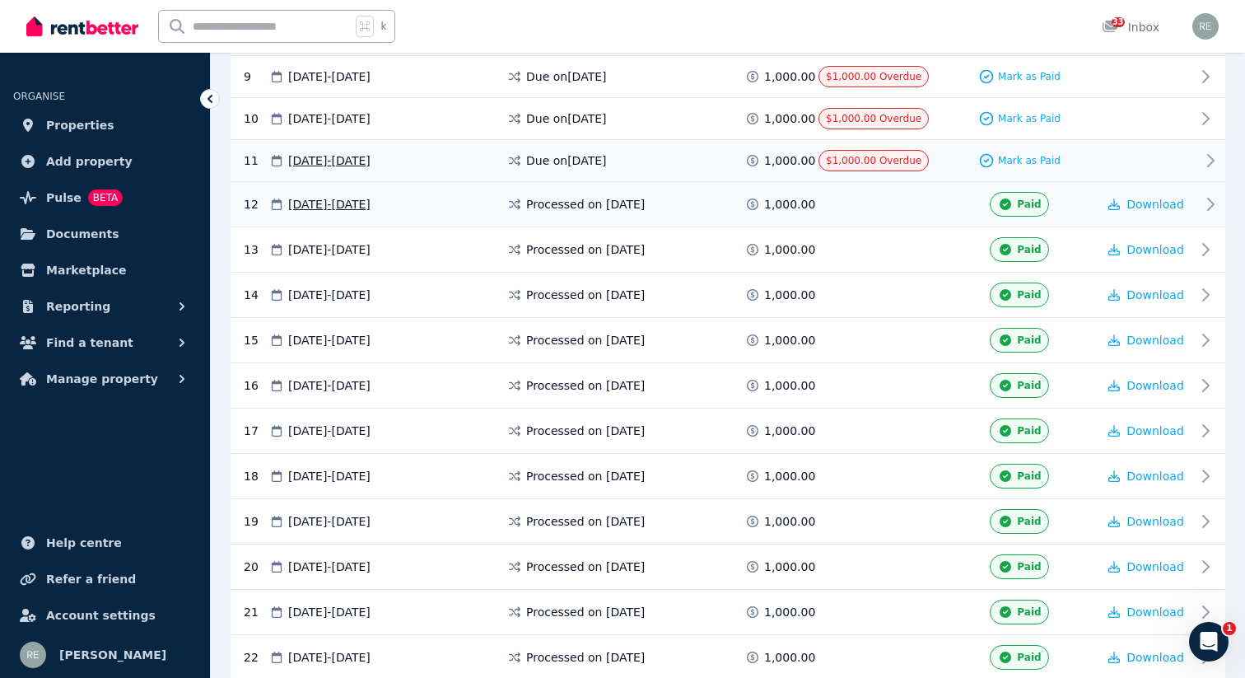
click at [904, 195] on span at bounding box center [879, 204] width 123 height 25
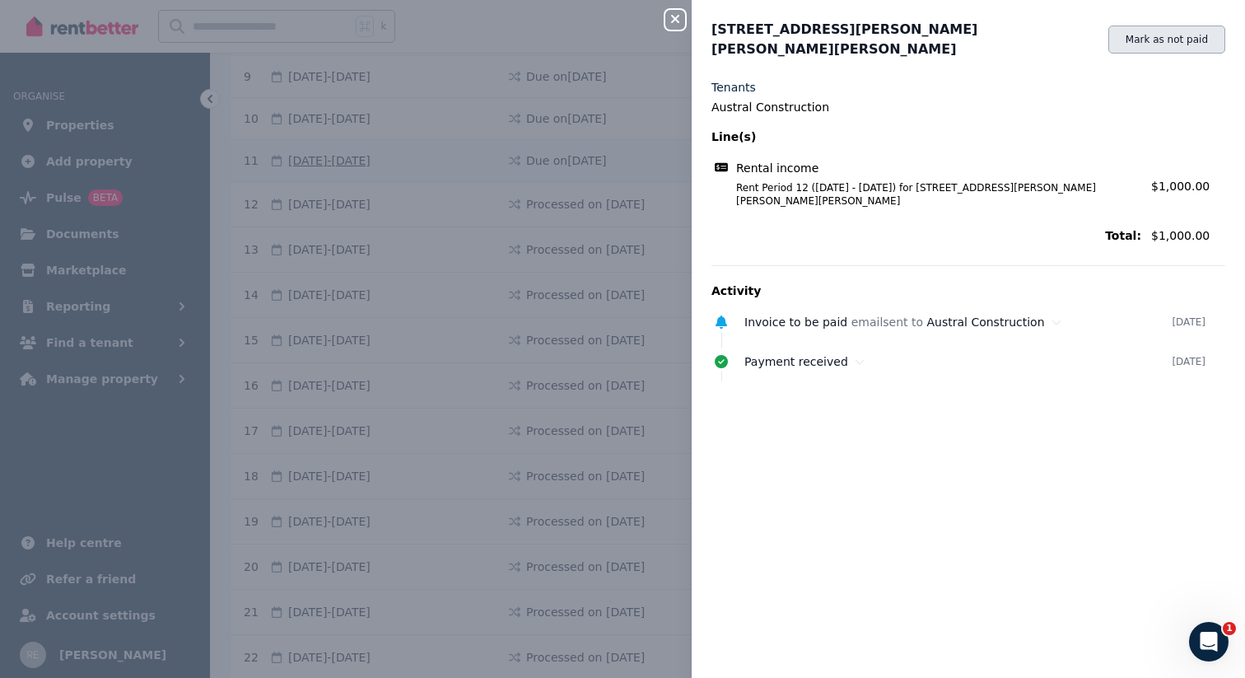
click at [1145, 26] on button "Mark as not paid" at bounding box center [1166, 40] width 117 height 28
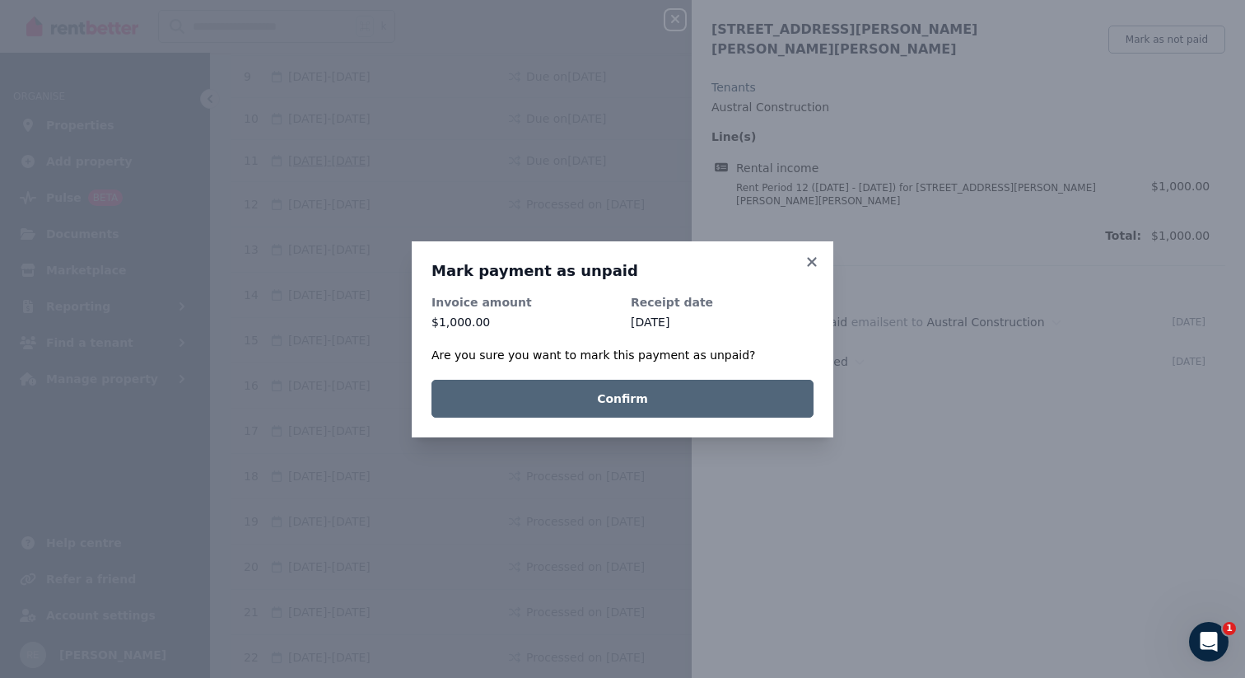
click at [681, 397] on button "Confirm" at bounding box center [622, 399] width 382 height 38
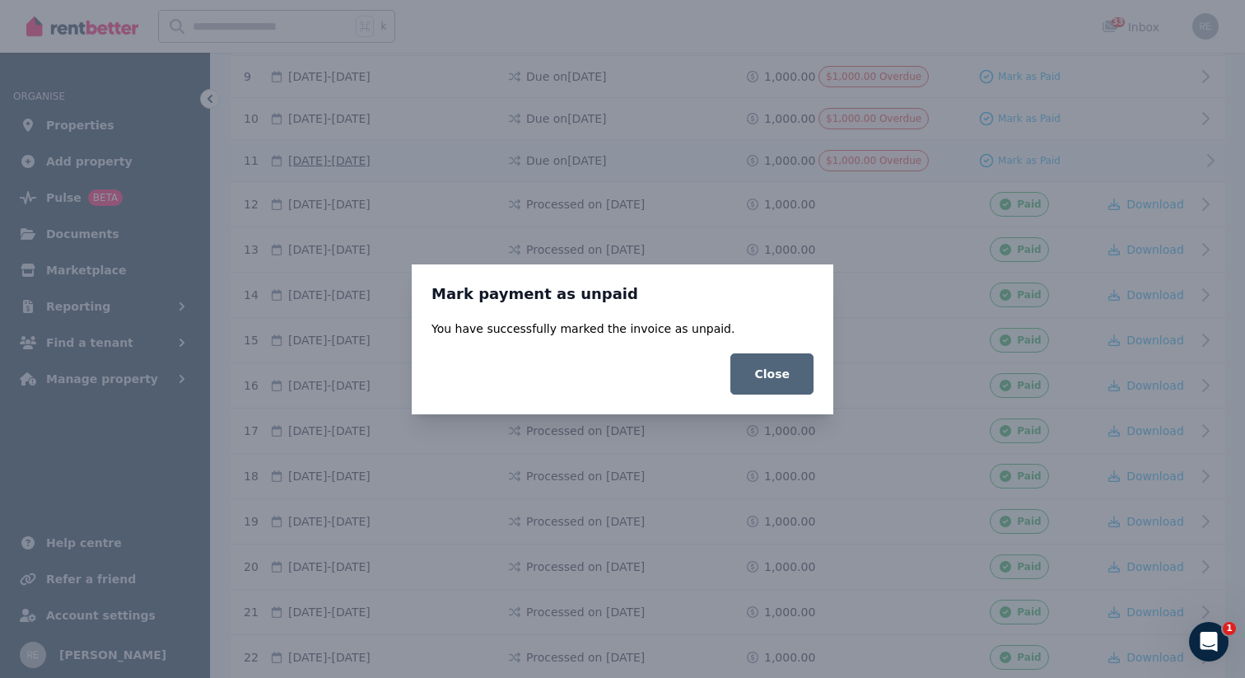
click at [795, 371] on button "Close" at bounding box center [771, 373] width 83 height 41
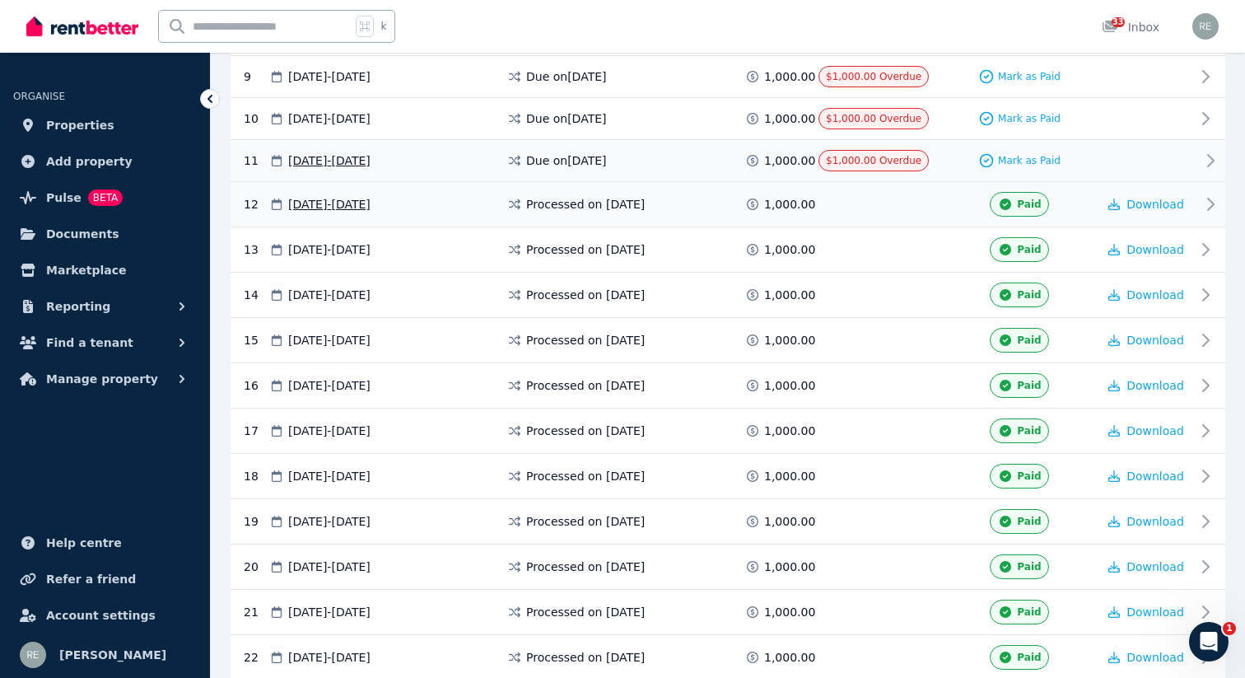
scroll to position [671, 0]
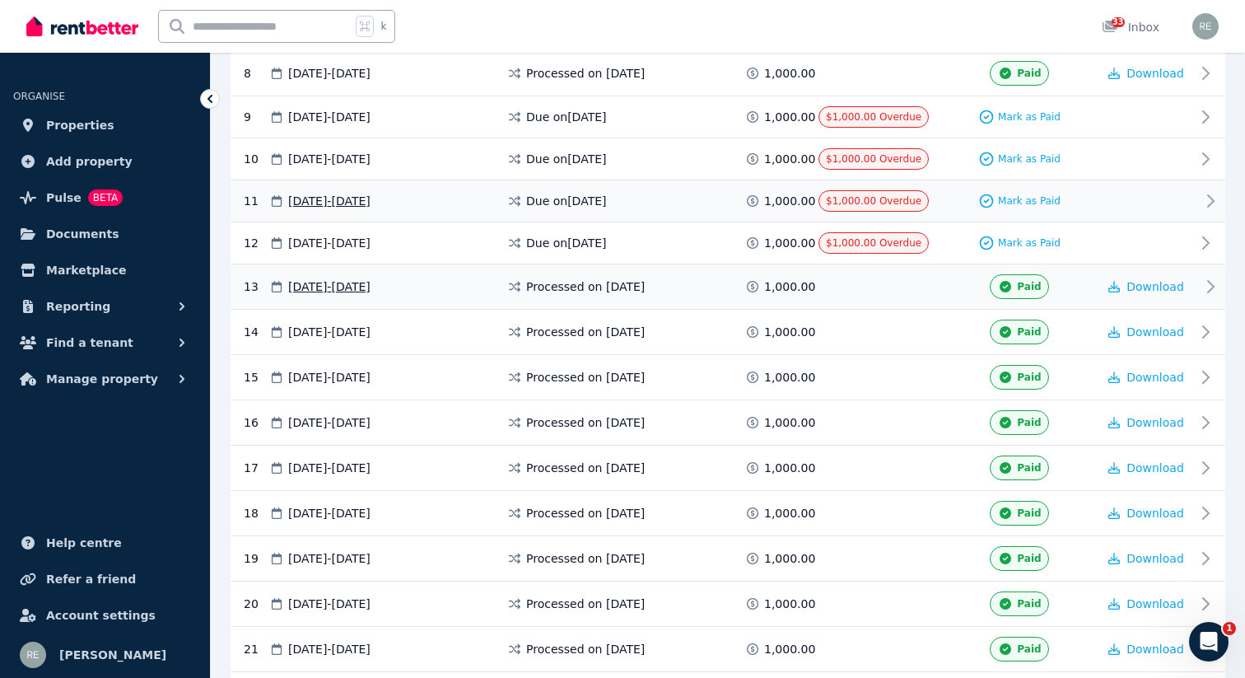
click at [848, 297] on span at bounding box center [879, 286] width 123 height 25
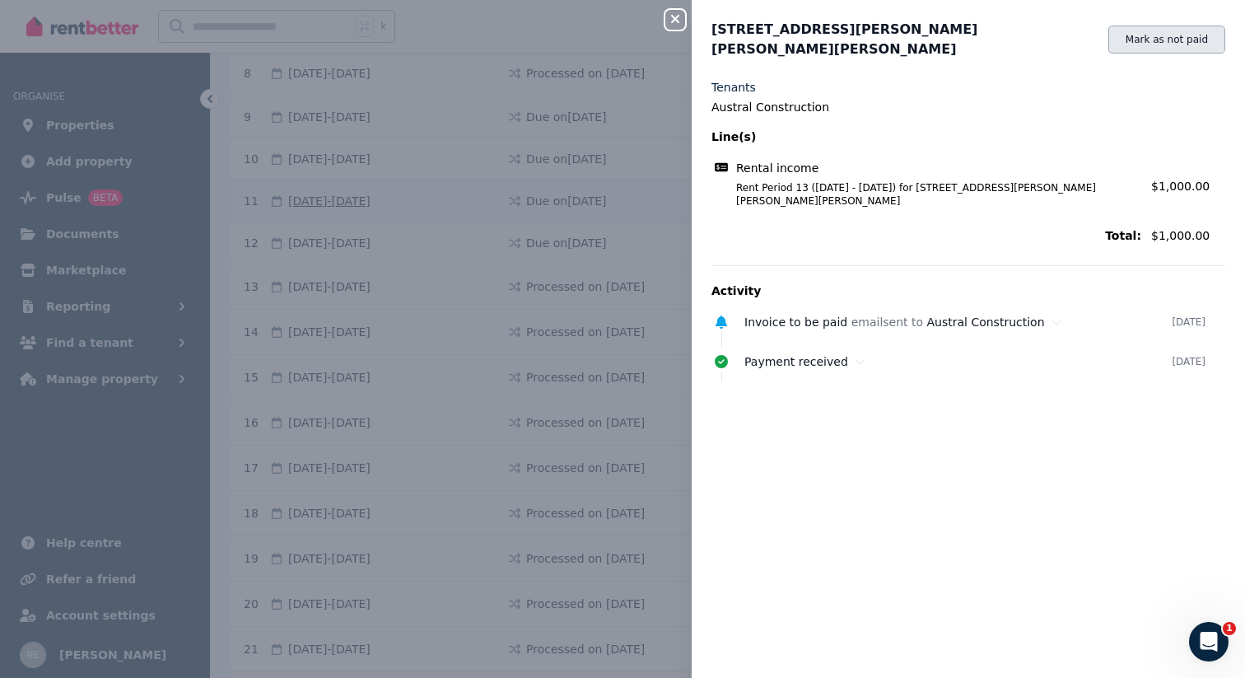
click at [1138, 37] on button "Mark as not paid" at bounding box center [1166, 40] width 117 height 28
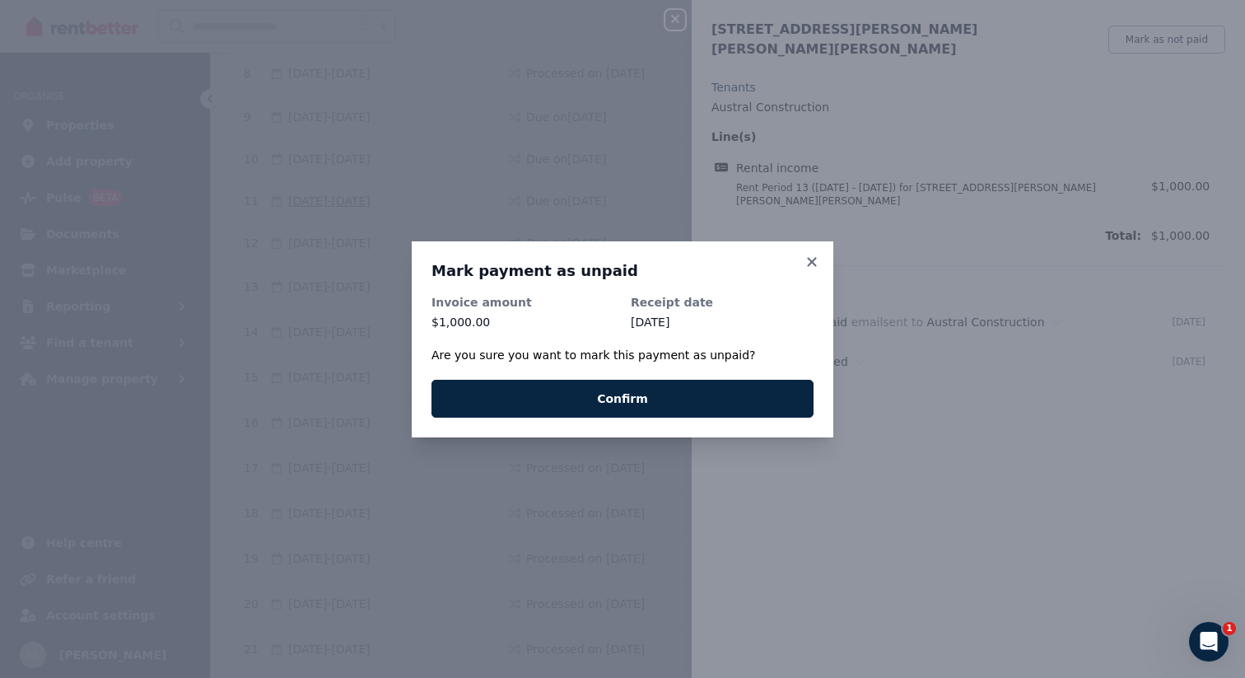
click at [601, 422] on div "Mark payment as unpaid Invoice amount $1,000.00 Receipt date [DATE] Are you sur…" at bounding box center [623, 339] width 422 height 196
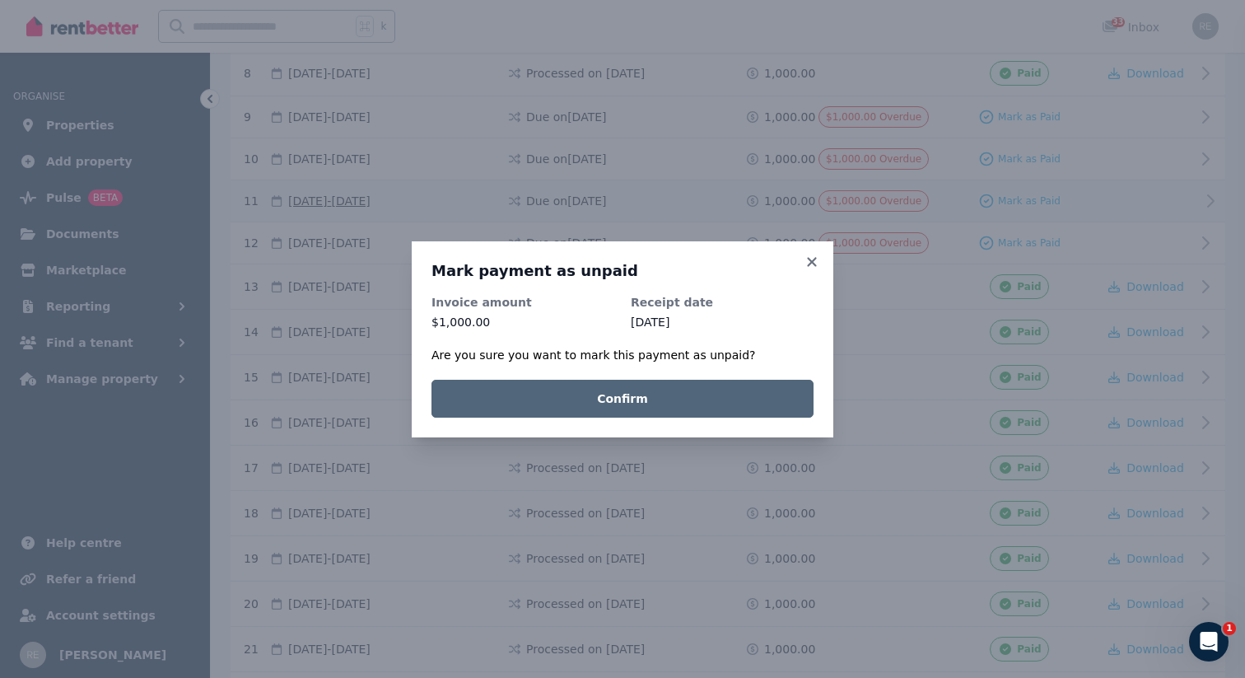
click at [606, 389] on button "Confirm" at bounding box center [622, 399] width 382 height 38
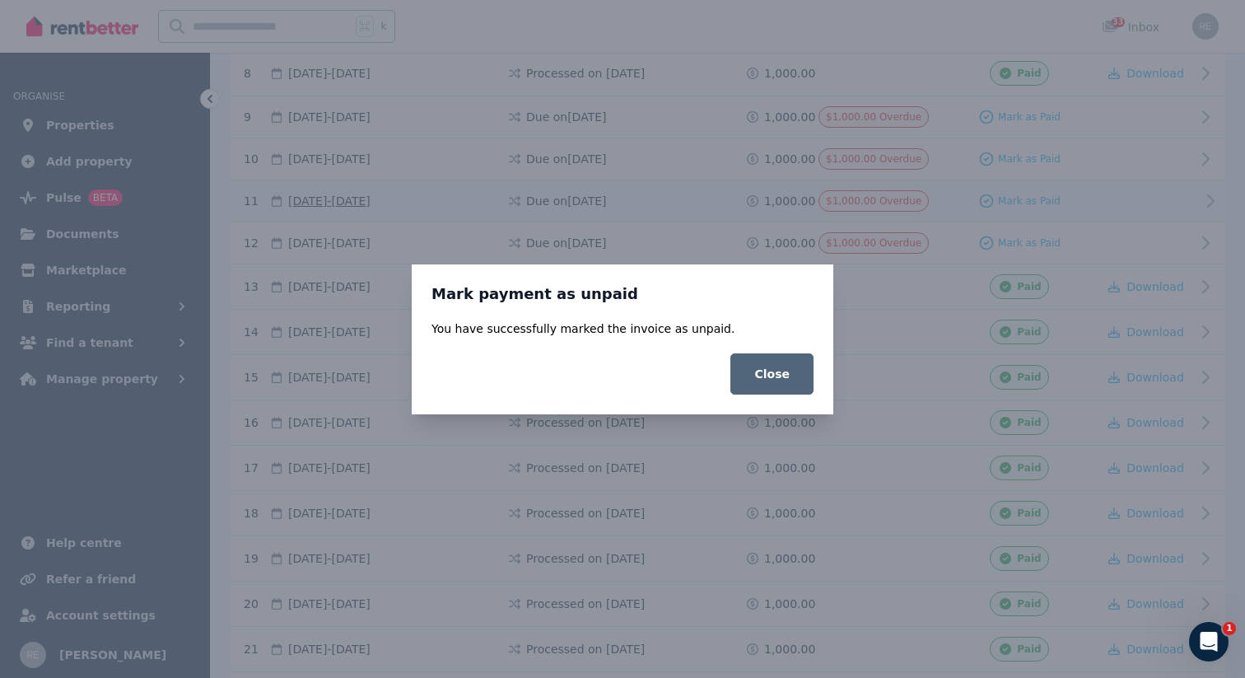
click at [738, 391] on button "Close" at bounding box center [771, 373] width 83 height 41
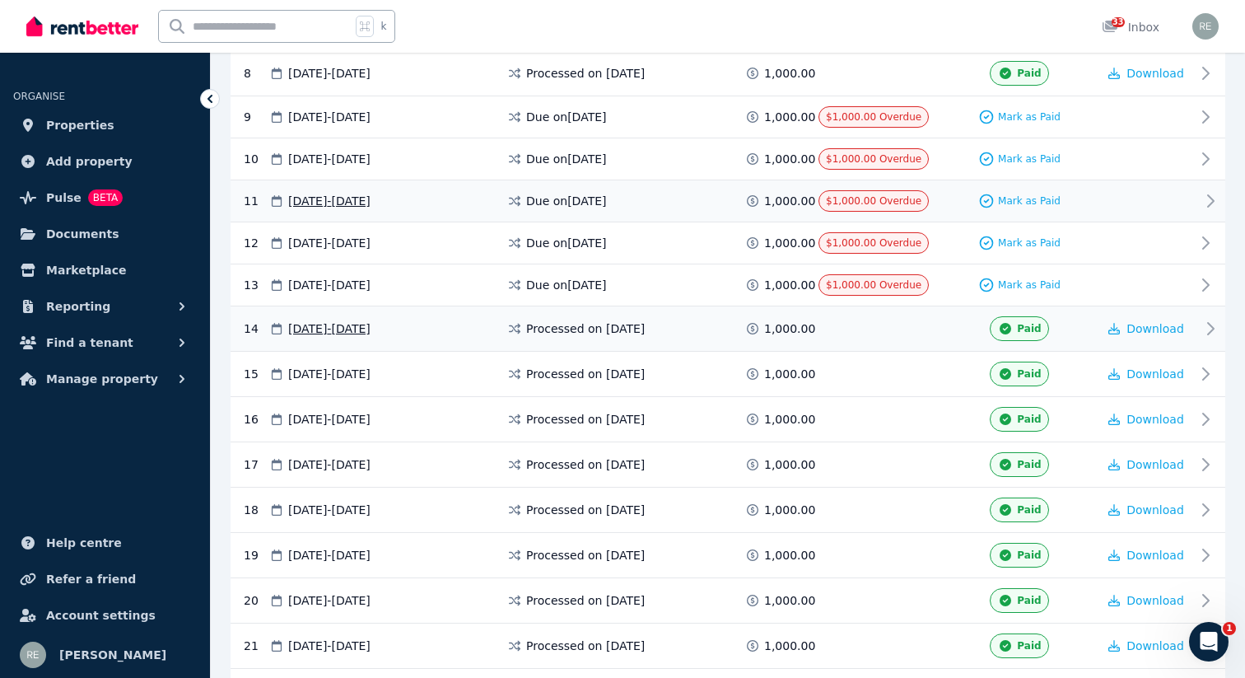
click at [841, 323] on span at bounding box center [879, 328] width 123 height 25
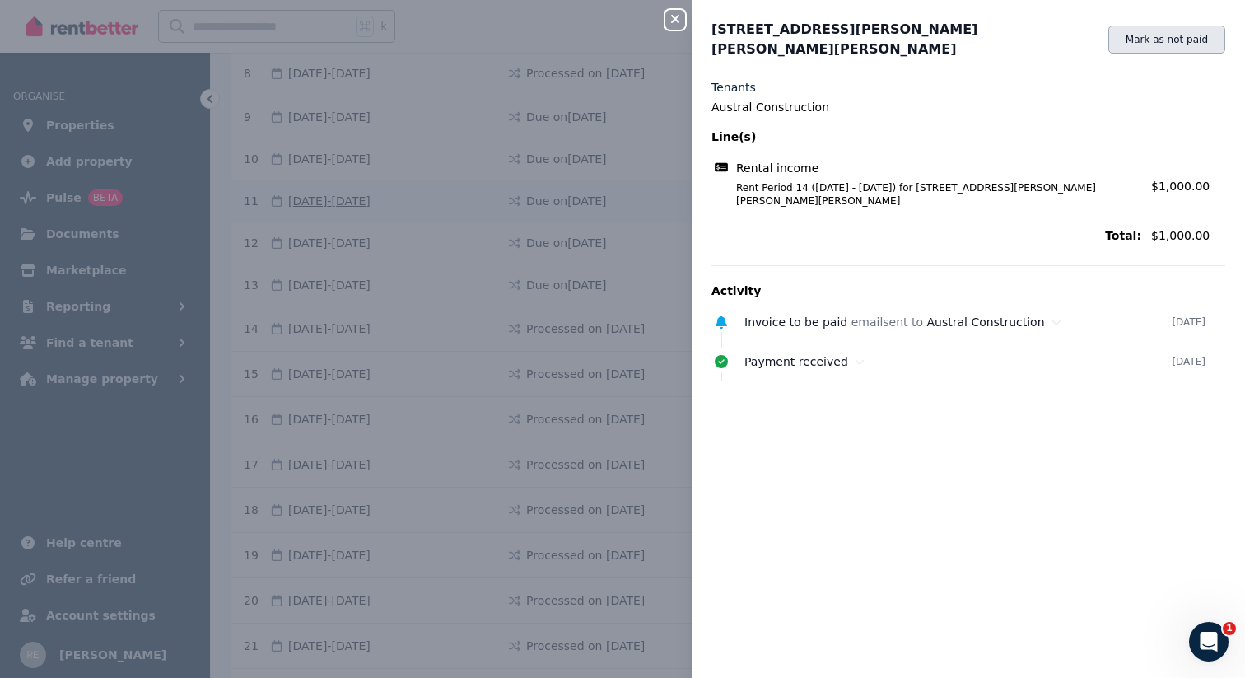
click at [1146, 39] on button "Mark as not paid" at bounding box center [1166, 40] width 117 height 28
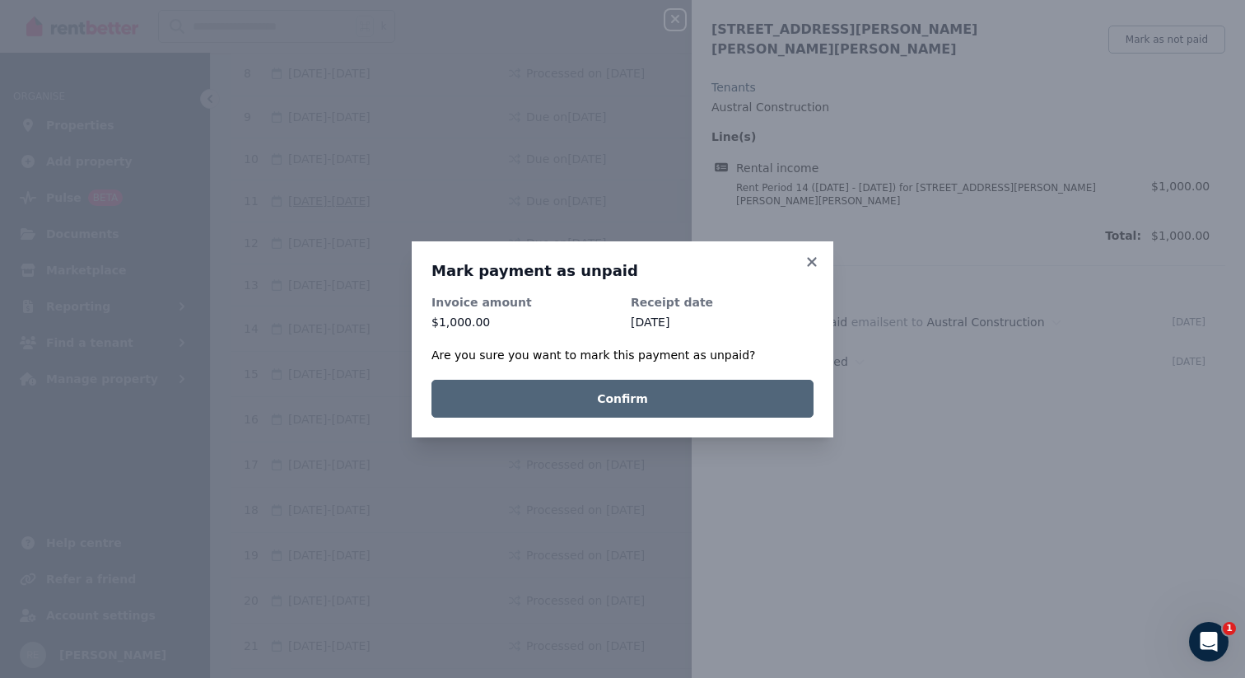
click at [673, 398] on button "Confirm" at bounding box center [622, 399] width 382 height 38
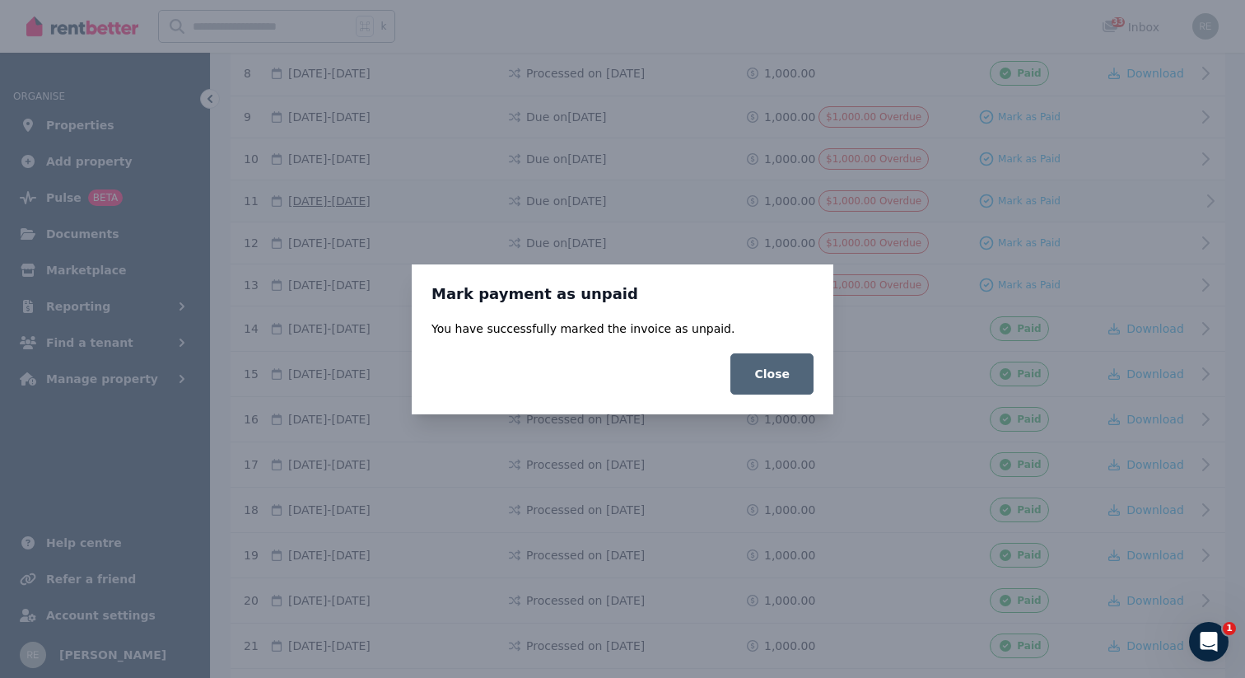
click at [811, 354] on button "Close" at bounding box center [771, 373] width 83 height 41
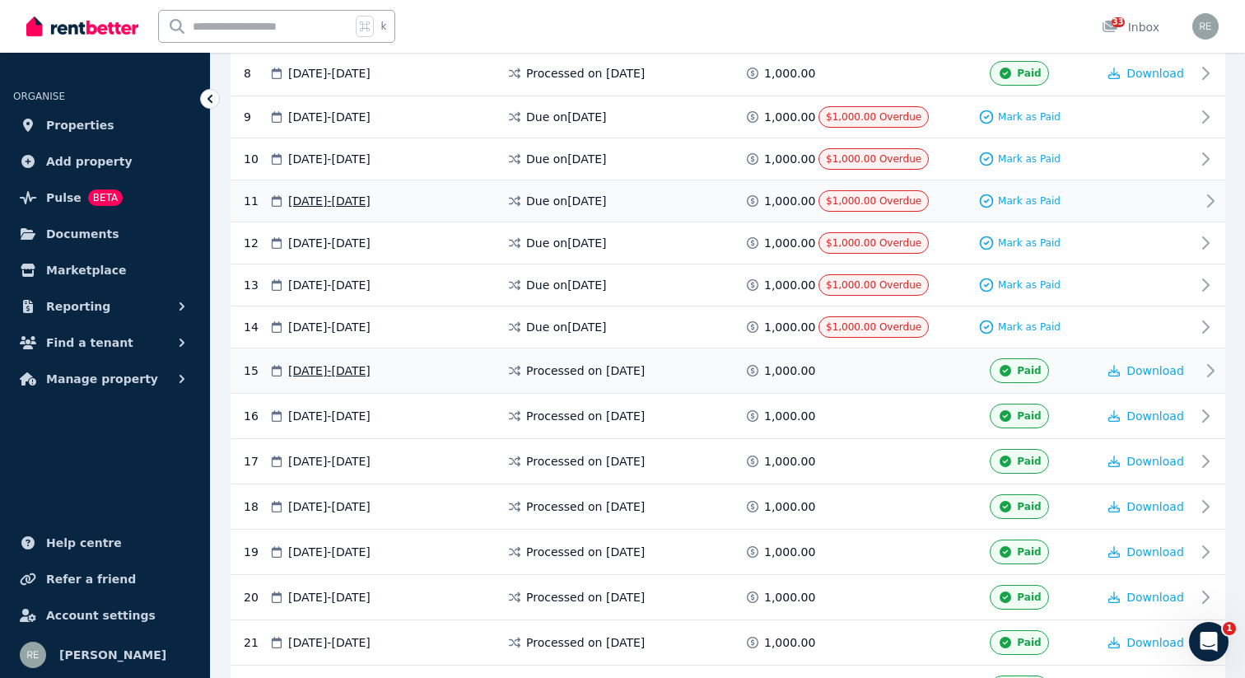
click at [860, 370] on span at bounding box center [879, 370] width 123 height 25
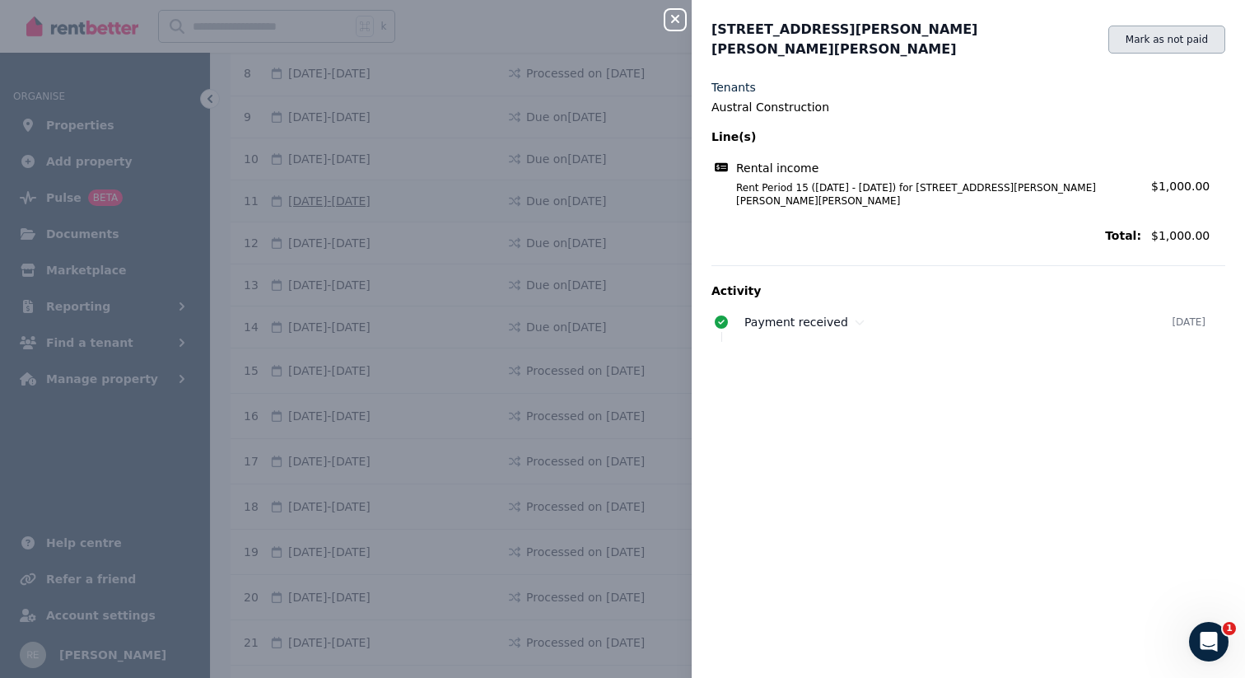
click at [1150, 39] on button "Mark as not paid" at bounding box center [1166, 40] width 117 height 28
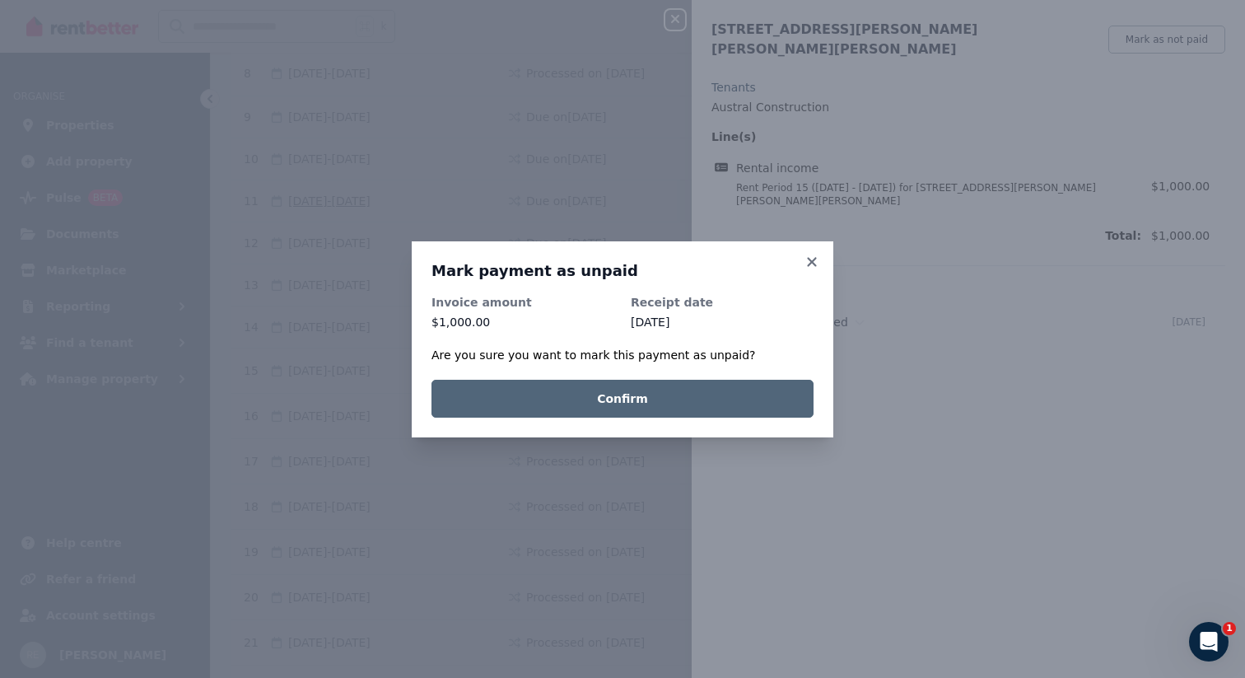
click at [691, 390] on button "Confirm" at bounding box center [622, 399] width 382 height 38
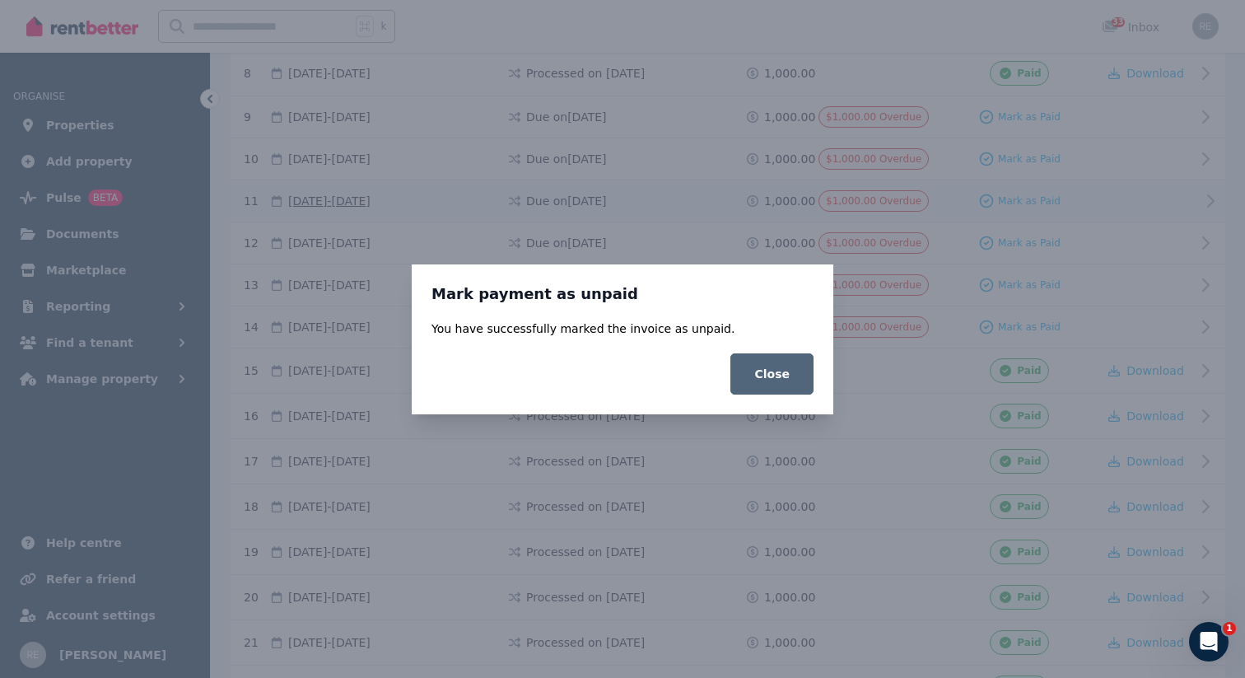
click at [784, 367] on button "Close" at bounding box center [771, 373] width 83 height 41
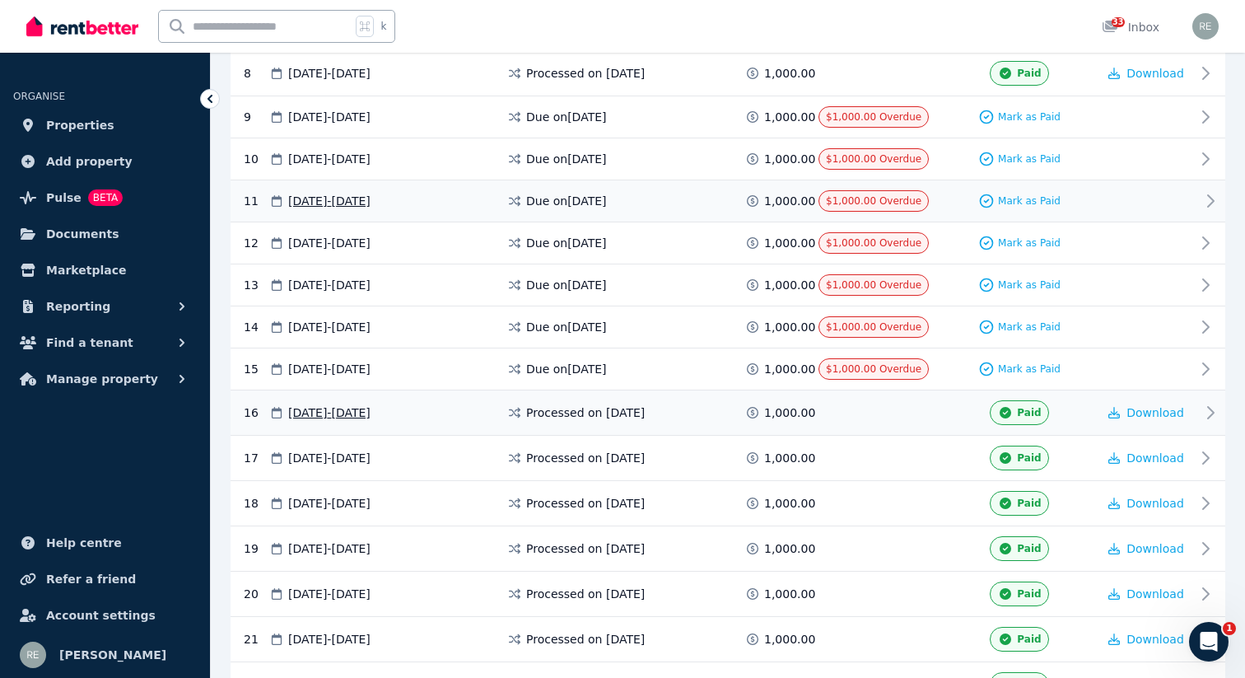
click at [867, 412] on span at bounding box center [879, 412] width 123 height 25
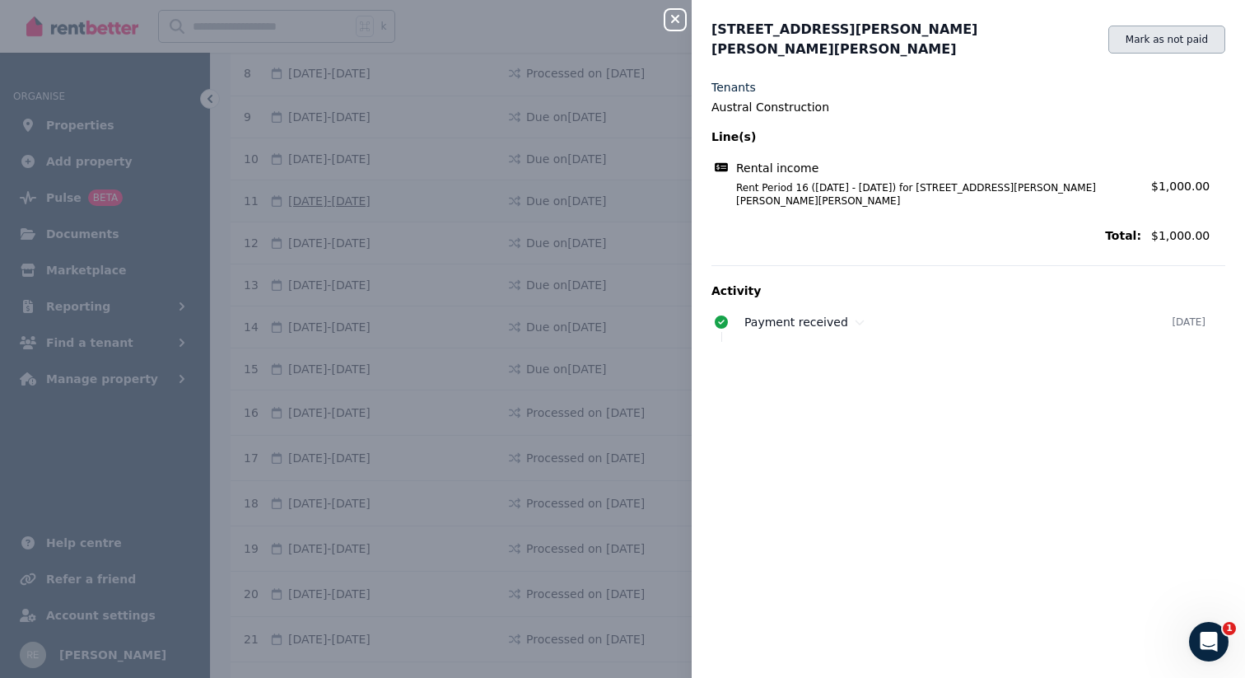
click at [1164, 35] on button "Mark as not paid" at bounding box center [1166, 40] width 117 height 28
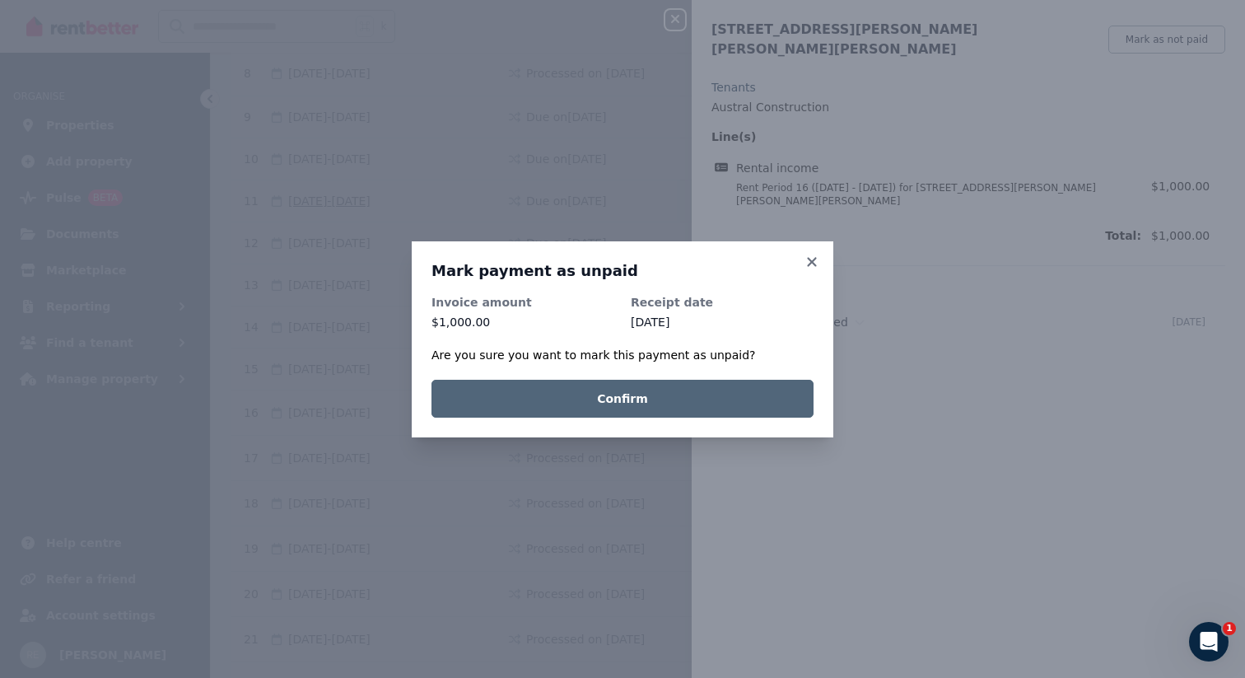
click at [689, 403] on button "Confirm" at bounding box center [622, 399] width 382 height 38
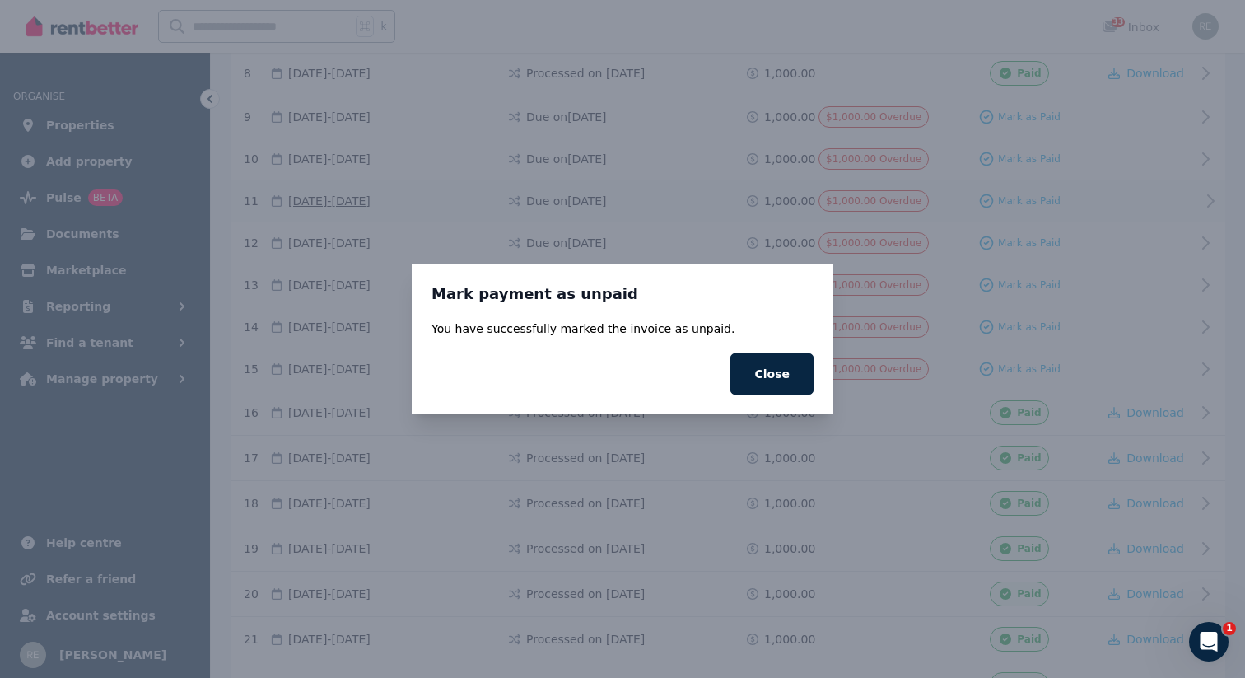
click at [750, 365] on button "Close" at bounding box center [771, 373] width 83 height 41
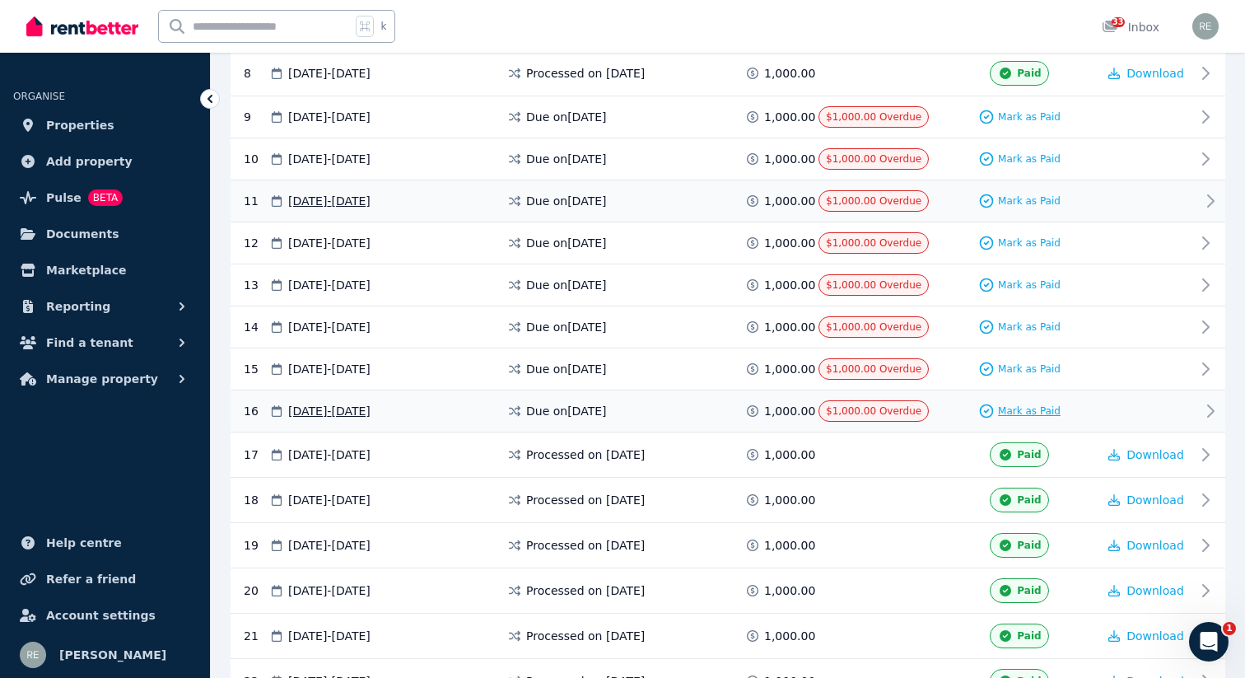
click at [1014, 408] on span "Mark as Paid" at bounding box center [1029, 410] width 63 height 13
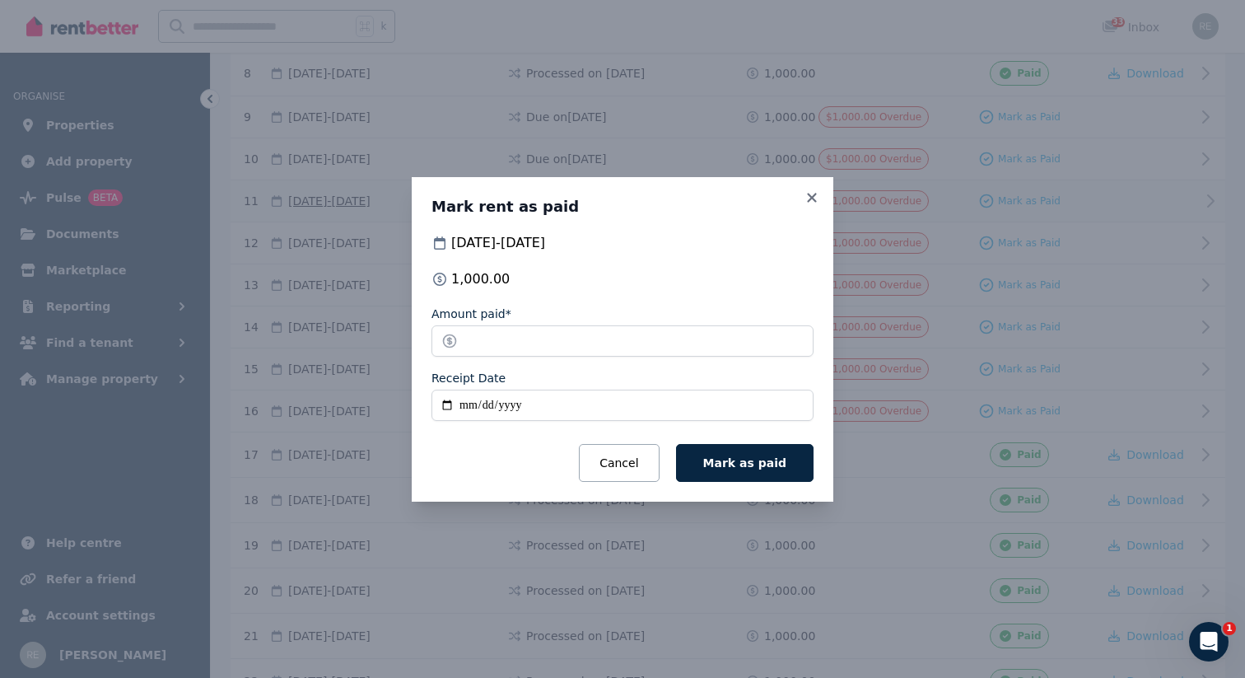
click at [436, 405] on input "Receipt Date" at bounding box center [622, 404] width 382 height 31
click at [445, 403] on input "Receipt Date" at bounding box center [622, 404] width 382 height 31
type input "**********"
click at [749, 450] on button "Mark as paid" at bounding box center [744, 463] width 137 height 38
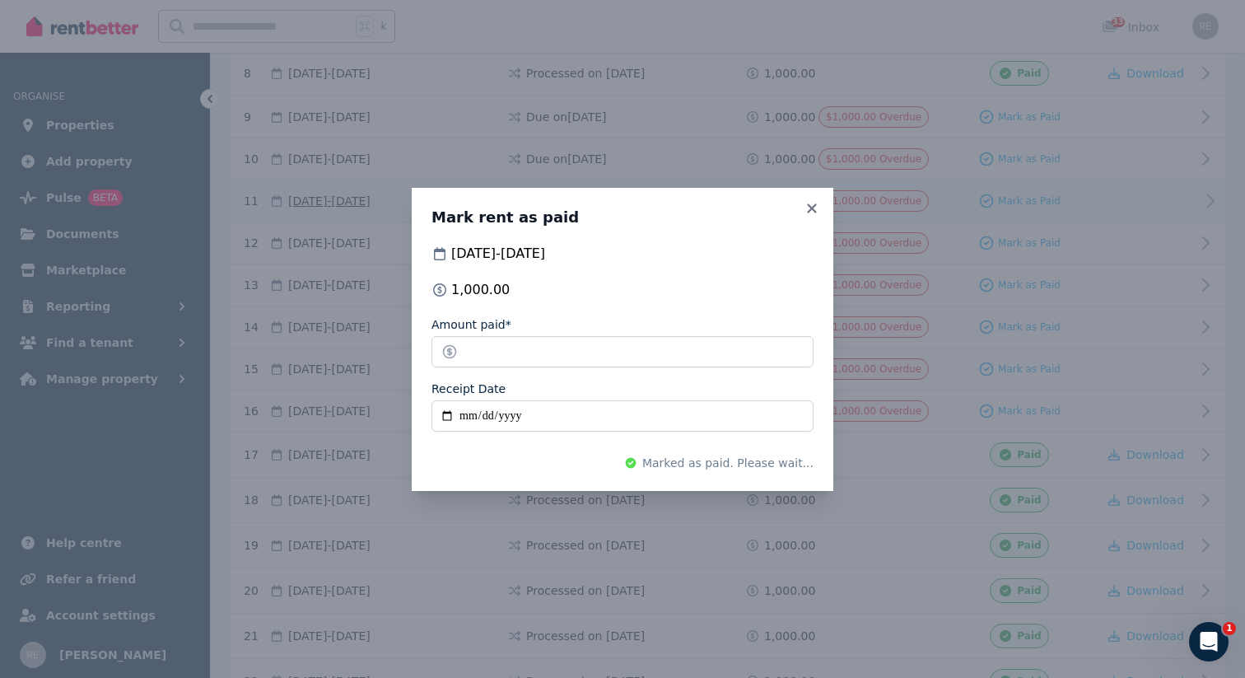
click at [528, 408] on input "**********" at bounding box center [622, 415] width 382 height 31
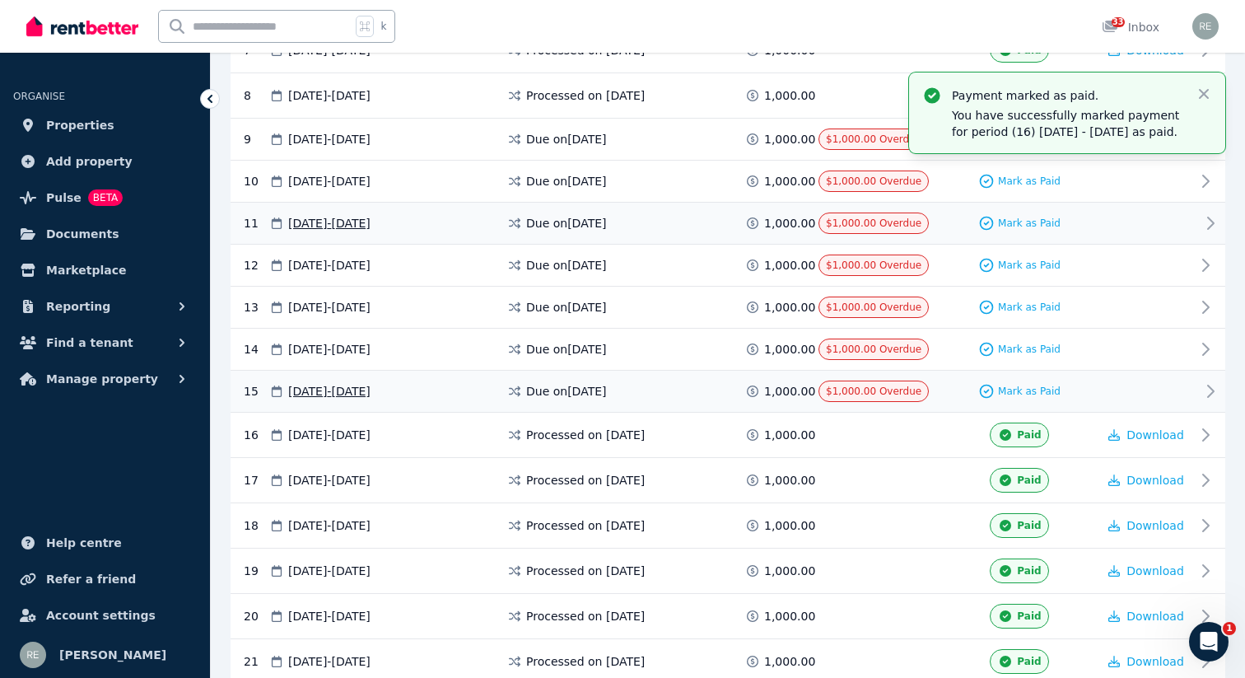
scroll to position [641, 0]
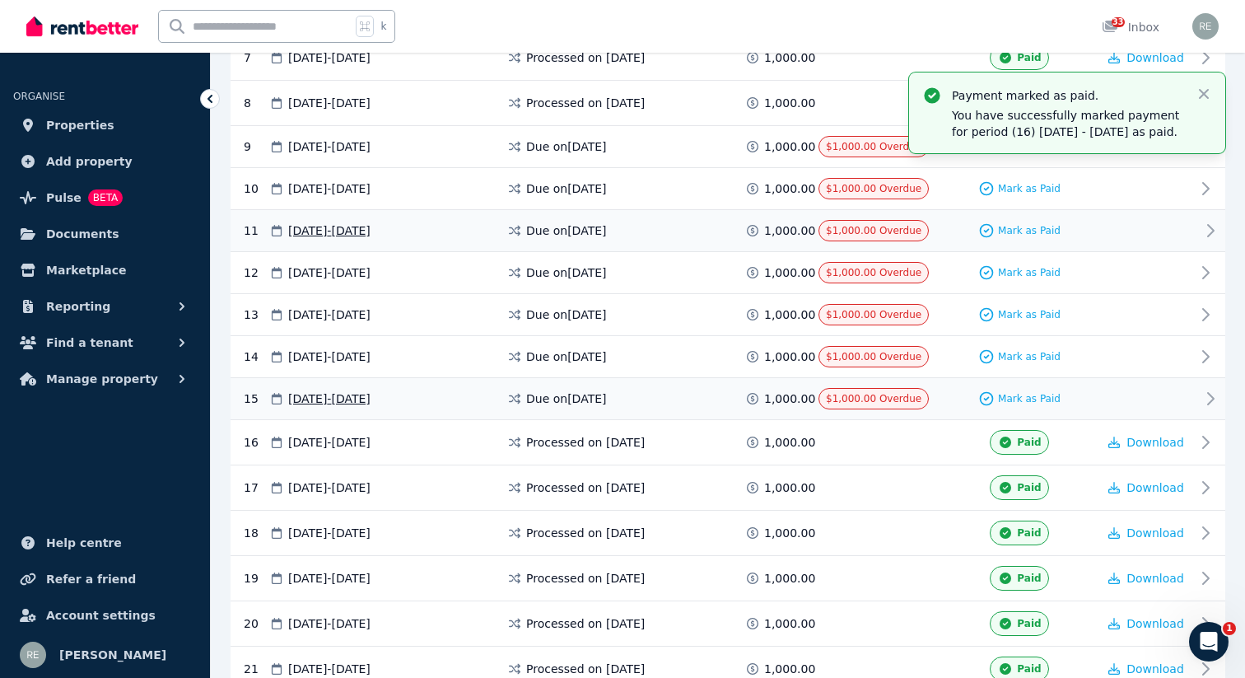
click at [946, 395] on div "Mark as Paid" at bounding box center [1019, 398] width 155 height 21
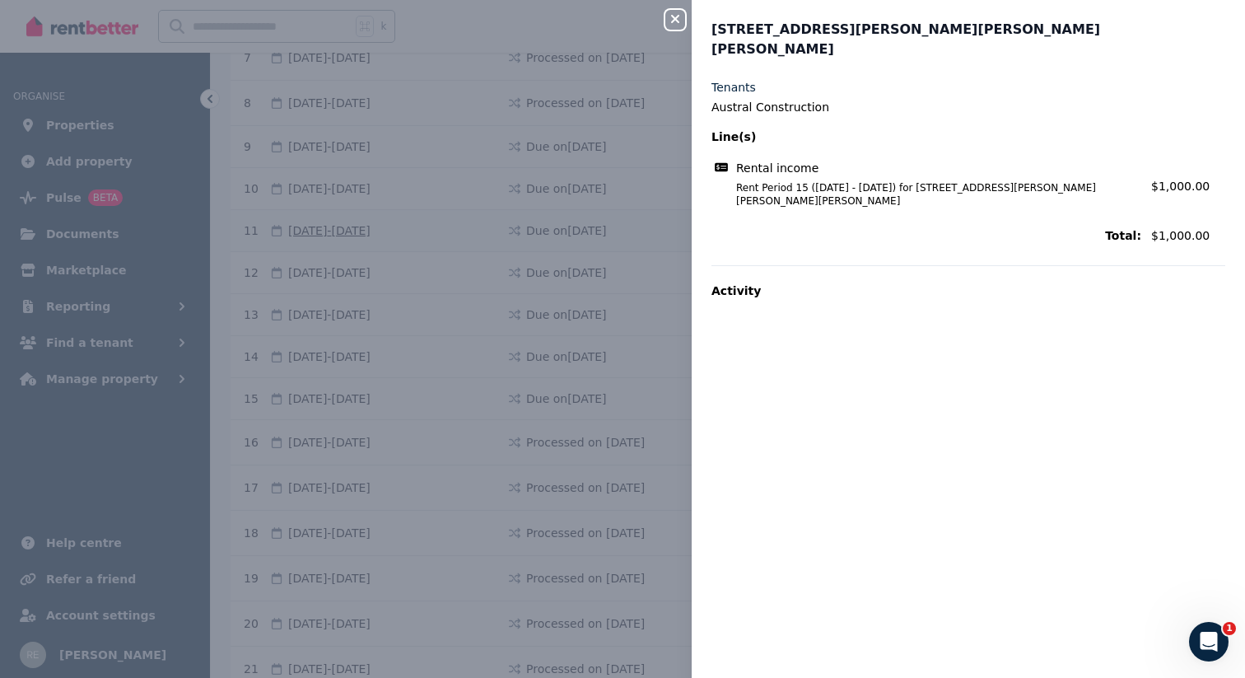
click at [673, 30] on div "Close panel [STREET_ADDRESS][PERSON_NAME][PERSON_NAME] [PERSON_NAME] Tenants Au…" at bounding box center [622, 339] width 1245 height 678
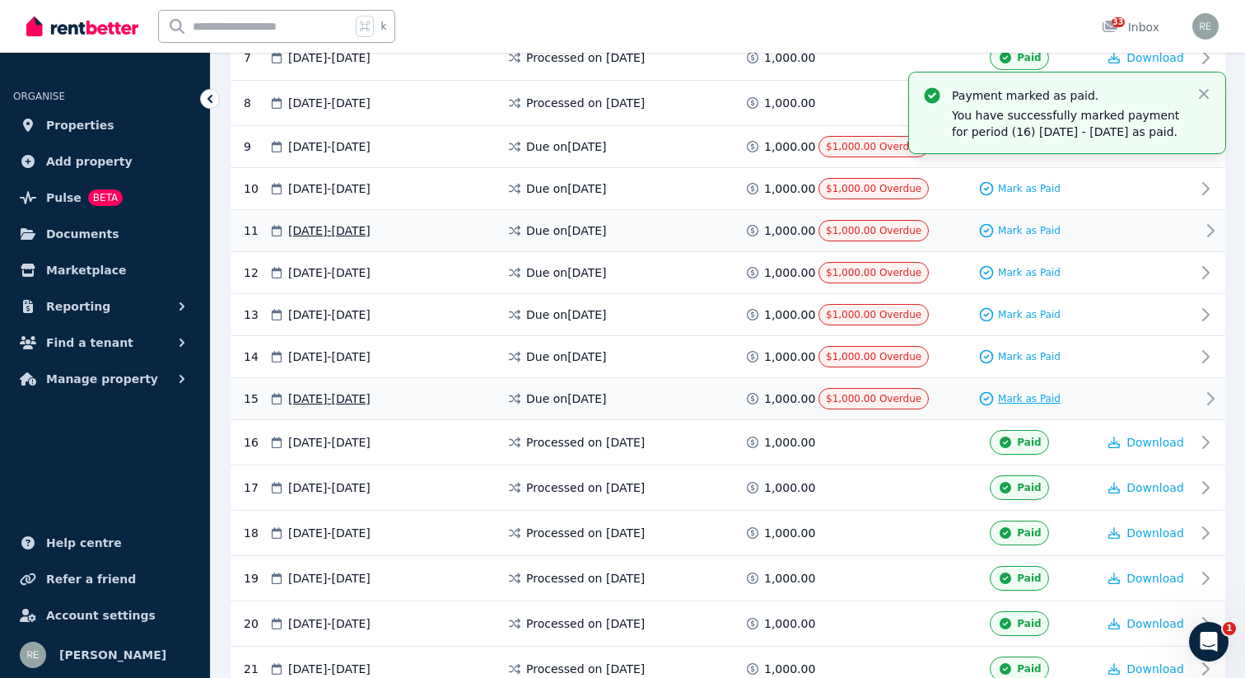
click at [1031, 398] on span "Mark as Paid" at bounding box center [1029, 398] width 63 height 13
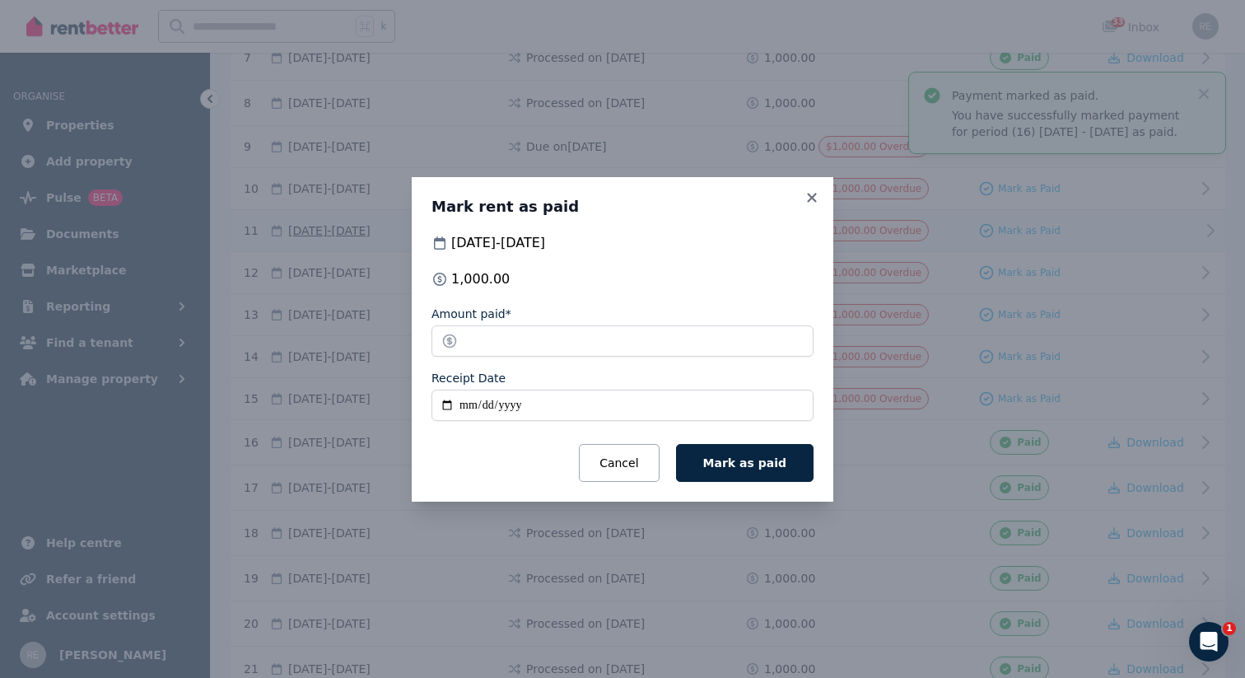
click at [487, 408] on input "Receipt Date" at bounding box center [622, 404] width 382 height 31
click at [534, 408] on input "Receipt Date" at bounding box center [622, 404] width 382 height 31
drag, startPoint x: 543, startPoint y: 408, endPoint x: 359, endPoint y: 401, distance: 183.7
click at [359, 401] on div "Mark rent as paid [DATE] - [DATE] 1,000.00 Amount paid* ******* Receipt Date Ca…" at bounding box center [622, 339] width 1245 height 678
click at [462, 408] on input "Receipt Date" at bounding box center [622, 404] width 382 height 31
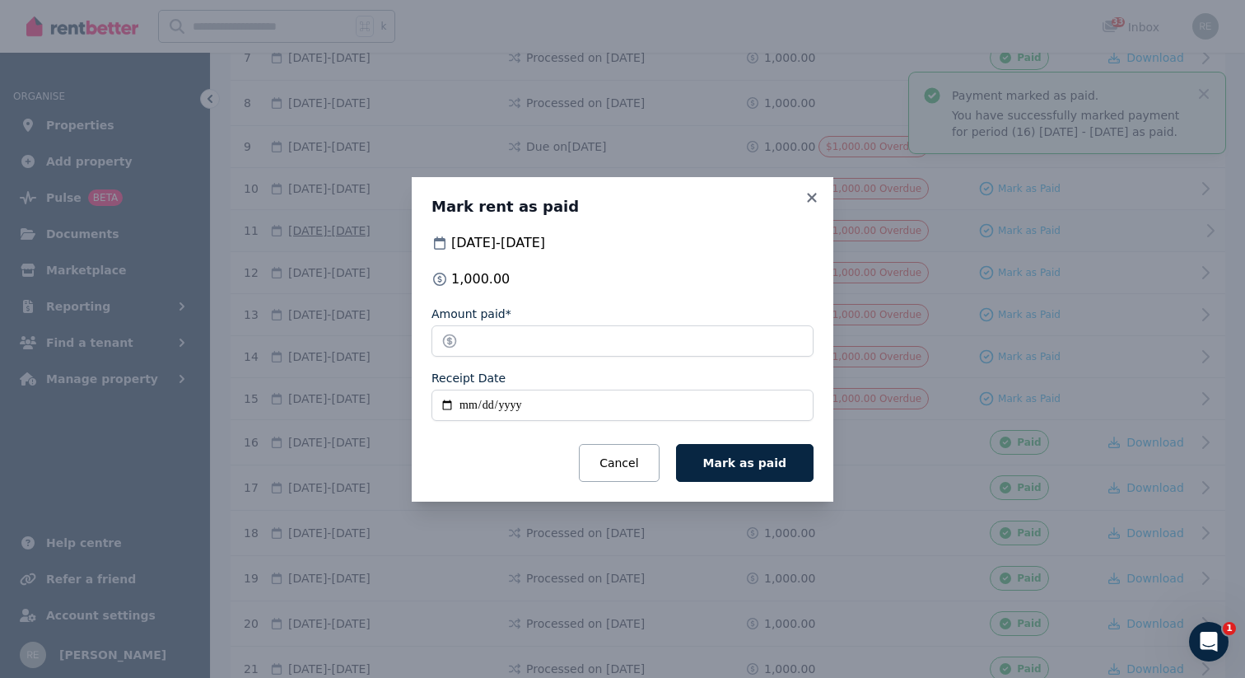
type input "**********"
click at [715, 463] on span "Mark as paid" at bounding box center [744, 462] width 83 height 13
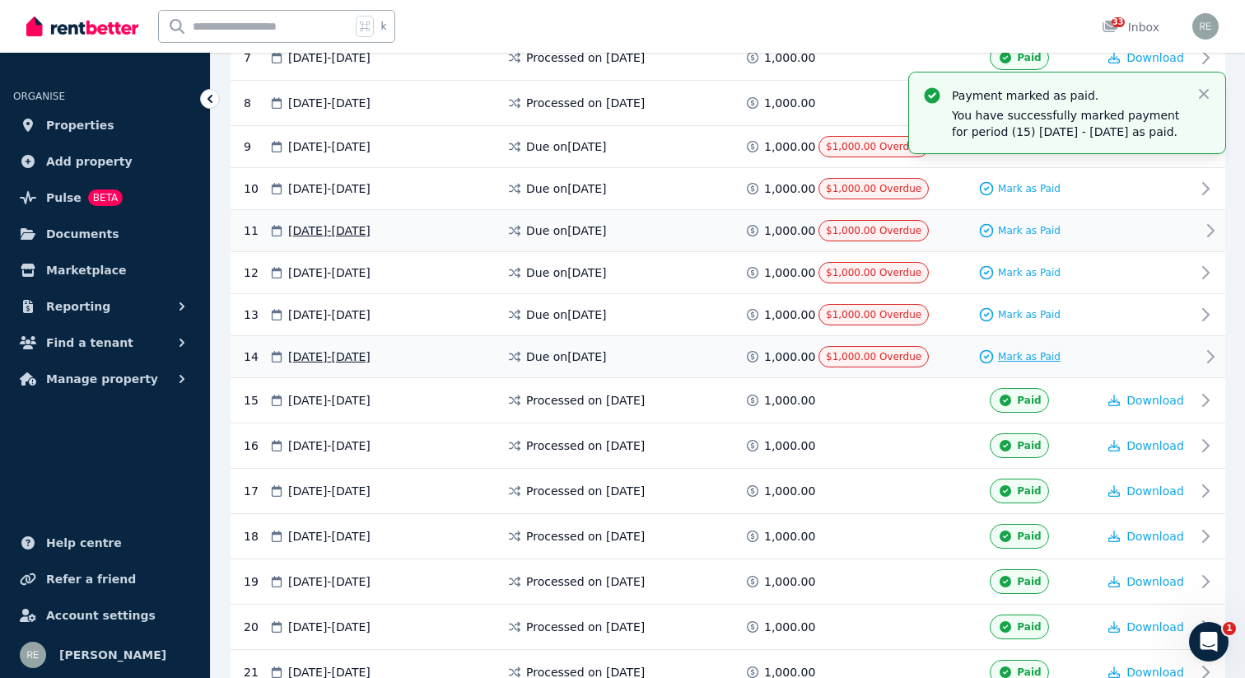
click at [1008, 350] on span "Mark as Paid" at bounding box center [1029, 356] width 63 height 13
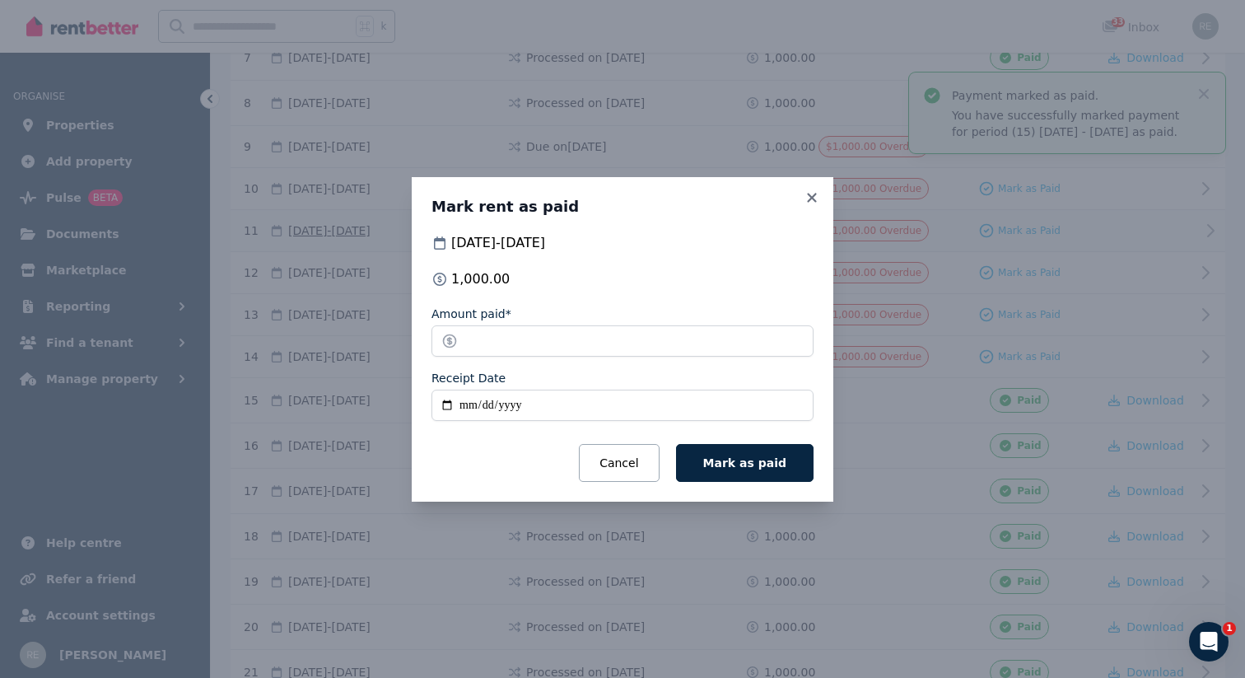
click at [468, 408] on input "Receipt Date" at bounding box center [622, 404] width 382 height 31
type input "**********"
click at [740, 456] on span "Mark as paid" at bounding box center [744, 462] width 83 height 13
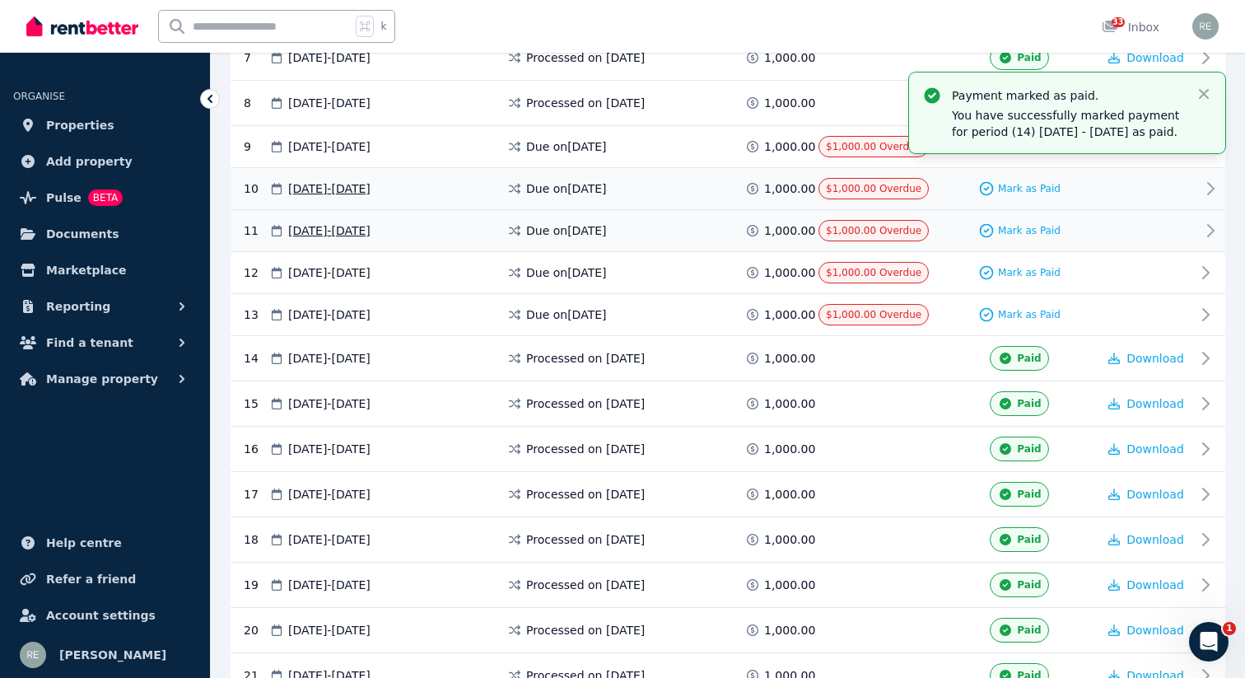
click at [808, 207] on div "10 [DATE] - [DATE] Due on [DATE] 1,000.00 $1,000.00 Overdue Mark as Paid" at bounding box center [728, 189] width 995 height 42
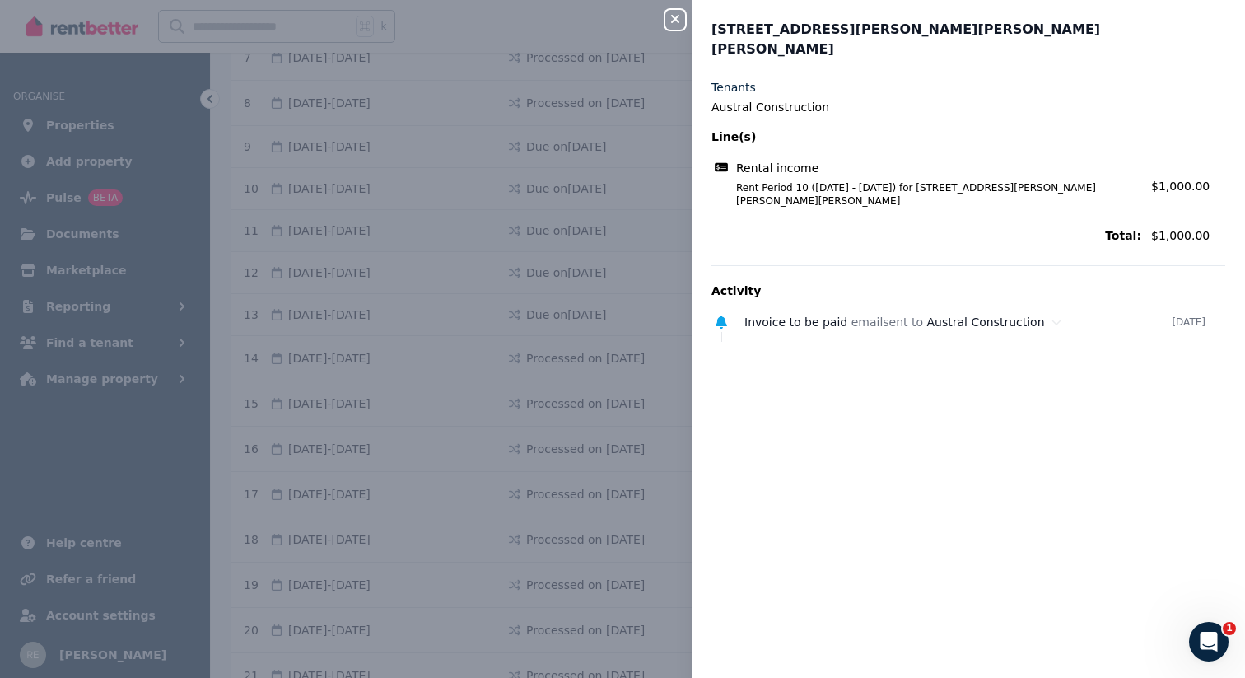
click at [670, 21] on icon "button" at bounding box center [675, 18] width 20 height 13
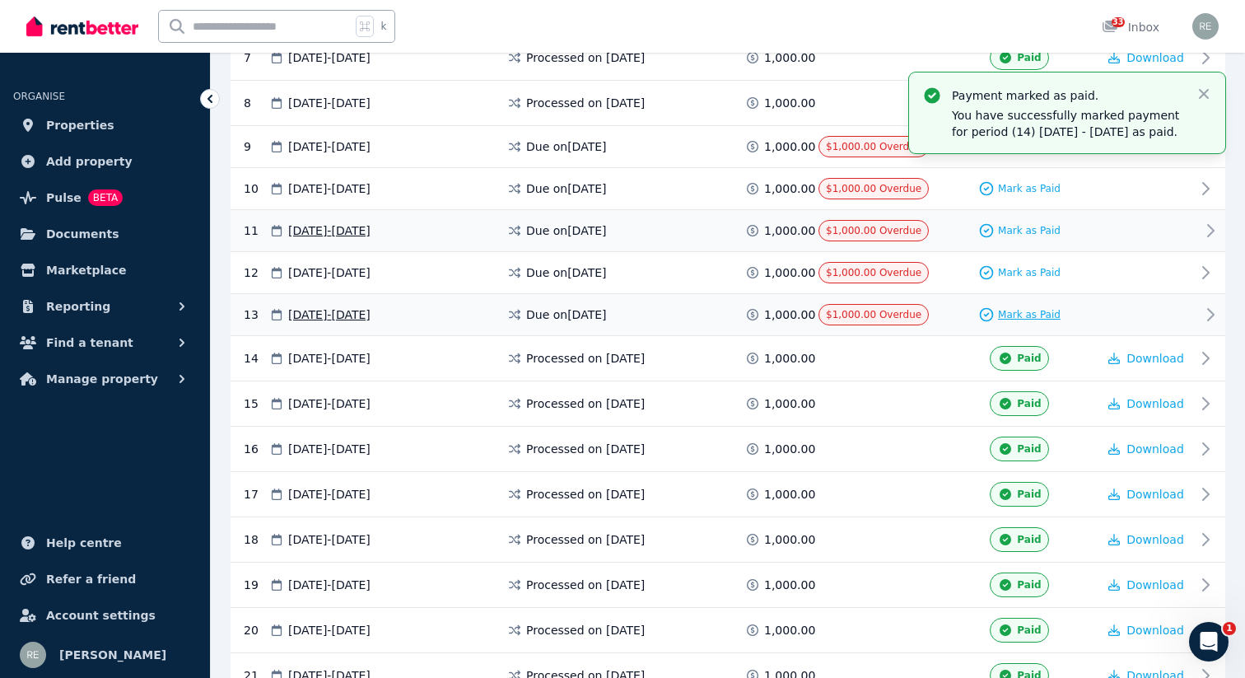
click at [1018, 311] on span "Mark as Paid" at bounding box center [1029, 314] width 63 height 13
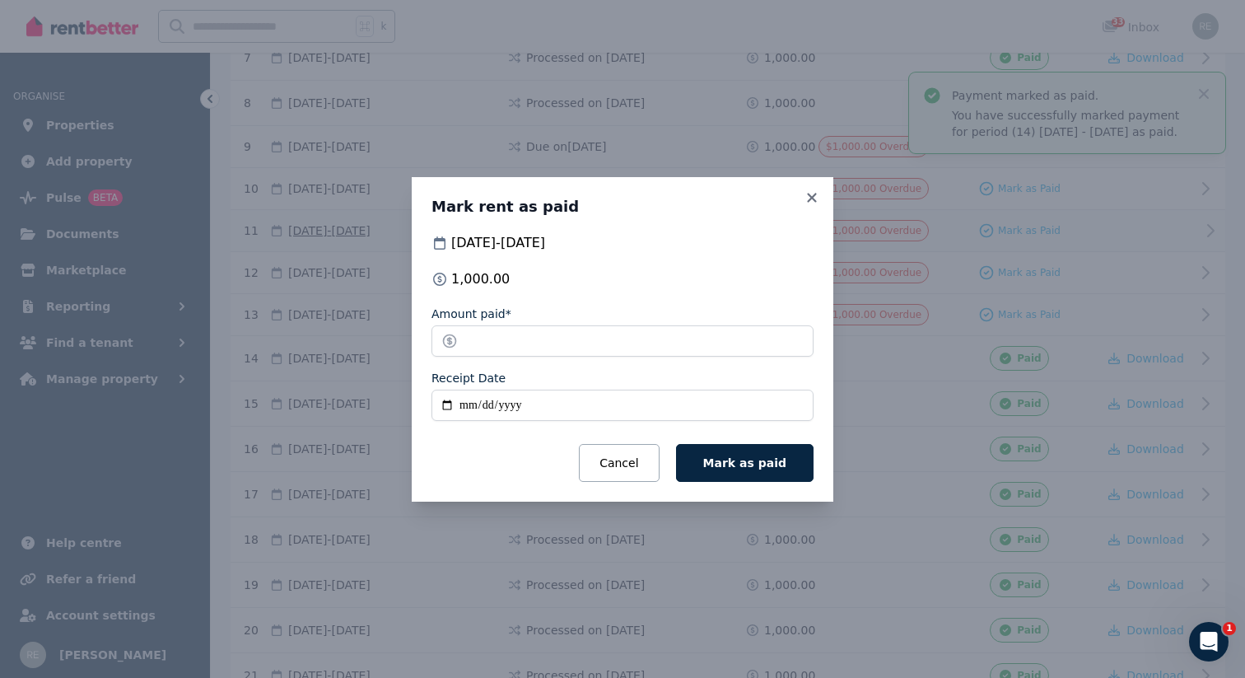
click at [467, 407] on input "Receipt Date" at bounding box center [622, 404] width 382 height 31
type input "**********"
click at [746, 458] on span "Mark as paid" at bounding box center [744, 462] width 83 height 13
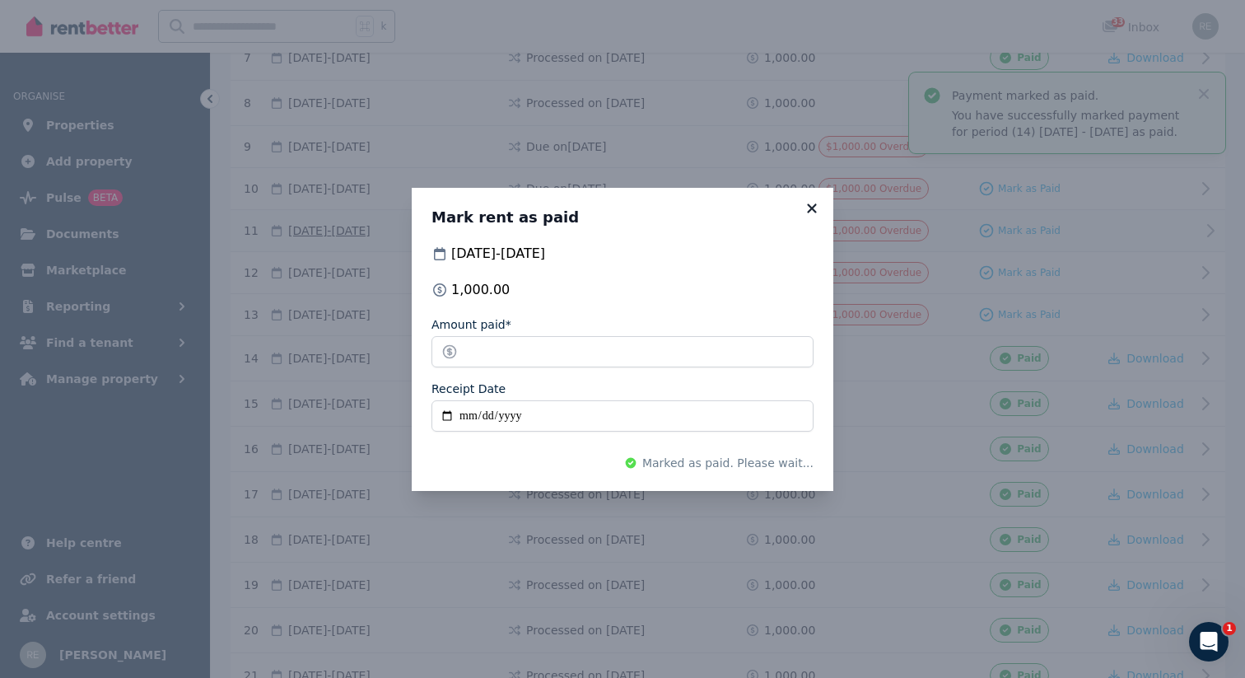
click at [818, 203] on icon at bounding box center [812, 208] width 16 height 15
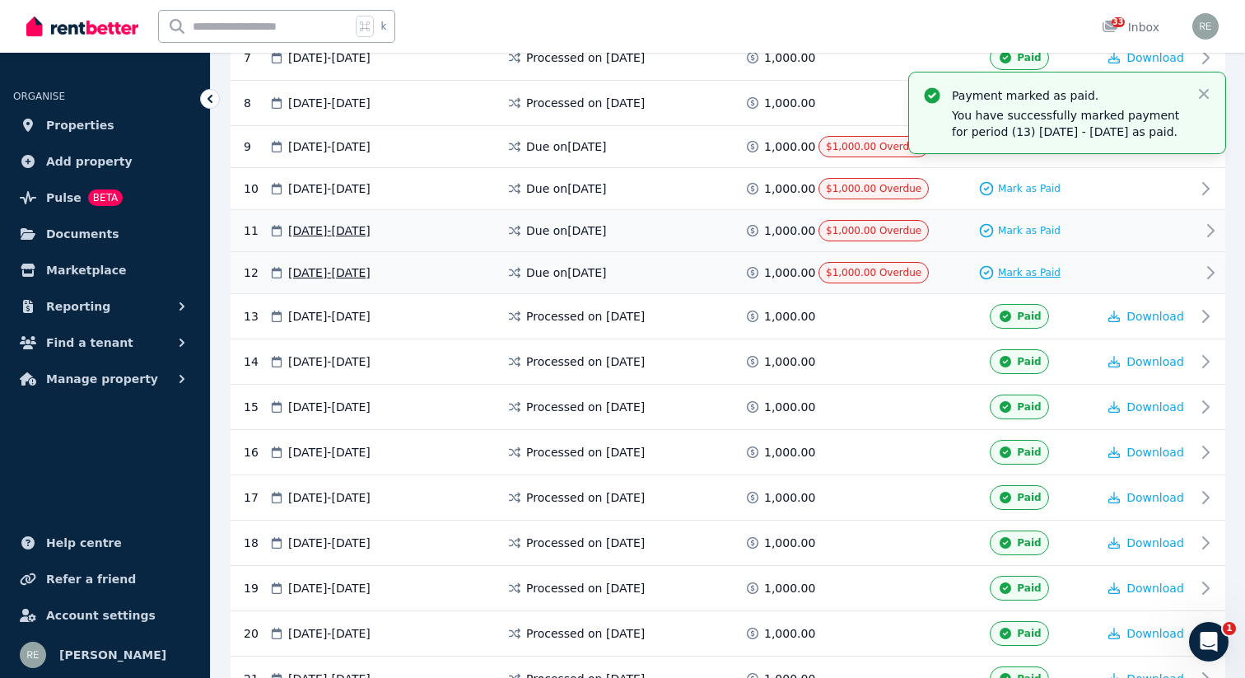
click at [1004, 268] on span "Mark as Paid" at bounding box center [1029, 272] width 63 height 13
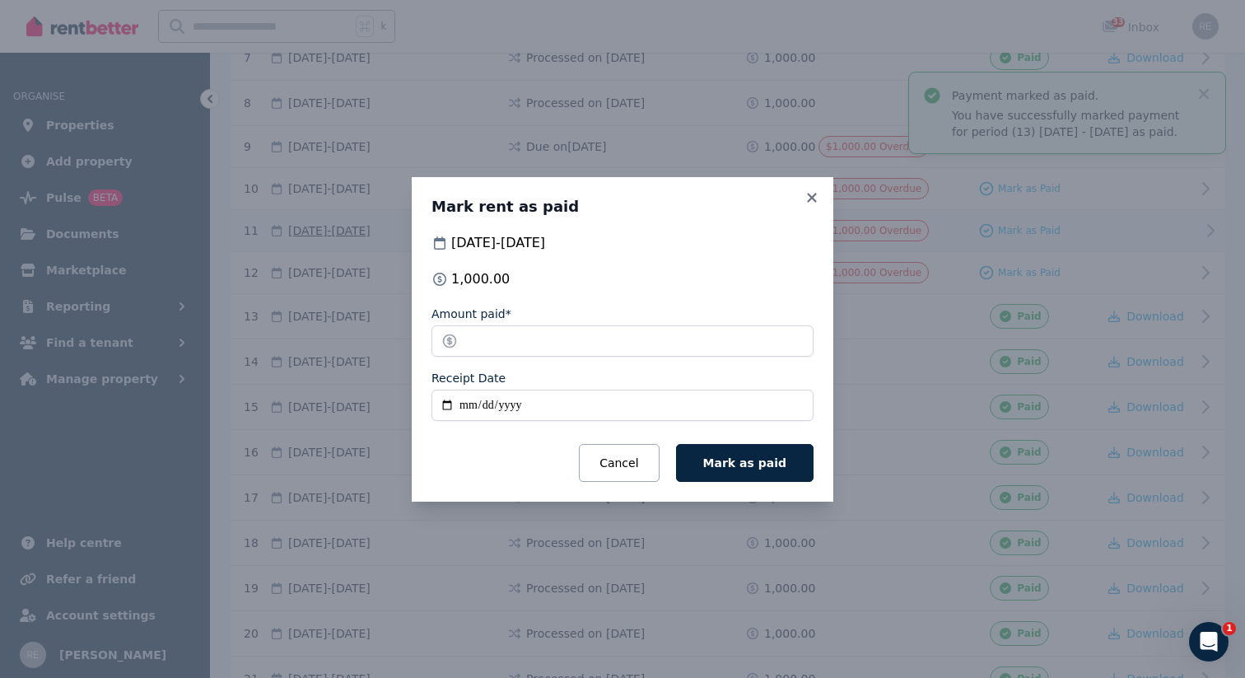
click at [464, 406] on input "Receipt Date" at bounding box center [622, 404] width 382 height 31
type input "**********"
click at [706, 463] on button "Mark as paid" at bounding box center [744, 463] width 137 height 38
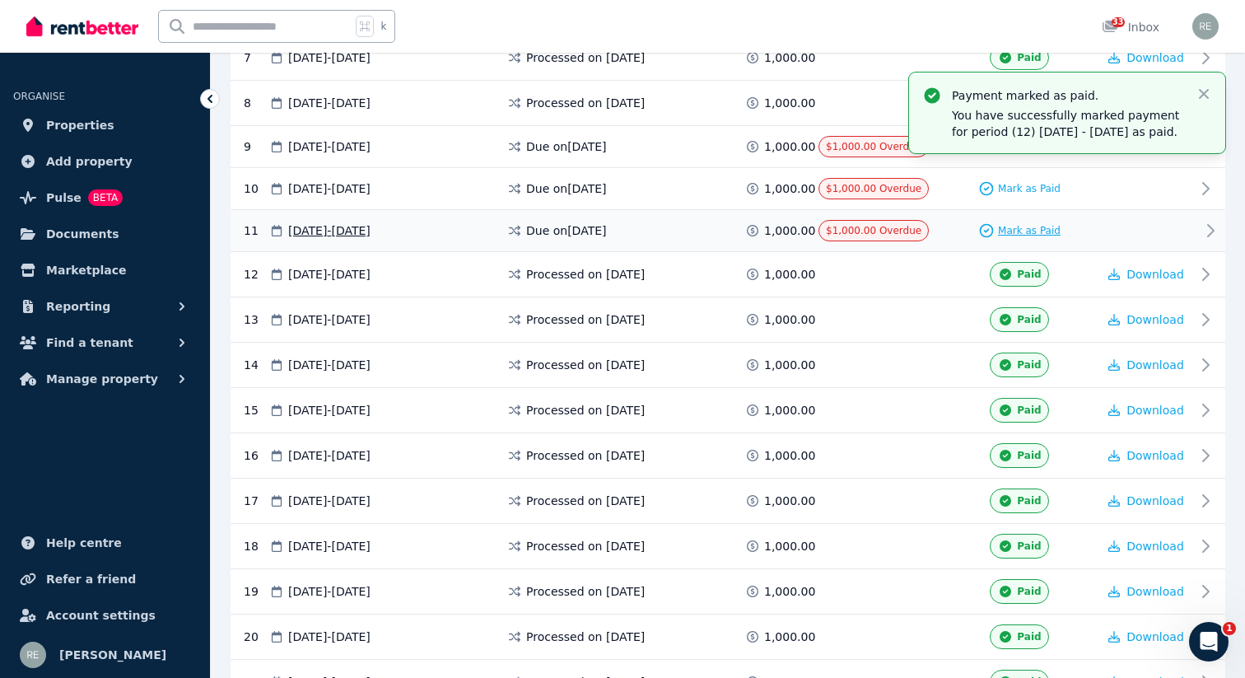
click at [1006, 235] on span "Mark as Paid" at bounding box center [1029, 230] width 63 height 13
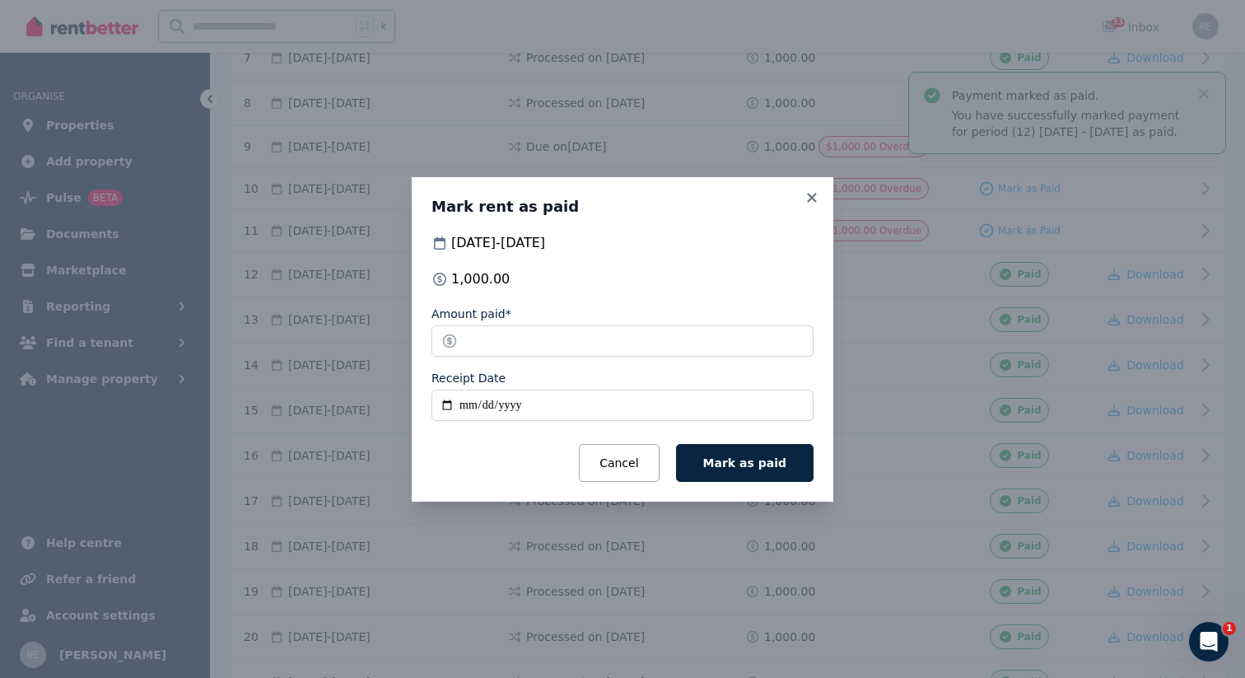
click at [463, 406] on input "Receipt Date" at bounding box center [622, 404] width 382 height 31
type input "**********"
click at [780, 457] on span "Mark as paid" at bounding box center [744, 462] width 83 height 13
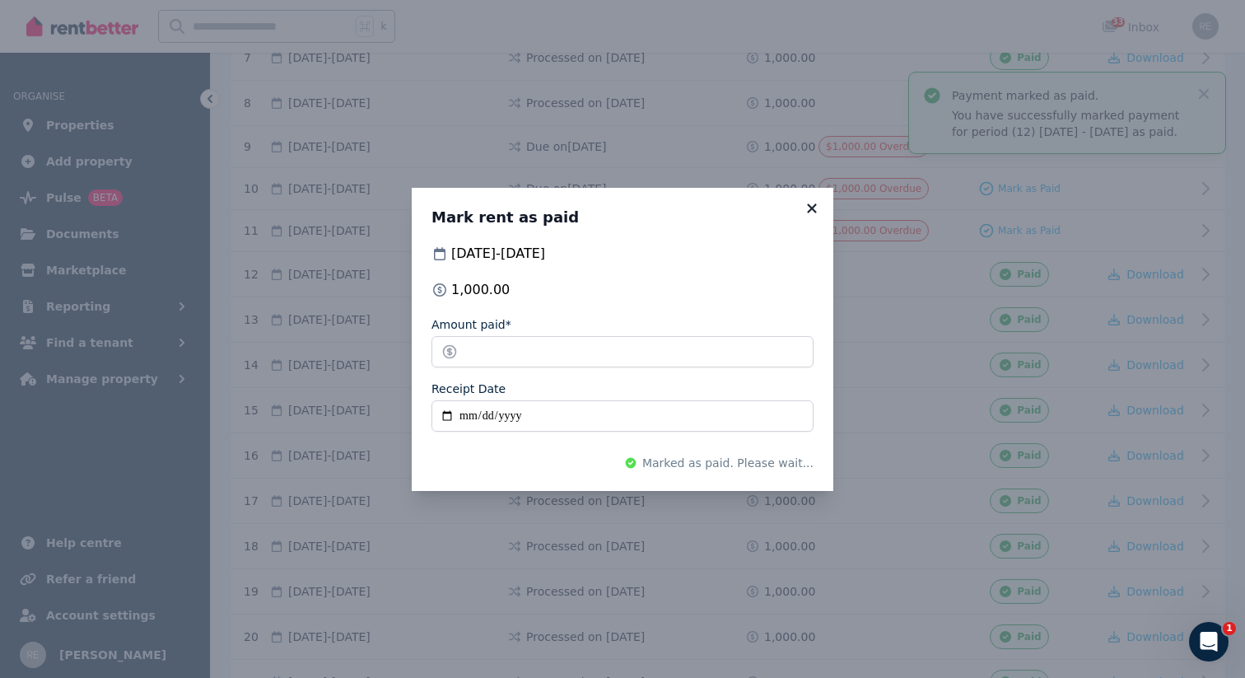
click at [809, 213] on icon at bounding box center [812, 208] width 16 height 15
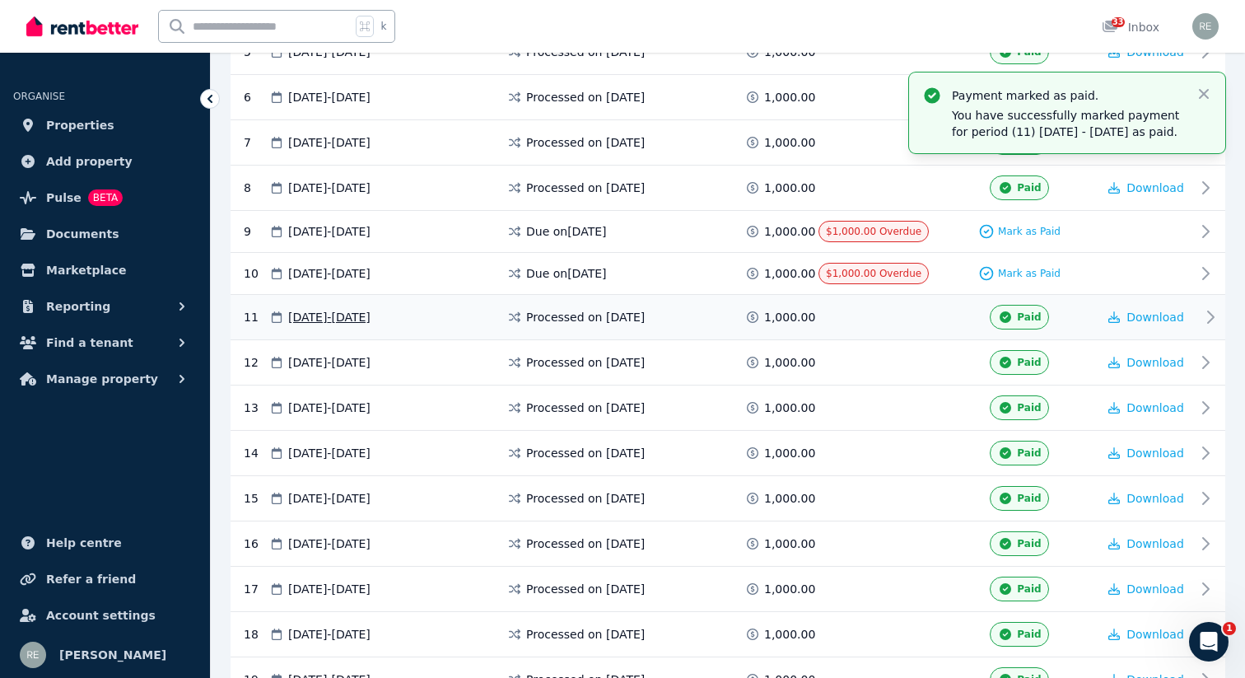
scroll to position [538, 0]
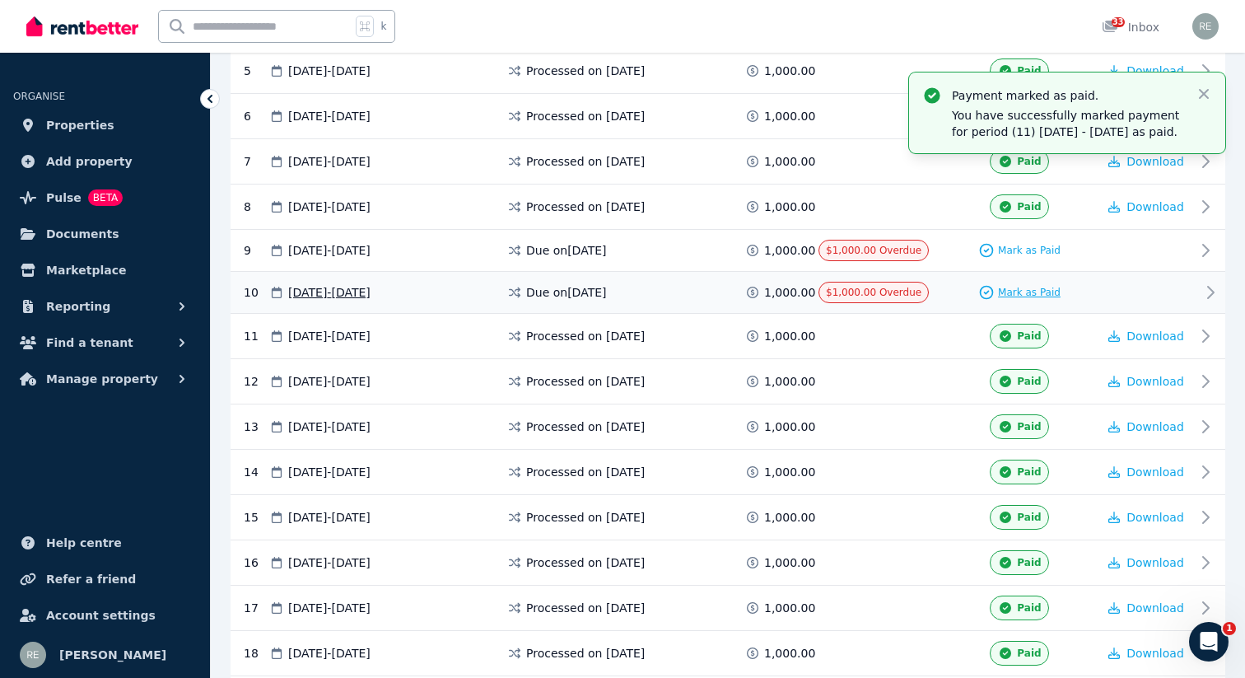
click at [1037, 292] on span "Mark as Paid" at bounding box center [1029, 292] width 63 height 13
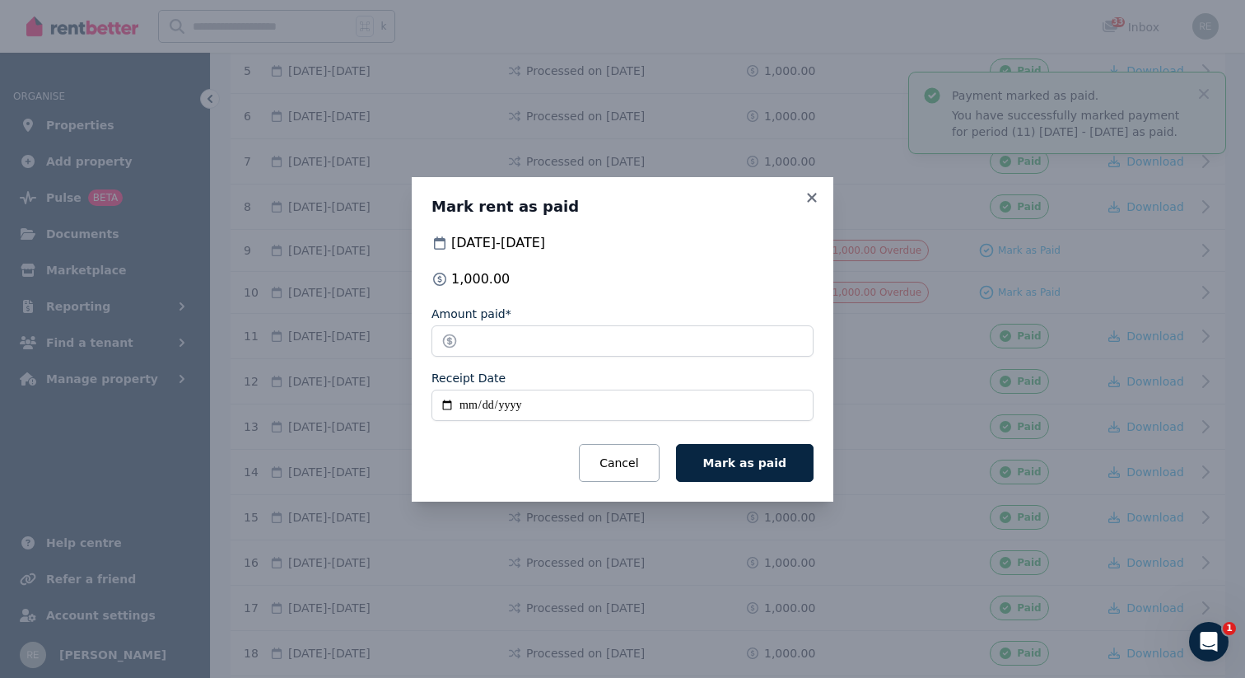
click at [466, 402] on input "Receipt Date" at bounding box center [622, 404] width 382 height 31
type input "**********"
click at [720, 456] on span "Mark as paid" at bounding box center [744, 462] width 83 height 13
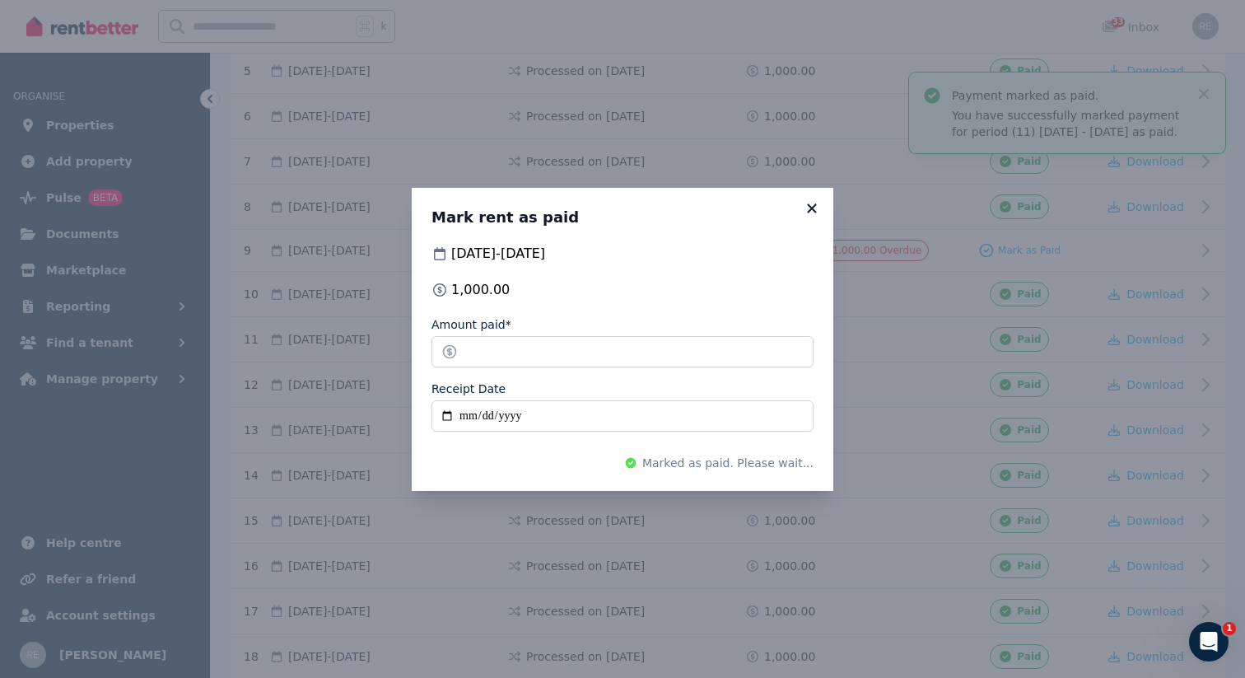
click at [815, 210] on icon at bounding box center [812, 208] width 16 height 15
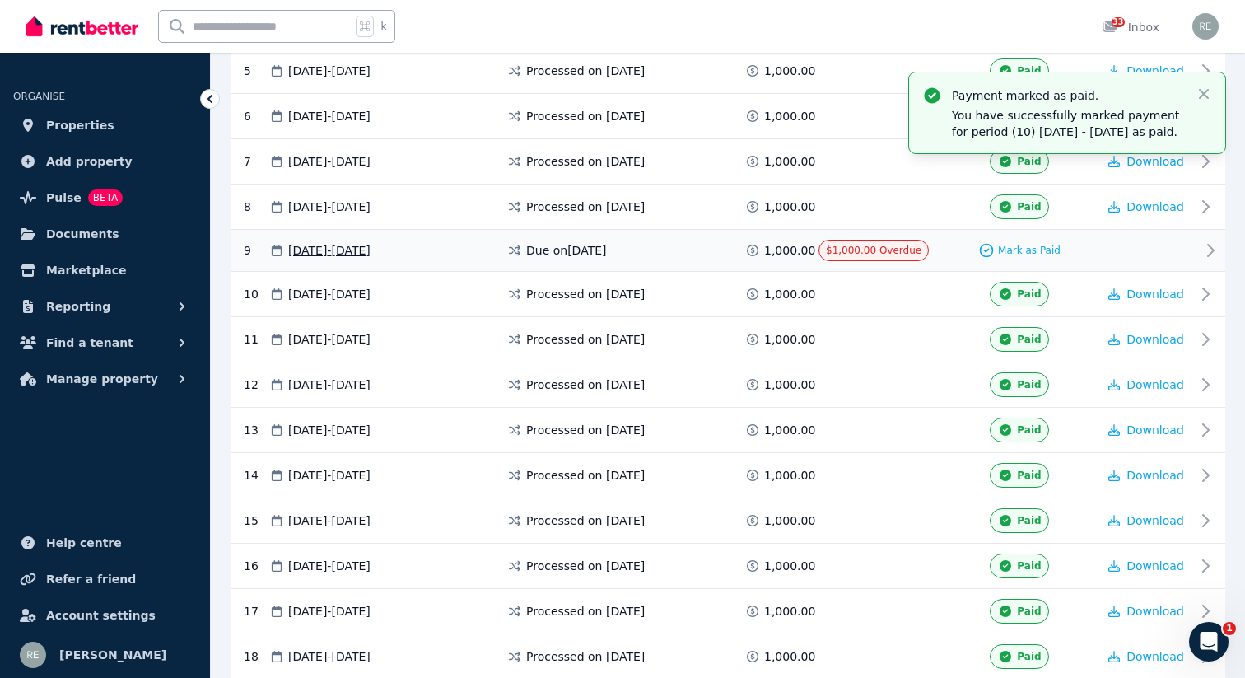
click at [1035, 247] on span "Mark as Paid" at bounding box center [1029, 250] width 63 height 13
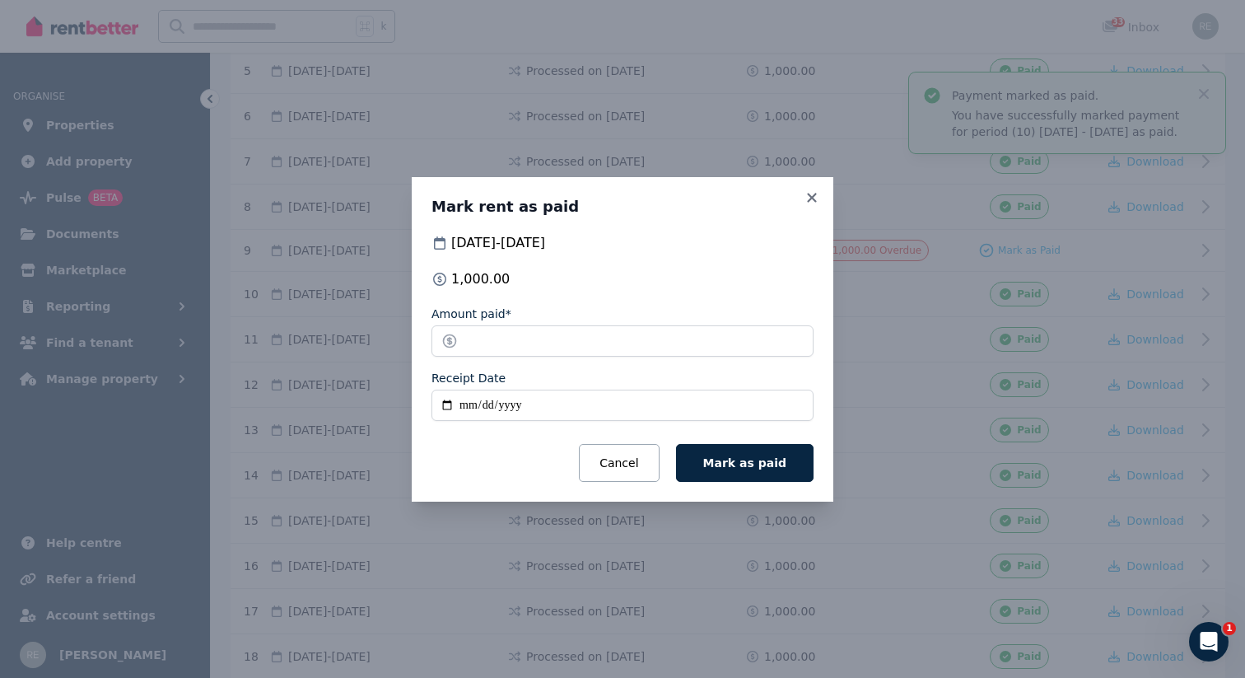
click at [474, 408] on input "Receipt Date" at bounding box center [622, 404] width 382 height 31
click at [462, 406] on input "Receipt Date" at bounding box center [622, 404] width 382 height 31
type input "**********"
click at [711, 464] on button "Mark as paid" at bounding box center [744, 463] width 137 height 38
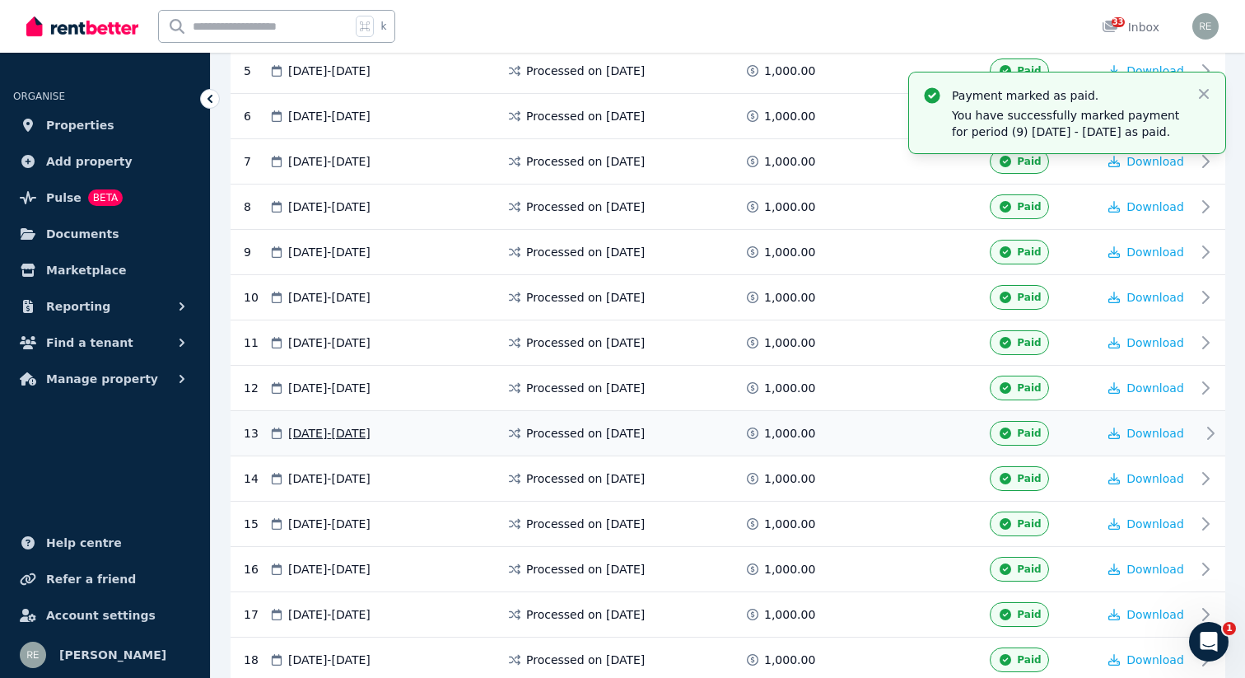
click at [1030, 432] on span "Paid" at bounding box center [1029, 432] width 24 height 13
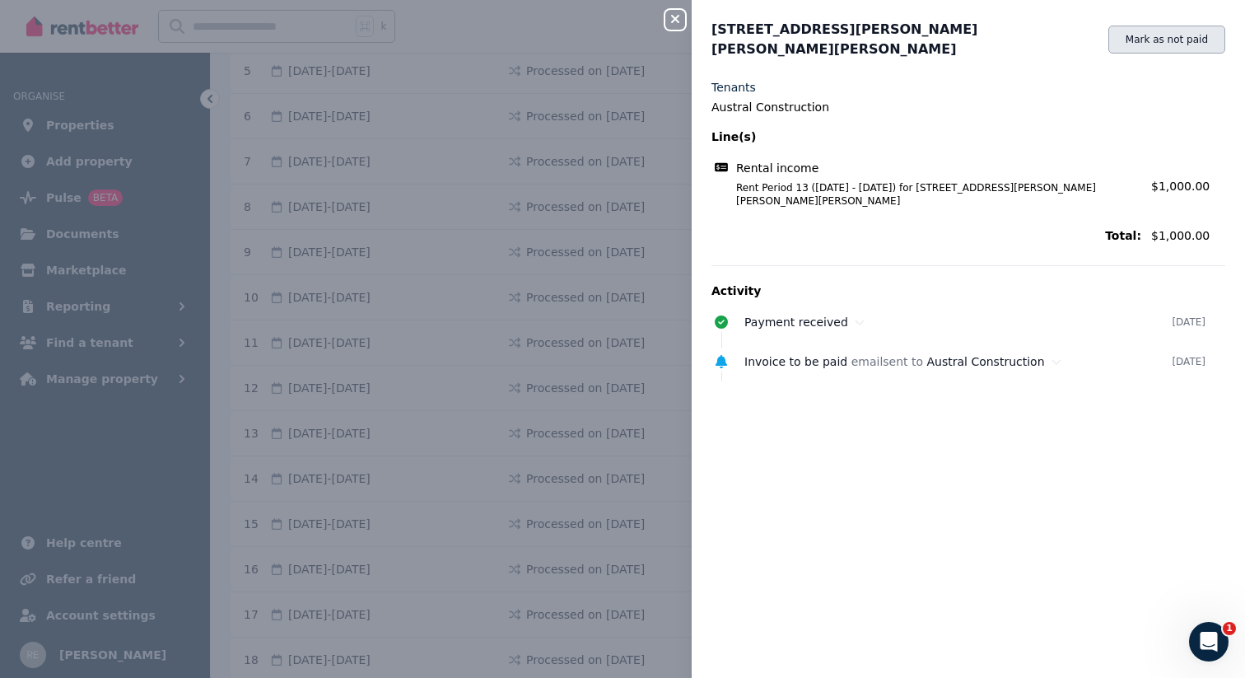
click at [1139, 35] on button "Mark as not paid" at bounding box center [1166, 40] width 117 height 28
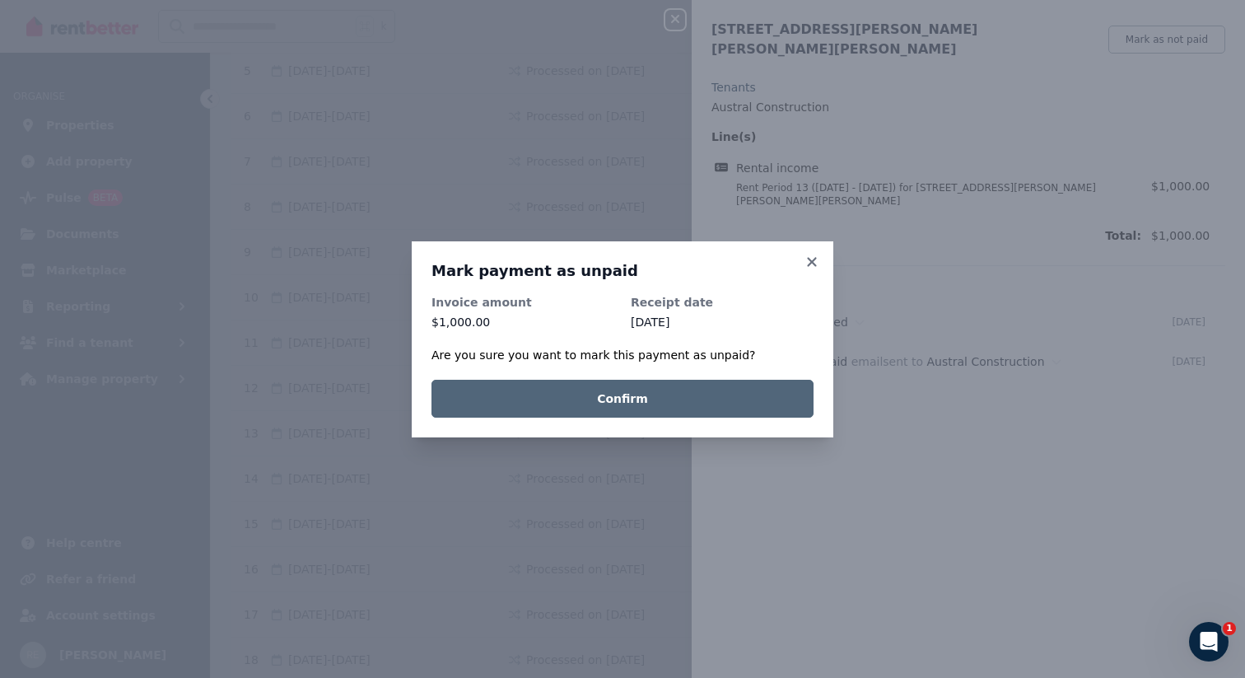
click at [699, 401] on button "Confirm" at bounding box center [622, 399] width 382 height 38
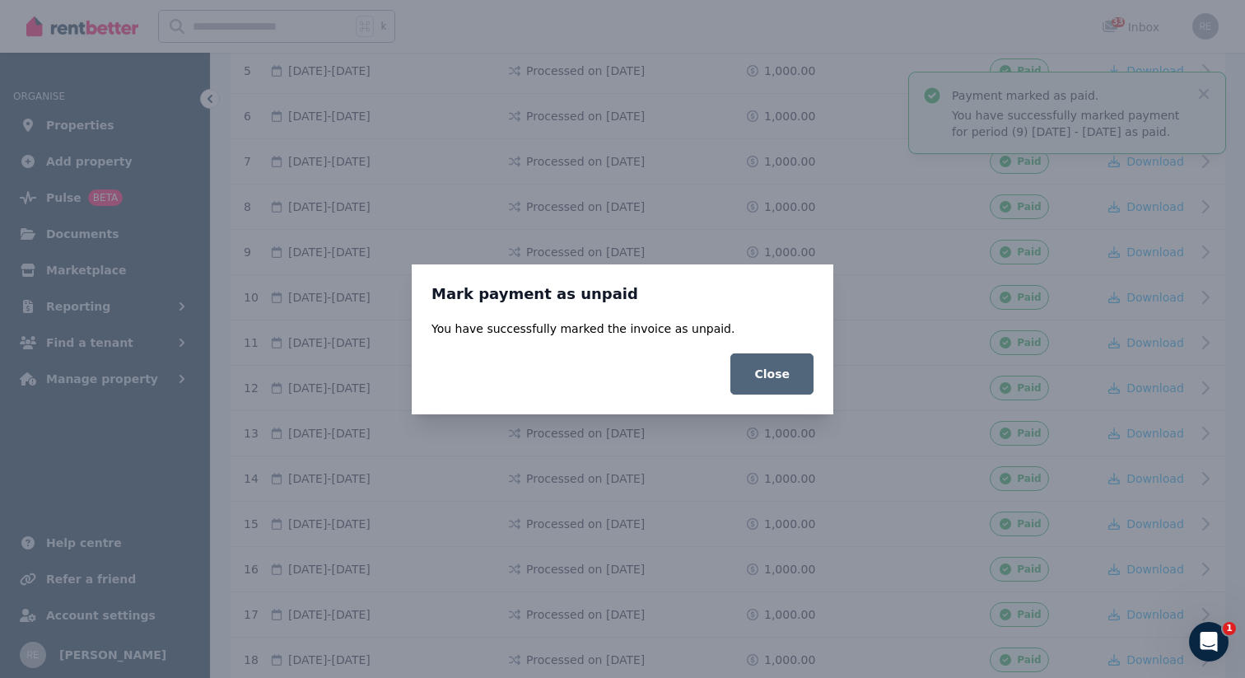
click at [792, 368] on button "Close" at bounding box center [771, 373] width 83 height 41
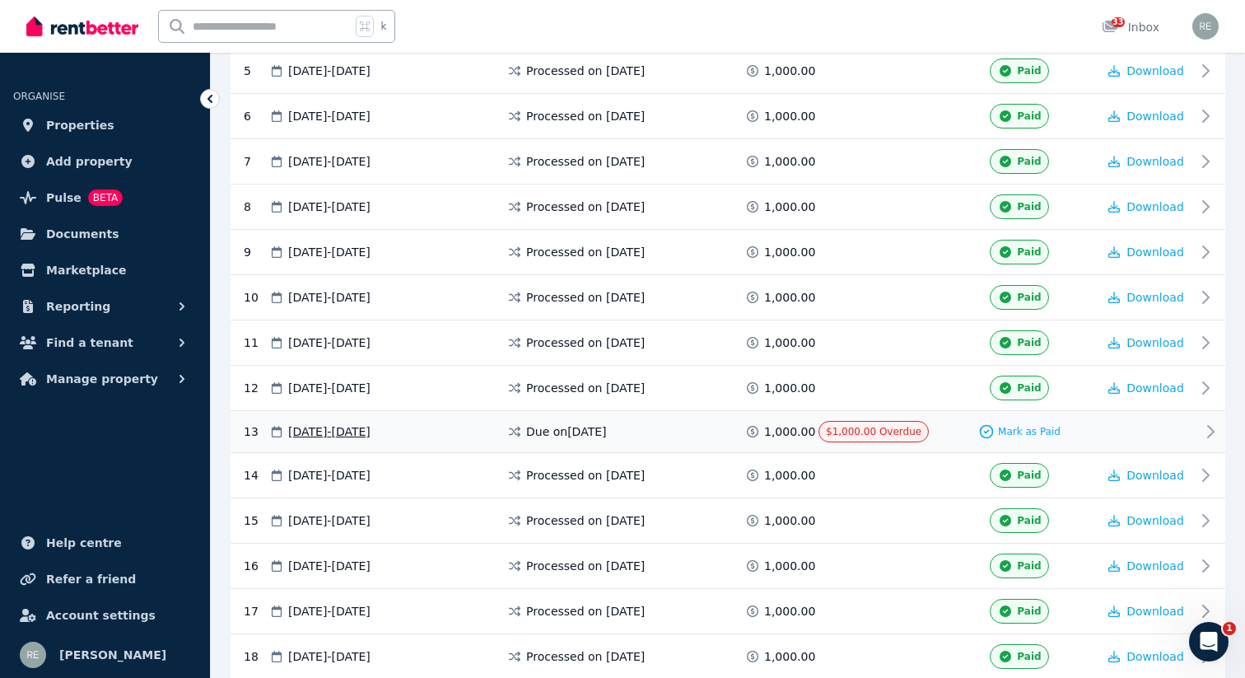
click at [972, 433] on div "Mark as Paid" at bounding box center [1019, 431] width 155 height 21
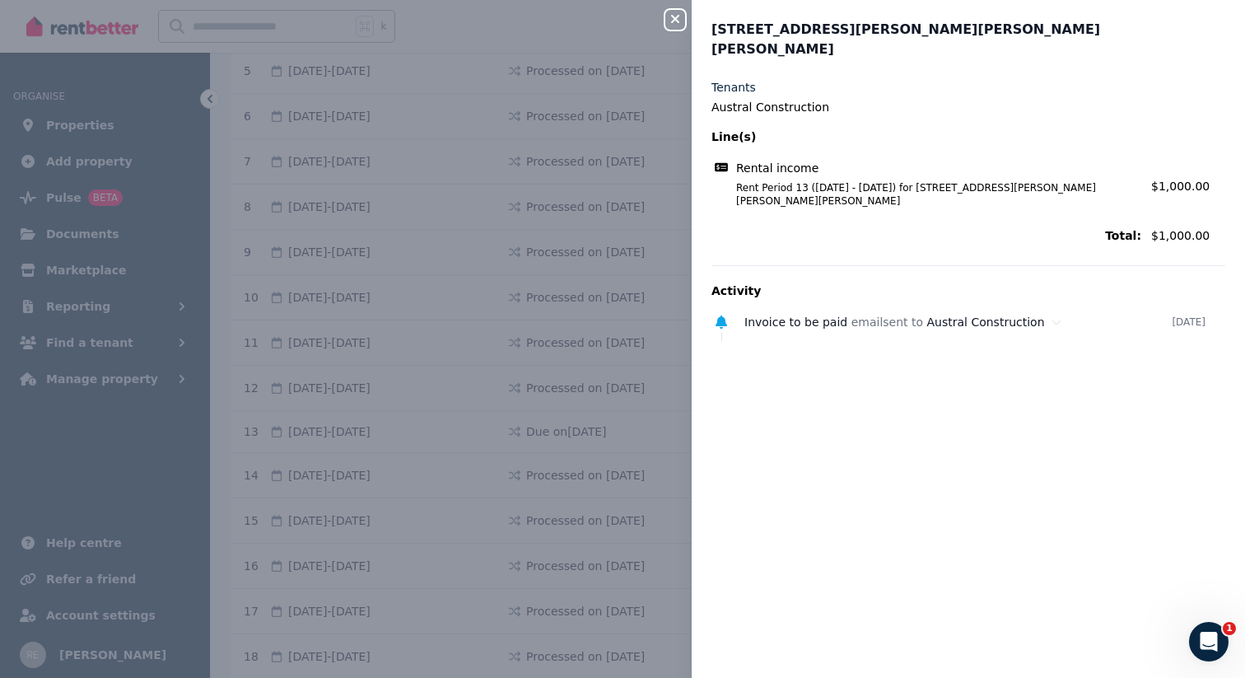
click at [678, 14] on icon "button" at bounding box center [675, 18] width 20 height 13
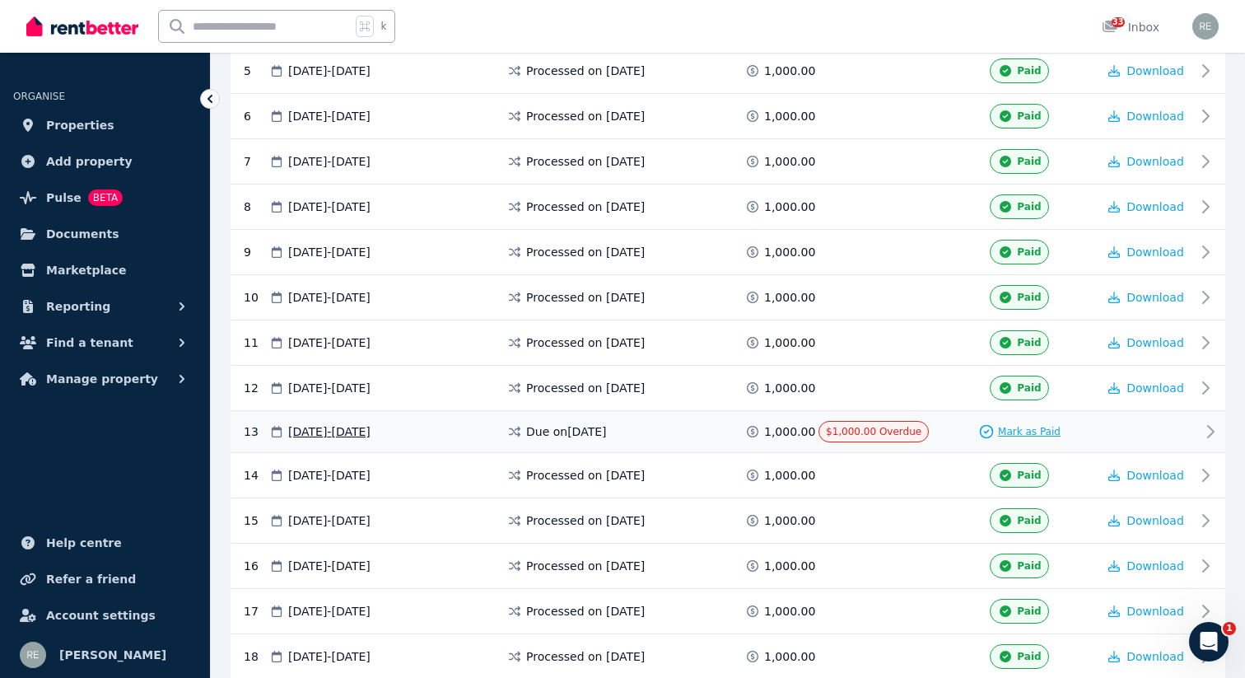
click at [1016, 435] on span "Mark as Paid" at bounding box center [1029, 431] width 63 height 13
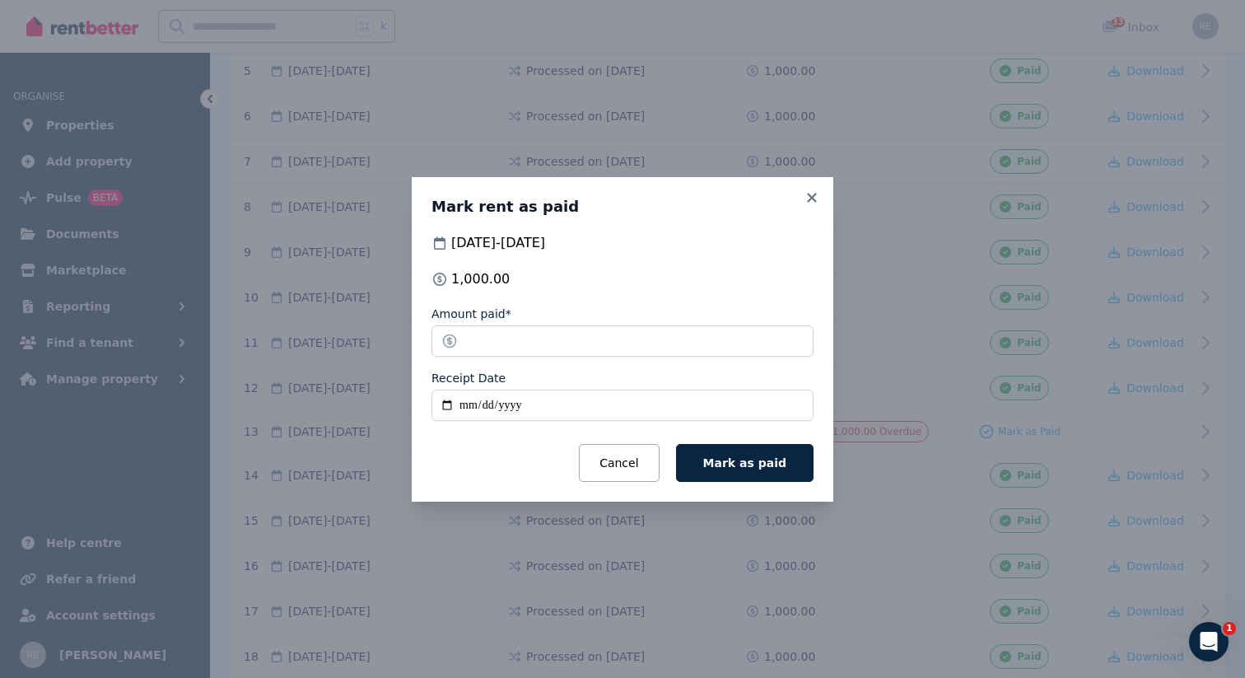
click at [463, 401] on input "Receipt Date" at bounding box center [622, 404] width 382 height 31
type input "**********"
click at [796, 459] on button "Mark as paid" at bounding box center [744, 463] width 137 height 38
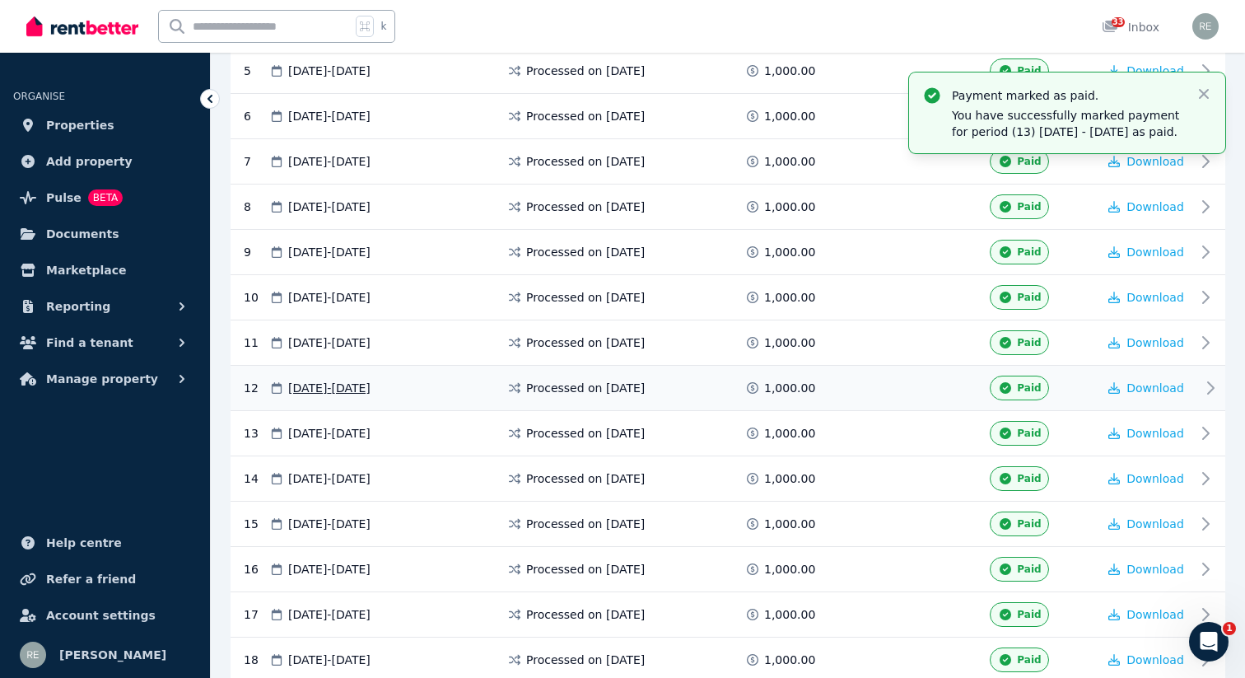
click at [1027, 383] on span "Paid" at bounding box center [1029, 387] width 24 height 13
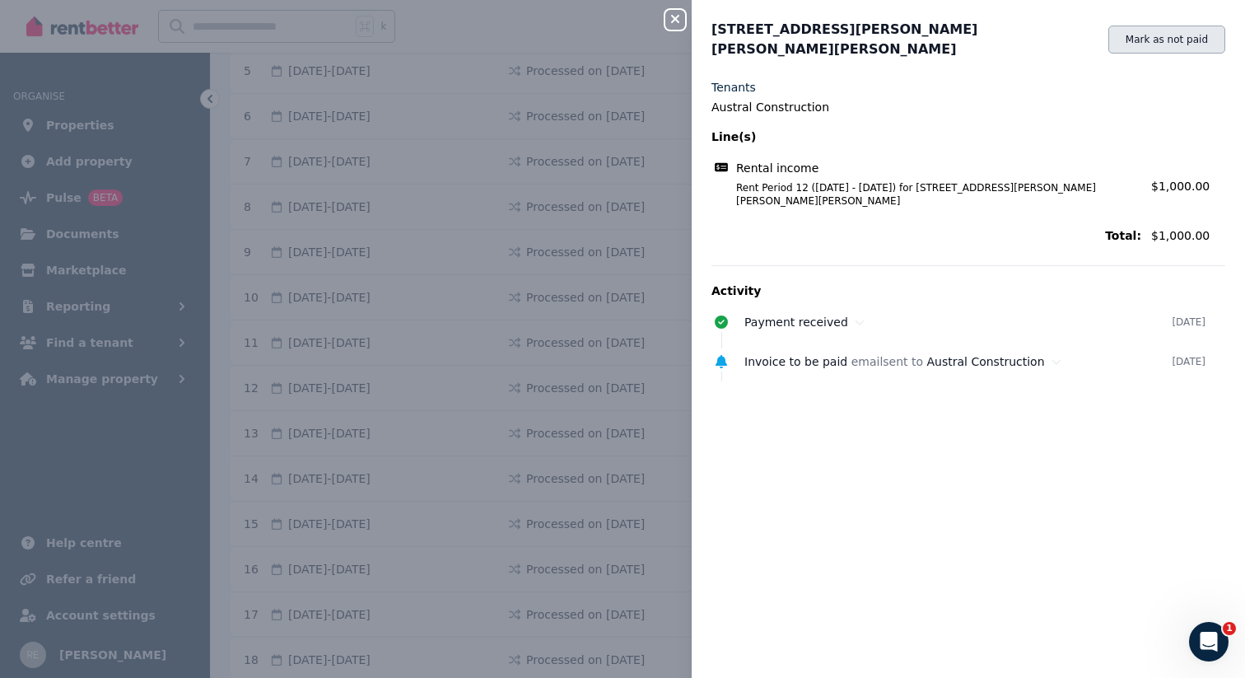
click at [1136, 30] on button "Mark as not paid" at bounding box center [1166, 40] width 117 height 28
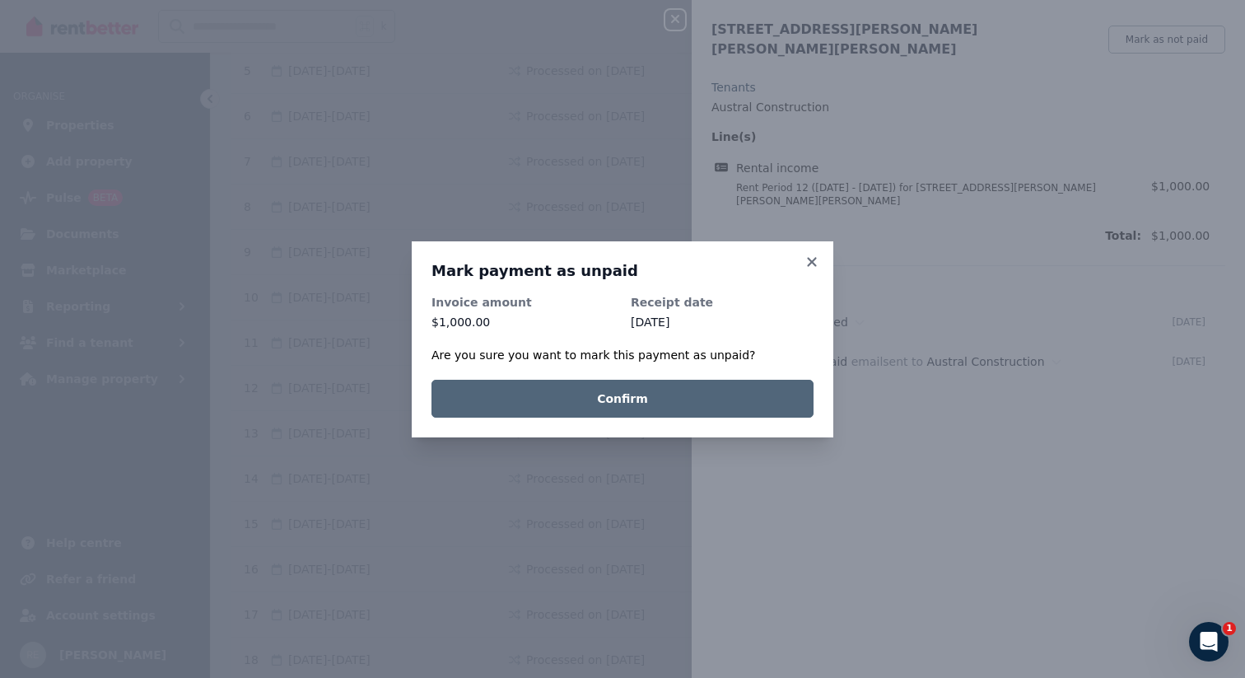
click at [636, 404] on button "Confirm" at bounding box center [622, 399] width 382 height 38
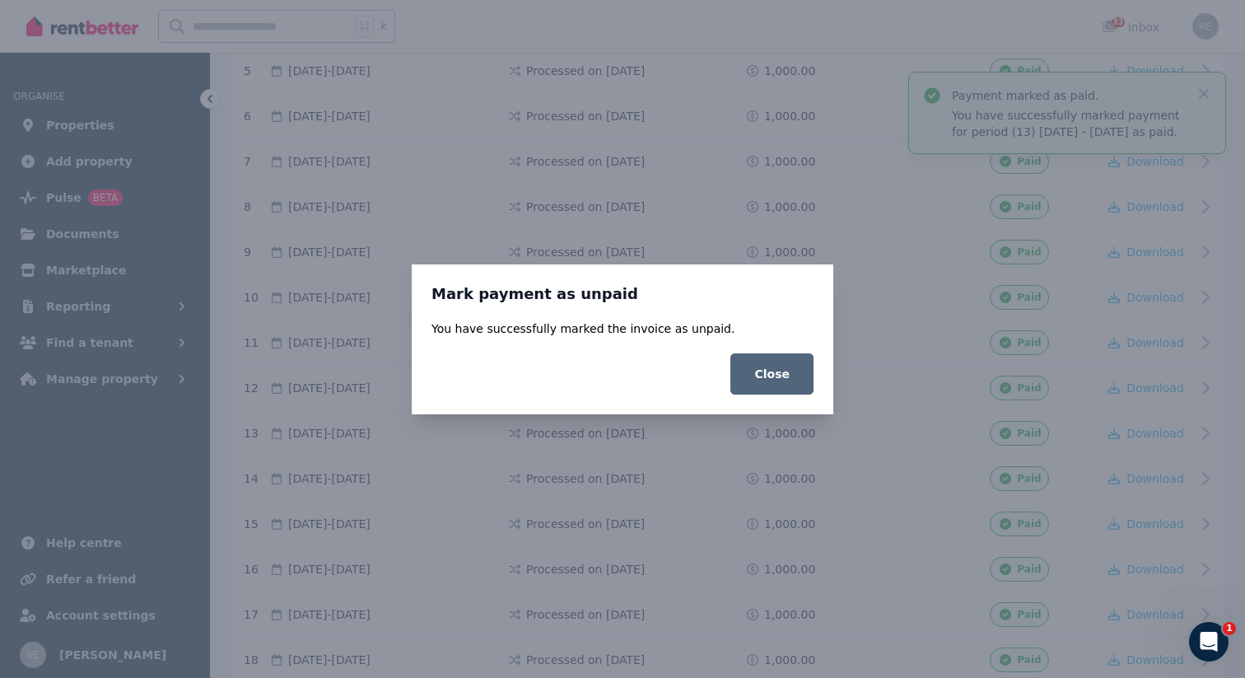
click at [742, 375] on button "Close" at bounding box center [771, 373] width 83 height 41
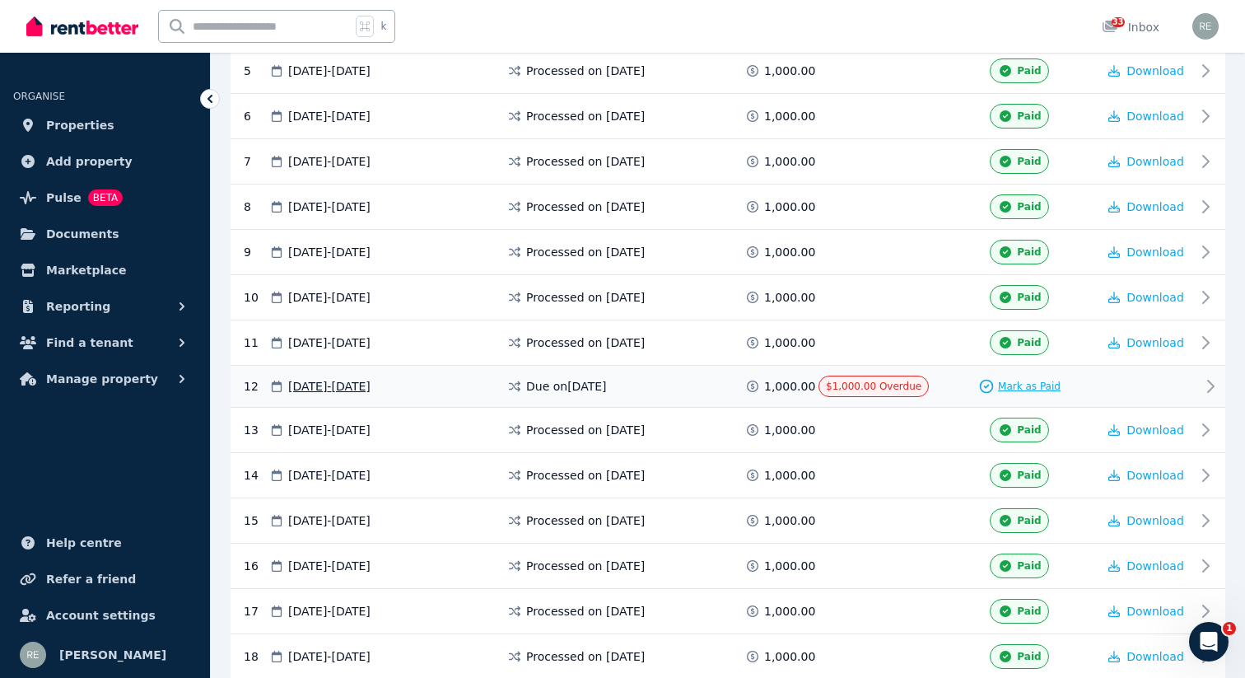
click at [1034, 380] on span "Mark as Paid" at bounding box center [1029, 386] width 63 height 13
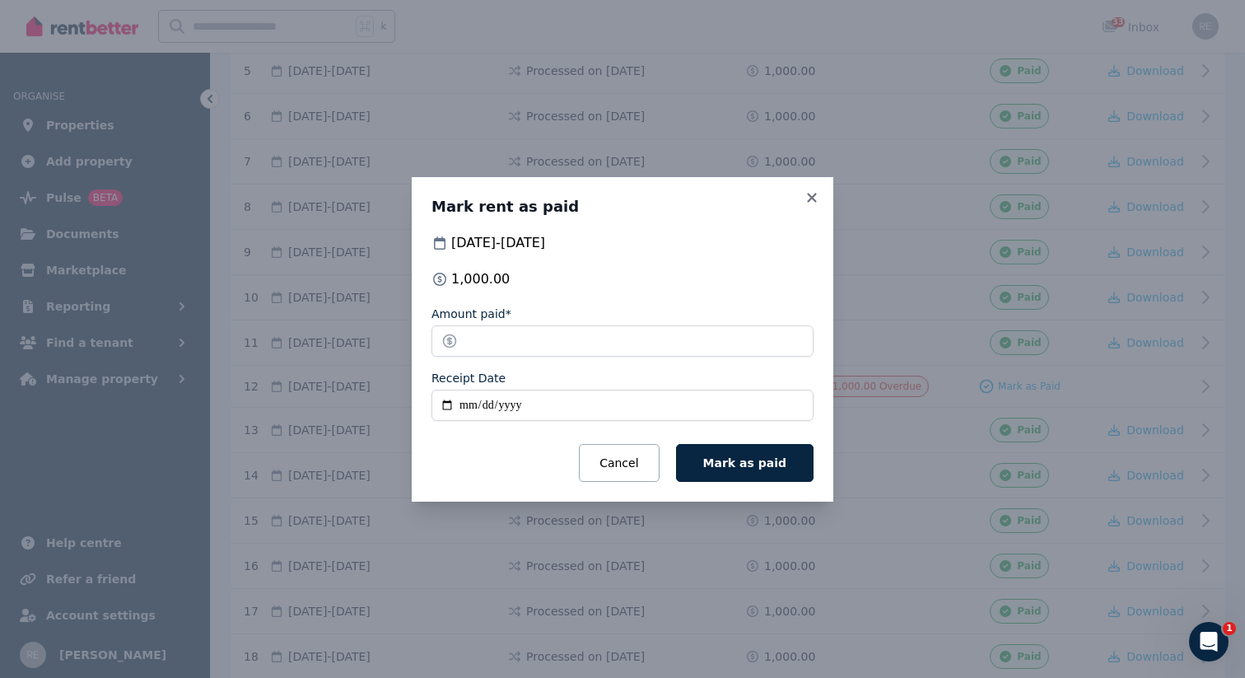
click at [464, 406] on input "Receipt Date" at bounding box center [622, 404] width 382 height 31
type input "**********"
click at [722, 465] on span "Mark as paid" at bounding box center [744, 462] width 83 height 13
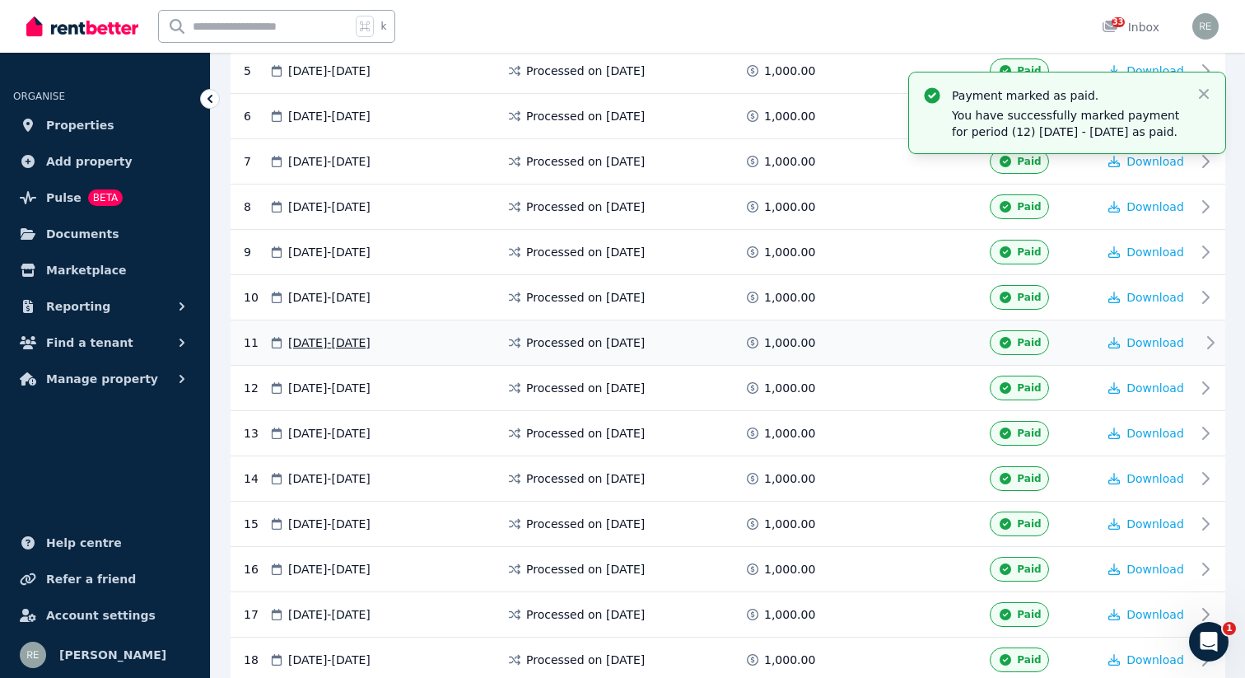
click at [1028, 347] on span "Paid" at bounding box center [1029, 342] width 24 height 13
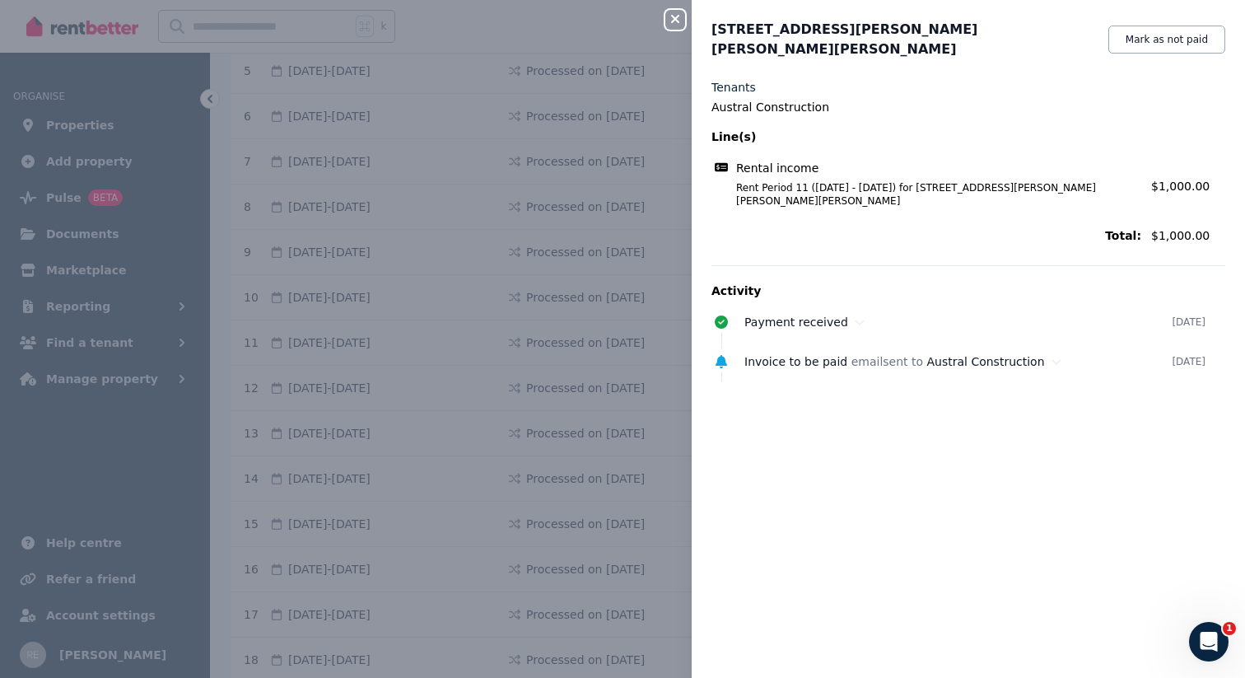
click at [678, 16] on icon "button" at bounding box center [675, 18] width 20 height 13
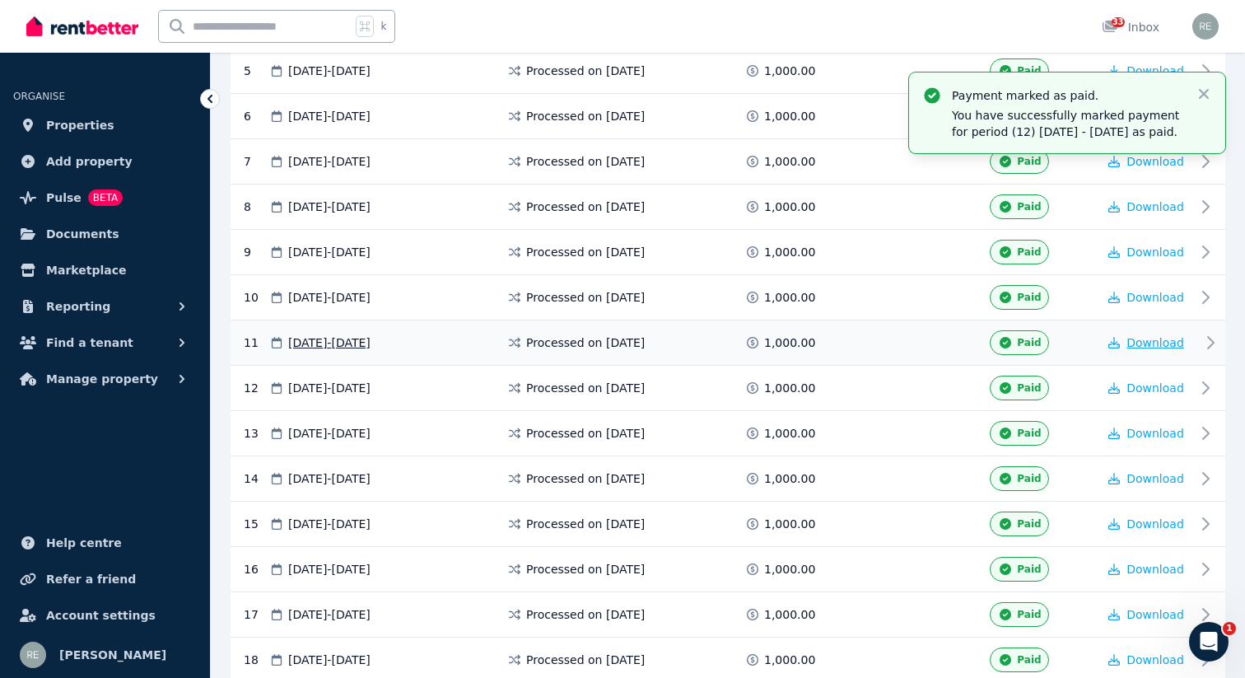
click at [1130, 343] on span "Download" at bounding box center [1155, 342] width 58 height 13
click at [896, 356] on div "11 [DATE] - [DATE] Processed on [DATE] 1,000.00 Paid Download" at bounding box center [728, 342] width 995 height 45
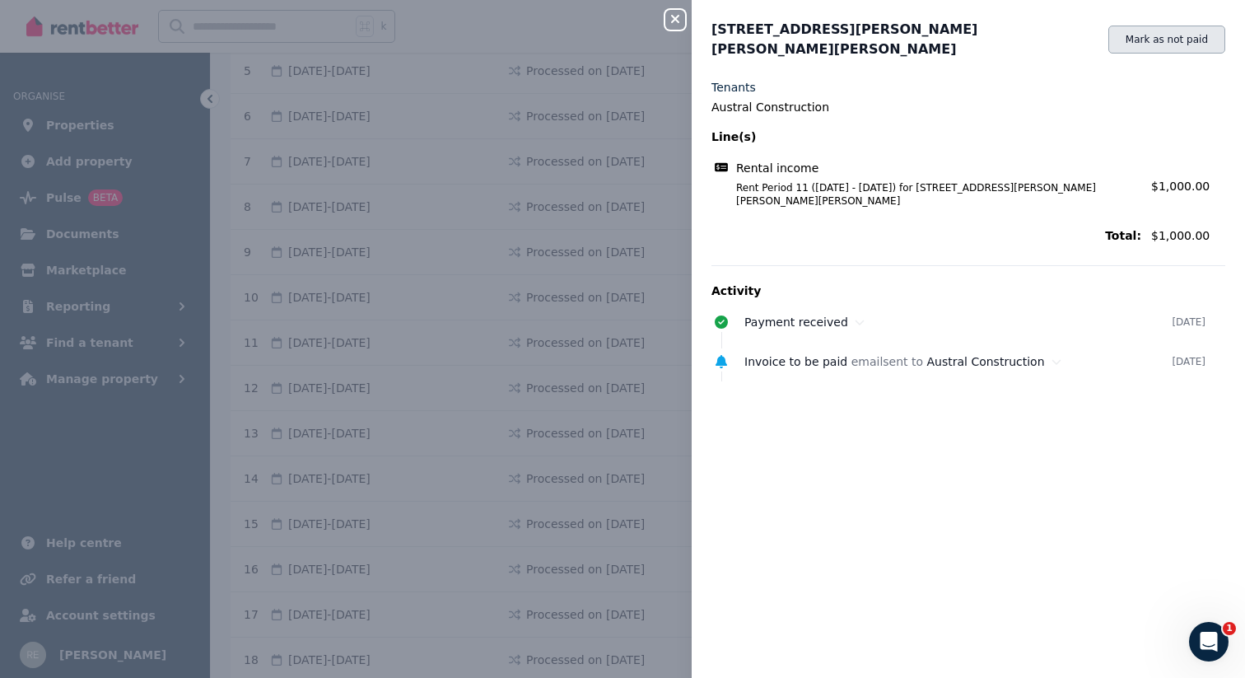
click at [1151, 30] on button "Mark as not paid" at bounding box center [1166, 40] width 117 height 28
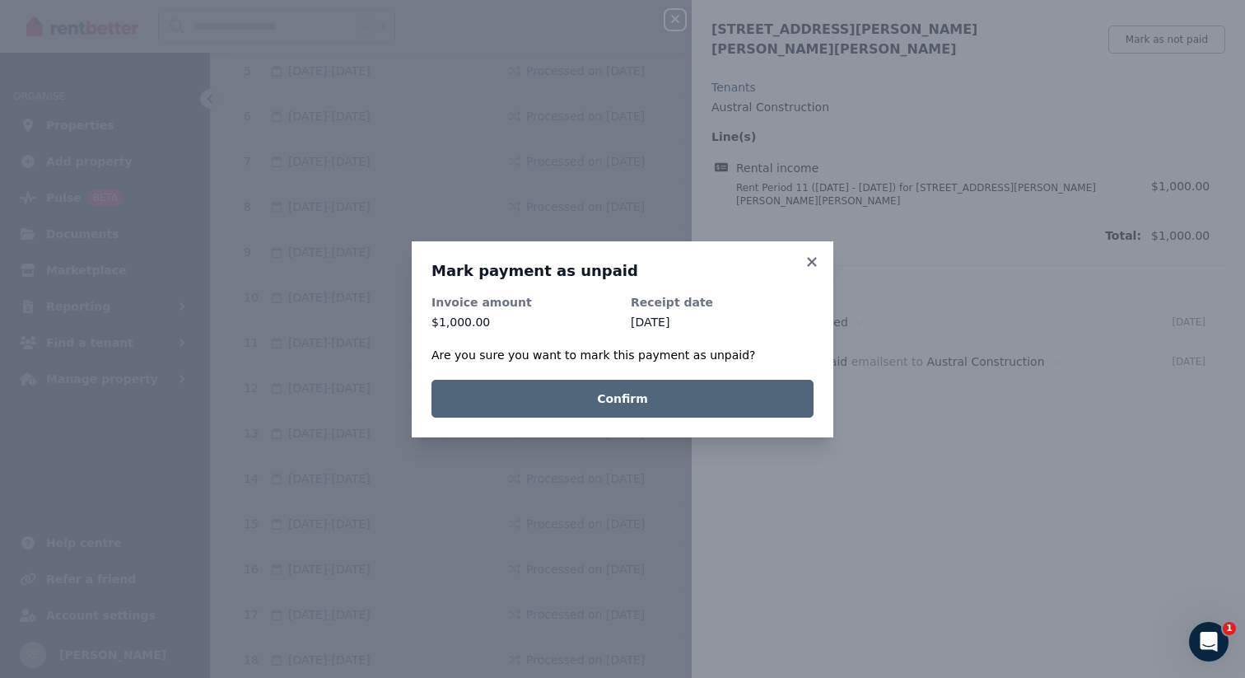
click at [571, 400] on button "Confirm" at bounding box center [622, 399] width 382 height 38
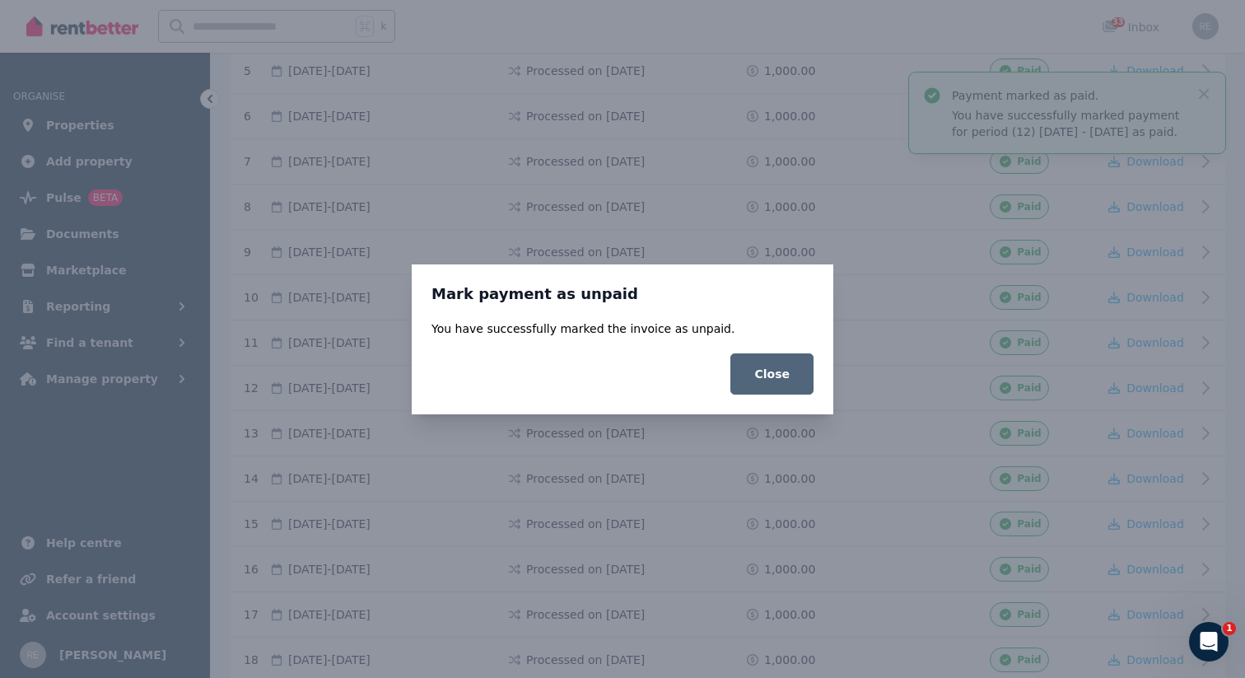
click at [792, 353] on button "Close" at bounding box center [771, 373] width 83 height 41
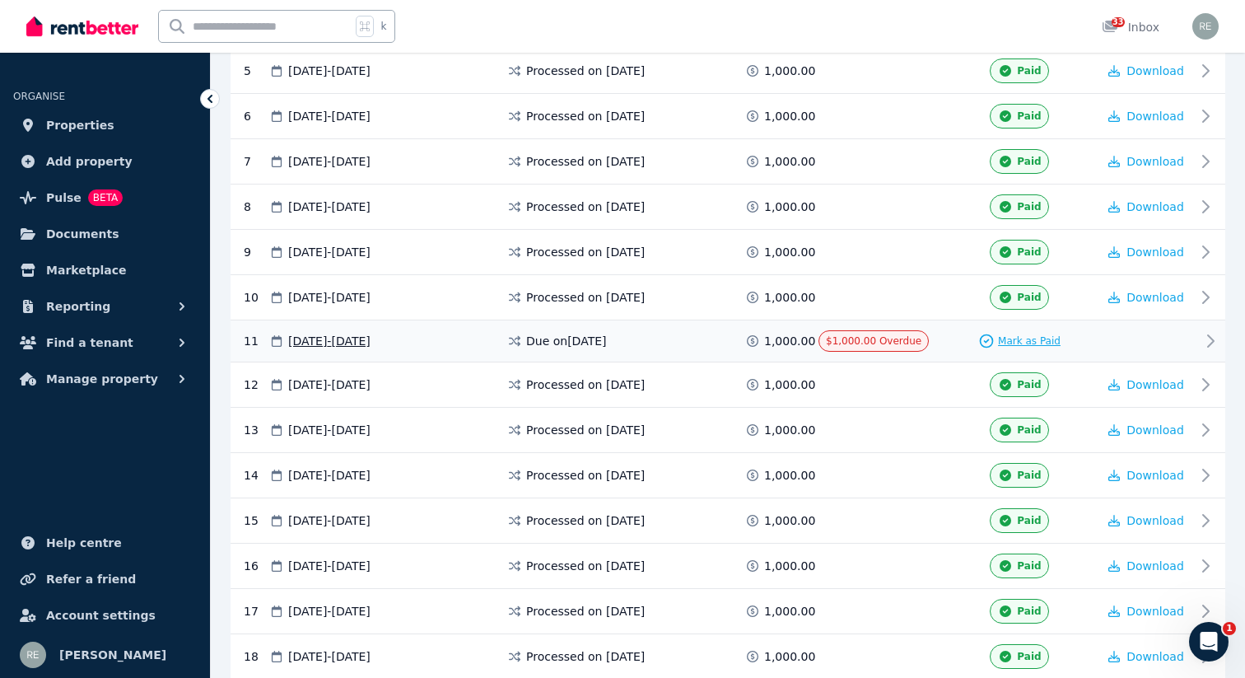
click at [1012, 334] on span "Mark as Paid" at bounding box center [1029, 340] width 63 height 13
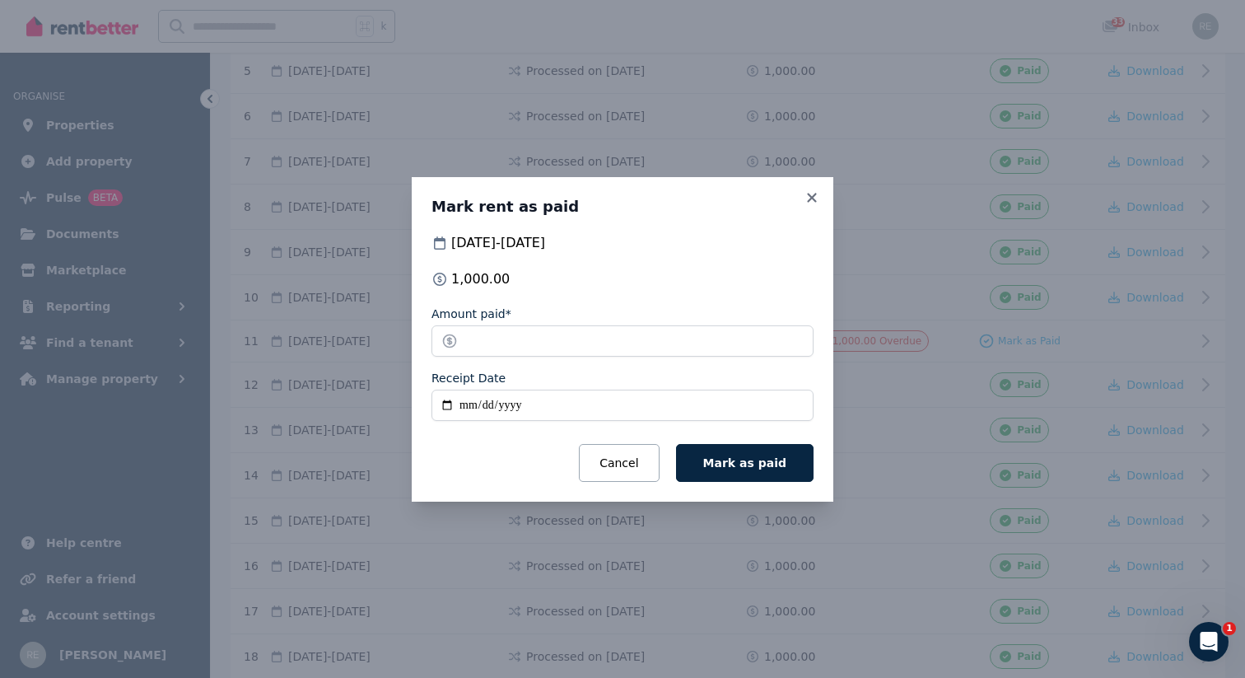
click at [462, 403] on input "Receipt Date" at bounding box center [622, 404] width 382 height 31
type input "**********"
click at [742, 450] on button "Mark as paid" at bounding box center [744, 463] width 137 height 38
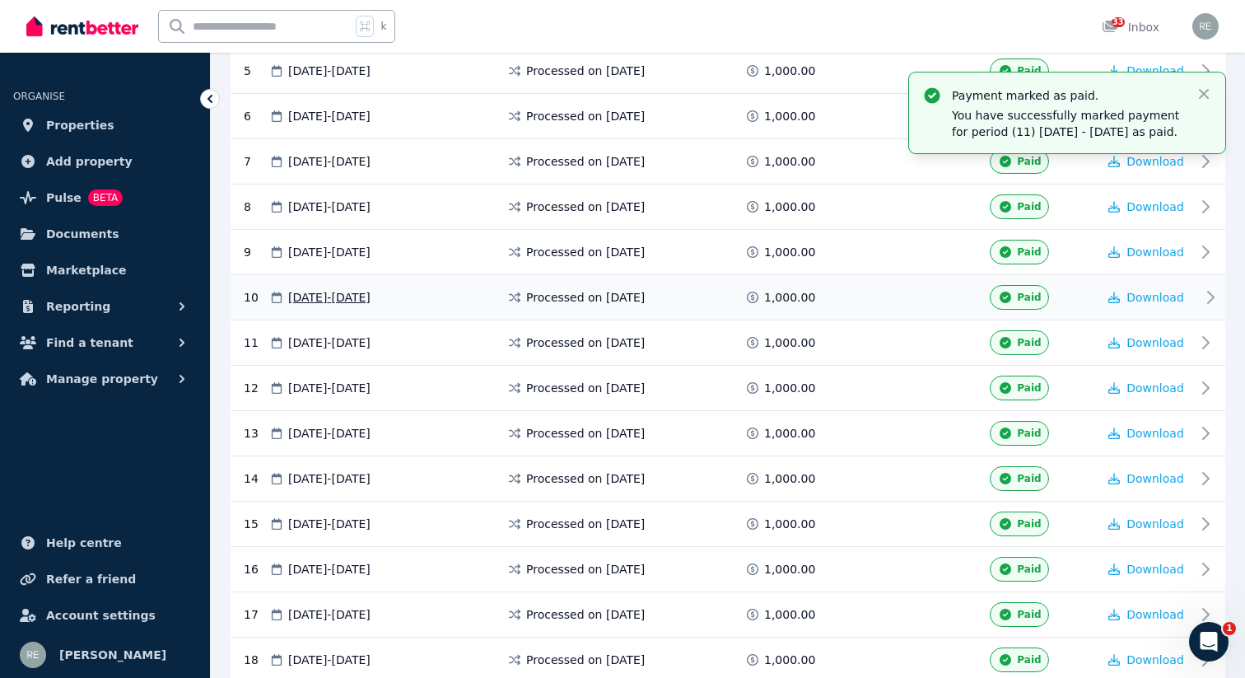
click at [1037, 298] on span "Paid" at bounding box center [1029, 297] width 24 height 13
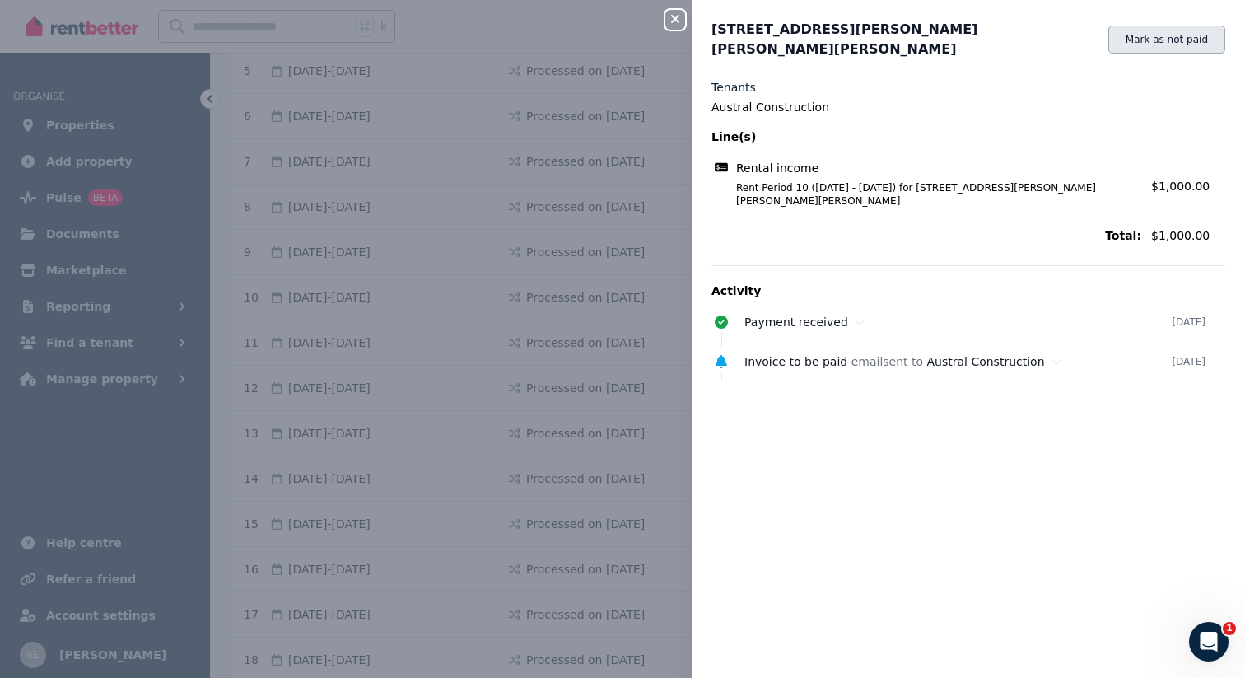
click at [1130, 40] on button "Mark as not paid" at bounding box center [1166, 40] width 117 height 28
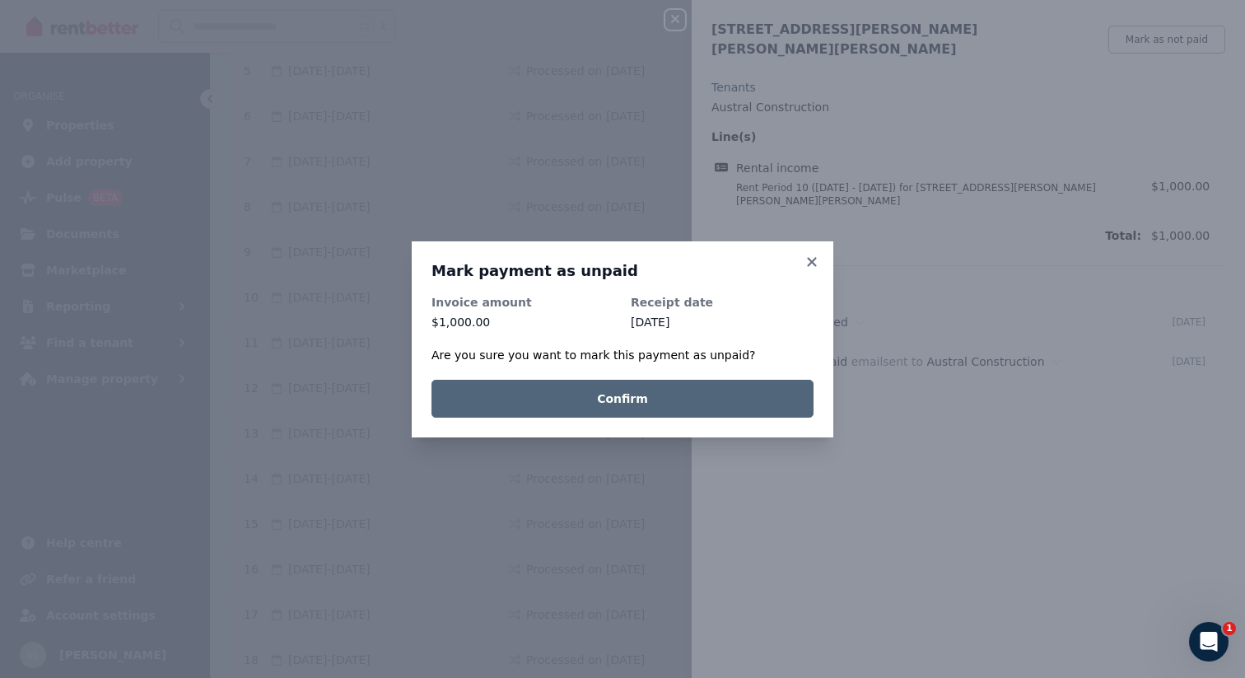
click at [566, 405] on button "Confirm" at bounding box center [622, 399] width 382 height 38
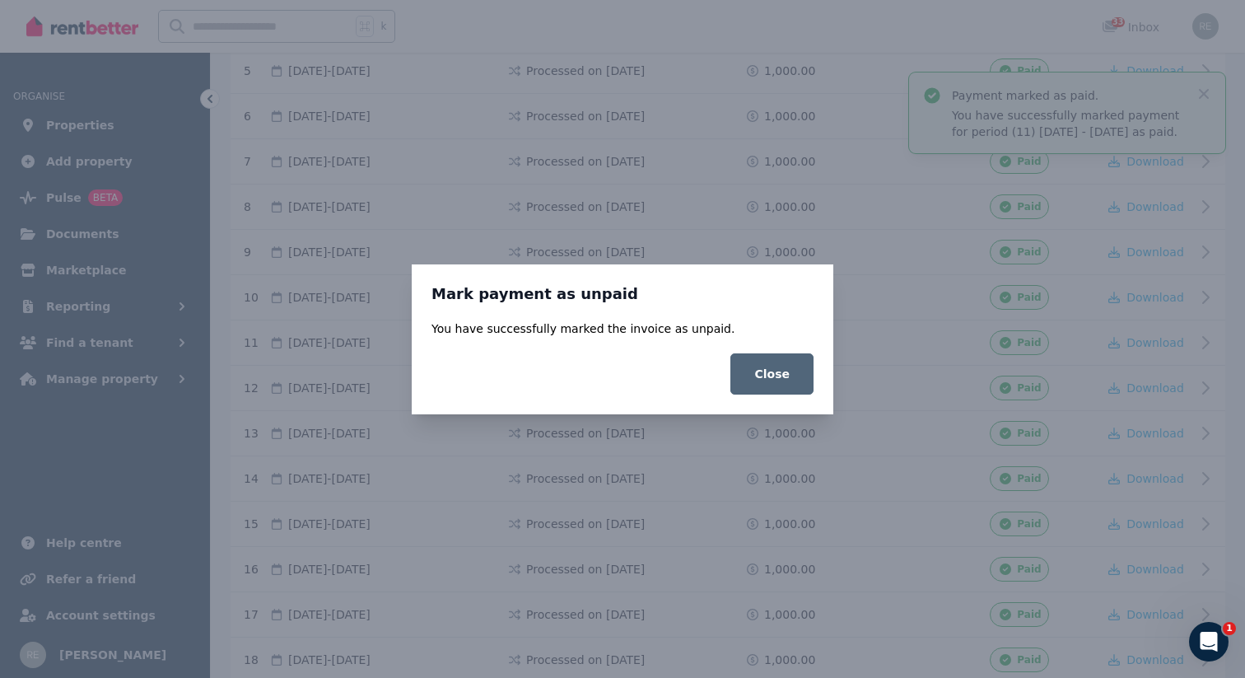
click at [765, 367] on button "Close" at bounding box center [771, 373] width 83 height 41
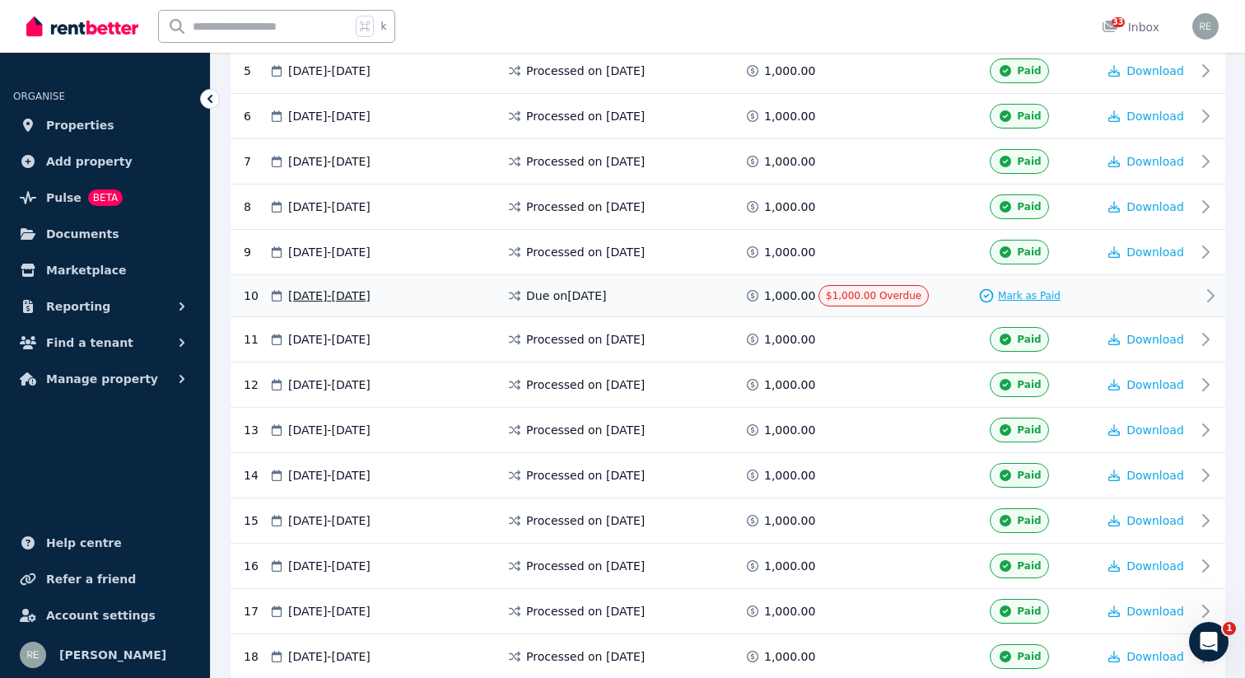
click at [992, 293] on icon at bounding box center [986, 295] width 16 height 16
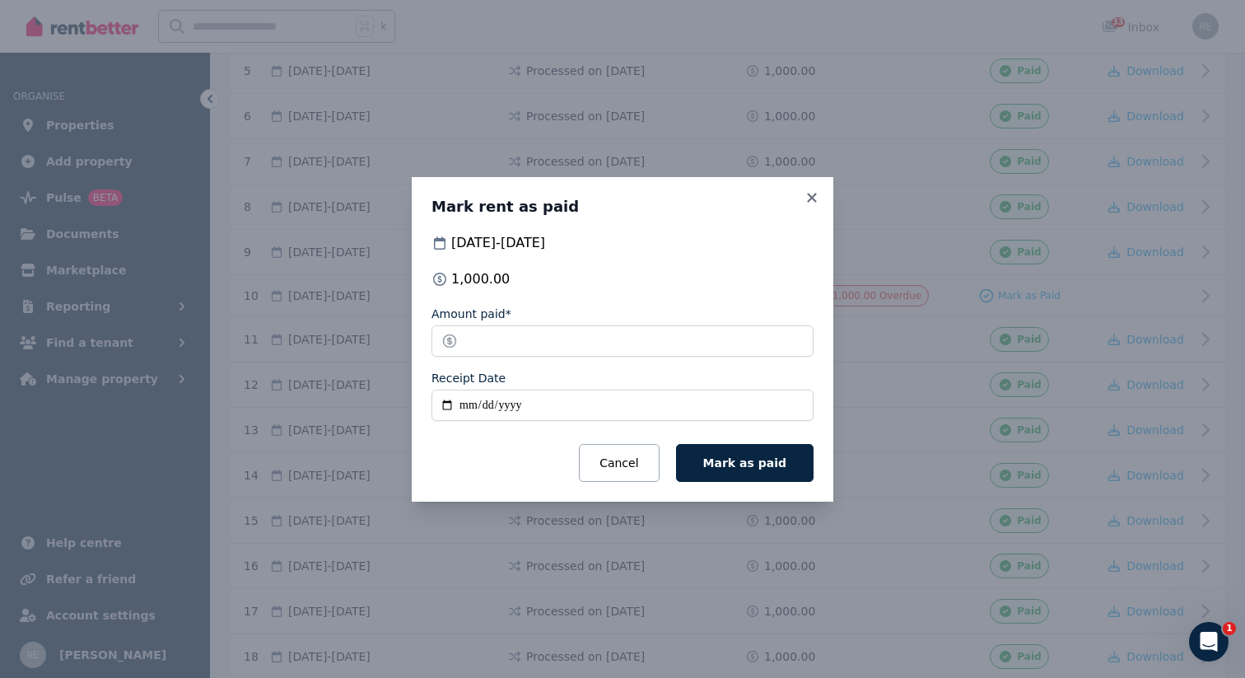
click at [465, 403] on input "Receipt Date" at bounding box center [622, 404] width 382 height 31
type input "**********"
click at [720, 449] on button "Mark as paid" at bounding box center [744, 463] width 137 height 38
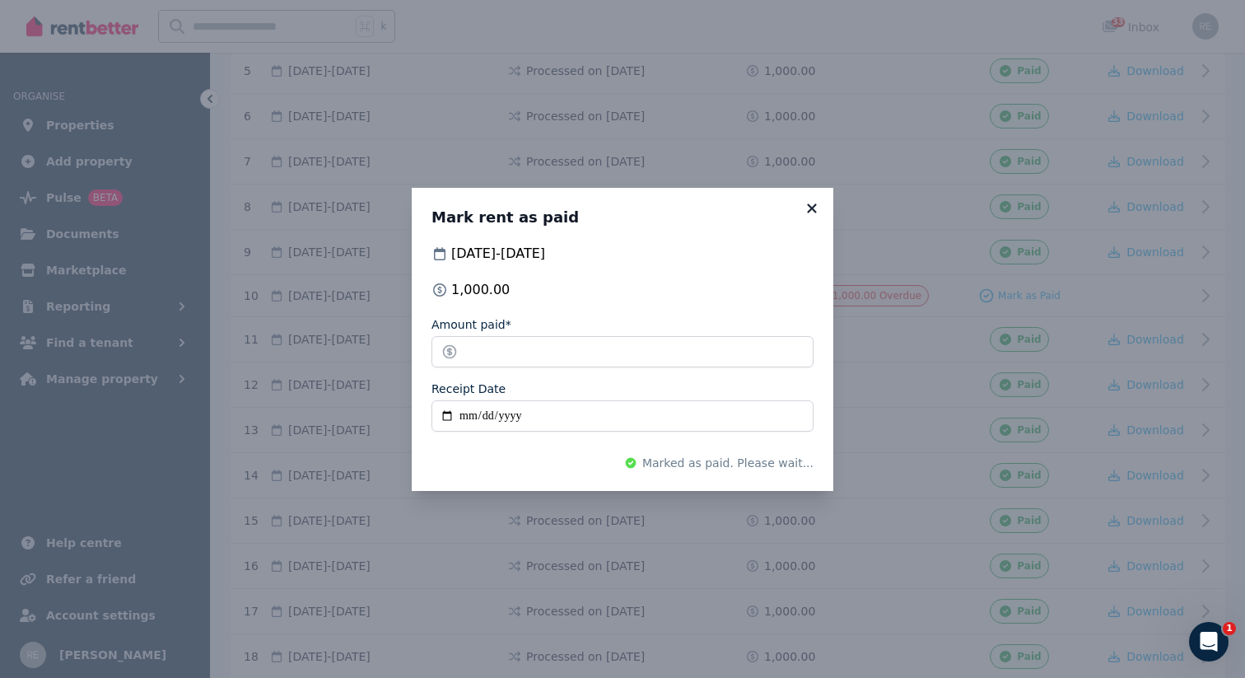
click at [813, 203] on icon at bounding box center [812, 208] width 16 height 15
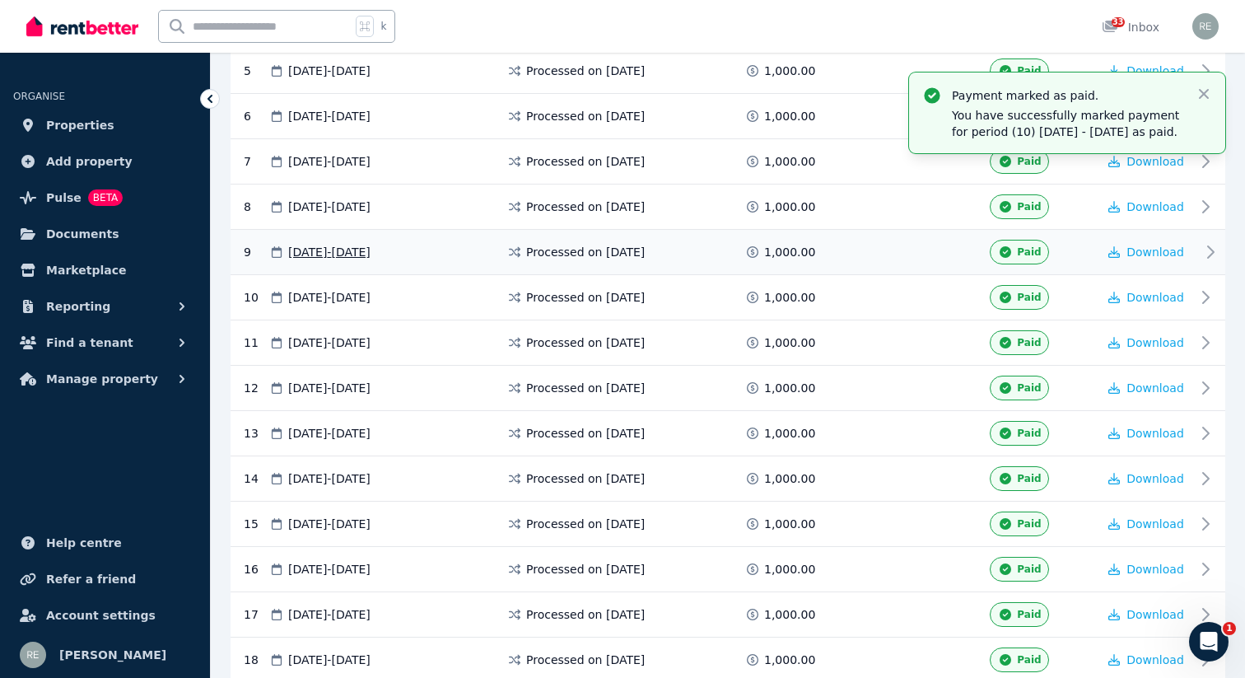
click at [1017, 254] on div "Paid" at bounding box center [1019, 252] width 58 height 25
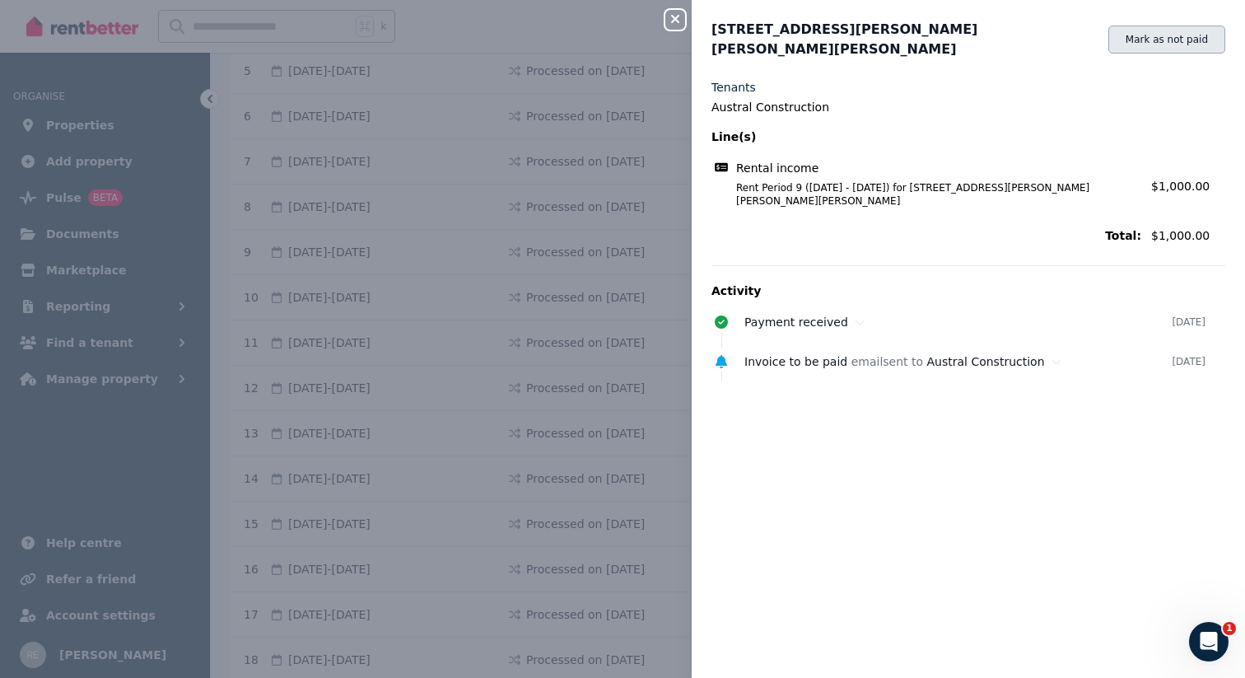
click at [1170, 47] on div "[STREET_ADDRESS][PERSON_NAME][PERSON_NAME] Mark as not paid Tenants Austral Con…" at bounding box center [968, 339] width 553 height 678
click at [1188, 18] on div "[STREET_ADDRESS][PERSON_NAME][PERSON_NAME] Mark as not paid Tenants Austral Con…" at bounding box center [968, 339] width 553 height 678
click at [1167, 31] on button "Mark as not paid" at bounding box center [1166, 40] width 117 height 28
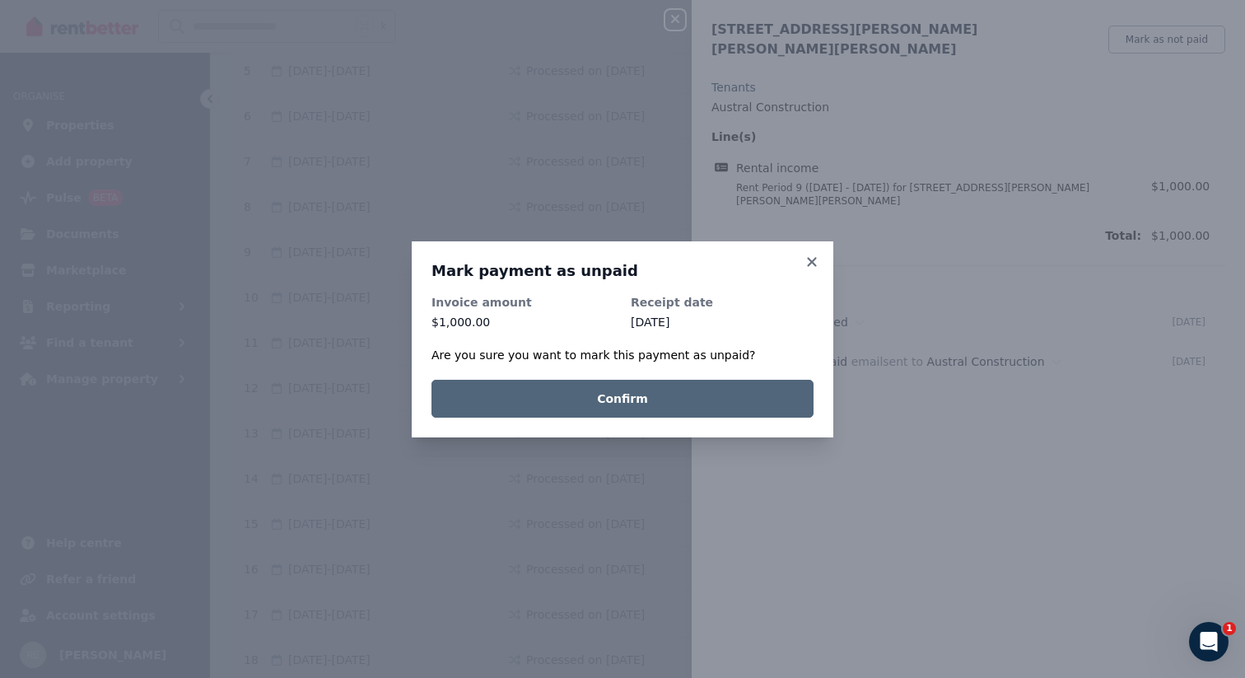
click at [583, 413] on button "Confirm" at bounding box center [622, 399] width 382 height 38
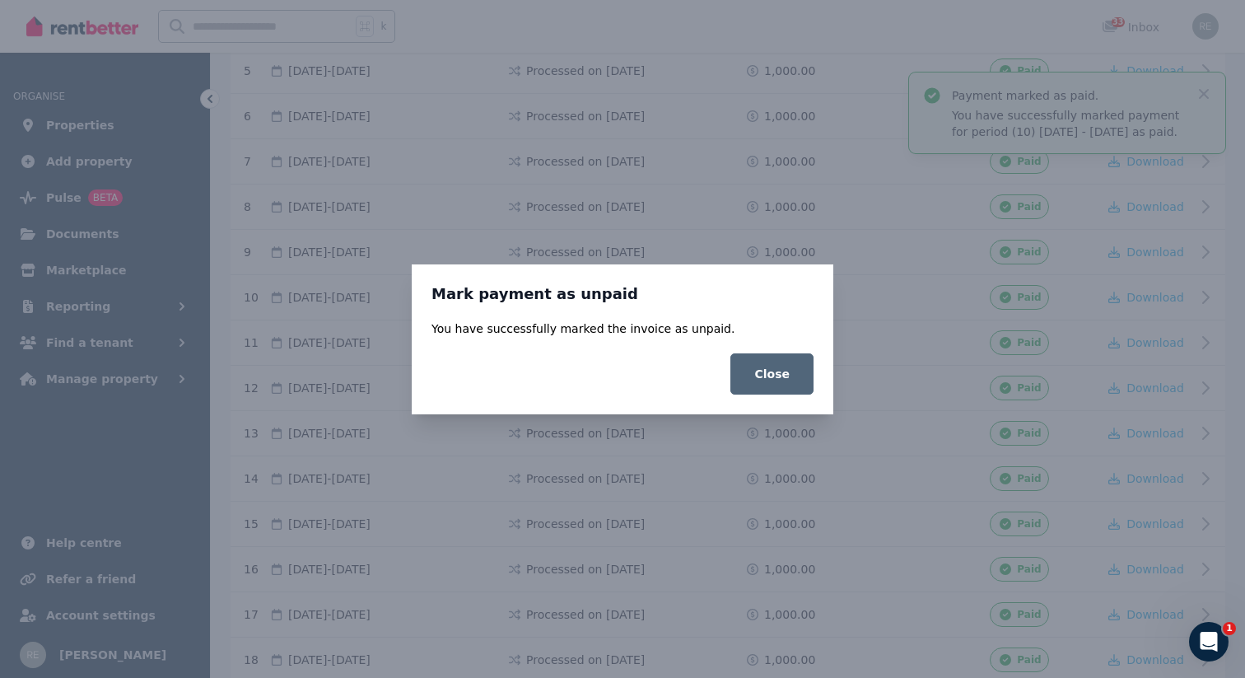
click at [760, 390] on button "Close" at bounding box center [771, 373] width 83 height 41
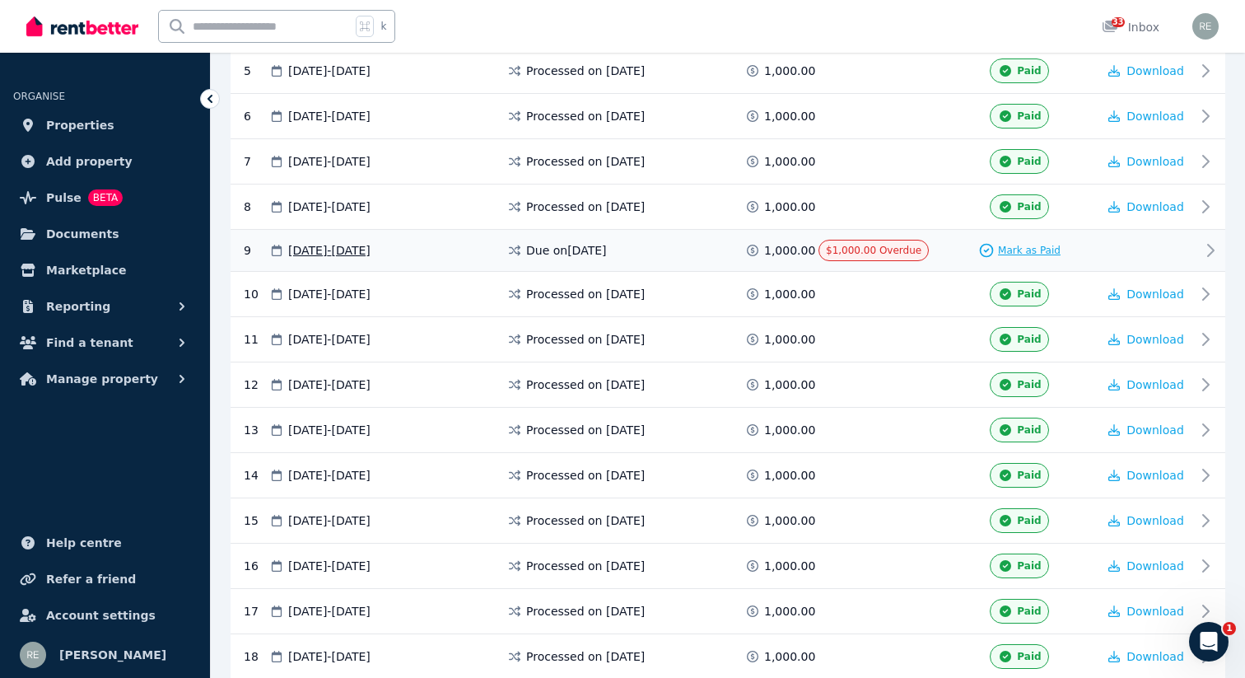
click at [1025, 249] on span "Mark as Paid" at bounding box center [1029, 250] width 63 height 13
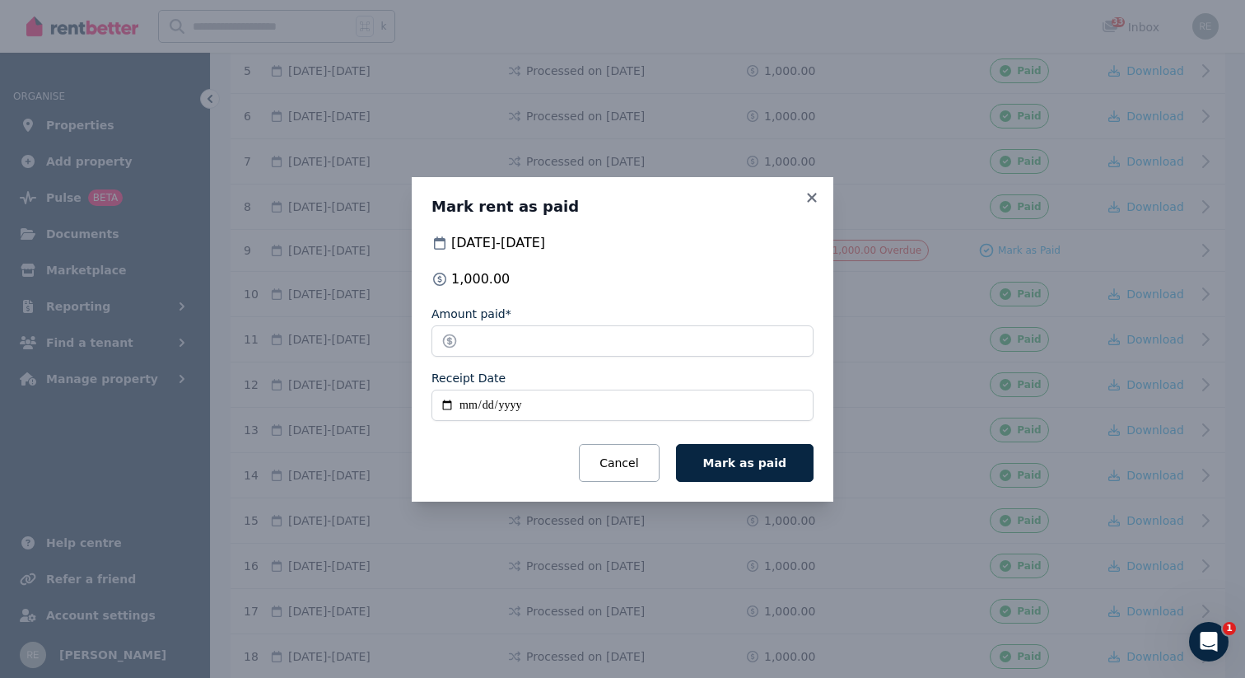
click at [459, 410] on input "Receipt Date" at bounding box center [622, 404] width 382 height 31
type input "**********"
click at [753, 475] on button "Mark as paid" at bounding box center [744, 463] width 137 height 38
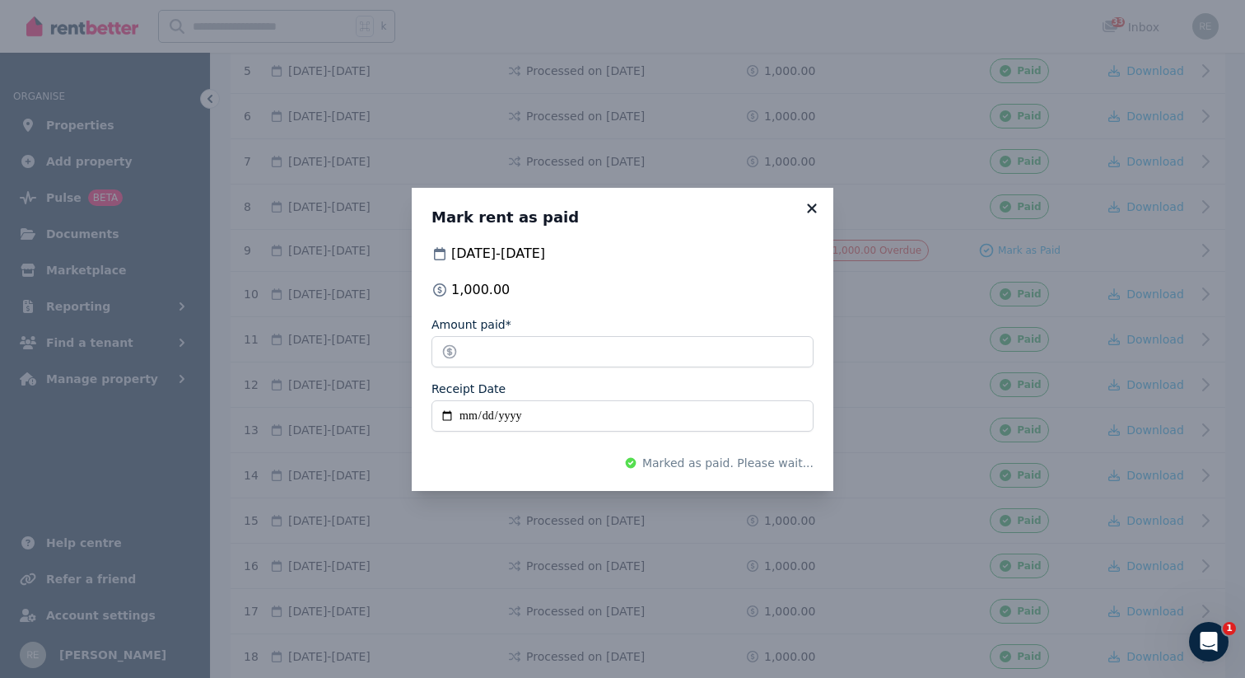
click at [808, 209] on icon at bounding box center [812, 208] width 16 height 15
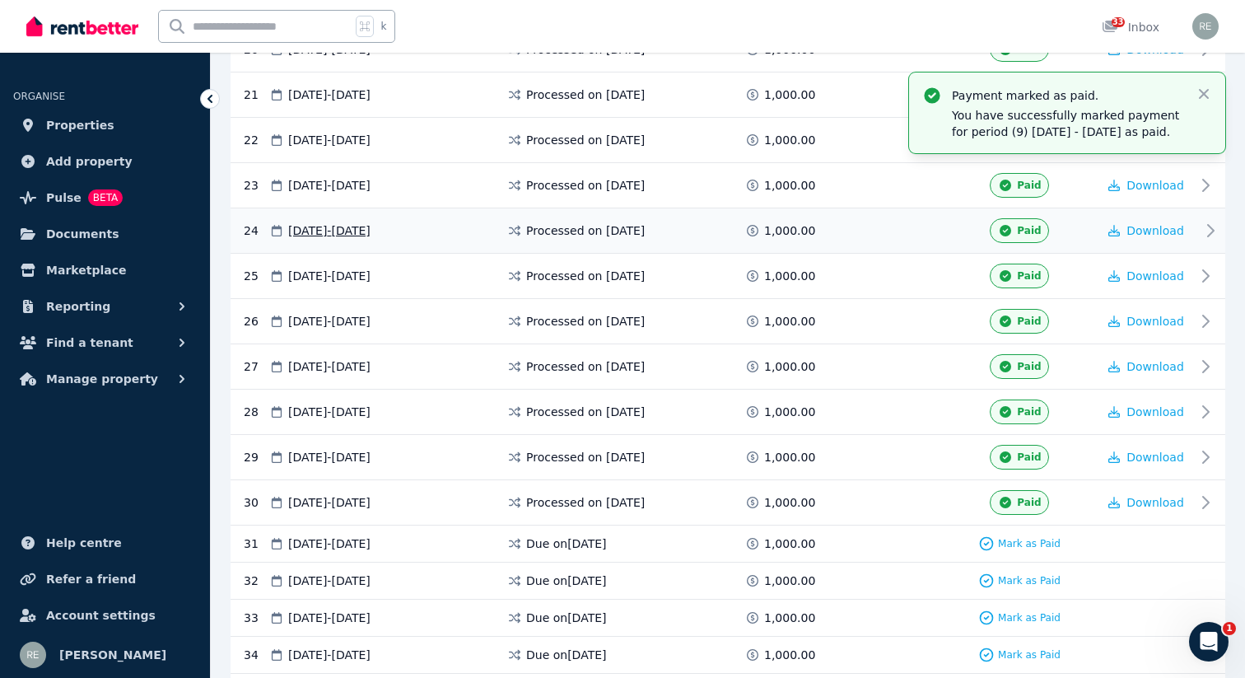
scroll to position [1288, 0]
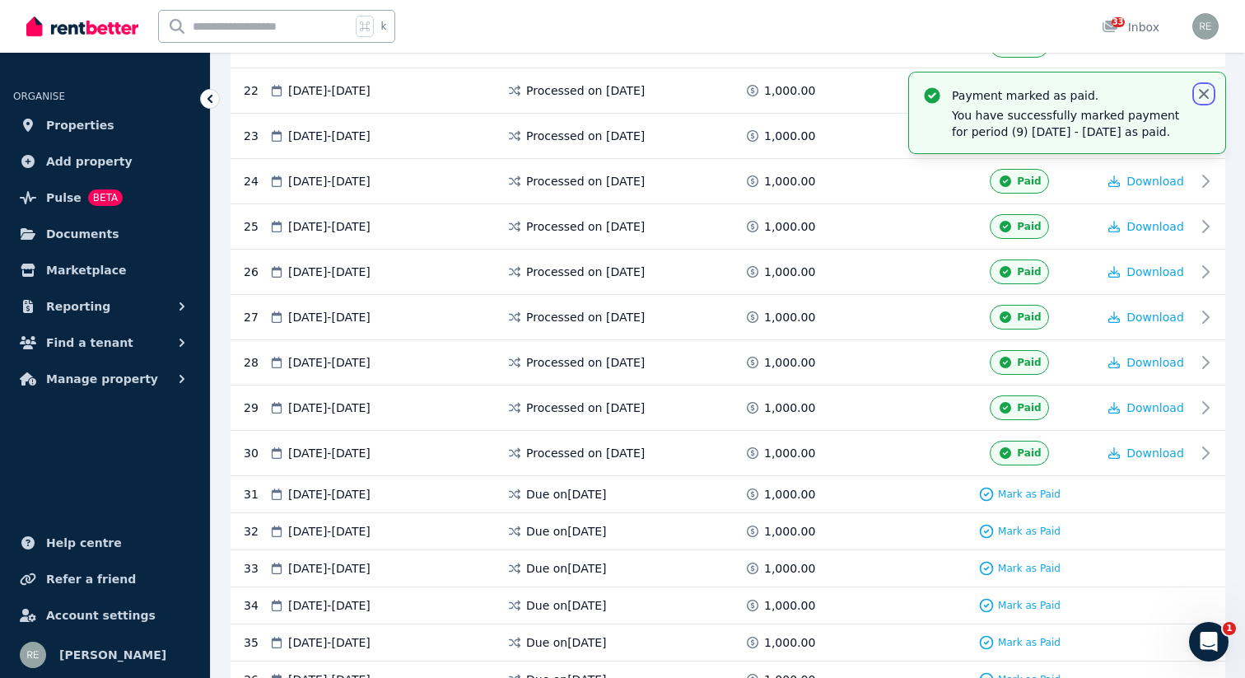
click at [1197, 95] on icon "button" at bounding box center [1203, 94] width 16 height 16
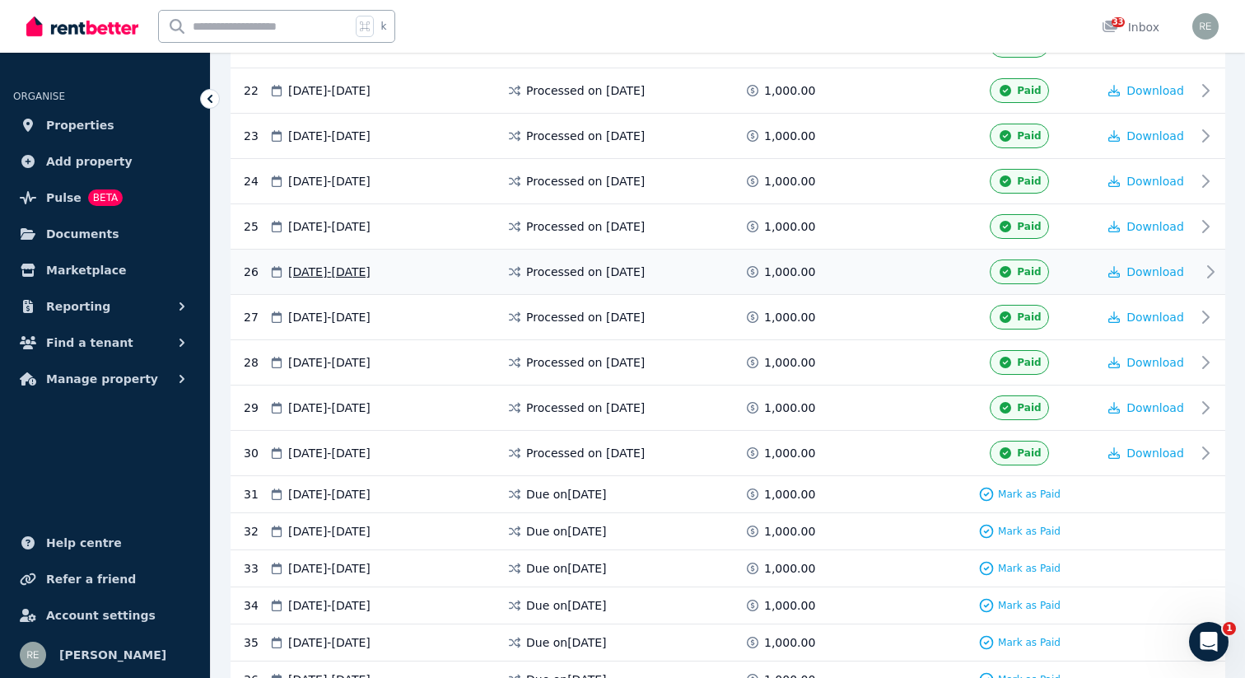
scroll to position [0, 0]
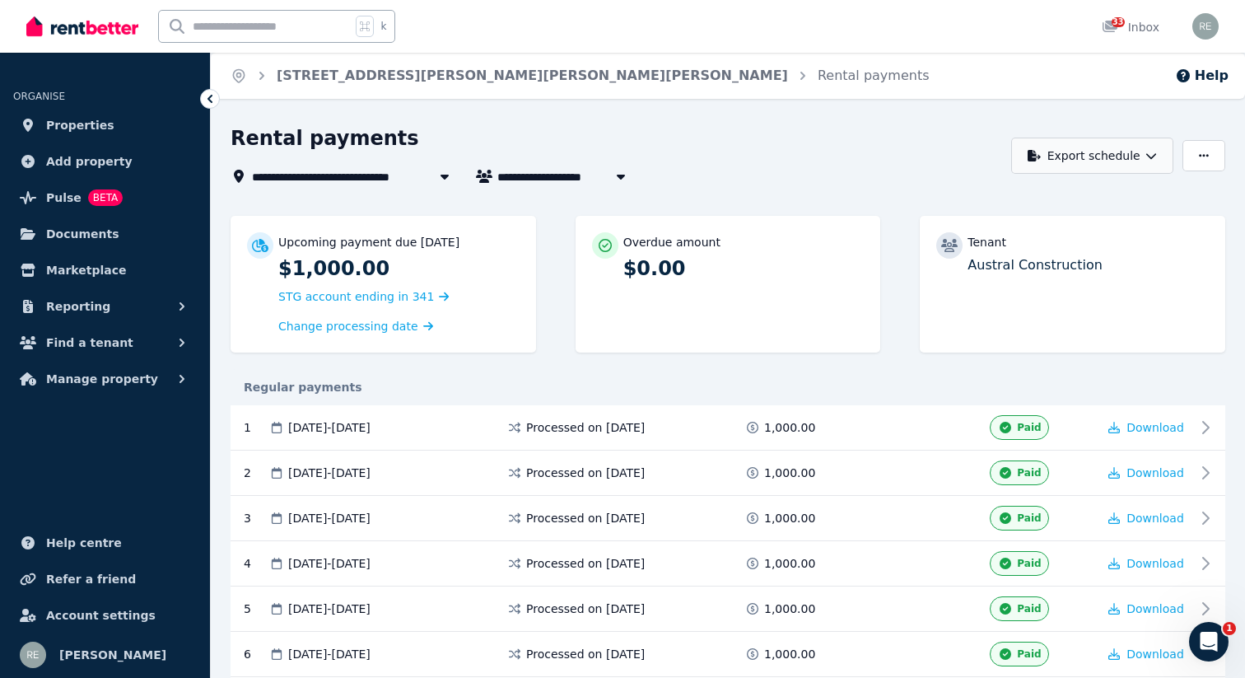
click at [1059, 167] on button "Export schedule" at bounding box center [1092, 155] width 162 height 36
click at [1020, 197] on div "PDF" at bounding box center [1084, 198] width 158 height 16
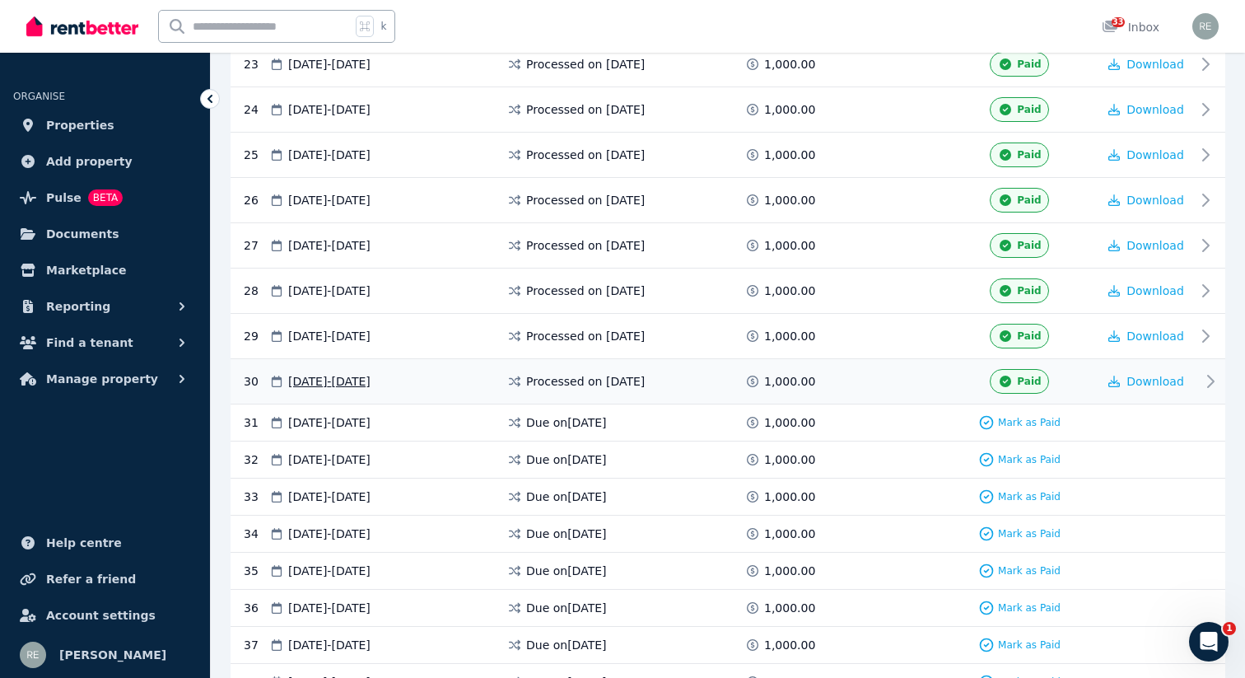
scroll to position [1522, 0]
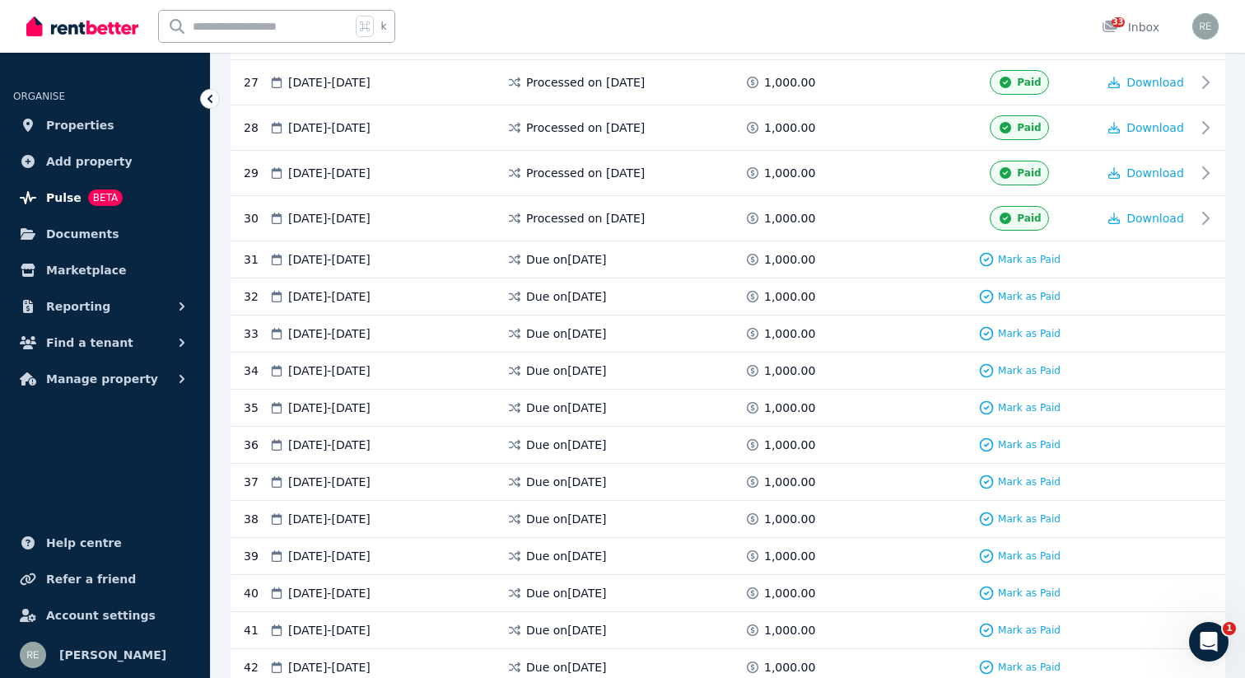
click at [49, 190] on span "Pulse" at bounding box center [63, 198] width 35 height 20
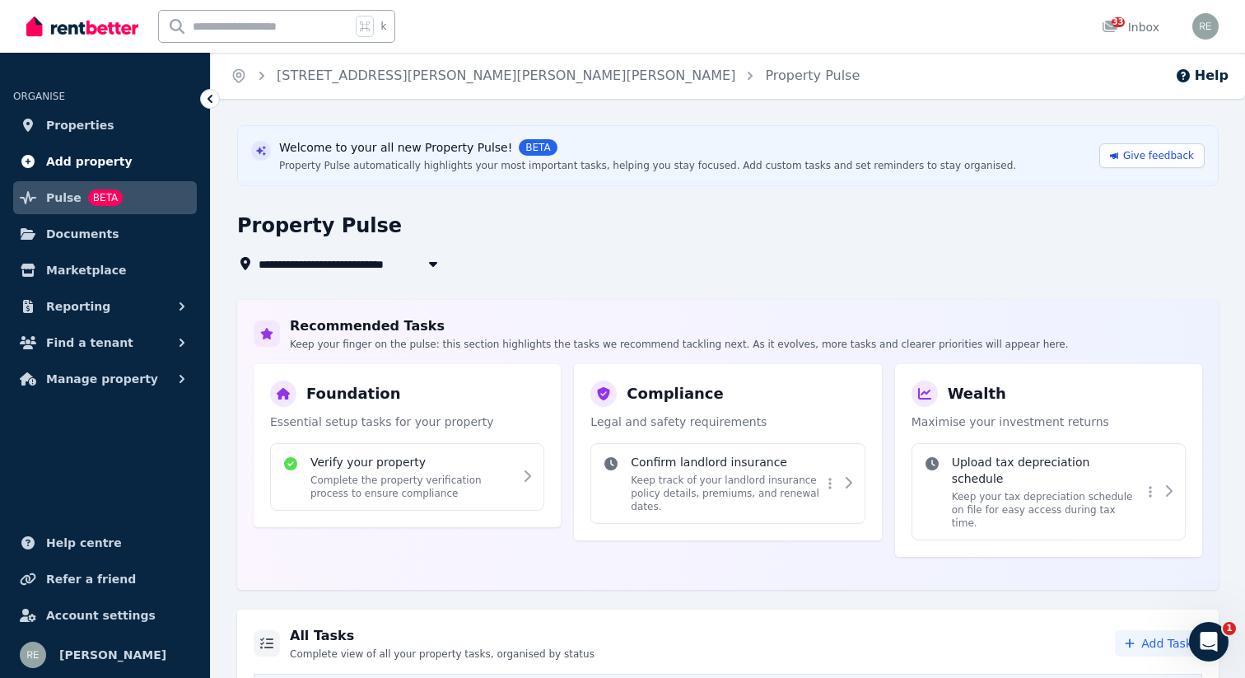
click at [81, 164] on span "Add property" at bounding box center [89, 161] width 86 height 20
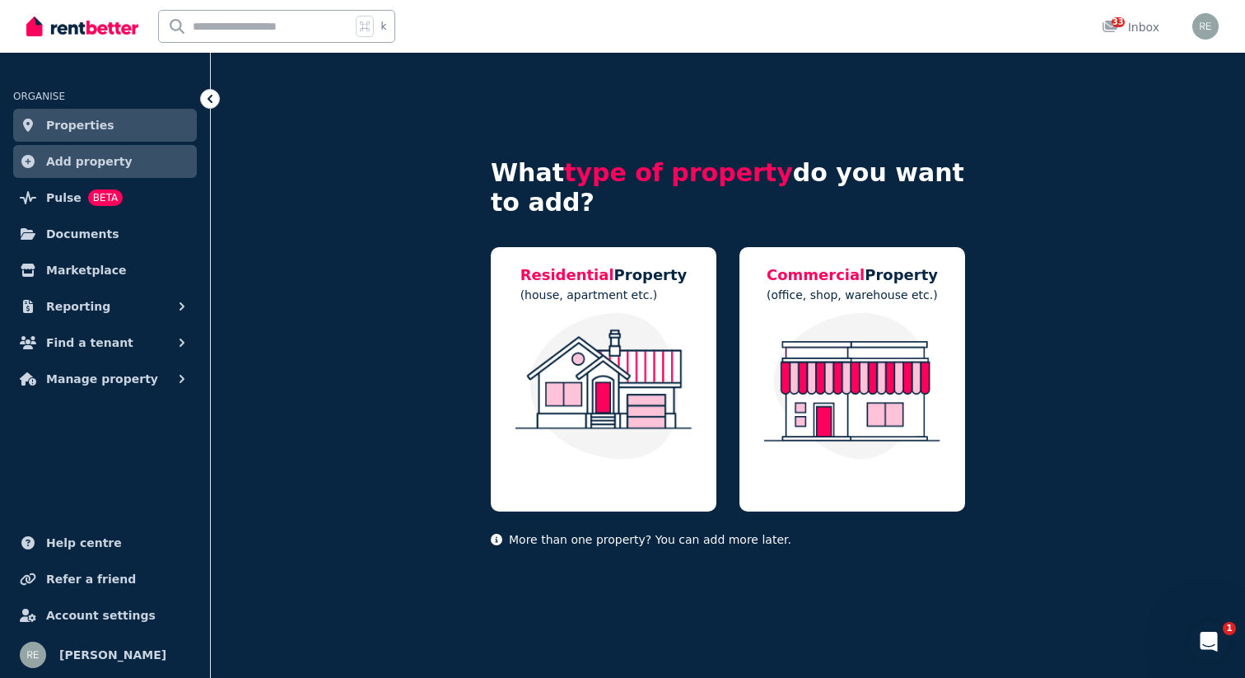
click at [91, 129] on span "Properties" at bounding box center [80, 125] width 68 height 20
